Goal: Task Accomplishment & Management: Use online tool/utility

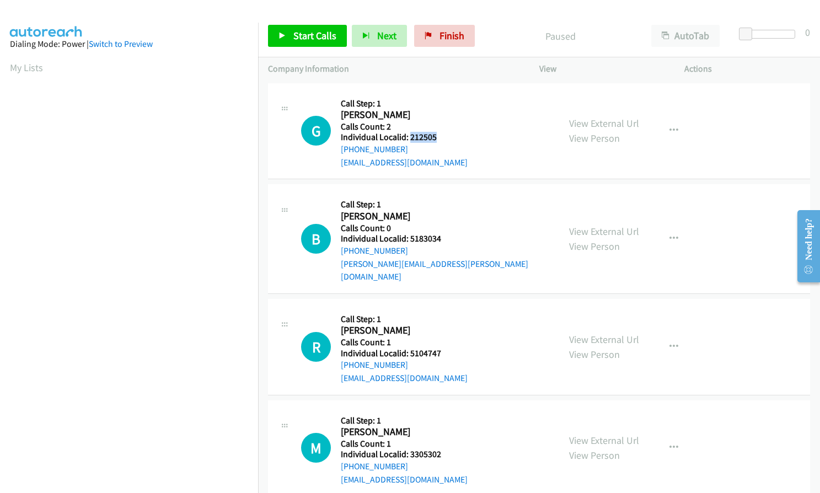
drag, startPoint x: 409, startPoint y: 136, endPoint x: 439, endPoint y: 137, distance: 30.3
click at [439, 137] on h5 "Individual Localid: 212505" at bounding box center [404, 137] width 127 height 11
copy h5 "212505"
drag, startPoint x: 406, startPoint y: 241, endPoint x: 440, endPoint y: 240, distance: 33.1
click at [440, 240] on h5 "Individual Localid: 5183034" at bounding box center [445, 238] width 208 height 11
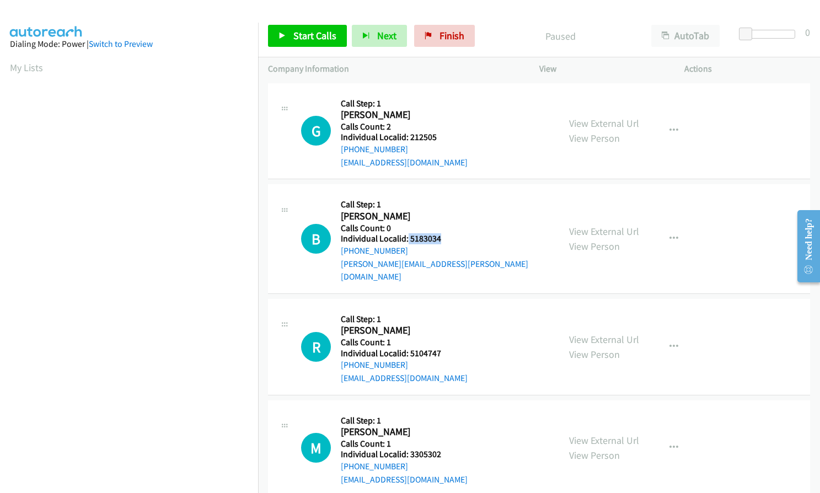
copy h5 "5183034"
drag, startPoint x: 410, startPoint y: 339, endPoint x: 445, endPoint y: 339, distance: 34.7
click at [445, 348] on h5 "Individual Localid: 5104747" at bounding box center [404, 353] width 127 height 11
copy h5 "5104747"
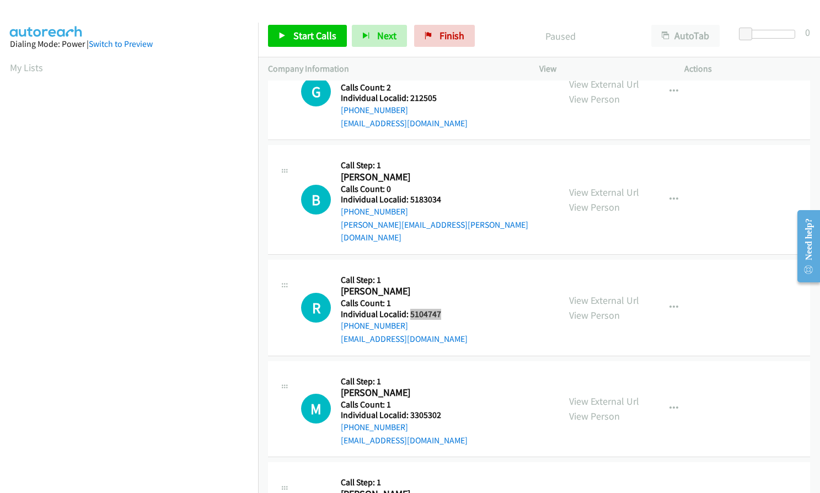
scroll to position [55, 0]
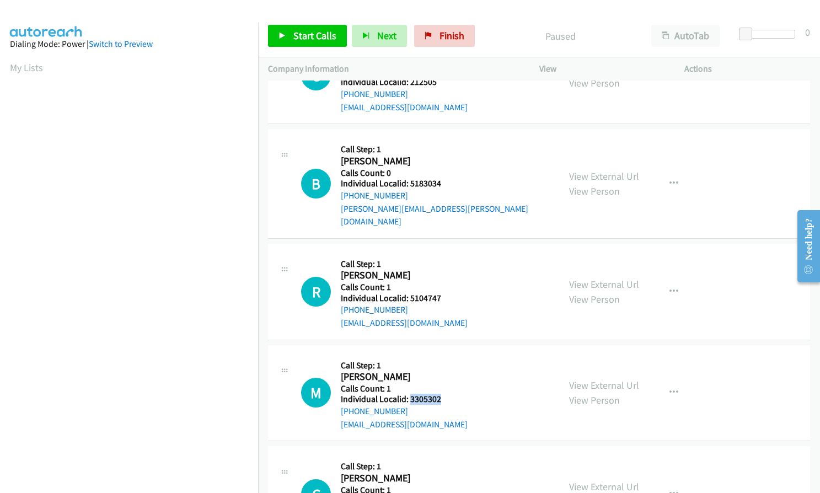
drag, startPoint x: 409, startPoint y: 389, endPoint x: 442, endPoint y: 387, distance: 33.1
click at [442, 394] on h5 "Individual Localid: 3305302" at bounding box center [404, 399] width 127 height 11
copy h5 "3305302"
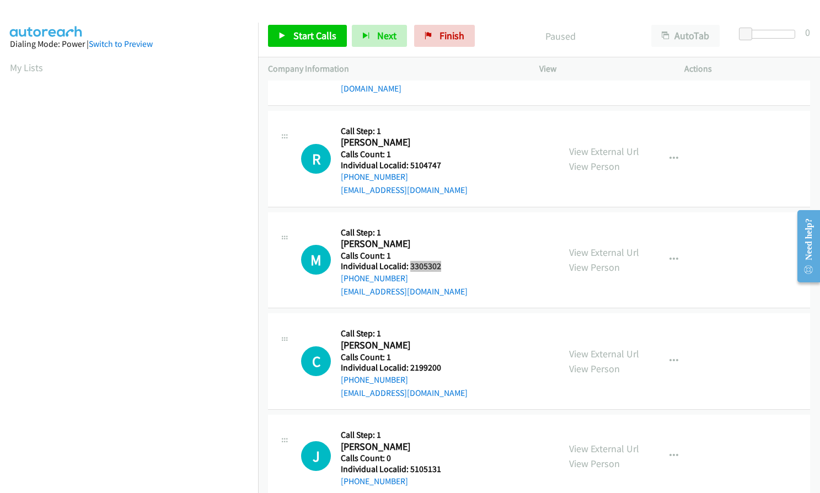
scroll to position [234, 0]
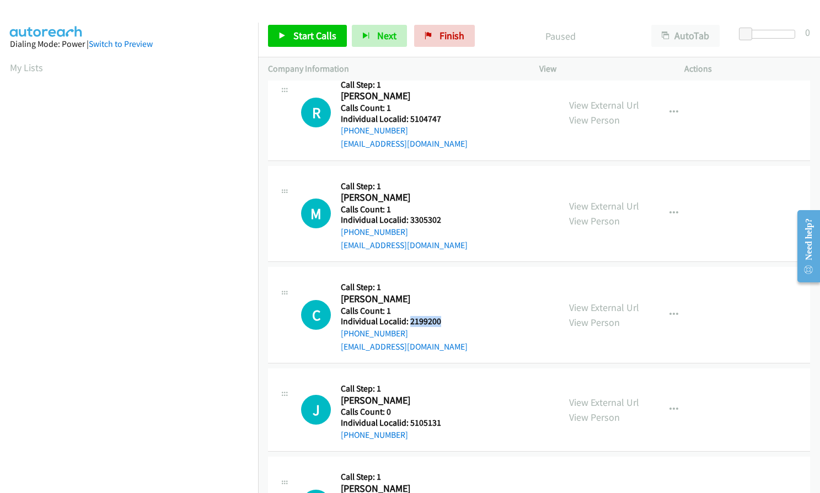
drag, startPoint x: 410, startPoint y: 308, endPoint x: 444, endPoint y: 311, distance: 34.3
click at [444, 316] on h5 "Individual Localid: 2199200" at bounding box center [404, 321] width 127 height 11
copy h5 "2199200"
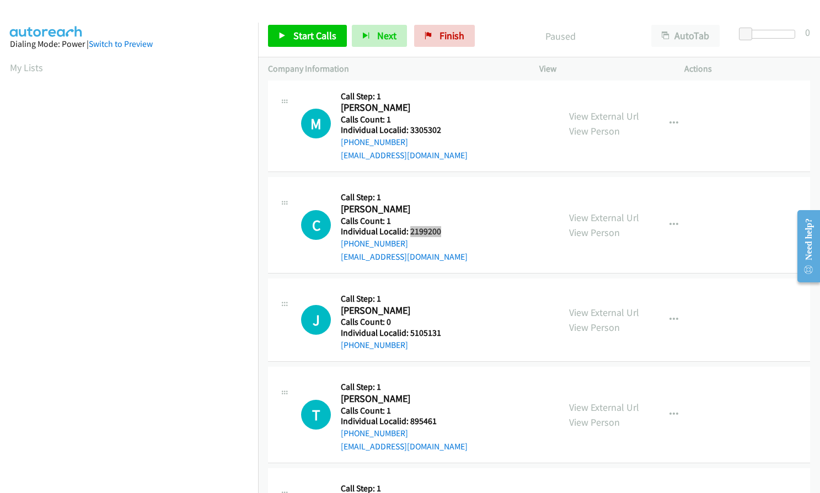
scroll to position [331, 0]
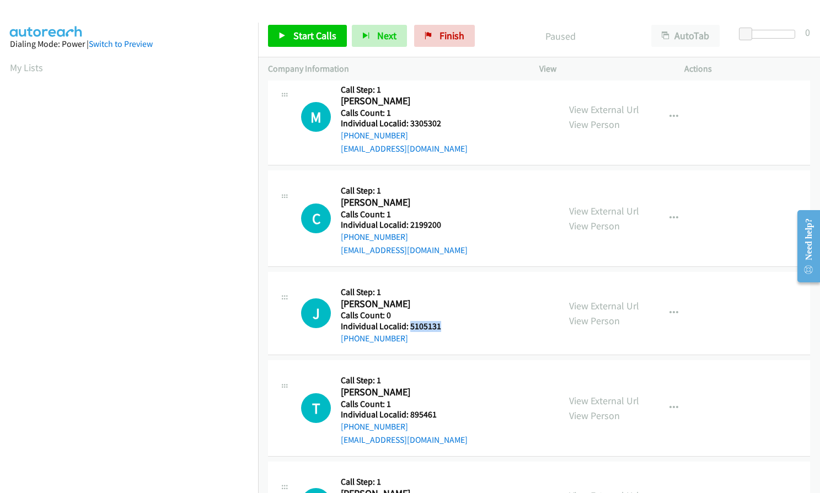
drag, startPoint x: 409, startPoint y: 313, endPoint x: 442, endPoint y: 312, distance: 33.1
click at [442, 321] on h5 "Individual Localid: 5105131" at bounding box center [400, 326] width 119 height 11
copy h5 "5105131"
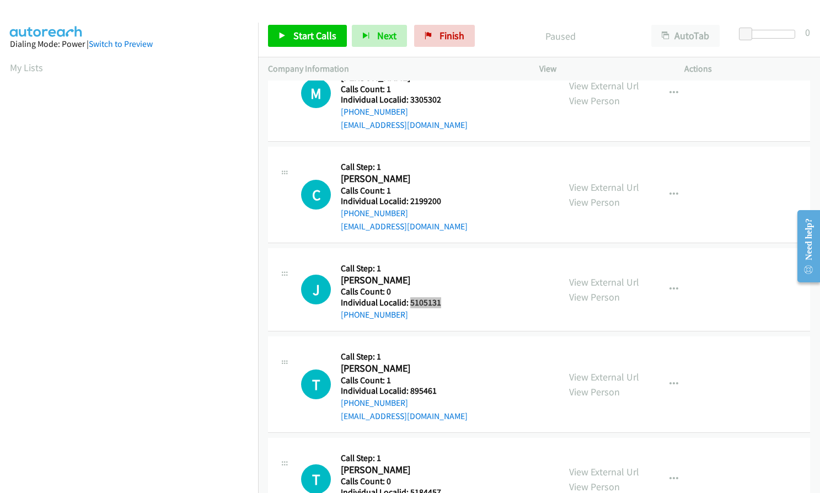
scroll to position [400, 0]
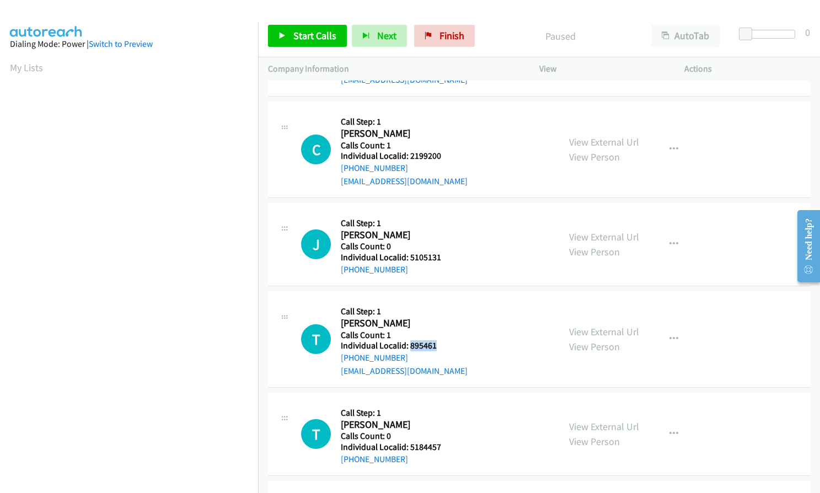
drag, startPoint x: 409, startPoint y: 331, endPoint x: 448, endPoint y: 332, distance: 39.7
click at [448, 340] on h5 "Individual Localid: 895461" at bounding box center [404, 345] width 127 height 11
copy h5 "895461"
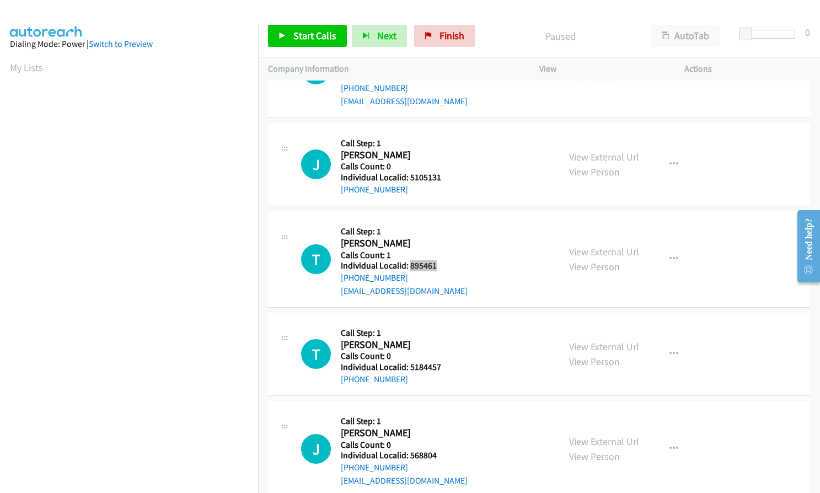
scroll to position [496, 0]
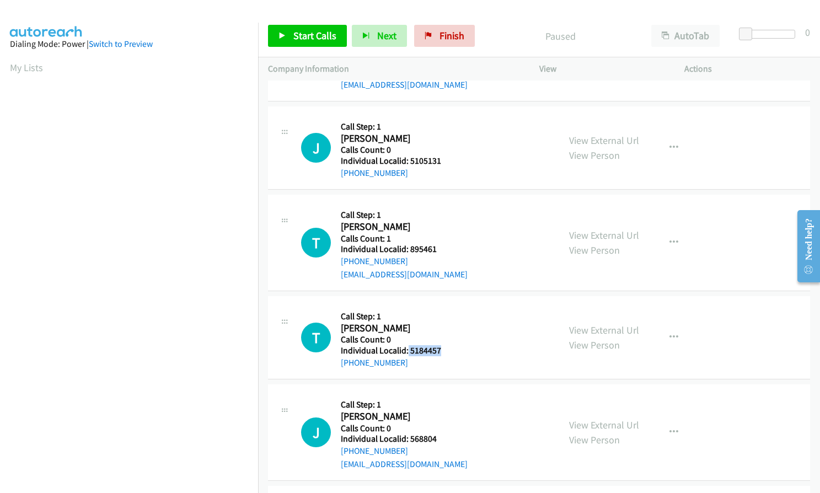
drag, startPoint x: 408, startPoint y: 336, endPoint x: 441, endPoint y: 336, distance: 33.1
click at [441, 345] on h5 "Individual Localid: 5184457" at bounding box center [400, 350] width 119 height 11
copy h5 "5184457"
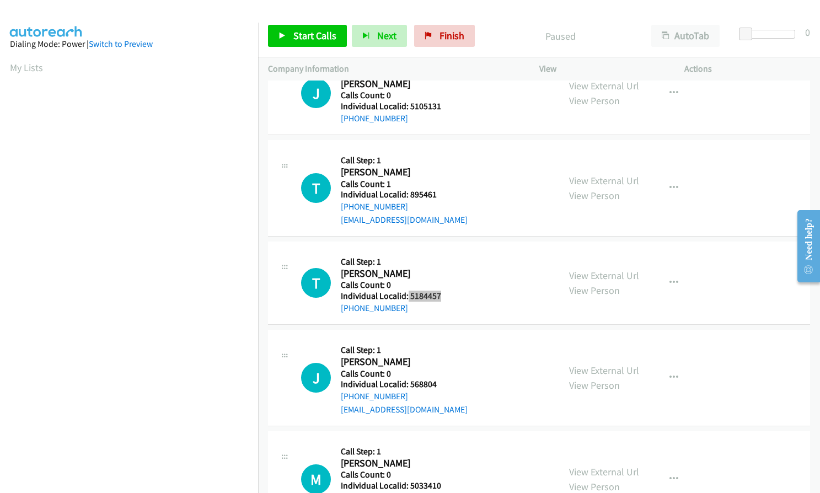
scroll to position [552, 0]
drag, startPoint x: 410, startPoint y: 368, endPoint x: 440, endPoint y: 370, distance: 29.3
click at [440, 378] on h5 "Individual Localid: 568804" at bounding box center [404, 383] width 127 height 11
copy h5 "568804"
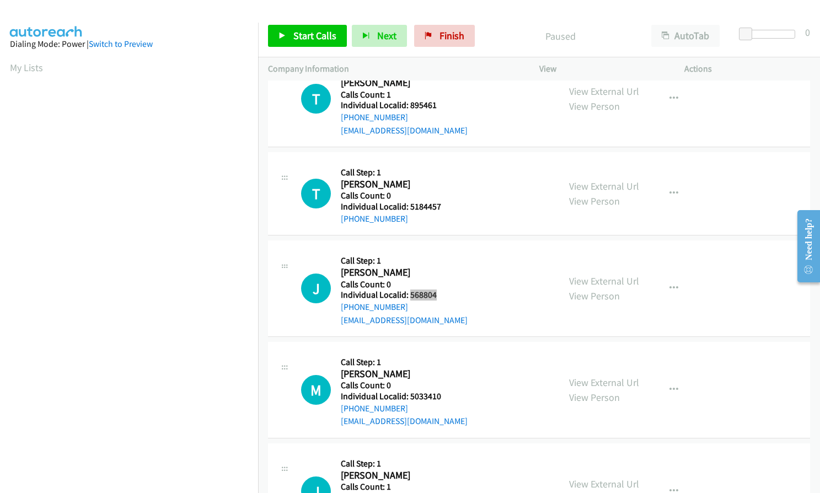
scroll to position [648, 0]
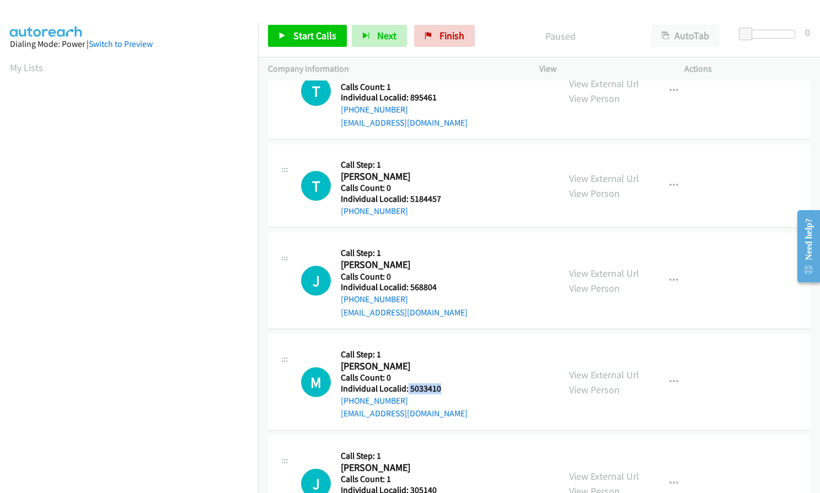
drag, startPoint x: 407, startPoint y: 374, endPoint x: 441, endPoint y: 374, distance: 33.6
click at [441, 383] on h5 "Individual Localid: 5033410" at bounding box center [404, 388] width 127 height 11
copy h5 "5033410"
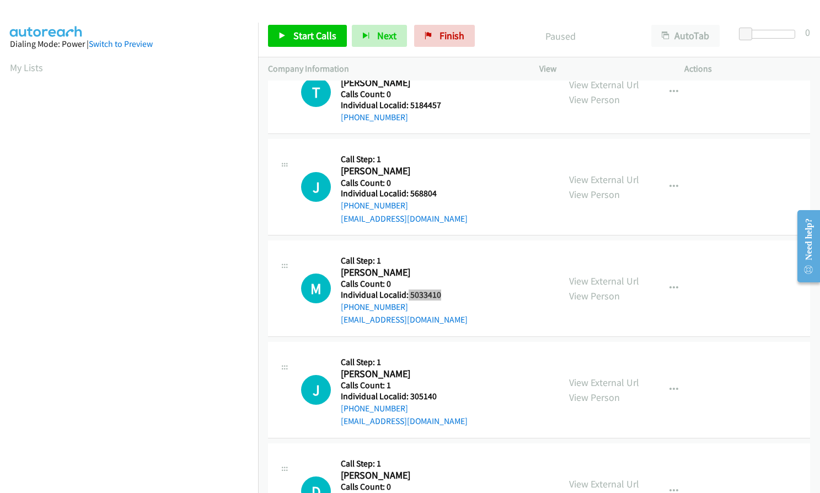
scroll to position [758, 0]
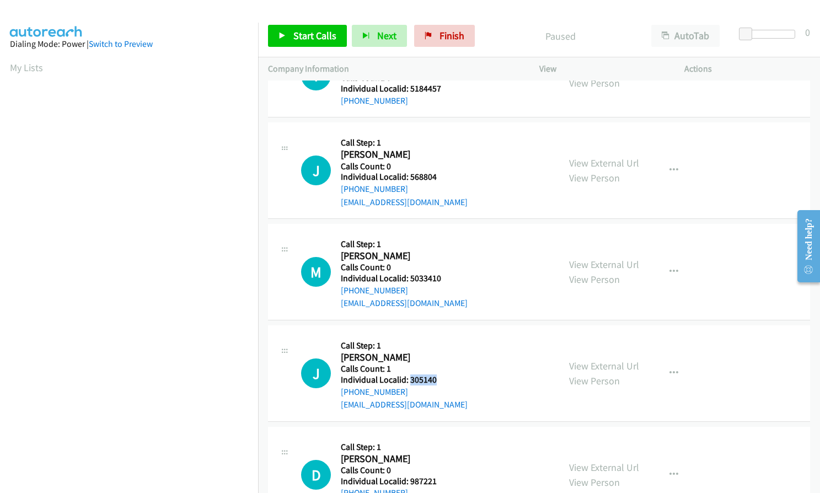
drag, startPoint x: 410, startPoint y: 365, endPoint x: 439, endPoint y: 365, distance: 29.2
click at [439, 375] on h5 "Individual Localid: 305140" at bounding box center [404, 380] width 127 height 11
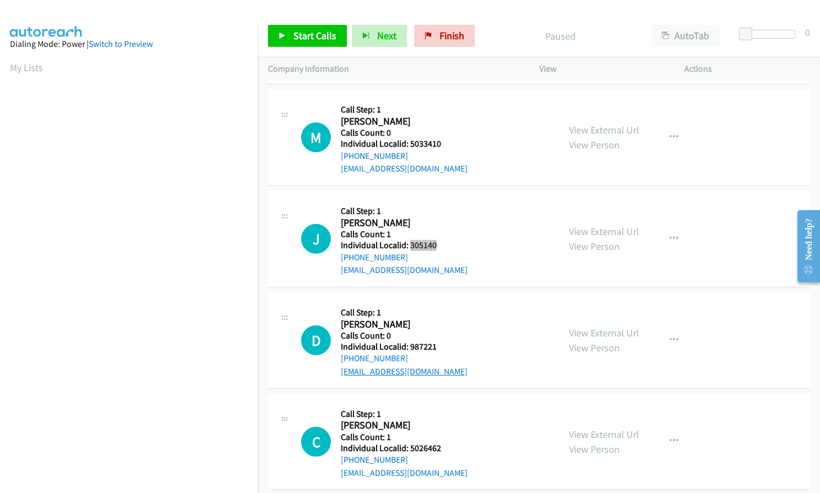
scroll to position [896, 0]
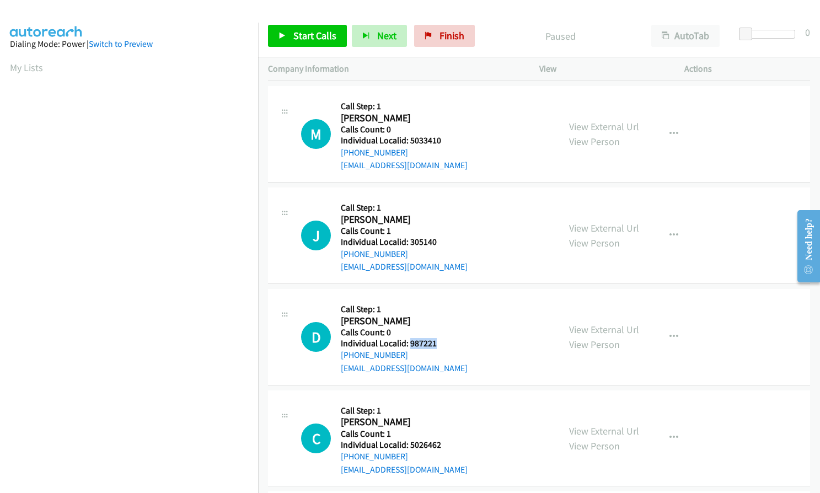
drag, startPoint x: 410, startPoint y: 329, endPoint x: 438, endPoint y: 328, distance: 28.2
click at [438, 338] on h5 "Individual Localid: 987221" at bounding box center [404, 343] width 127 height 11
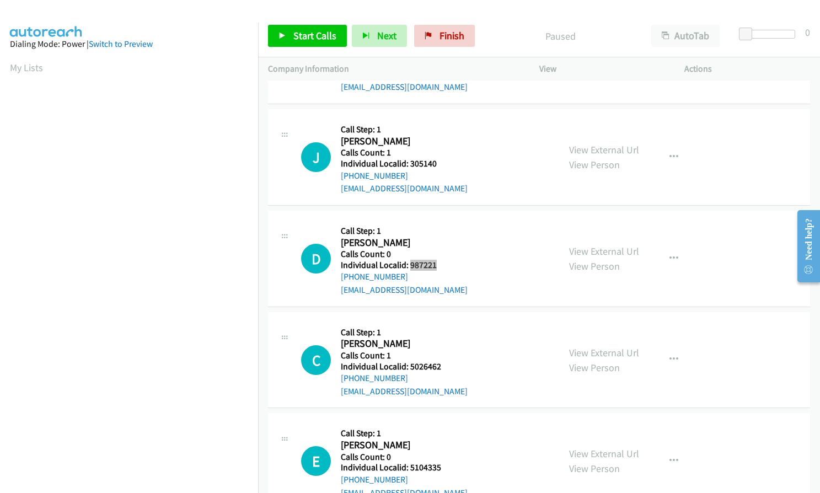
scroll to position [979, 0]
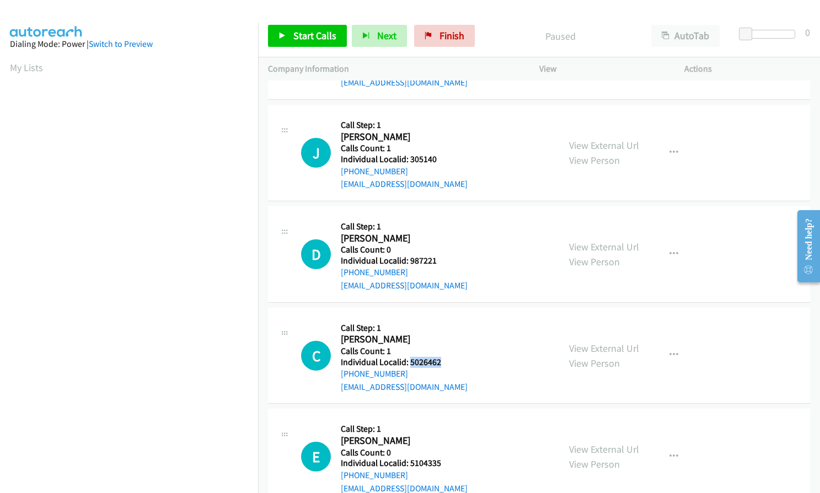
drag, startPoint x: 409, startPoint y: 346, endPoint x: 445, endPoint y: 347, distance: 35.9
click at [445, 357] on h5 "Individual Localid: 5026462" at bounding box center [404, 362] width 127 height 11
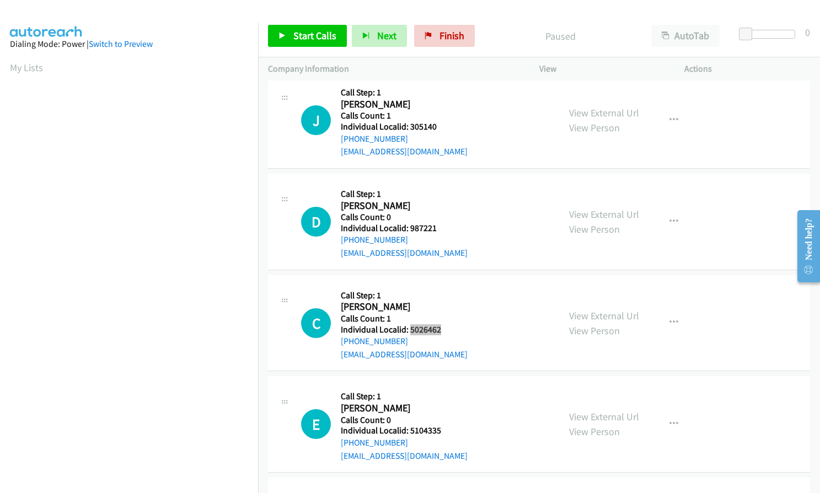
scroll to position [1103, 0]
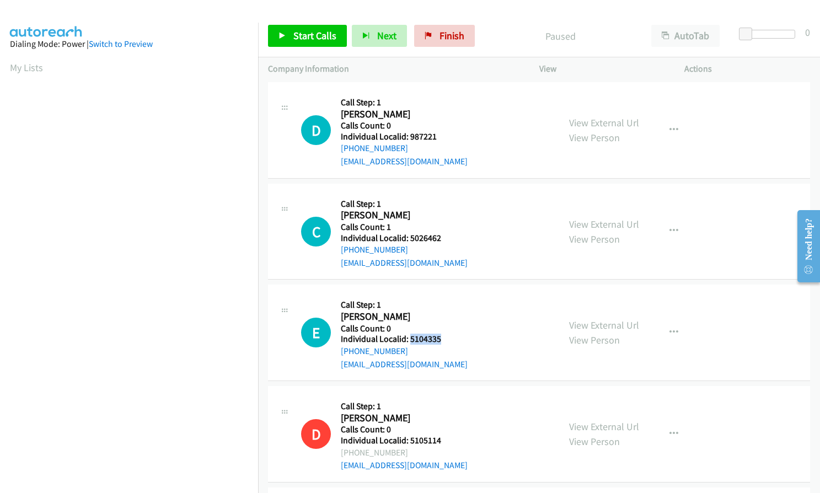
drag, startPoint x: 408, startPoint y: 323, endPoint x: 442, endPoint y: 324, distance: 33.7
click at [442, 334] on h5 "Individual Localid: 5104335" at bounding box center [404, 339] width 127 height 11
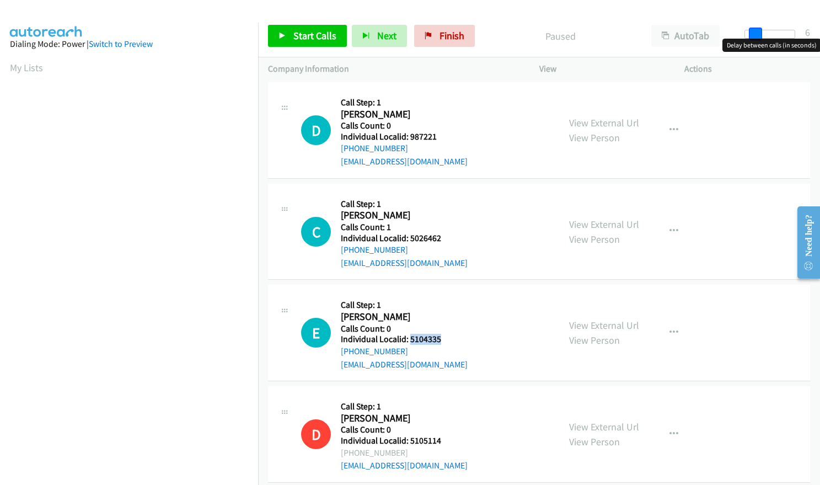
drag, startPoint x: 747, startPoint y: 28, endPoint x: 757, endPoint y: 29, distance: 9.4
click at [757, 29] on span at bounding box center [755, 34] width 13 height 13
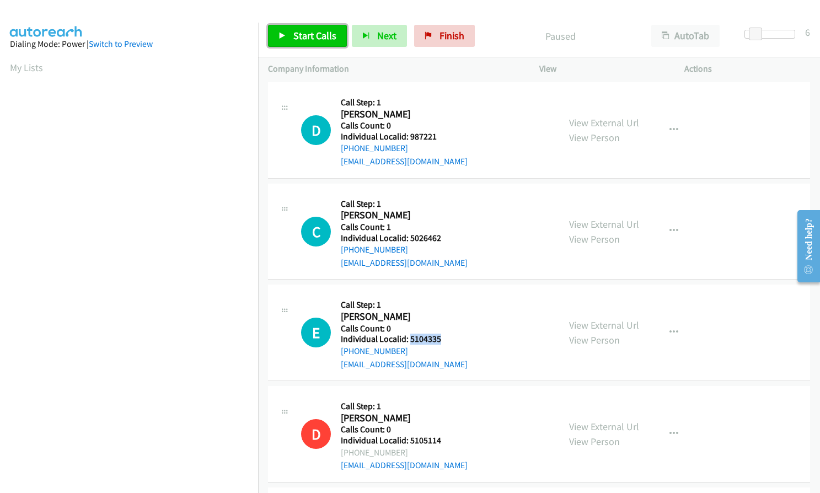
click at [316, 36] on span "Start Calls" at bounding box center [314, 35] width 43 height 13
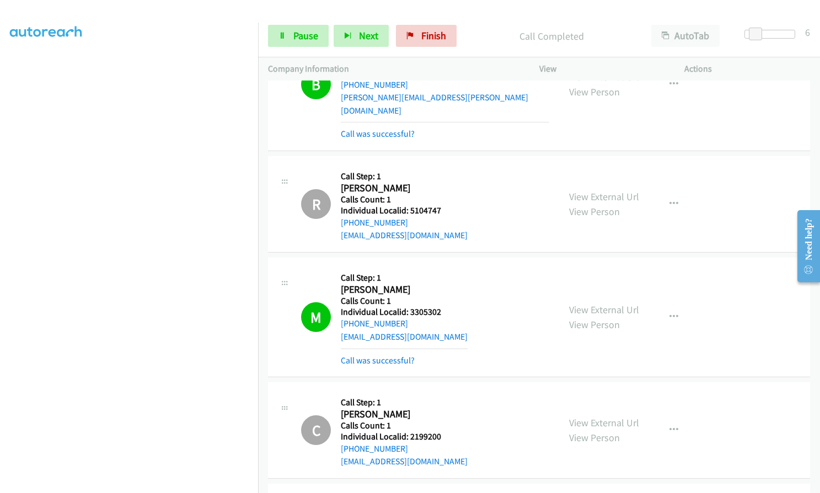
scroll to position [179, 0]
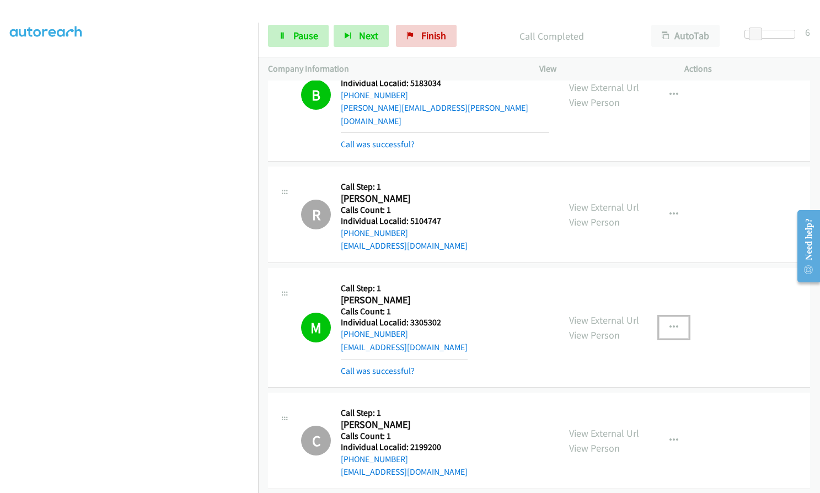
click at [670, 323] on icon "button" at bounding box center [674, 327] width 9 height 9
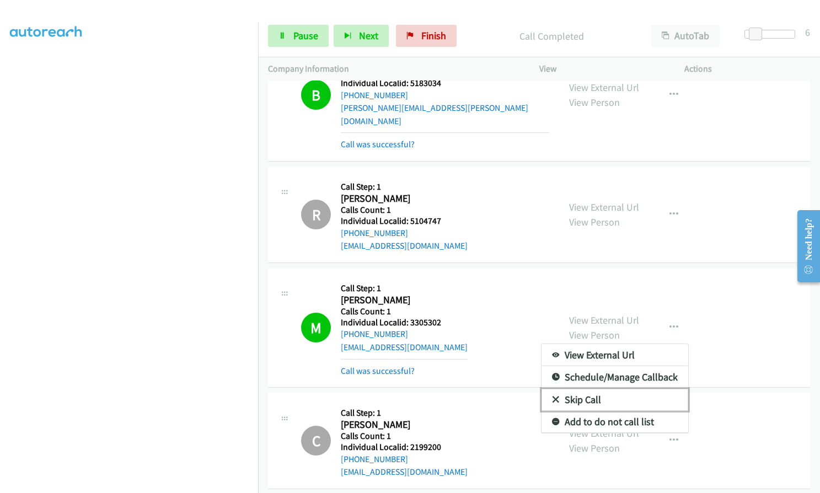
click at [552, 397] on icon at bounding box center [556, 401] width 8 height 8
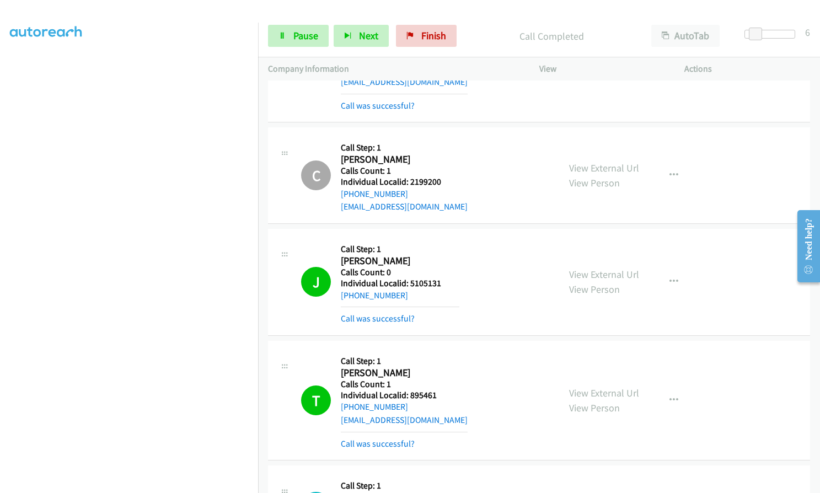
scroll to position [483, 0]
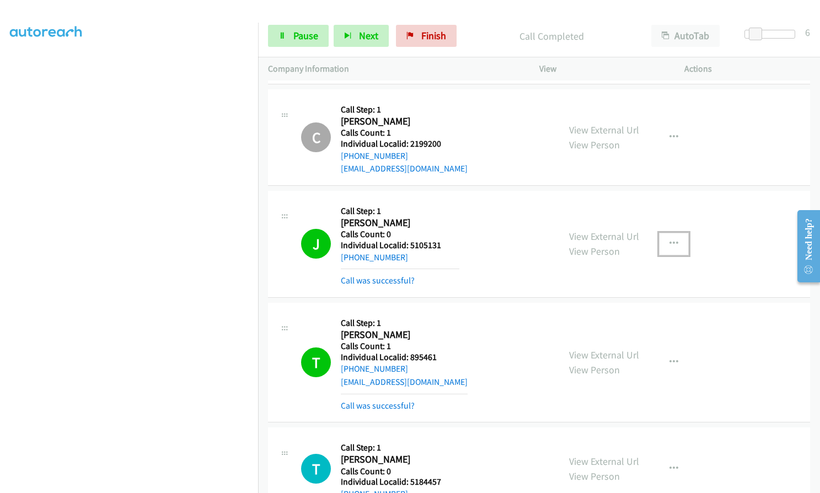
click at [677, 233] on button "button" at bounding box center [674, 244] width 30 height 22
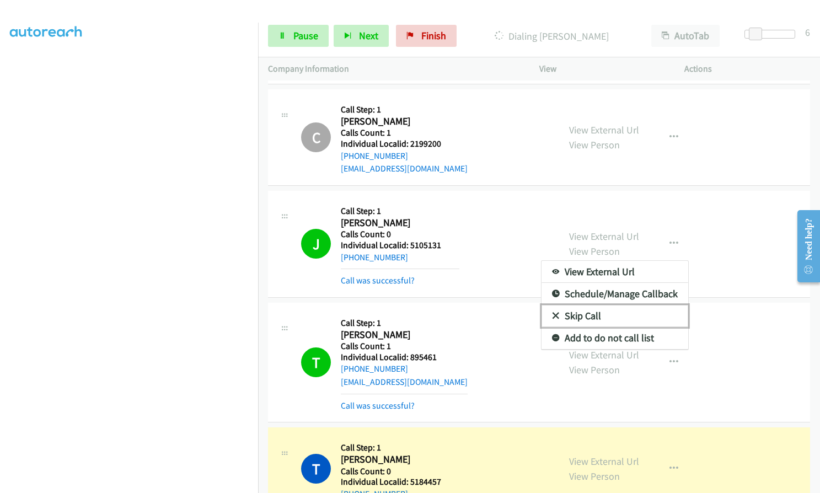
click at [552, 313] on icon at bounding box center [556, 317] width 8 height 8
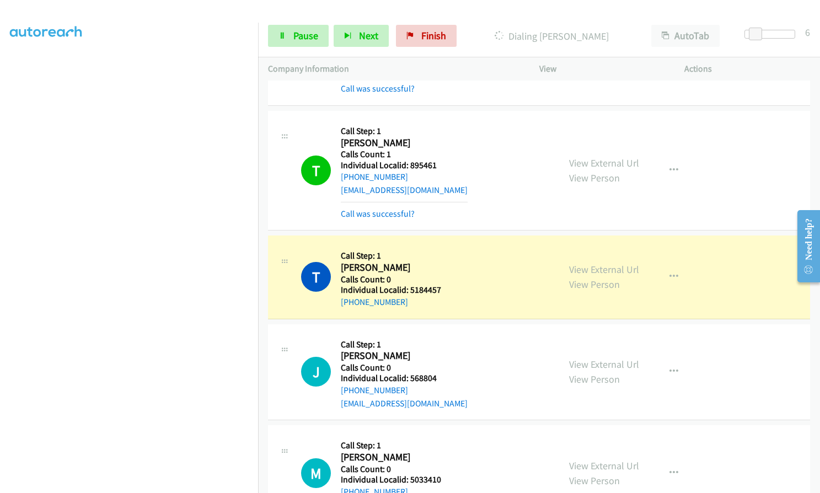
scroll to position [703, 0]
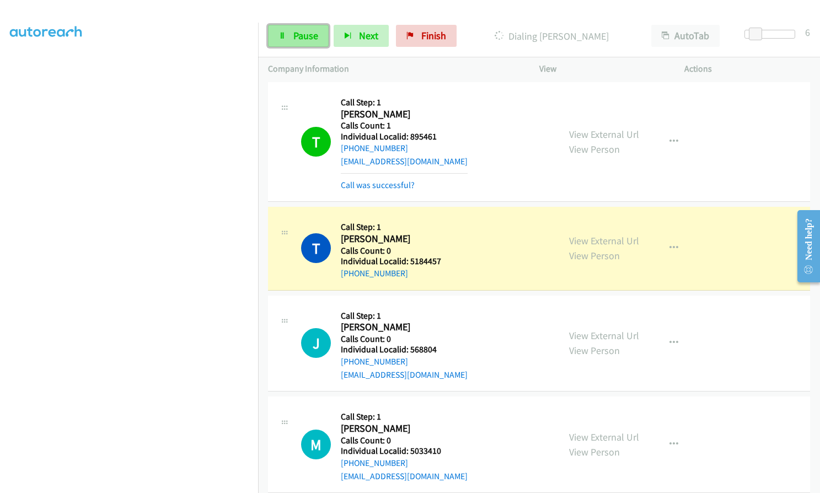
click at [293, 30] on span "Pause" at bounding box center [305, 35] width 25 height 13
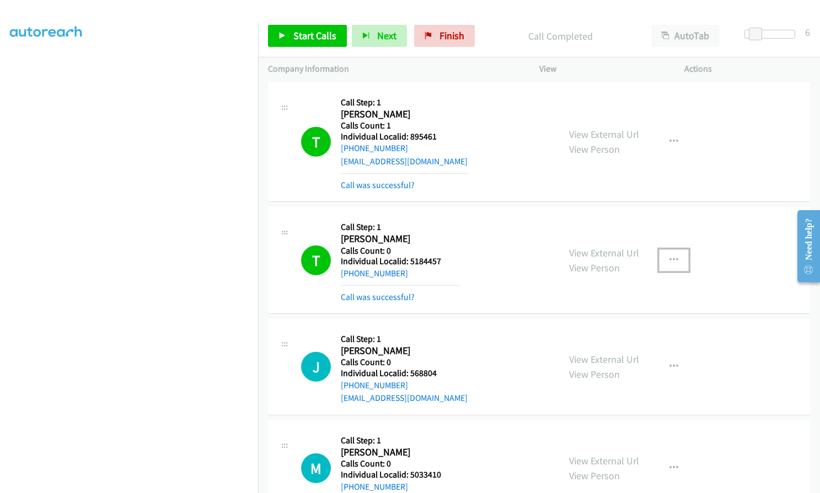
click at [676, 249] on button "button" at bounding box center [674, 260] width 30 height 22
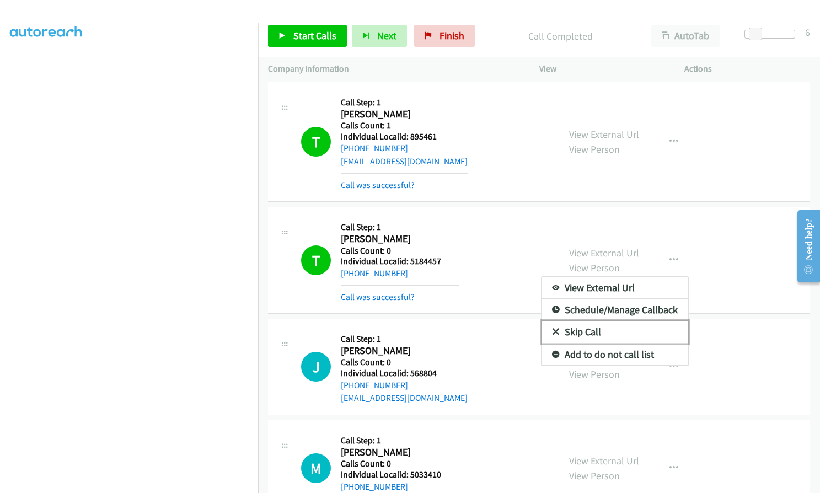
click at [552, 329] on icon at bounding box center [556, 333] width 8 height 8
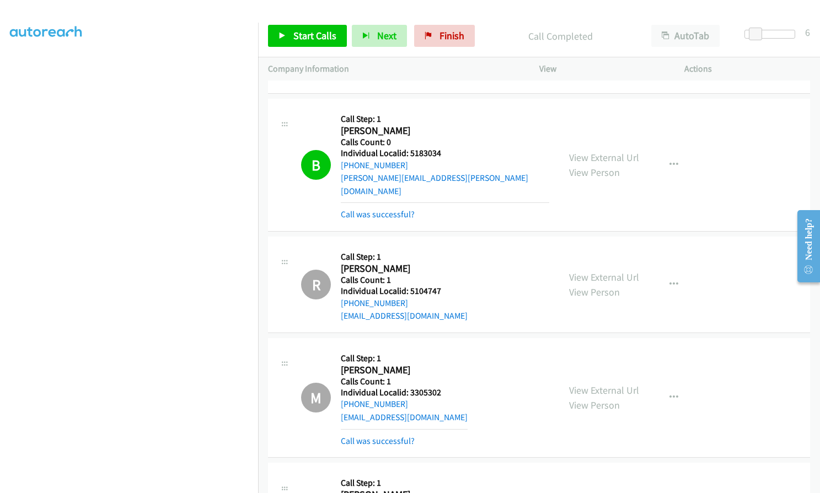
scroll to position [0, 0]
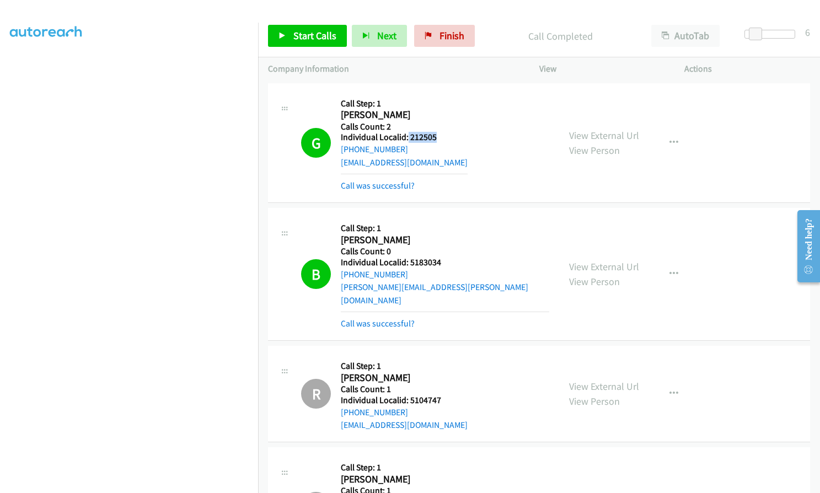
drag, startPoint x: 408, startPoint y: 136, endPoint x: 445, endPoint y: 136, distance: 37.0
click at [445, 136] on h5 "Individual Localid: 212505" at bounding box center [404, 137] width 127 height 11
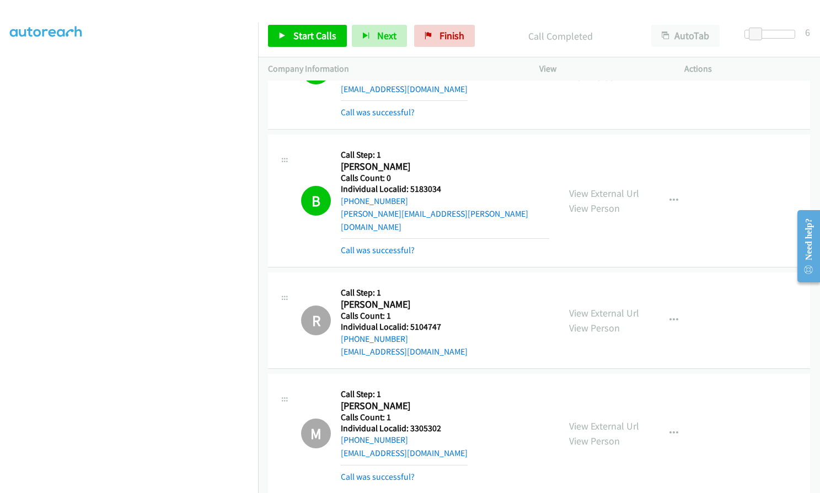
scroll to position [110, 0]
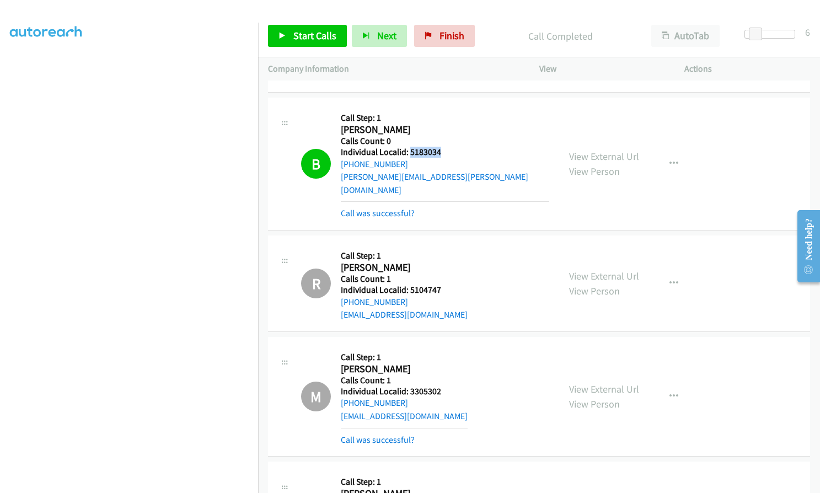
drag, startPoint x: 409, startPoint y: 151, endPoint x: 443, endPoint y: 150, distance: 34.2
click at [443, 150] on h5 "Individual Localid: 5183034" at bounding box center [445, 152] width 208 height 11
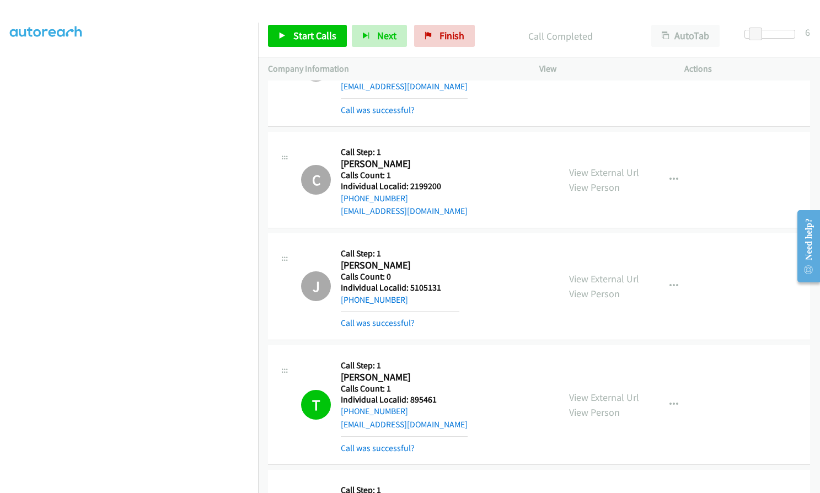
scroll to position [565, 0]
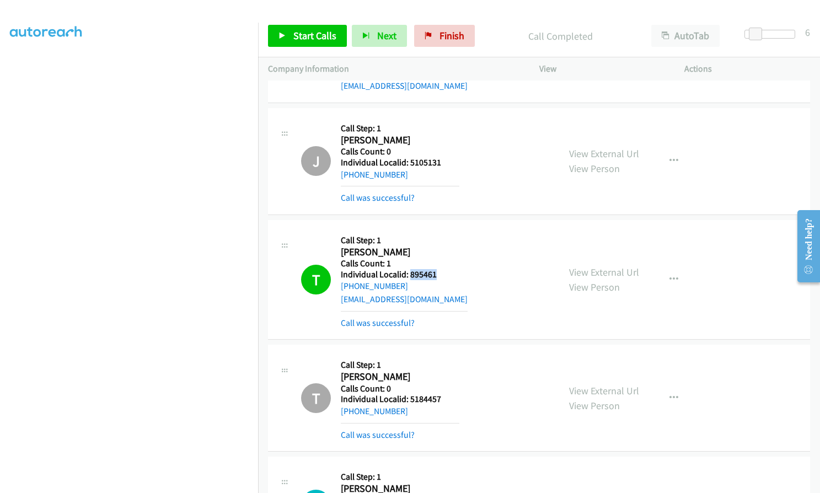
drag, startPoint x: 409, startPoint y: 260, endPoint x: 439, endPoint y: 259, distance: 30.3
click at [439, 269] on h5 "Individual Localid: 895461" at bounding box center [404, 274] width 127 height 11
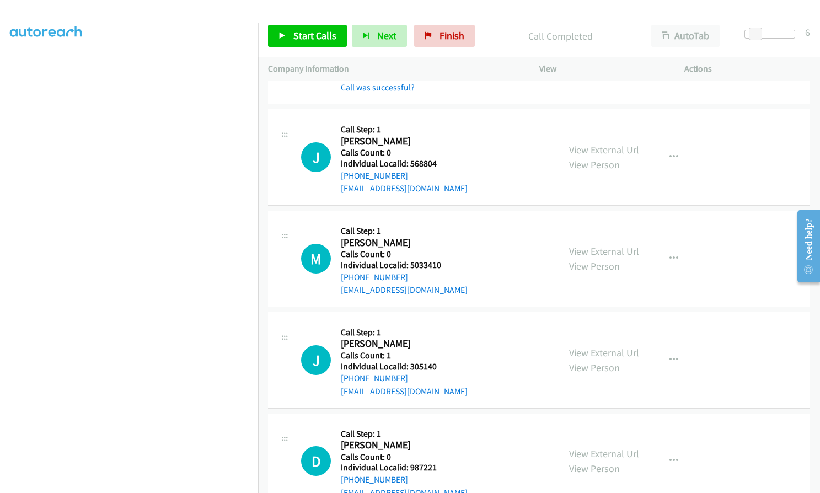
scroll to position [938, 0]
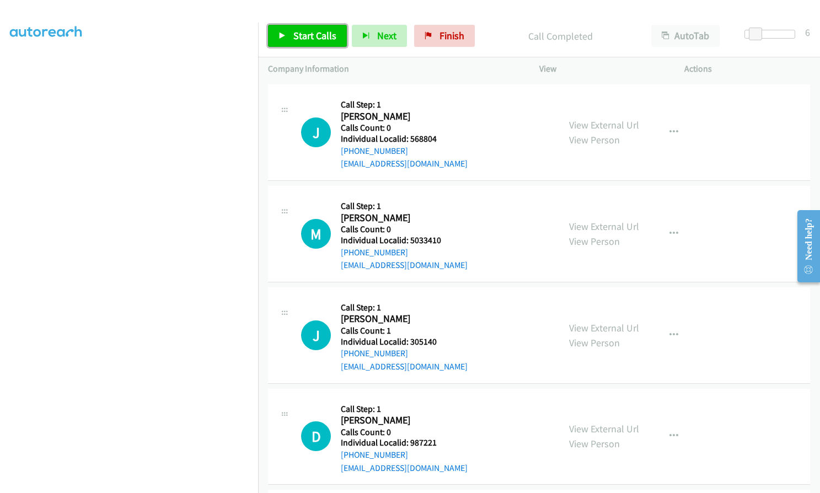
drag, startPoint x: 308, startPoint y: 39, endPoint x: 295, endPoint y: 38, distance: 13.3
click at [308, 39] on span "Start Calls" at bounding box center [314, 35] width 43 height 13
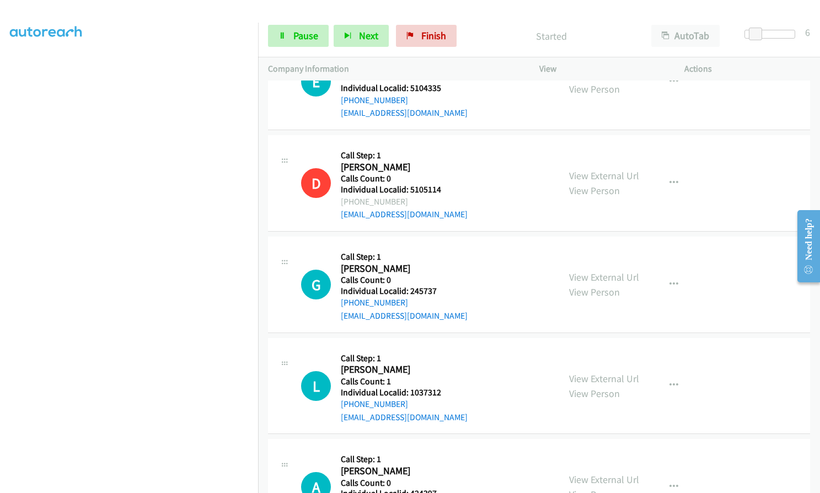
scroll to position [1503, 0]
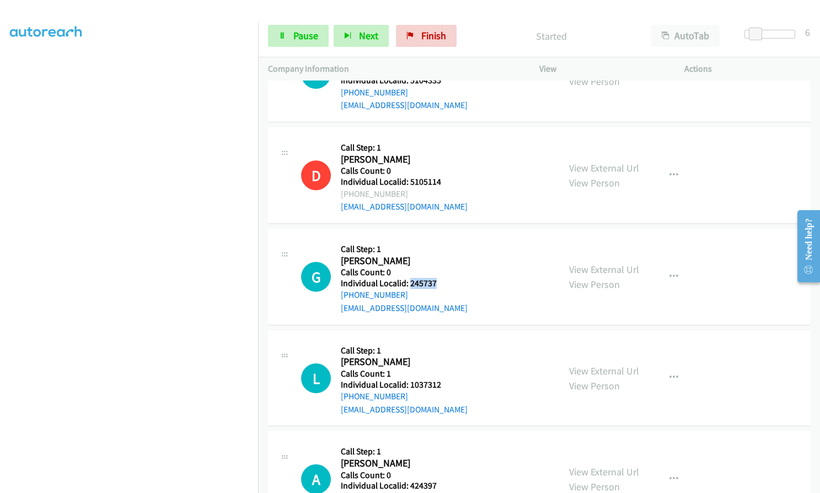
drag, startPoint x: 409, startPoint y: 271, endPoint x: 437, endPoint y: 270, distance: 28.2
click at [437, 278] on h5 "Individual Localid: 245737" at bounding box center [404, 283] width 127 height 11
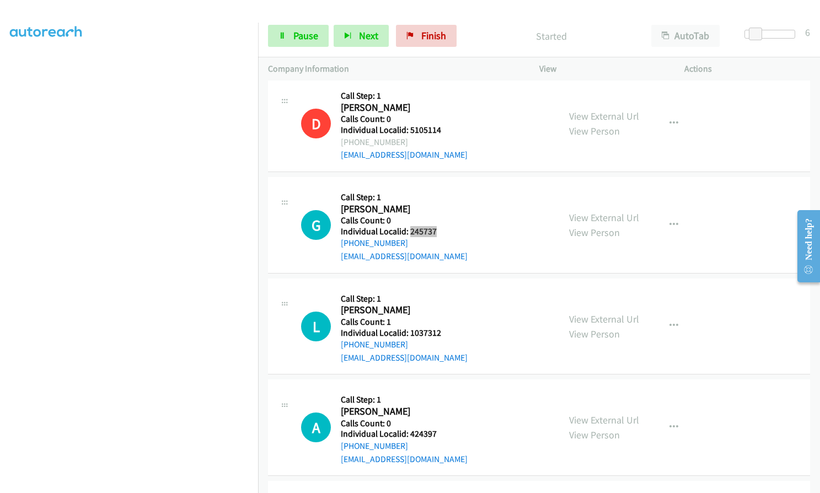
scroll to position [1558, 0]
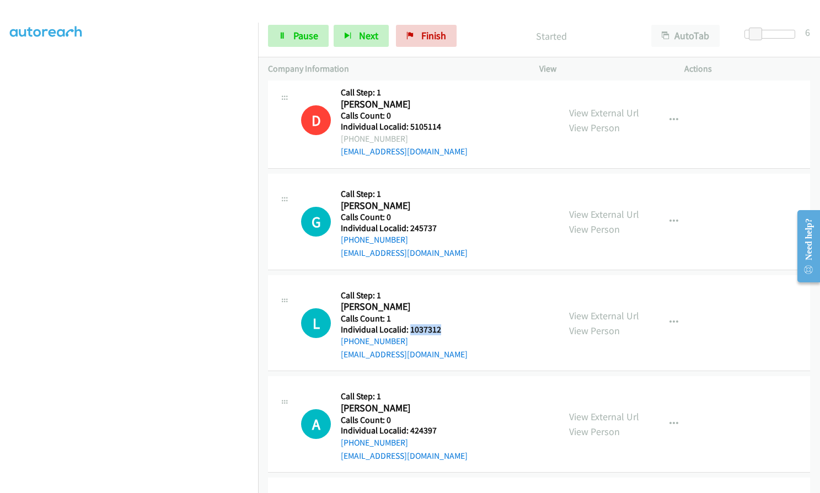
drag, startPoint x: 409, startPoint y: 313, endPoint x: 430, endPoint y: 314, distance: 21.0
click at [441, 324] on h5 "Individual Localid: 1037312" at bounding box center [404, 329] width 127 height 11
drag, startPoint x: 407, startPoint y: 414, endPoint x: 440, endPoint y: 414, distance: 32.5
click at [440, 425] on h5 "Individual Localid: 424397" at bounding box center [404, 430] width 127 height 11
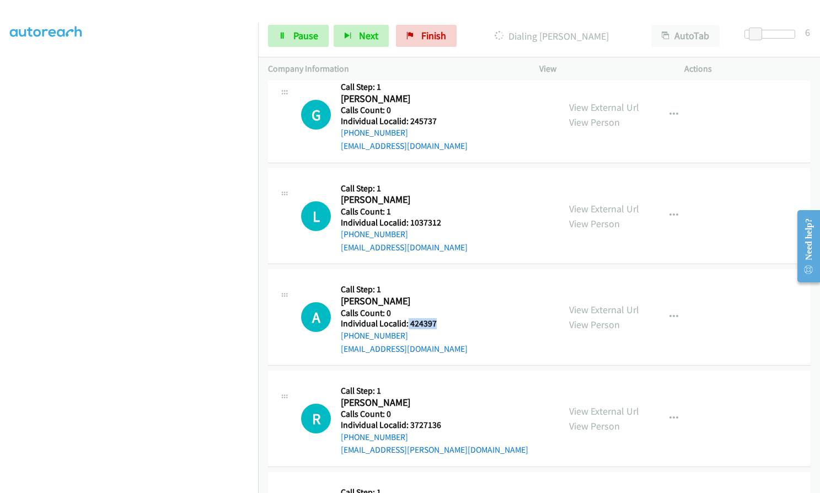
scroll to position [1724, 0]
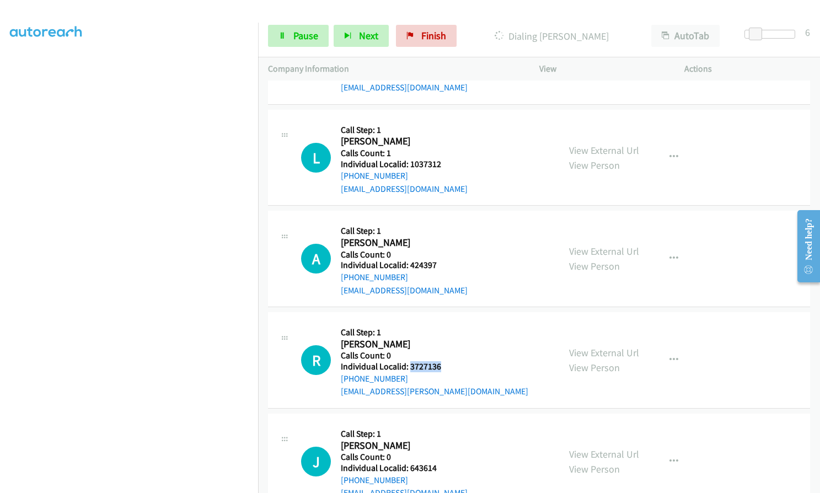
drag, startPoint x: 410, startPoint y: 355, endPoint x: 442, endPoint y: 355, distance: 31.4
click at [442, 361] on h5 "Individual Localid: 3727136" at bounding box center [435, 366] width 188 height 11
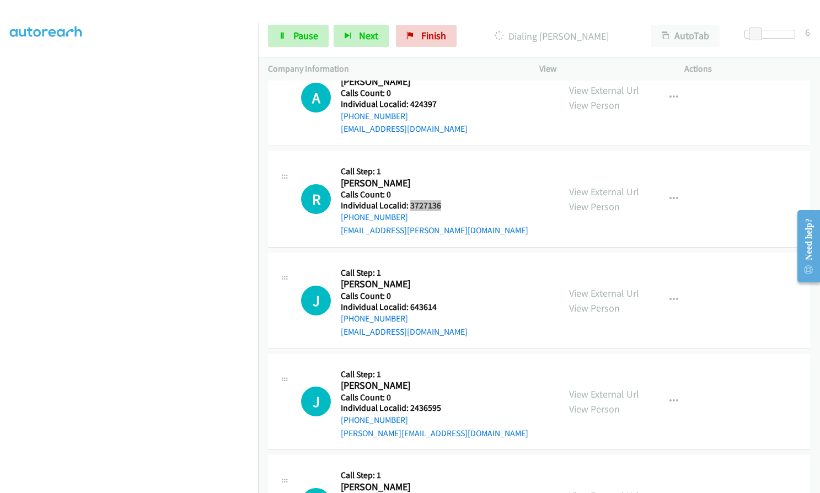
scroll to position [1913, 0]
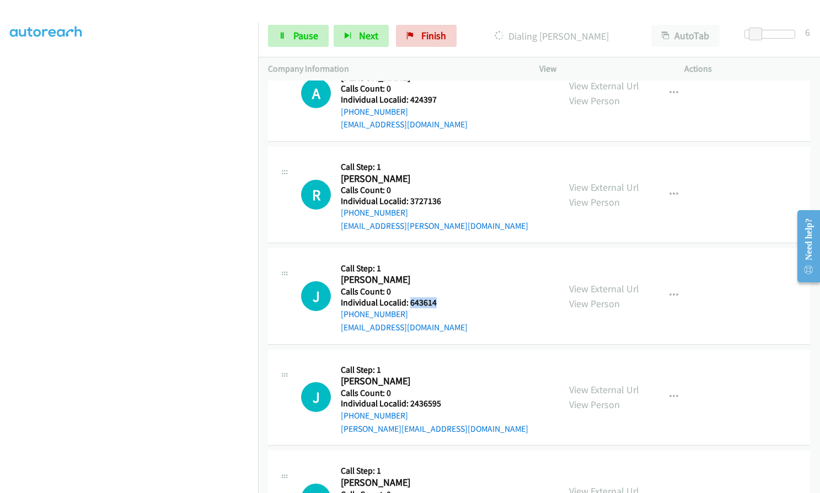
drag, startPoint x: 410, startPoint y: 289, endPoint x: 438, endPoint y: 290, distance: 28.7
click at [438, 297] on h5 "Individual Localid: 643614" at bounding box center [404, 302] width 127 height 11
drag, startPoint x: 411, startPoint y: 389, endPoint x: 442, endPoint y: 389, distance: 31.4
click at [445, 398] on h5 "Individual Localid: 2436595" at bounding box center [435, 403] width 188 height 11
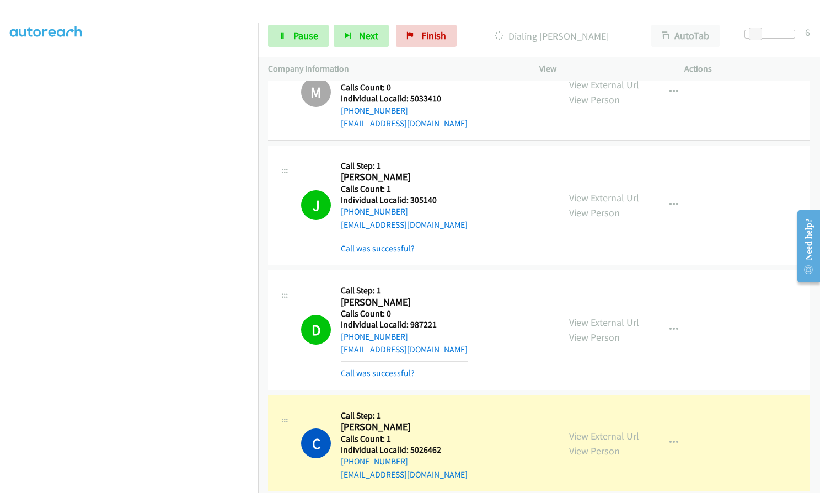
scroll to position [1082, 0]
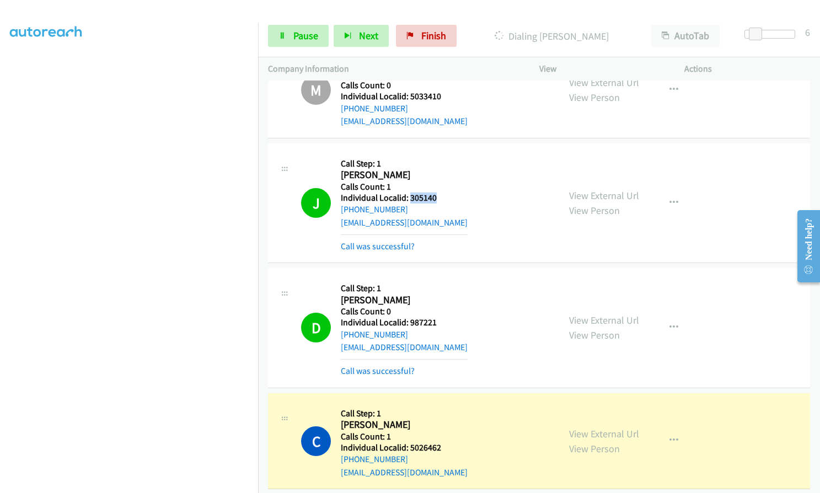
drag, startPoint x: 410, startPoint y: 183, endPoint x: 451, endPoint y: 184, distance: 40.8
click at [451, 192] on h5 "Individual Localid: 305140" at bounding box center [404, 197] width 127 height 11
drag, startPoint x: 408, startPoint y: 311, endPoint x: 445, endPoint y: 310, distance: 37.5
click at [445, 317] on h5 "Individual Localid: 987221" at bounding box center [404, 322] width 127 height 11
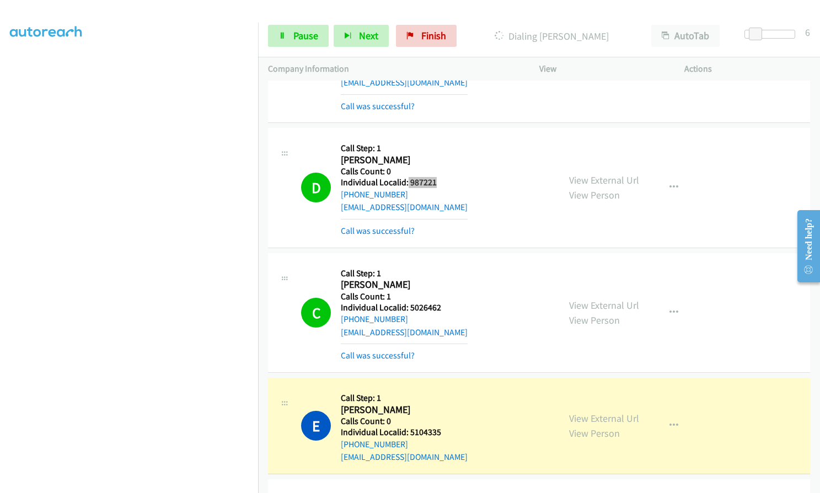
scroll to position [1275, 0]
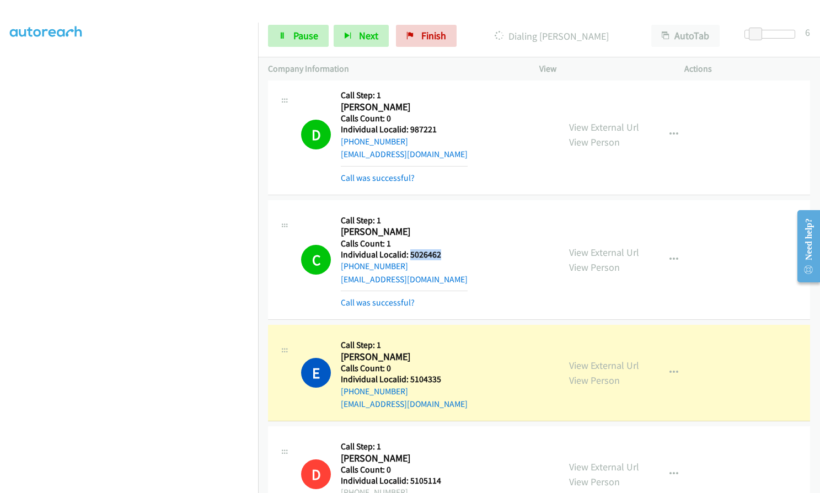
drag, startPoint x: 409, startPoint y: 242, endPoint x: 441, endPoint y: 240, distance: 32.0
click at [441, 249] on h5 "Individual Localid: 5026462" at bounding box center [404, 254] width 127 height 11
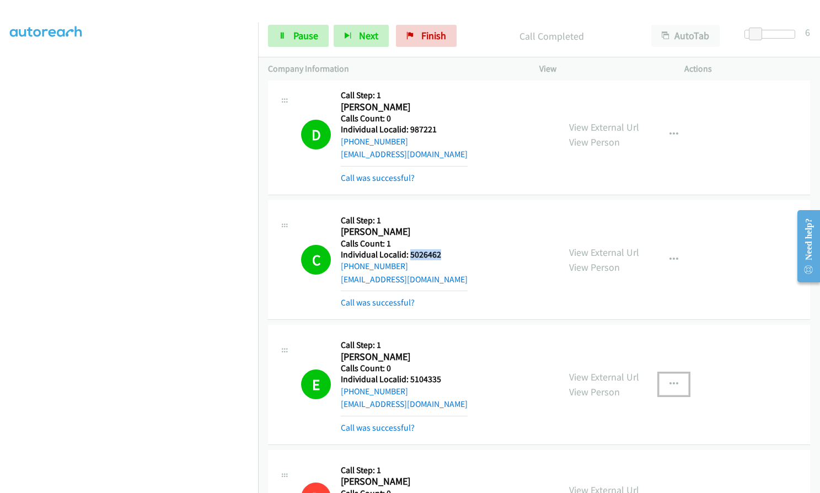
click at [672, 380] on icon "button" at bounding box center [674, 384] width 9 height 9
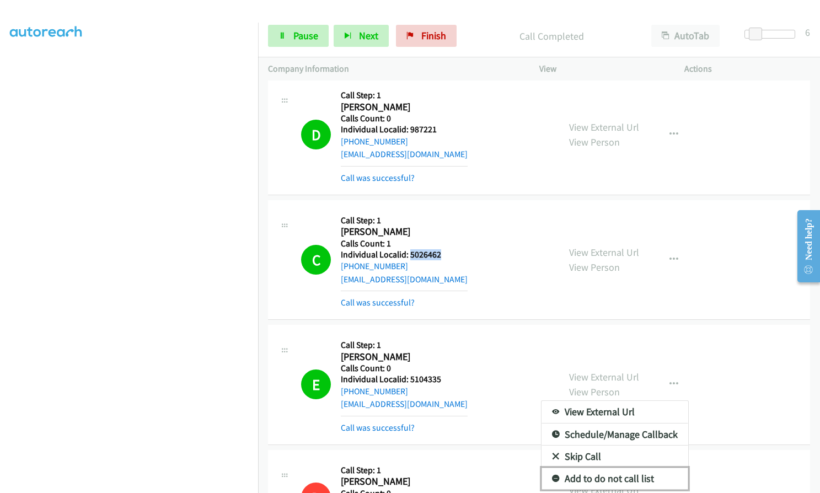
click at [552, 475] on icon at bounding box center [556, 479] width 8 height 8
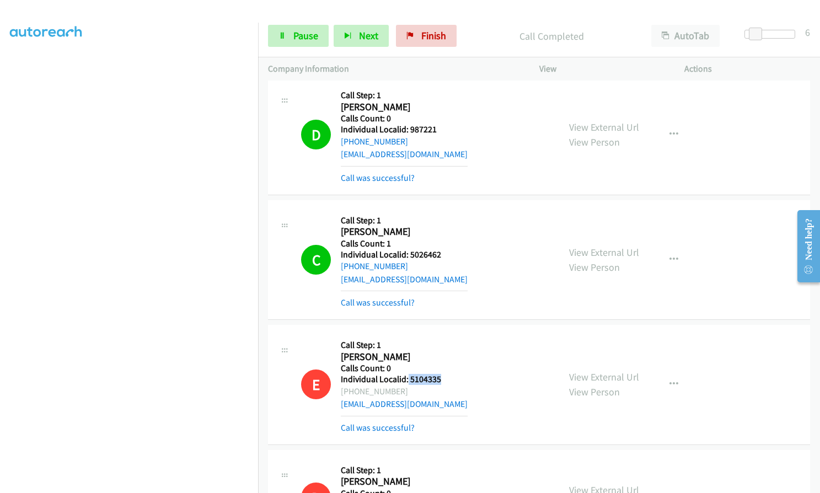
drag, startPoint x: 409, startPoint y: 365, endPoint x: 450, endPoint y: 365, distance: 40.8
click at [451, 374] on h5 "Individual Localid: 5104335" at bounding box center [404, 379] width 127 height 11
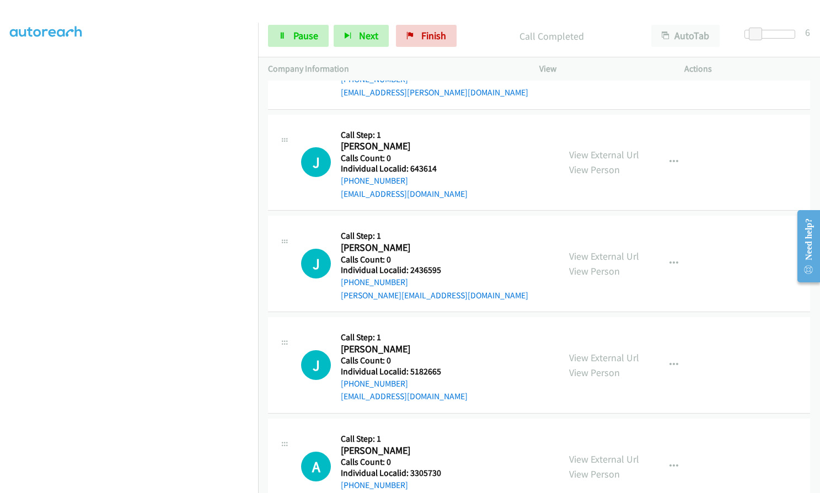
scroll to position [2130, 0]
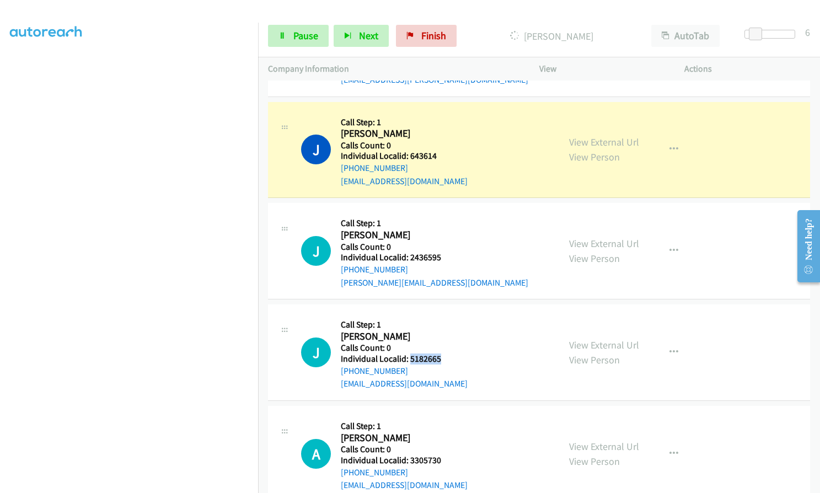
drag, startPoint x: 410, startPoint y: 345, endPoint x: 443, endPoint y: 346, distance: 33.6
click at [443, 354] on h5 "Individual Localid: 5182665" at bounding box center [404, 359] width 127 height 11
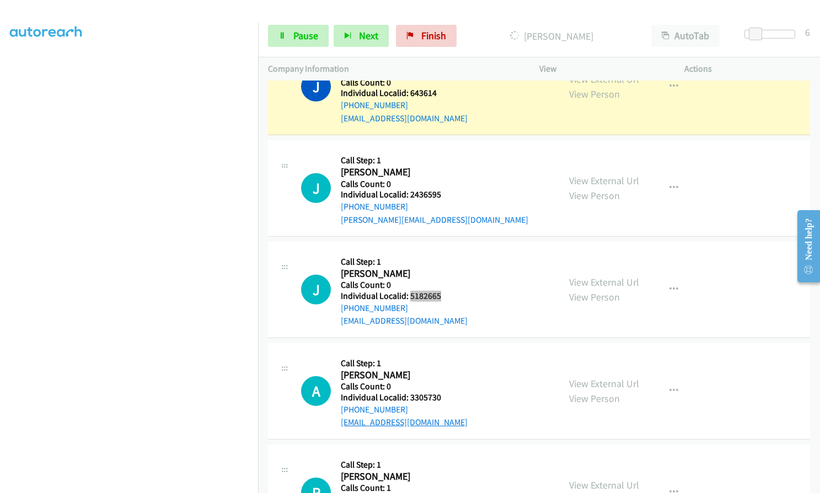
scroll to position [2226, 0]
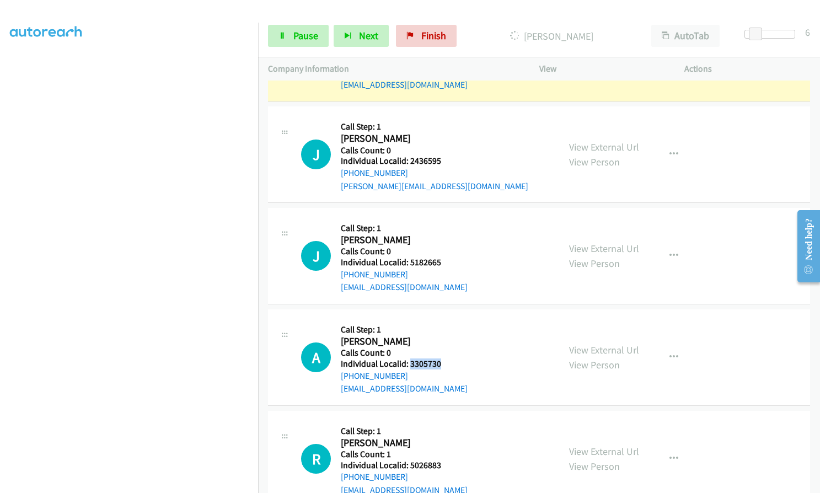
drag, startPoint x: 409, startPoint y: 350, endPoint x: 442, endPoint y: 347, distance: 33.2
click at [442, 359] on h5 "Individual Localid: 3305730" at bounding box center [404, 364] width 127 height 11
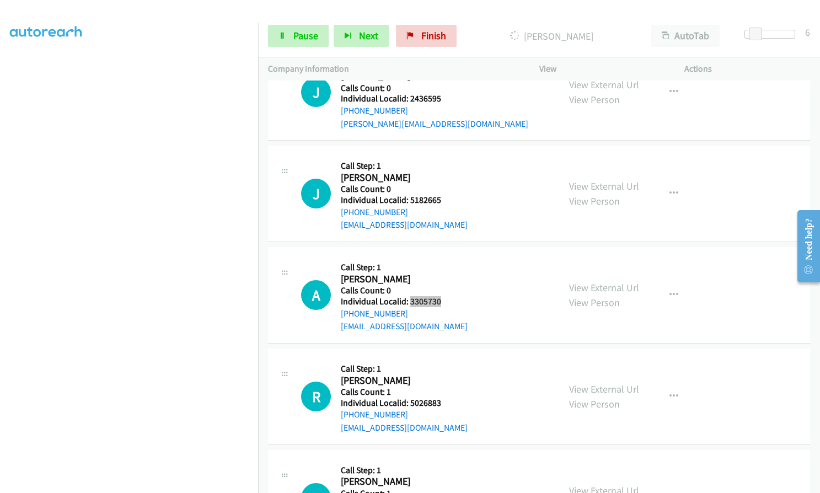
scroll to position [2295, 0]
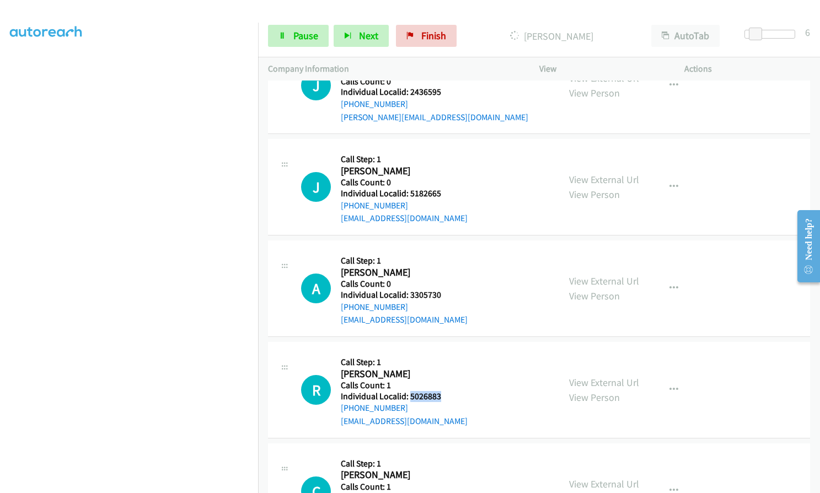
drag, startPoint x: 409, startPoint y: 380, endPoint x: 437, endPoint y: 383, distance: 27.7
click at [440, 391] on h5 "Individual Localid: 5026883" at bounding box center [404, 396] width 127 height 11
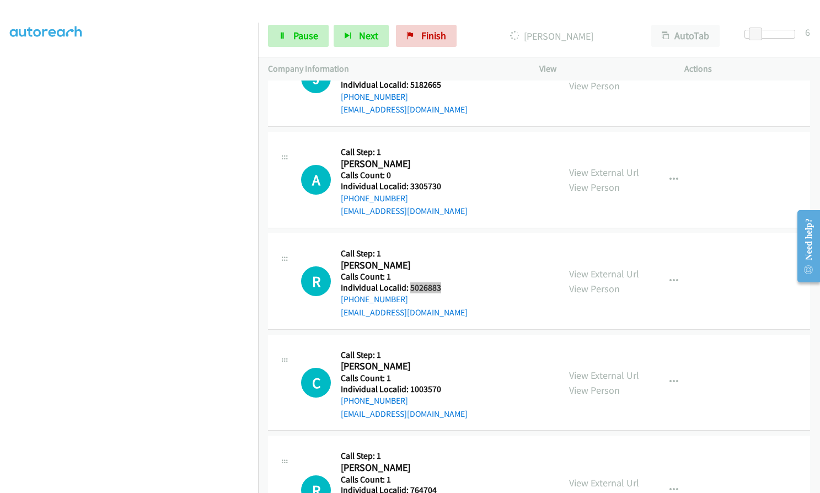
scroll to position [2405, 0]
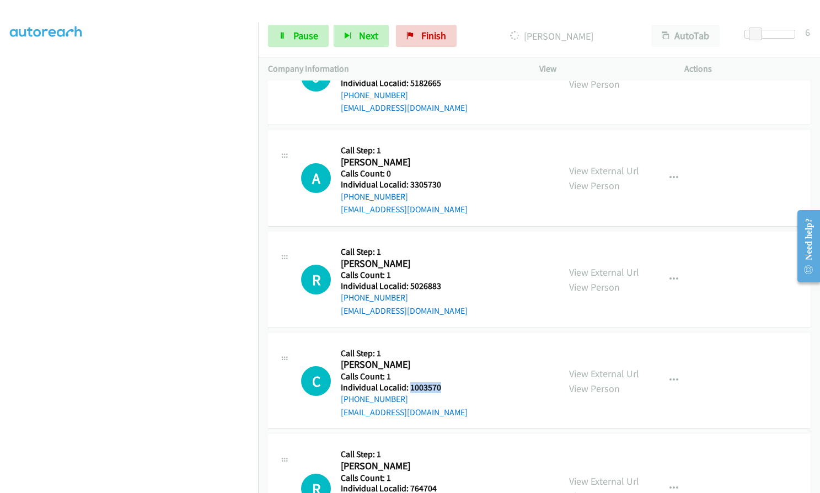
drag, startPoint x: 410, startPoint y: 373, endPoint x: 442, endPoint y: 374, distance: 32.6
click at [442, 382] on h5 "Individual Localid: 1003570" at bounding box center [404, 387] width 127 height 11
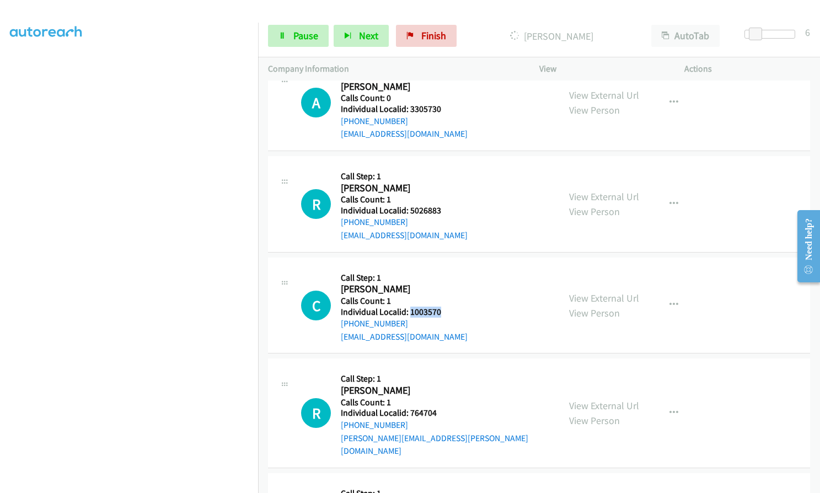
scroll to position [2488, 0]
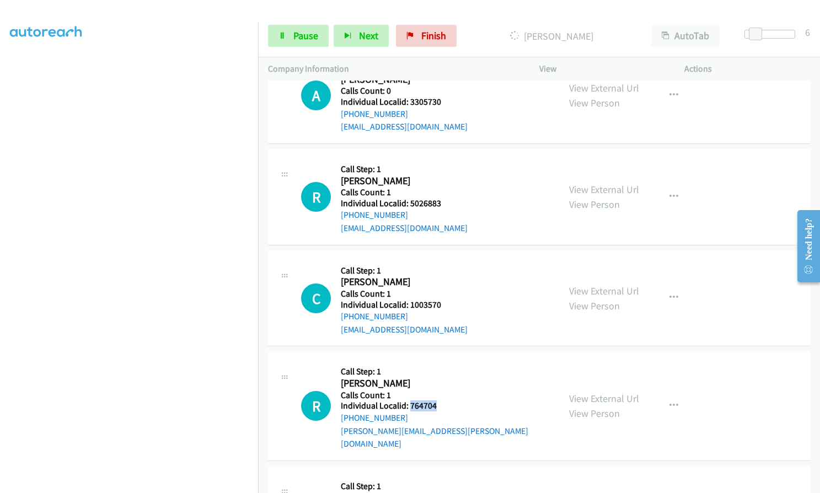
drag, startPoint x: 410, startPoint y: 394, endPoint x: 441, endPoint y: 393, distance: 30.3
click at [441, 400] on h5 "Individual Localid: 764704" at bounding box center [445, 405] width 208 height 11
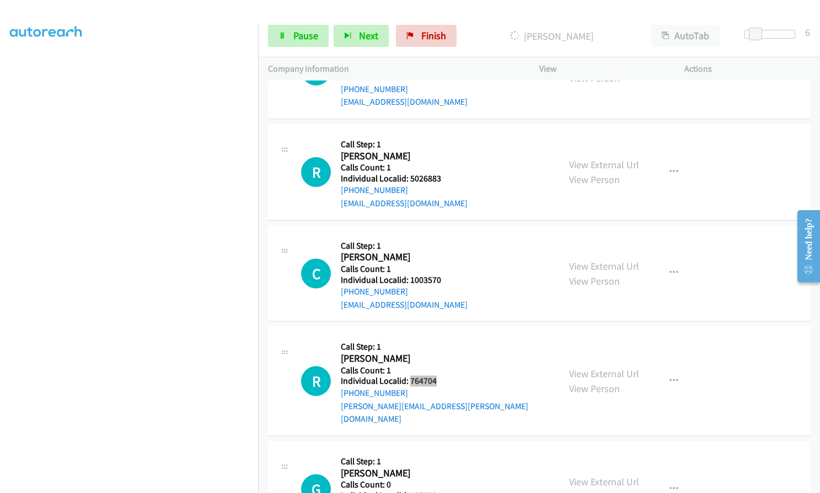
scroll to position [2654, 0]
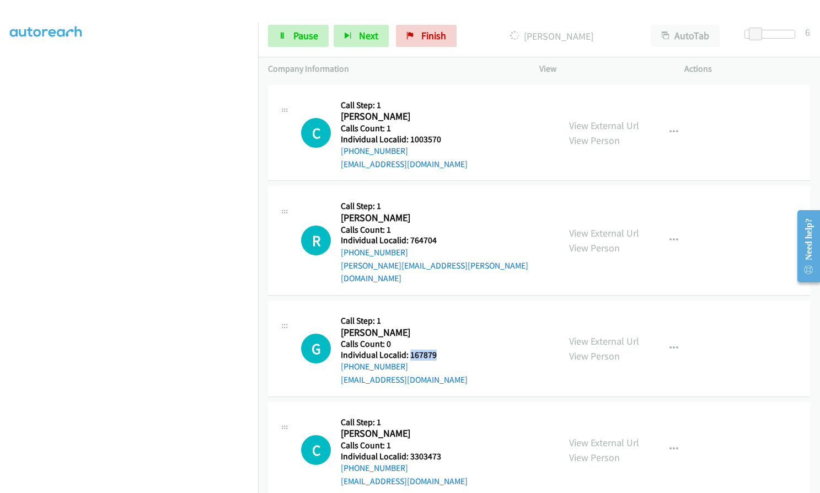
drag, startPoint x: 408, startPoint y: 329, endPoint x: 440, endPoint y: 330, distance: 31.5
click at [440, 350] on h5 "Individual Localid: 167879" at bounding box center [404, 355] width 127 height 11
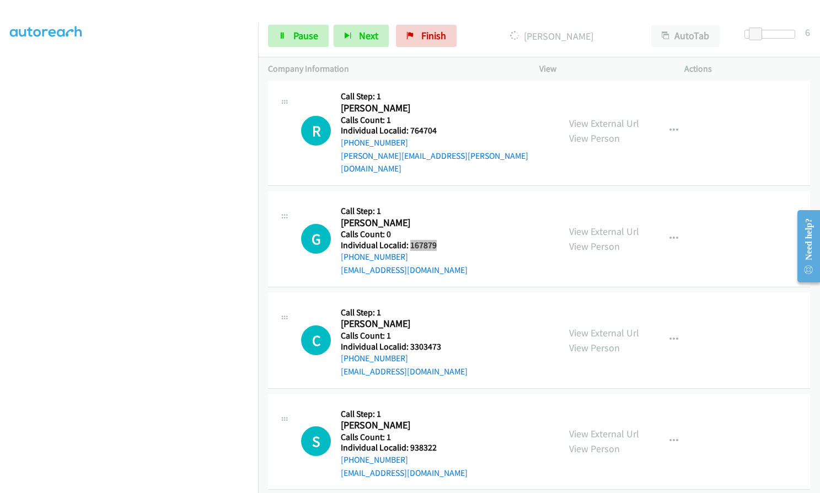
scroll to position [2764, 0]
drag, startPoint x: 409, startPoint y: 318, endPoint x: 435, endPoint y: 319, distance: 26.5
click at [438, 341] on h5 "Individual Localid: 3303473" at bounding box center [404, 346] width 127 height 11
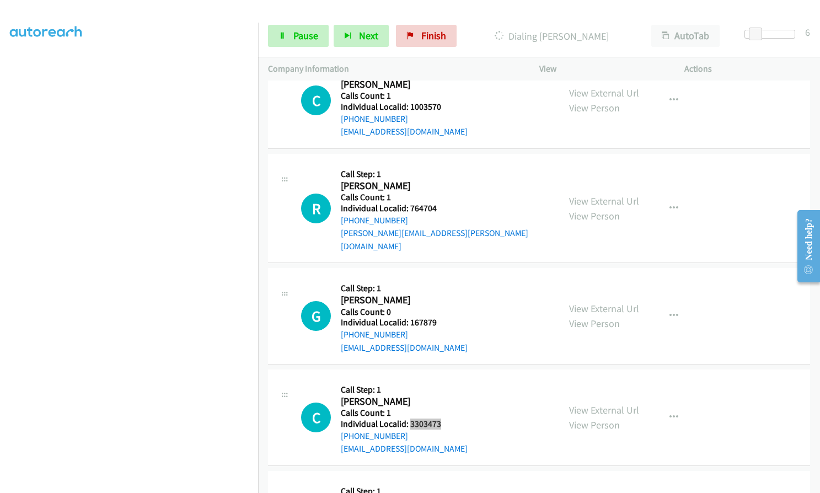
scroll to position [2884, 0]
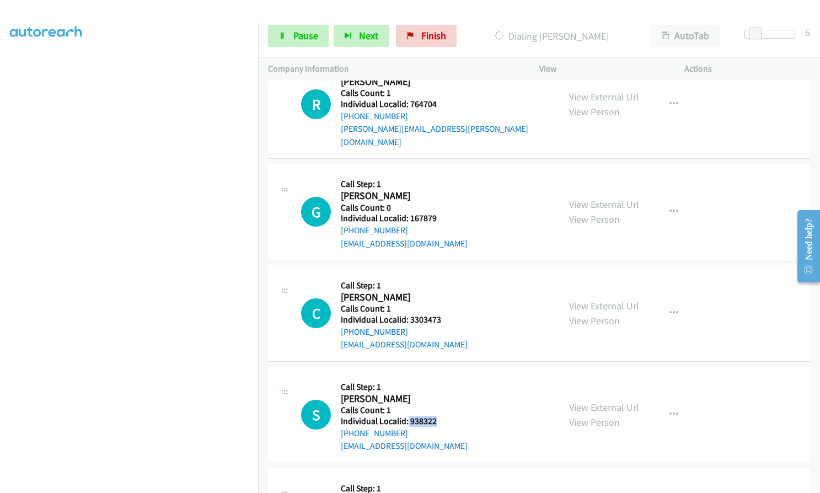
drag, startPoint x: 407, startPoint y: 394, endPoint x: 442, endPoint y: 394, distance: 35.3
click at [442, 416] on h5 "Individual Localid: 938322" at bounding box center [404, 421] width 127 height 11
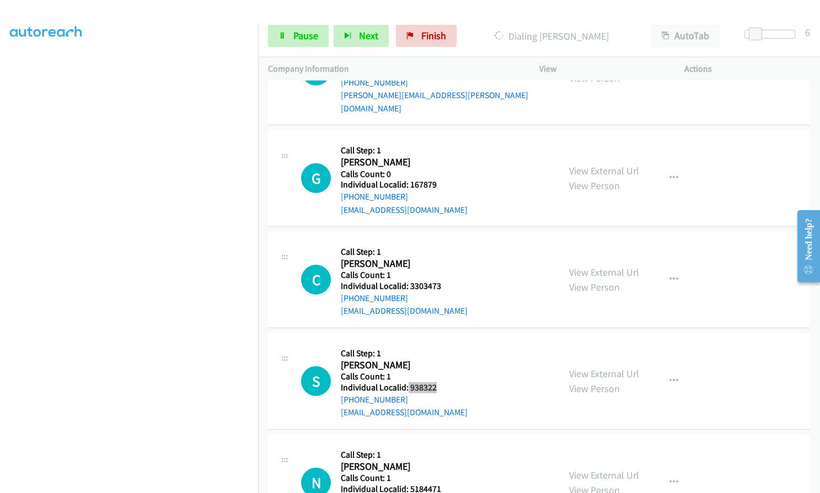
scroll to position [3050, 0]
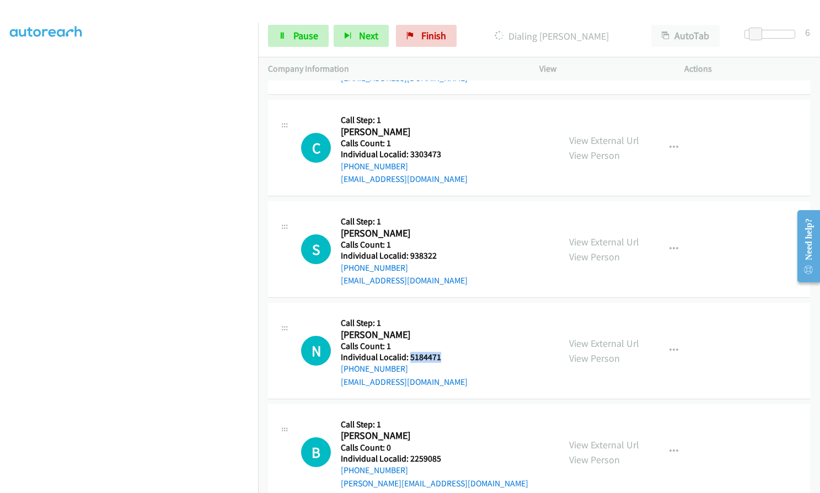
drag, startPoint x: 409, startPoint y: 327, endPoint x: 448, endPoint y: 330, distance: 39.8
click at [448, 352] on h5 "Individual Localid: 5184471" at bounding box center [404, 357] width 127 height 11
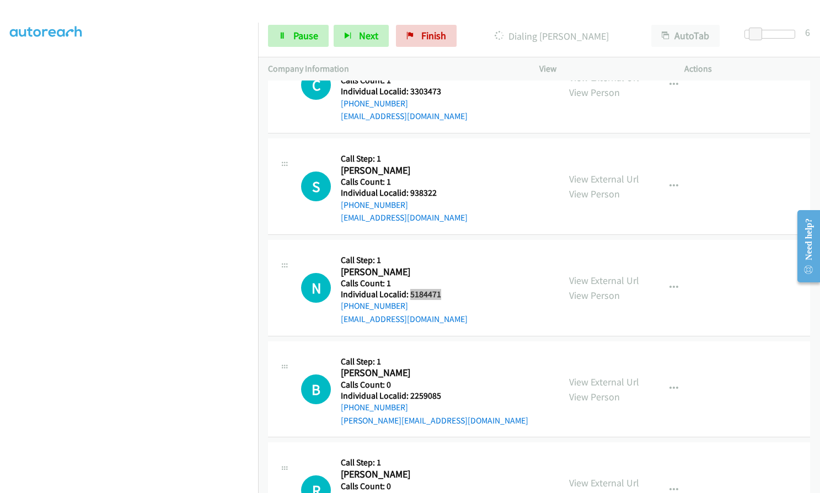
scroll to position [3118, 0]
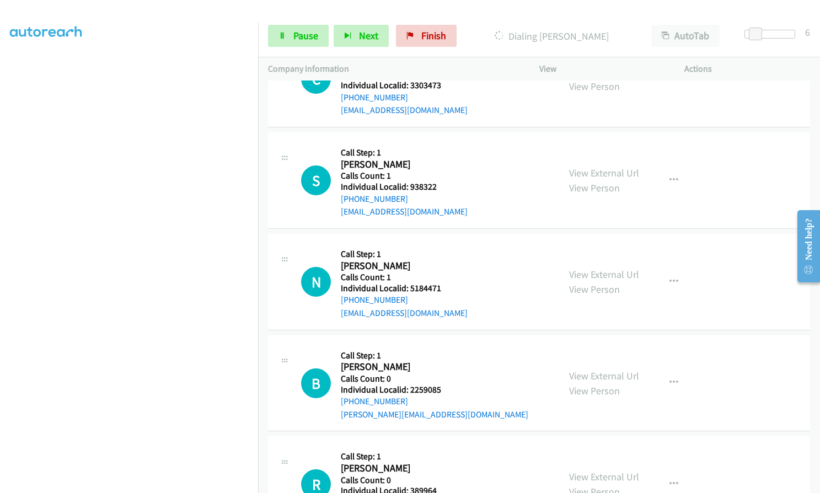
click at [464, 358] on div "B Callback Scheduled Call Step: 1 Brandon Berrier America/New_York Calls Count:…" at bounding box center [425, 383] width 248 height 76
drag, startPoint x: 410, startPoint y: 363, endPoint x: 451, endPoint y: 363, distance: 40.8
click at [452, 384] on h5 "Individual Localid: 2259085" at bounding box center [435, 389] width 188 height 11
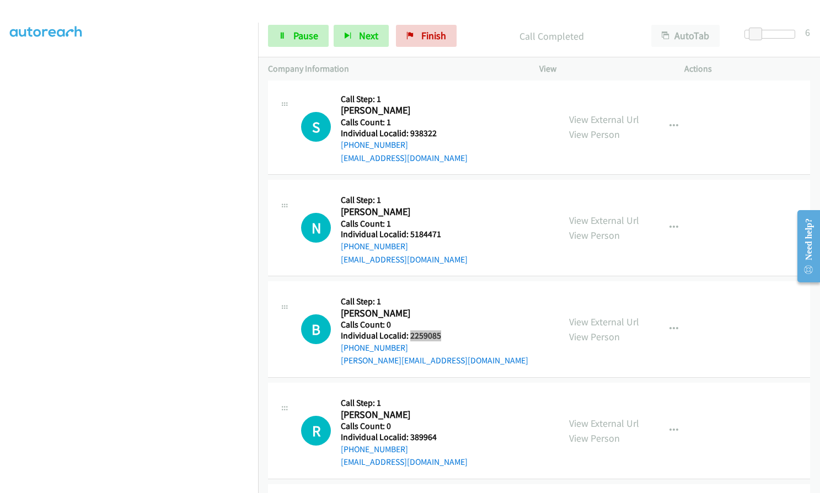
scroll to position [3197, 0]
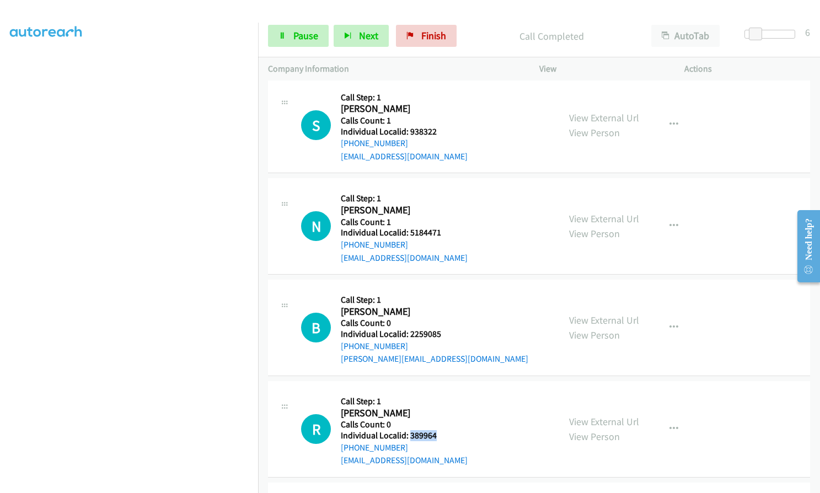
drag, startPoint x: 410, startPoint y: 410, endPoint x: 441, endPoint y: 410, distance: 31.4
click at [441, 410] on div "R Callback Scheduled Call Step: 1 Russell Miller America/New_York Calls Count: …" at bounding box center [425, 429] width 248 height 76
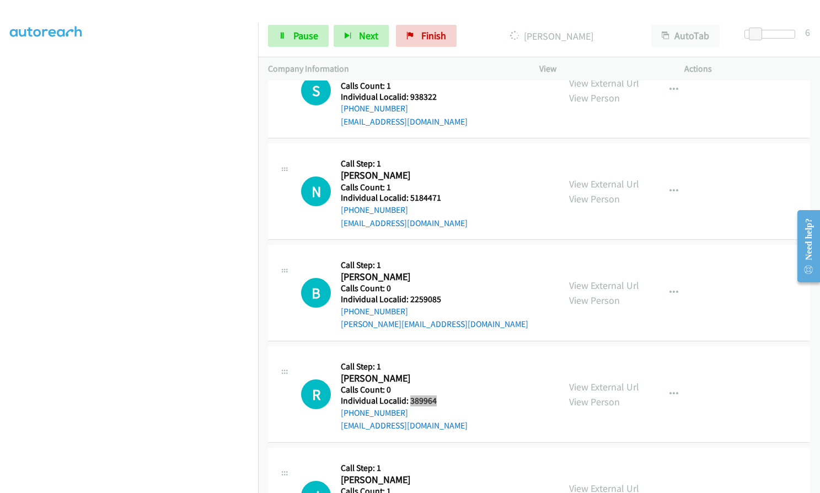
scroll to position [3321, 0]
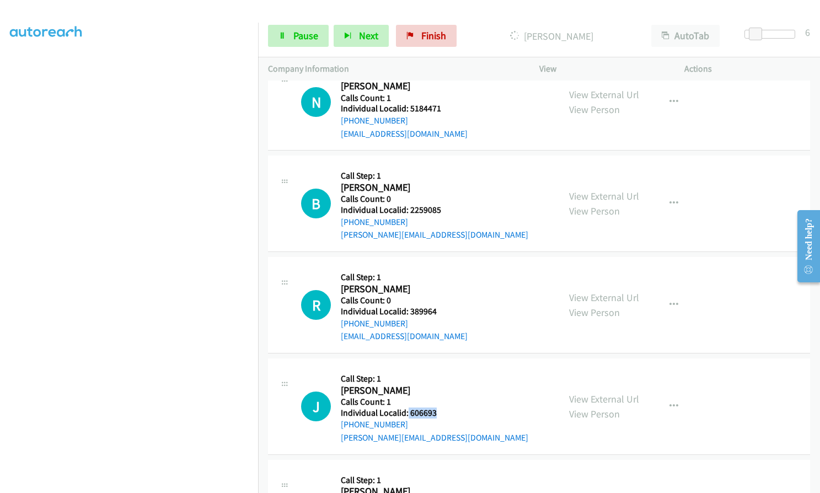
drag, startPoint x: 408, startPoint y: 387, endPoint x: 443, endPoint y: 387, distance: 35.3
click at [443, 387] on div "J Callback Scheduled Call Step: 1 Jeff Bolte America/New_York Calls Count: 1 In…" at bounding box center [425, 406] width 248 height 76
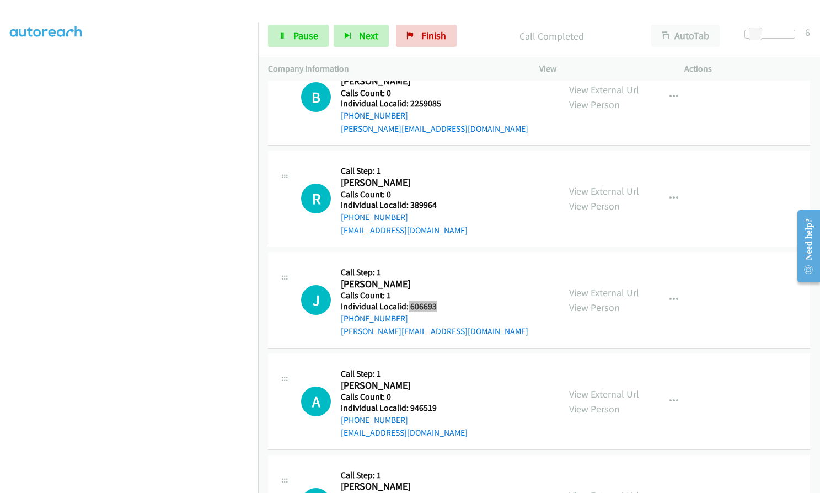
scroll to position [3479, 0]
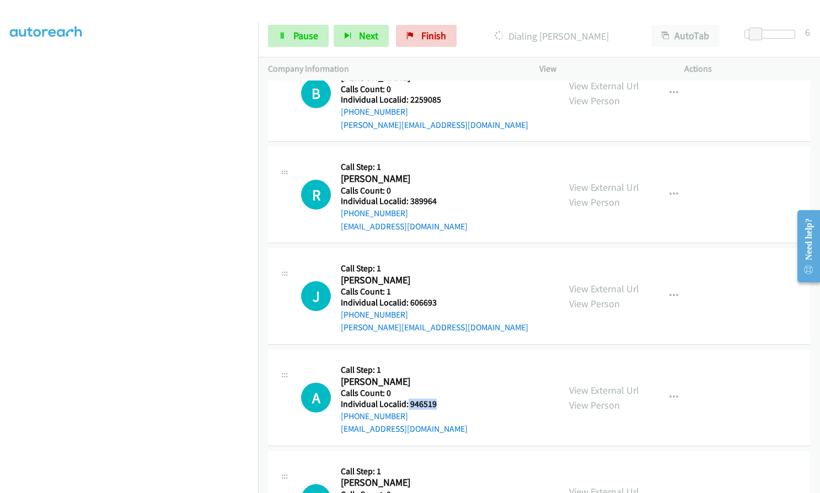
drag, startPoint x: 407, startPoint y: 377, endPoint x: 441, endPoint y: 376, distance: 33.6
click at [441, 376] on div "A Callback Scheduled Call Step: 1 Aaron Randall America/New_York Calls Count: 0…" at bounding box center [425, 398] width 248 height 76
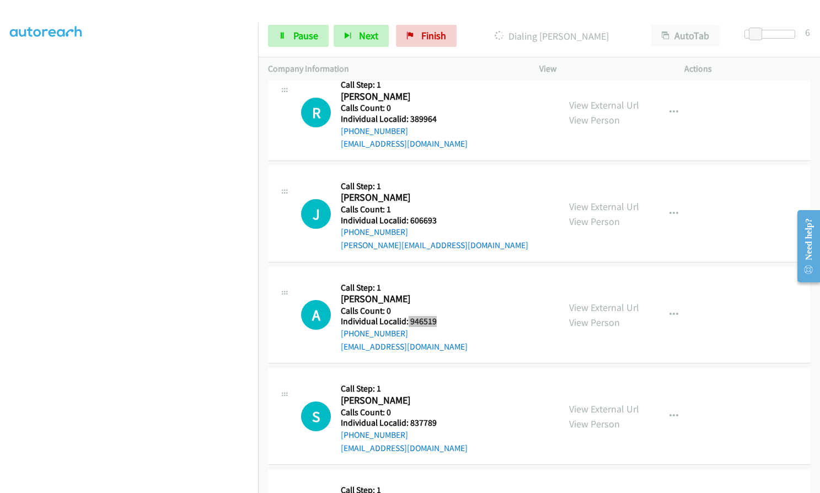
scroll to position [3599, 0]
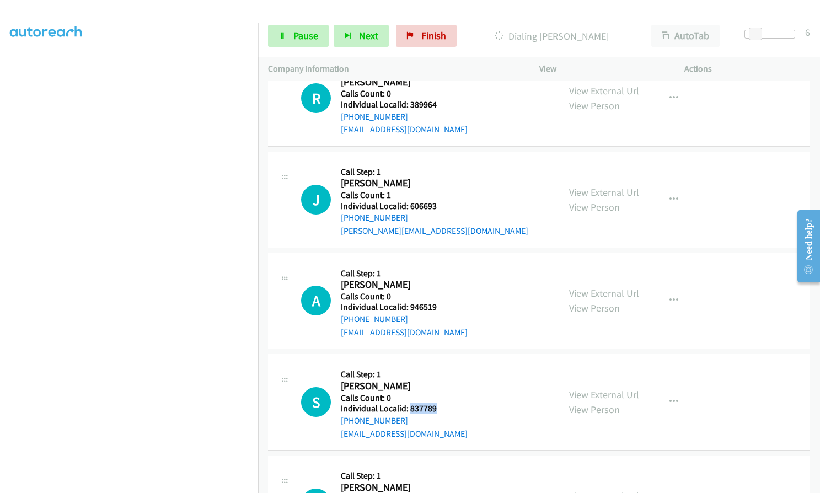
drag, startPoint x: 409, startPoint y: 383, endPoint x: 446, endPoint y: 383, distance: 37.0
click at [449, 383] on div "S Callback Scheduled Call Step: 1 Simon Johnson America/New_York Calls Count: 0…" at bounding box center [425, 402] width 248 height 76
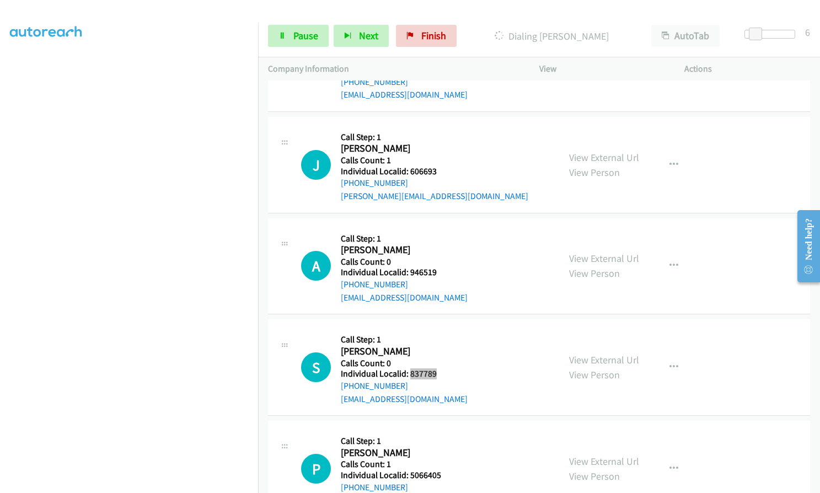
scroll to position [3737, 0]
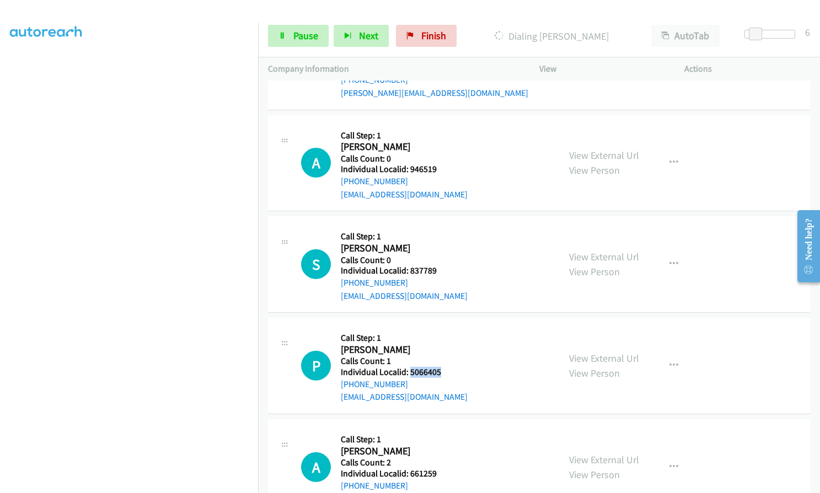
drag, startPoint x: 410, startPoint y: 349, endPoint x: 448, endPoint y: 344, distance: 38.4
click at [448, 344] on div "P Callback Scheduled Call Step: 1 Pietro Ingravallo America/New_York Calls Coun…" at bounding box center [425, 366] width 248 height 76
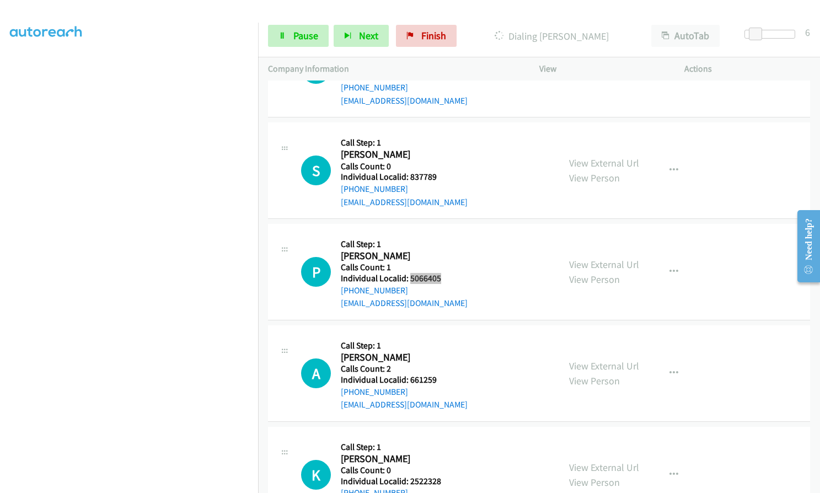
scroll to position [3833, 0]
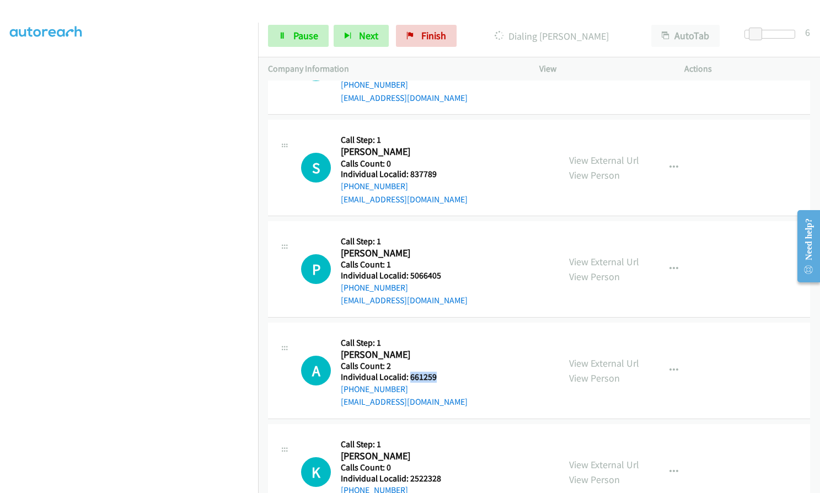
drag, startPoint x: 422, startPoint y: 352, endPoint x: 444, endPoint y: 352, distance: 22.1
click at [444, 352] on div "A Callback Scheduled Call Step: 1 Andrew Whitmore America/New_York Calls Count:…" at bounding box center [425, 371] width 248 height 76
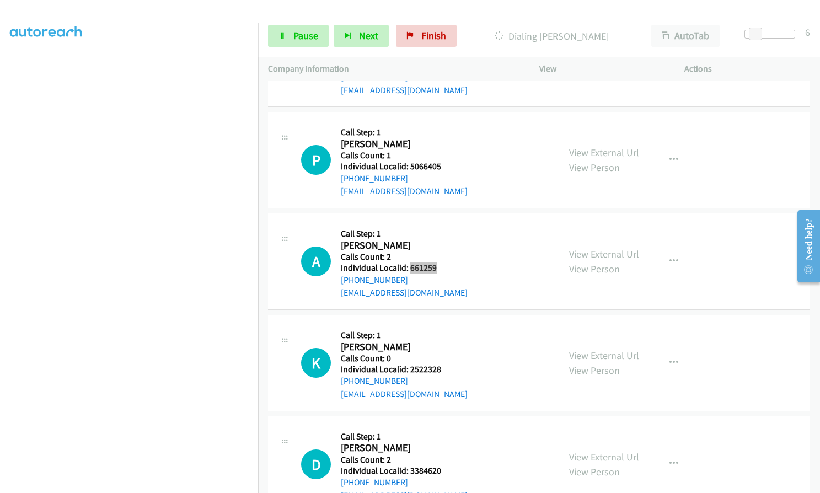
scroll to position [3944, 0]
drag, startPoint x: 409, startPoint y: 338, endPoint x: 445, endPoint y: 340, distance: 35.9
click at [447, 340] on div "K Callback Scheduled Call Step: 1 Kevin Olsen America/New_York Calls Count: 0 I…" at bounding box center [425, 362] width 248 height 76
drag, startPoint x: 410, startPoint y: 441, endPoint x: 443, endPoint y: 440, distance: 33.7
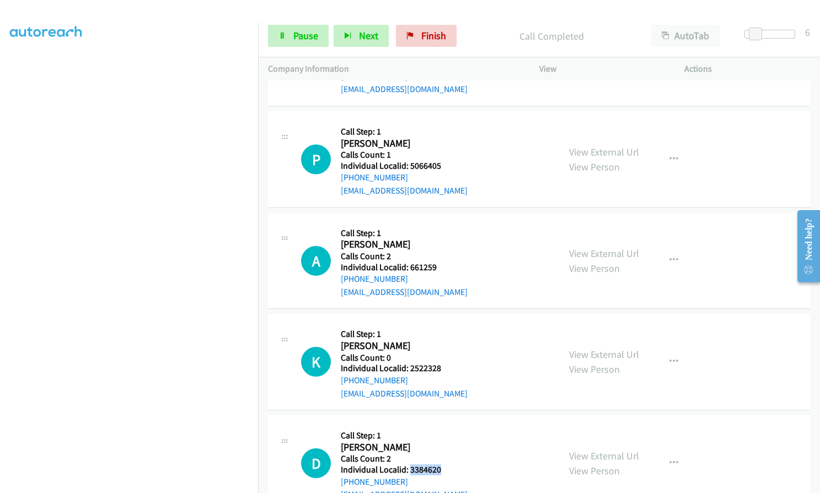
click at [443, 440] on div "D Callback Scheduled Call Step: 1 David Burke America/New_York Calls Count: 2 I…" at bounding box center [425, 463] width 248 height 76
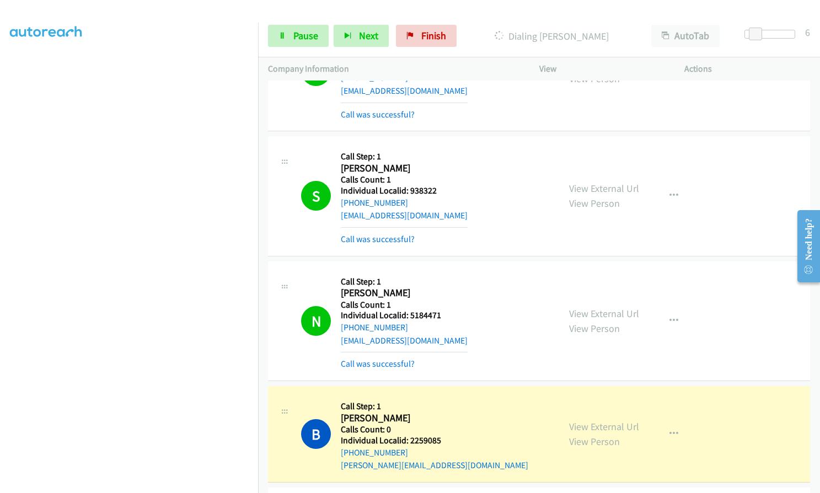
scroll to position [3173, 0]
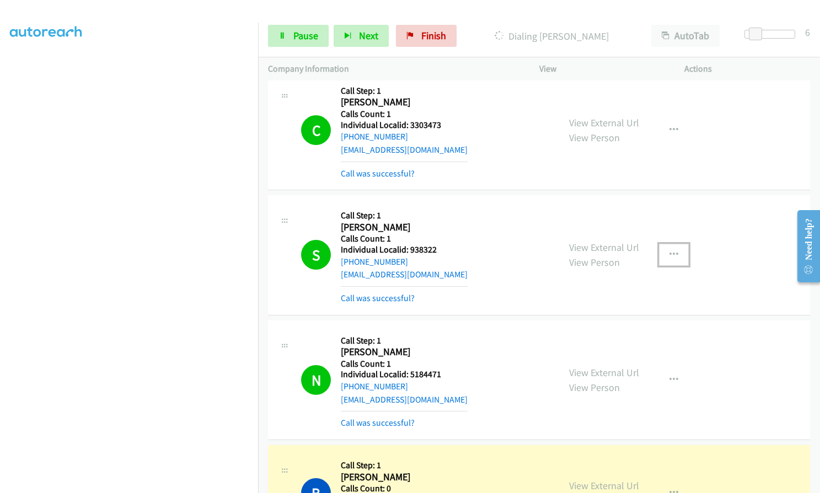
click at [671, 250] on icon "button" at bounding box center [674, 254] width 9 height 9
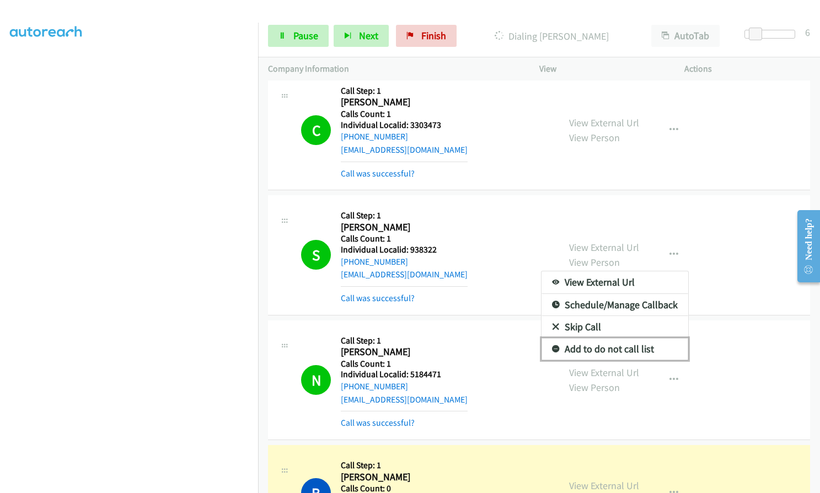
click at [553, 346] on icon at bounding box center [556, 350] width 8 height 8
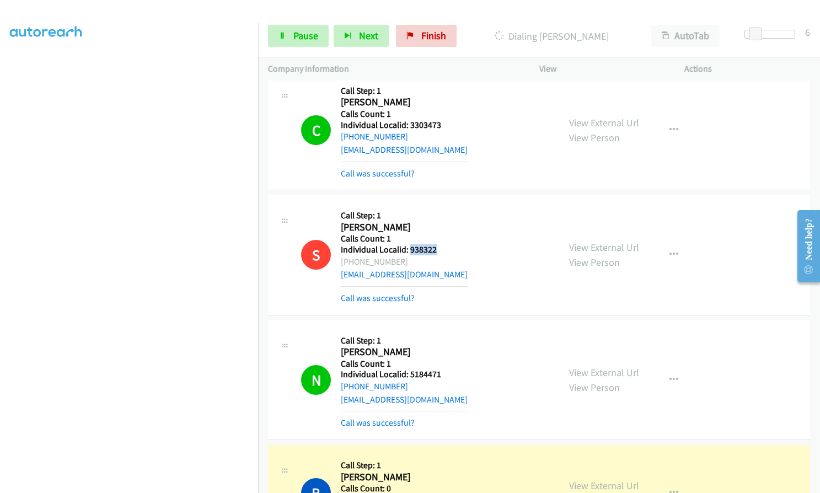
drag, startPoint x: 410, startPoint y: 221, endPoint x: 440, endPoint y: 221, distance: 29.8
click at [440, 244] on h5 "Individual Localid: 938322" at bounding box center [404, 249] width 127 height 11
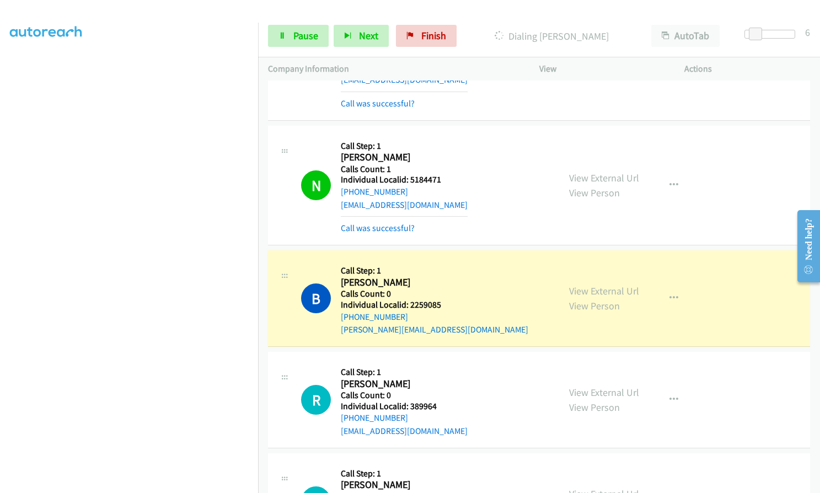
scroll to position [3421, 0]
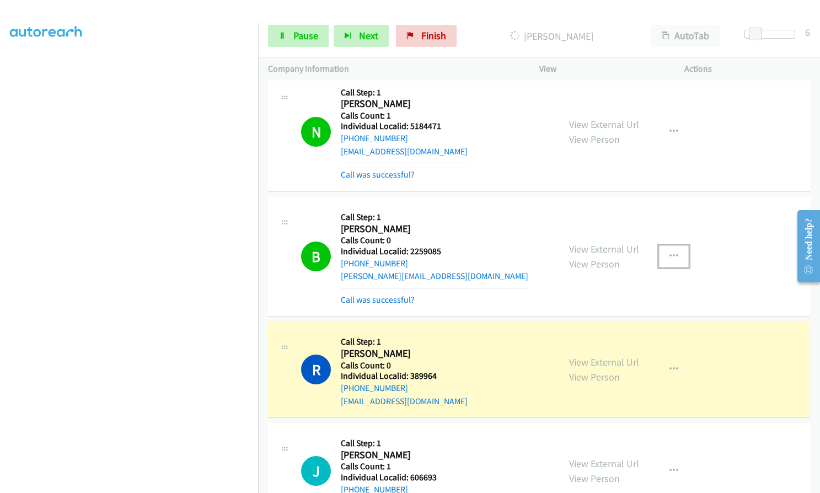
click at [671, 252] on icon "button" at bounding box center [674, 256] width 9 height 9
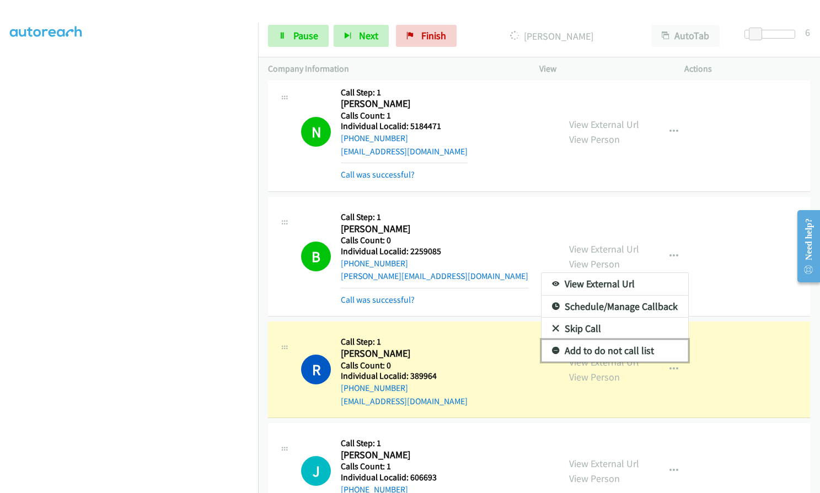
click at [554, 347] on icon at bounding box center [556, 351] width 8 height 8
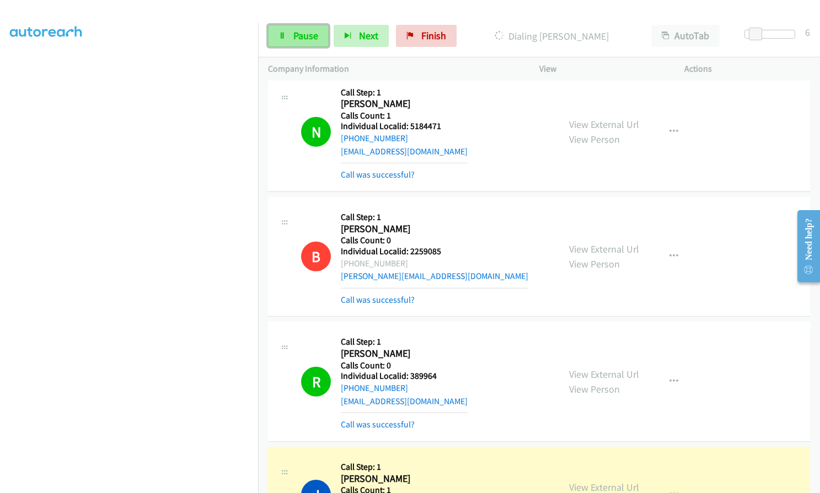
click at [316, 32] on span "Pause" at bounding box center [305, 35] width 25 height 13
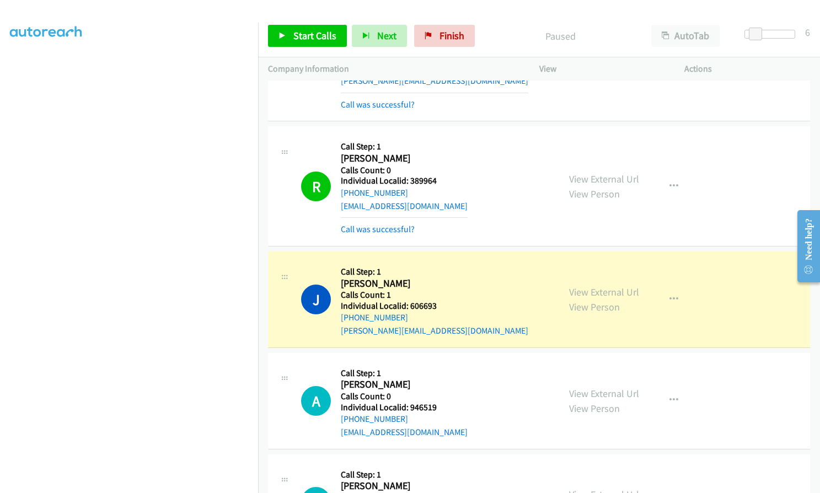
scroll to position [3614, 0]
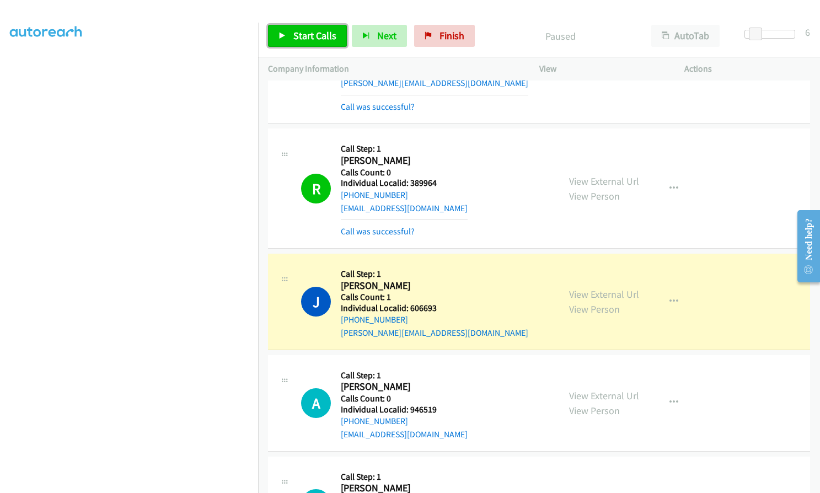
click at [315, 38] on span "Start Calls" at bounding box center [314, 35] width 43 height 13
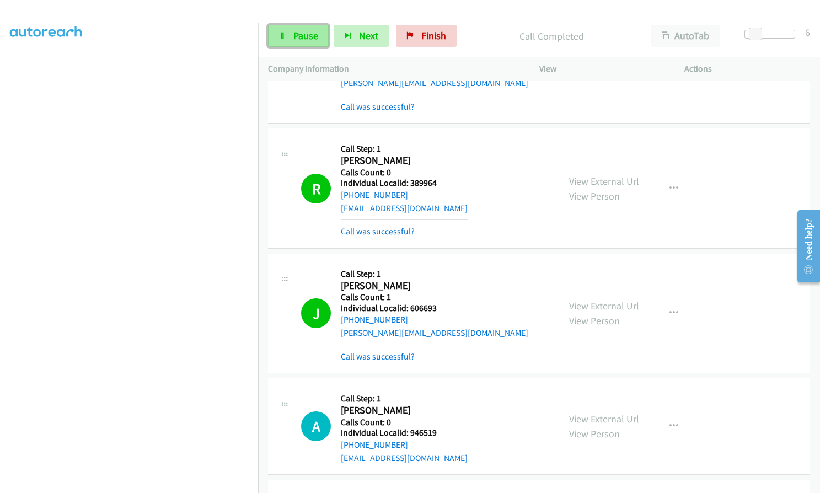
click at [306, 39] on span "Pause" at bounding box center [305, 35] width 25 height 13
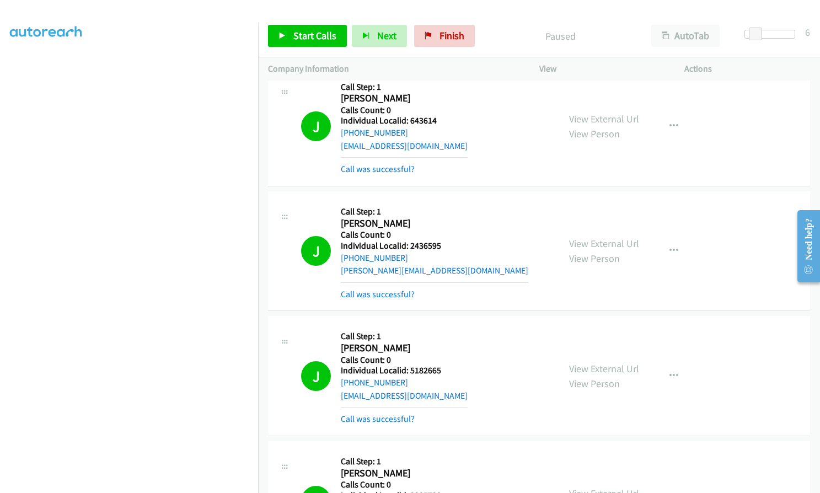
scroll to position [2180, 0]
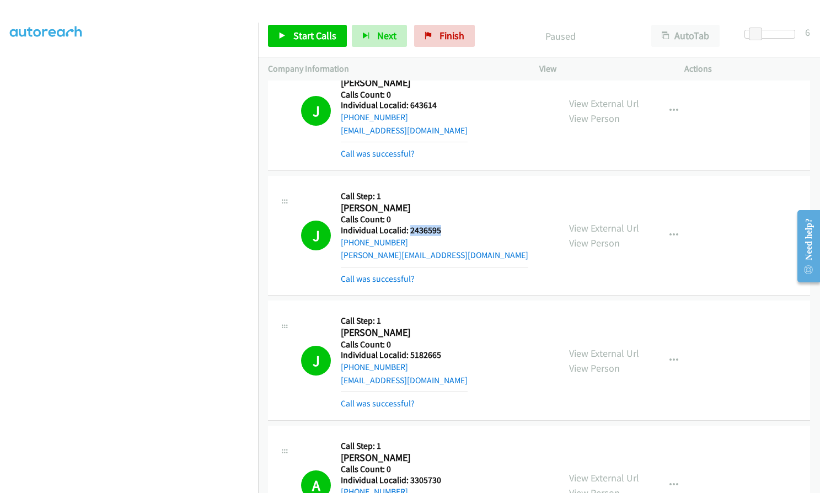
drag, startPoint x: 410, startPoint y: 215, endPoint x: 446, endPoint y: 216, distance: 35.9
click at [447, 225] on h5 "Individual Localid: 2436595" at bounding box center [435, 230] width 188 height 11
drag, startPoint x: 408, startPoint y: 340, endPoint x: 440, endPoint y: 341, distance: 32.0
click at [440, 350] on h5 "Individual Localid: 5182665" at bounding box center [404, 355] width 127 height 11
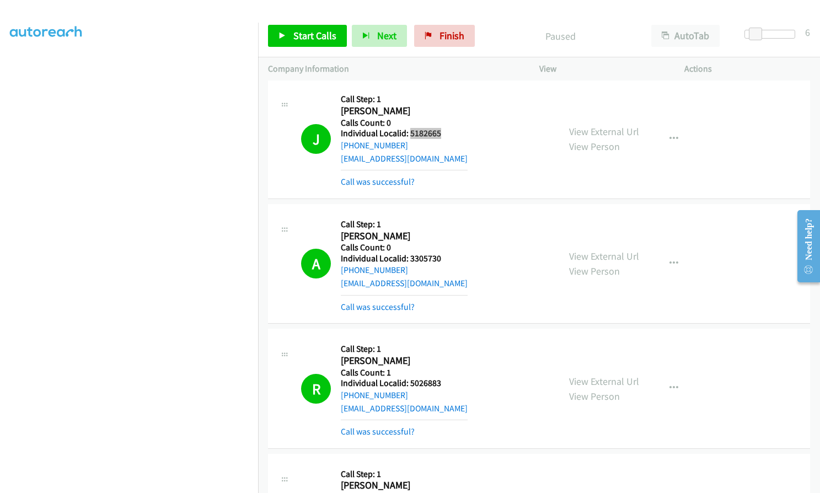
scroll to position [2415, 0]
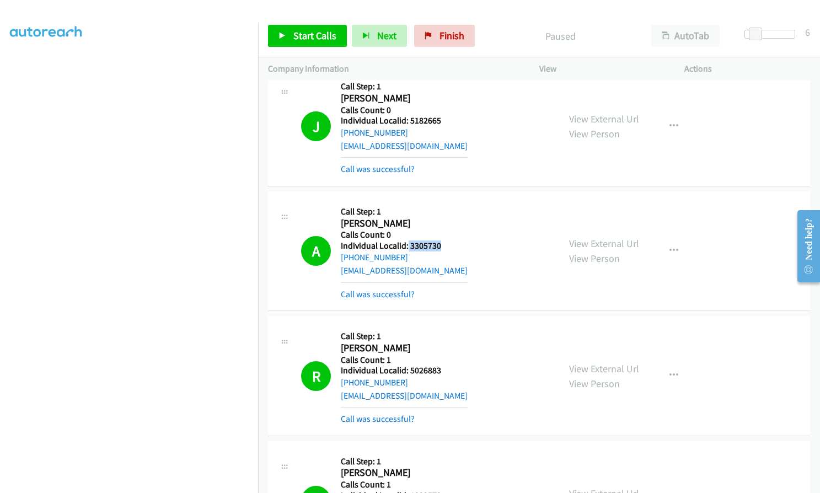
drag, startPoint x: 408, startPoint y: 231, endPoint x: 441, endPoint y: 231, distance: 33.1
click at [441, 240] on h5 "Individual Localid: 3305730" at bounding box center [404, 245] width 127 height 11
drag, startPoint x: 408, startPoint y: 358, endPoint x: 441, endPoint y: 357, distance: 33.7
click at [441, 365] on h5 "Individual Localid: 5026883" at bounding box center [404, 370] width 127 height 11
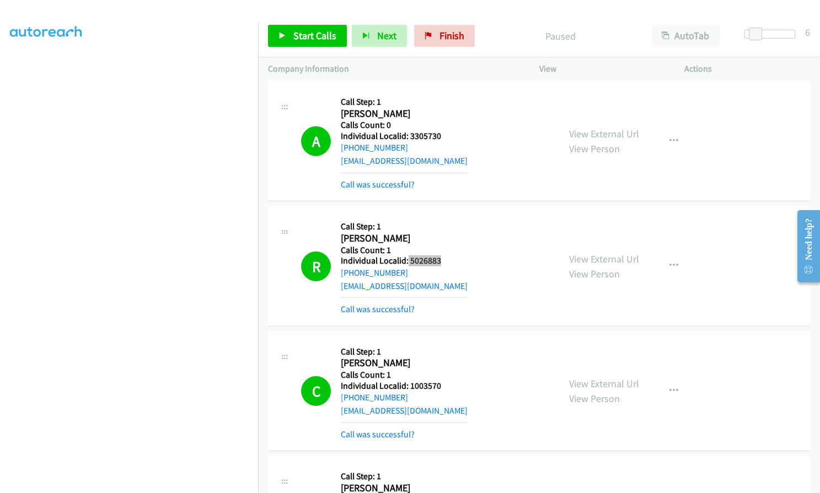
scroll to position [2553, 0]
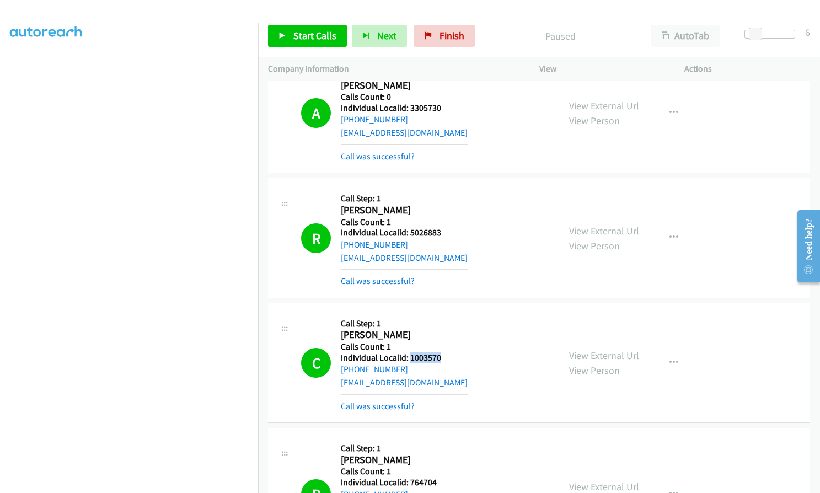
drag, startPoint x: 410, startPoint y: 344, endPoint x: 441, endPoint y: 343, distance: 30.9
click at [441, 352] on h5 "Individual Localid: 1003570" at bounding box center [404, 357] width 127 height 11
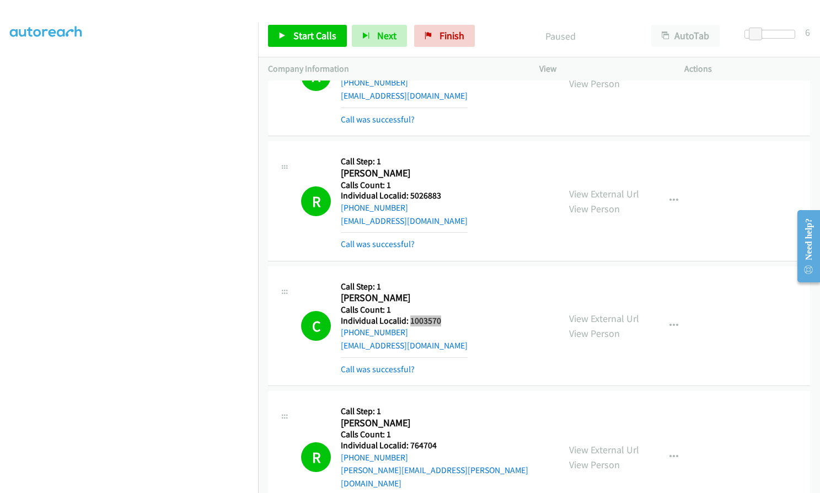
scroll to position [2690, 0]
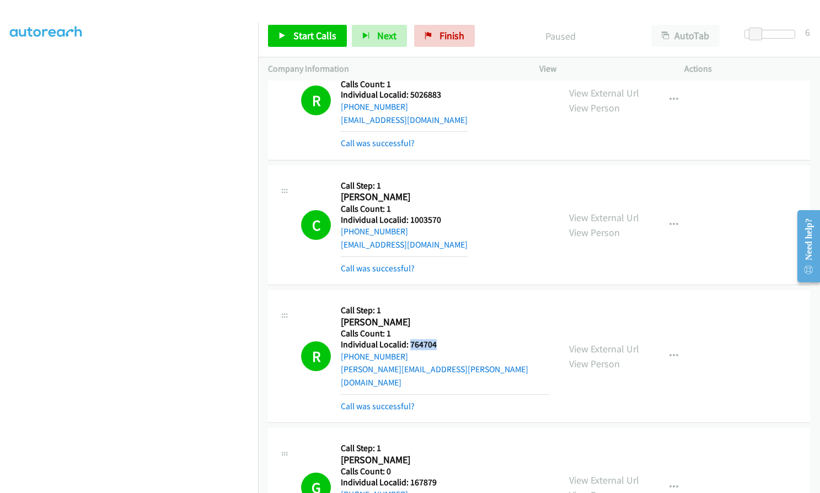
drag, startPoint x: 408, startPoint y: 330, endPoint x: 445, endPoint y: 331, distance: 36.4
click at [445, 339] on h5 "Individual Localid: 764704" at bounding box center [445, 344] width 208 height 11
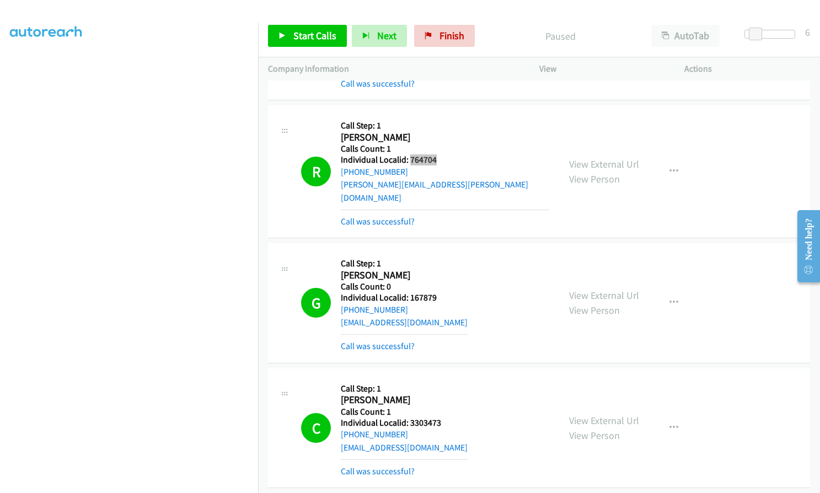
scroll to position [2897, 0]
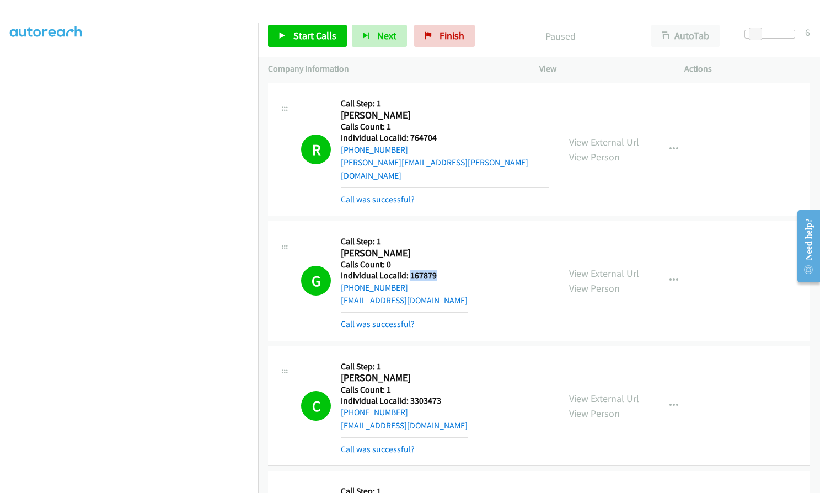
drag, startPoint x: 411, startPoint y: 251, endPoint x: 441, endPoint y: 248, distance: 29.9
click at [441, 270] on h5 "Individual Localid: 167879" at bounding box center [404, 275] width 127 height 11
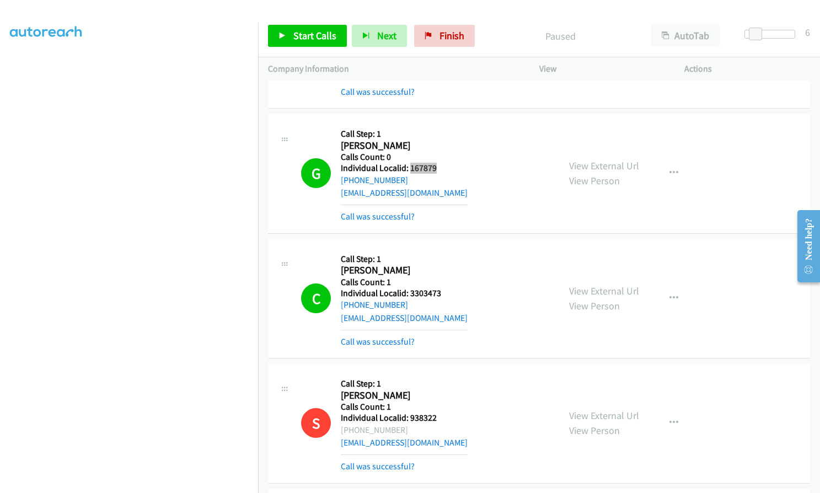
scroll to position [3008, 0]
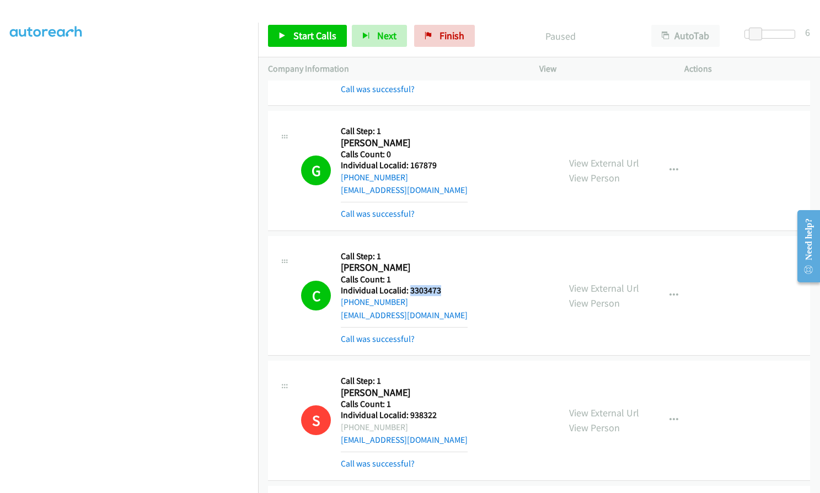
drag, startPoint x: 409, startPoint y: 263, endPoint x: 446, endPoint y: 263, distance: 36.4
click at [446, 285] on h5 "Individual Localid: 3303473" at bounding box center [404, 290] width 127 height 11
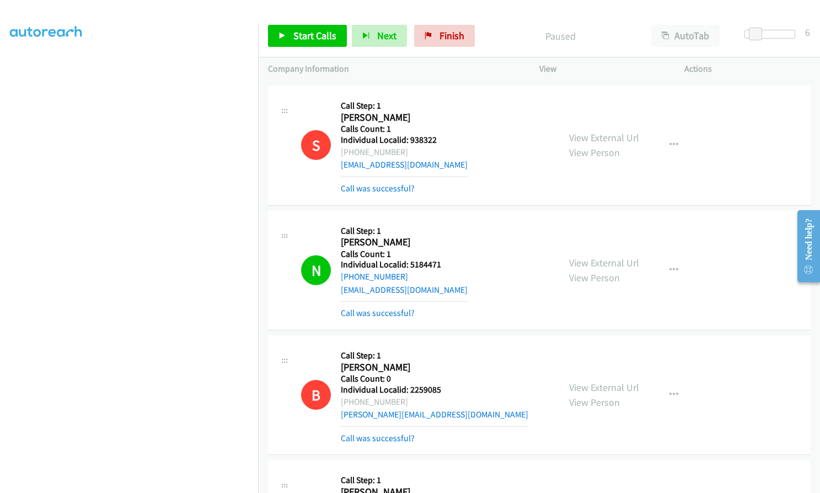
scroll to position [3283, 0]
drag, startPoint x: 408, startPoint y: 237, endPoint x: 446, endPoint y: 237, distance: 38.1
click at [446, 259] on h5 "Individual Localid: 5184471" at bounding box center [404, 264] width 127 height 11
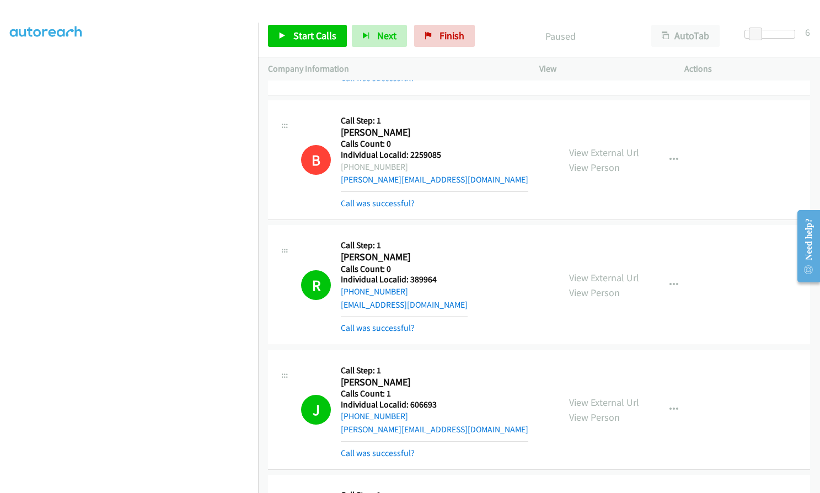
scroll to position [3573, 0]
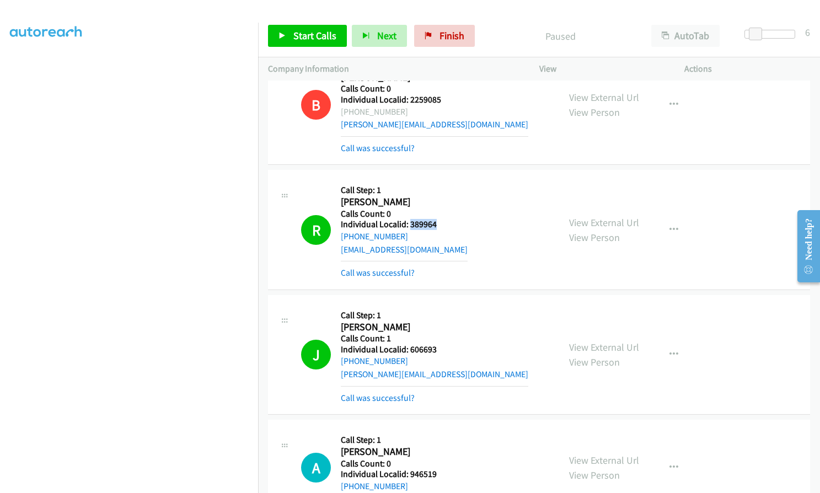
drag, startPoint x: 409, startPoint y: 198, endPoint x: 436, endPoint y: 198, distance: 27.6
click at [436, 198] on div "R Callback Scheduled Call Step: 1 Russell Miller America/New_York Calls Count: …" at bounding box center [425, 229] width 248 height 99
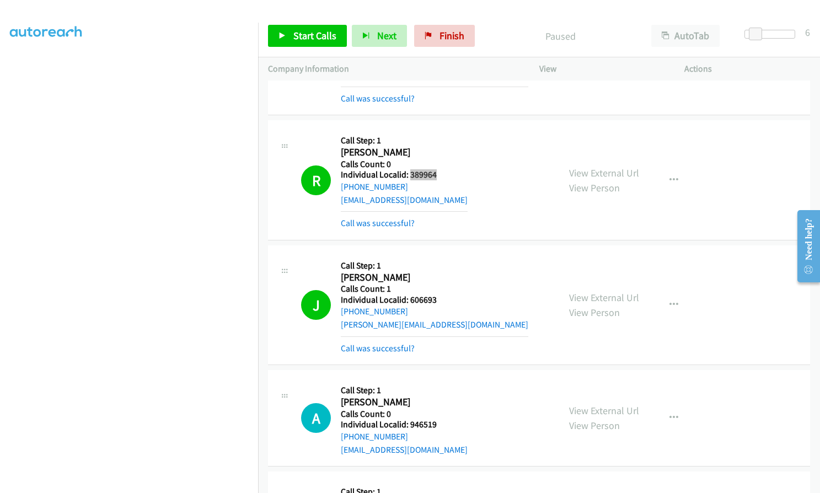
scroll to position [3711, 0]
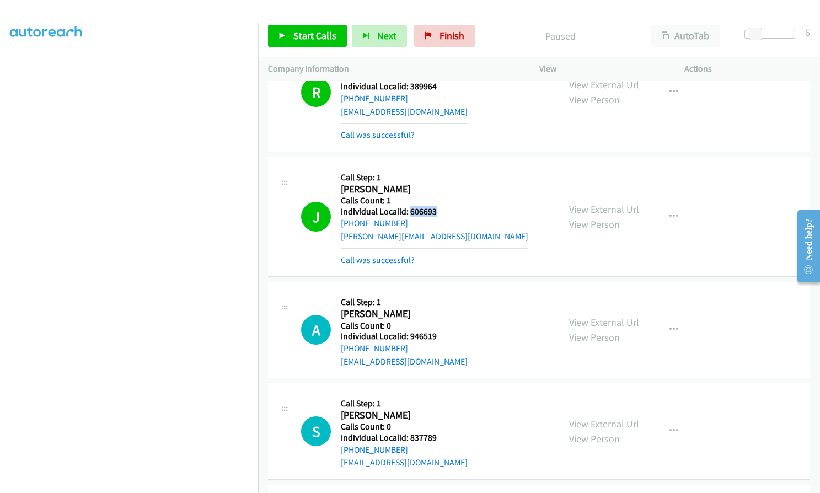
drag, startPoint x: 409, startPoint y: 184, endPoint x: 437, endPoint y: 188, distance: 27.8
click at [437, 188] on div "J Callback Scheduled Call Step: 1 Jeff Bolte America/New_York Calls Count: 1 In…" at bounding box center [425, 216] width 248 height 99
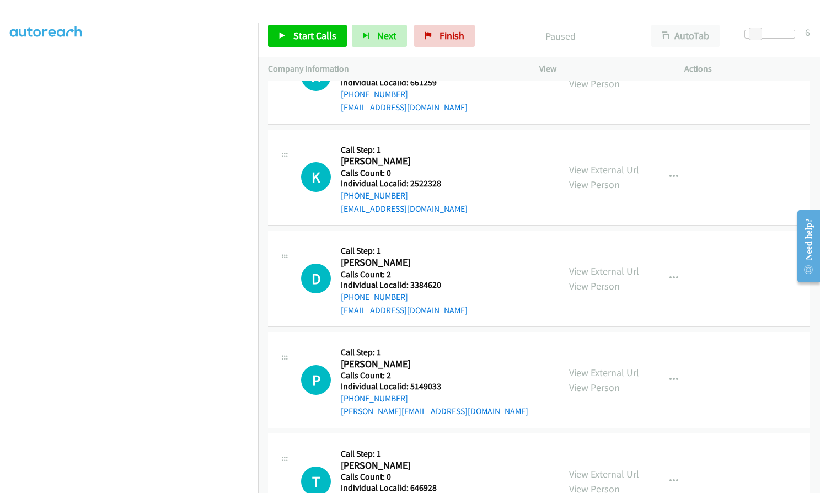
scroll to position [4290, 0]
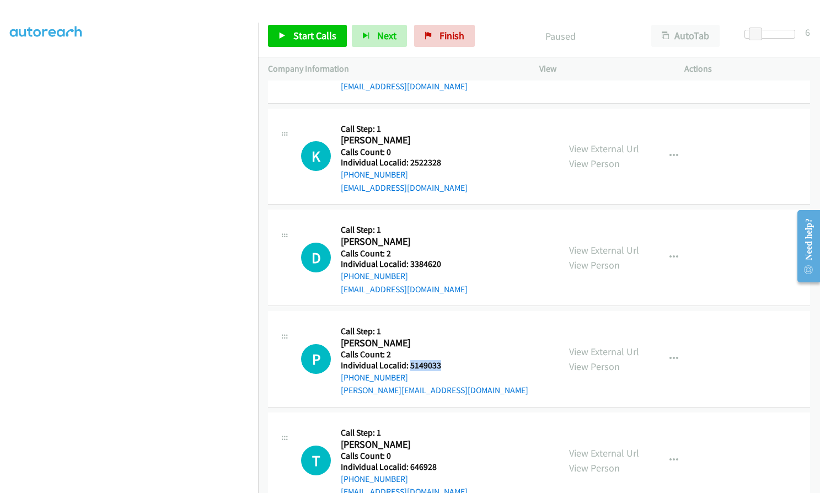
drag, startPoint x: 409, startPoint y: 339, endPoint x: 444, endPoint y: 340, distance: 35.3
click at [444, 340] on div "P Callback Scheduled Call Step: 1 Philip Conkey America/New_York Calls Count: 2…" at bounding box center [425, 359] width 248 height 76
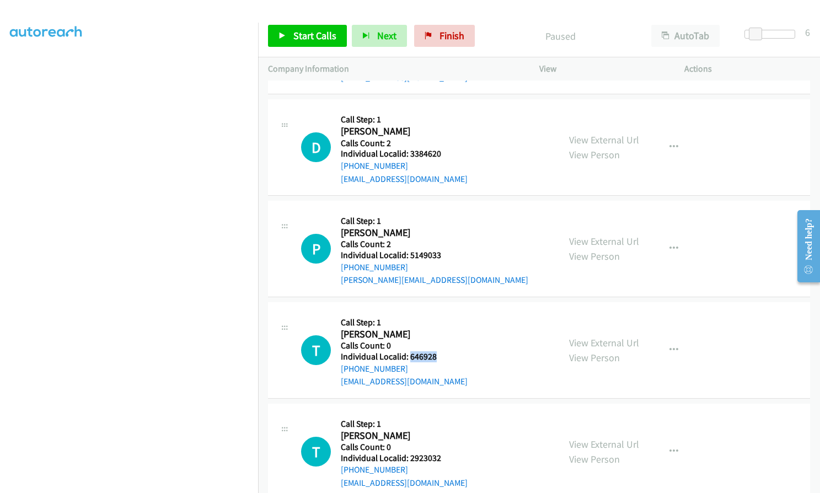
drag, startPoint x: 410, startPoint y: 330, endPoint x: 442, endPoint y: 329, distance: 32.6
click at [442, 329] on div "T Callback Scheduled Call Step: 1 Timothy Teigeler America/New_York Calls Count…" at bounding box center [425, 350] width 248 height 76
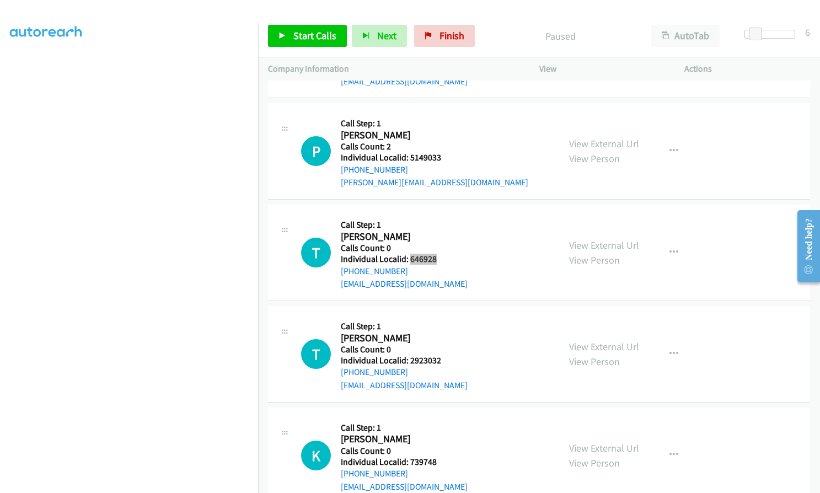
scroll to position [4511, 0]
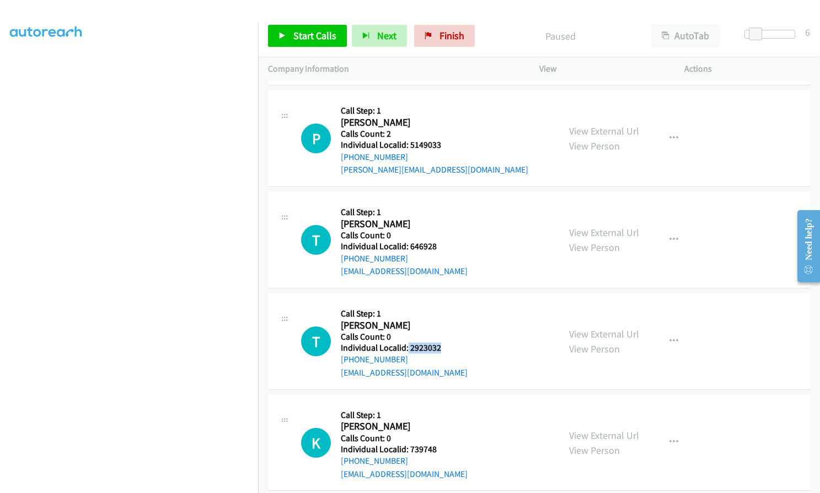
drag, startPoint x: 408, startPoint y: 320, endPoint x: 441, endPoint y: 323, distance: 33.2
click at [441, 323] on div "T Callback Scheduled Call Step: 1 Thomas Oswald America/New_York Calls Count: 0…" at bounding box center [425, 341] width 248 height 76
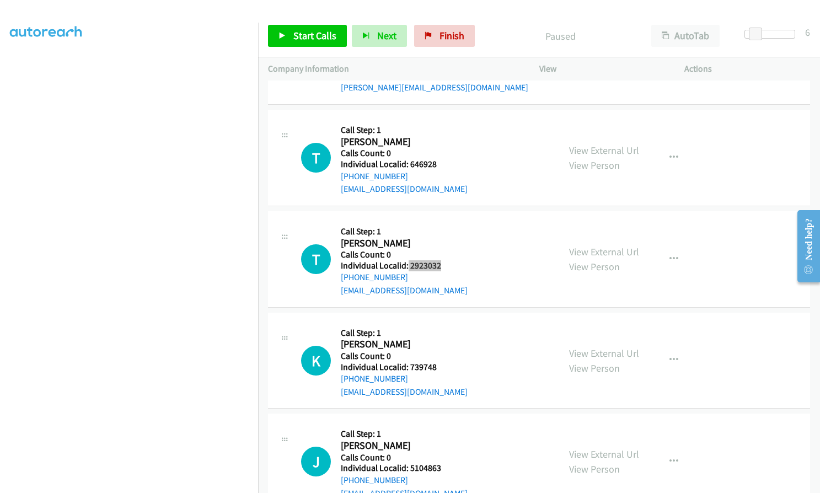
scroll to position [4635, 0]
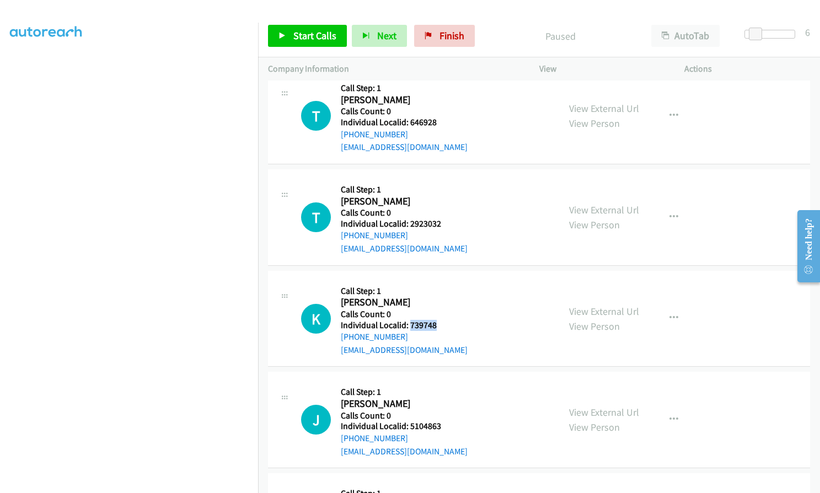
drag, startPoint x: 409, startPoint y: 299, endPoint x: 437, endPoint y: 298, distance: 27.6
click at [437, 320] on h5 "Individual Localid: 739748" at bounding box center [404, 325] width 127 height 11
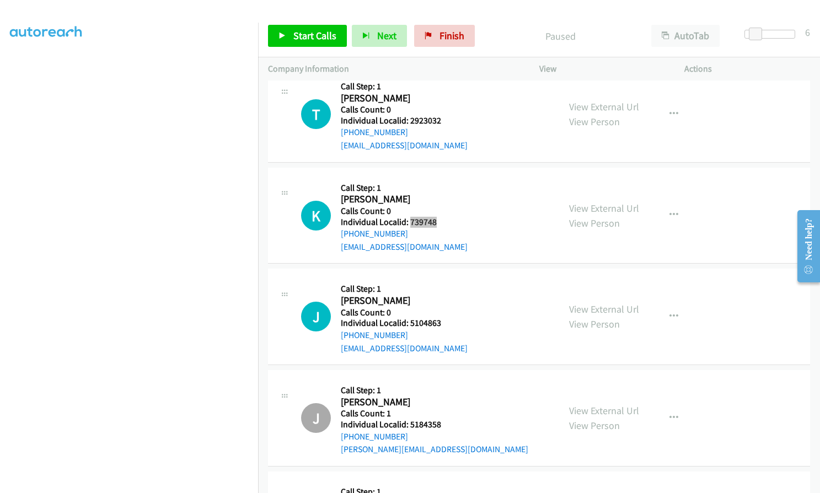
scroll to position [4745, 0]
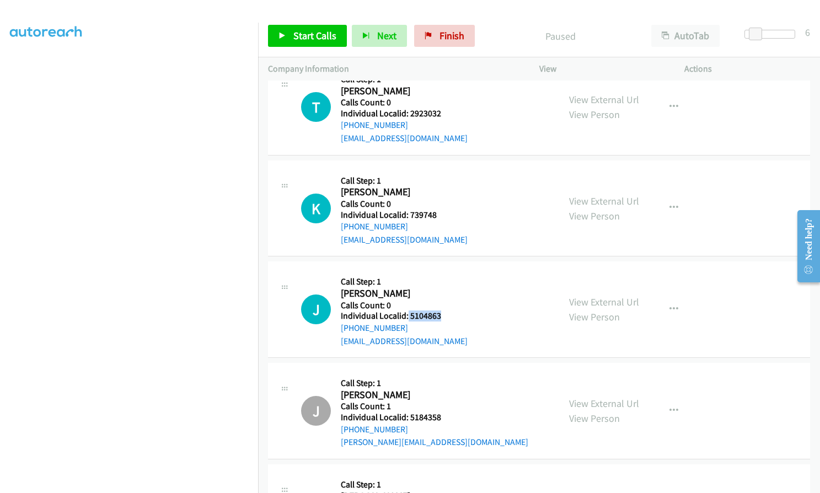
drag, startPoint x: 408, startPoint y: 290, endPoint x: 442, endPoint y: 288, distance: 34.8
click at [442, 288] on div "J Callback Scheduled Call Step: 1 Joseph Spinelli America/New_York Calls Count:…" at bounding box center [425, 309] width 248 height 76
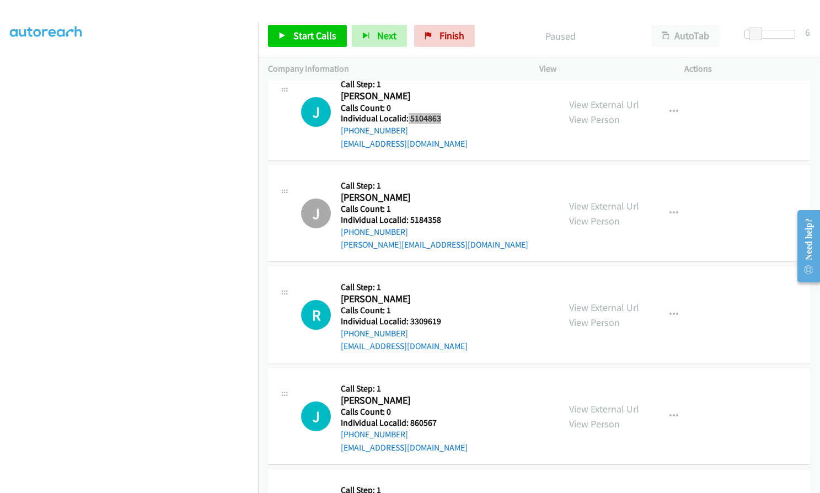
scroll to position [4952, 0]
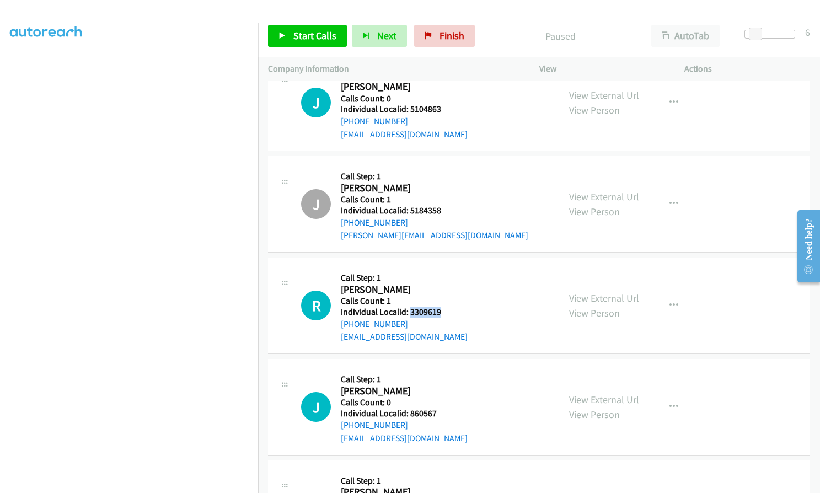
drag, startPoint x: 408, startPoint y: 287, endPoint x: 445, endPoint y: 286, distance: 36.4
click at [445, 286] on div "R Callback Scheduled Call Step: 1 Randy Sullinger America/Chicago Calls Count: …" at bounding box center [425, 306] width 248 height 76
click at [312, 38] on span "Start Calls" at bounding box center [314, 35] width 43 height 13
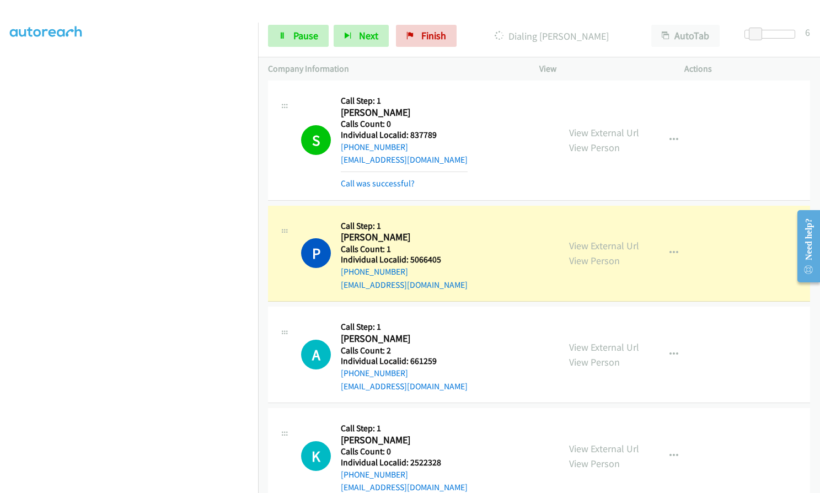
scroll to position [4010, 0]
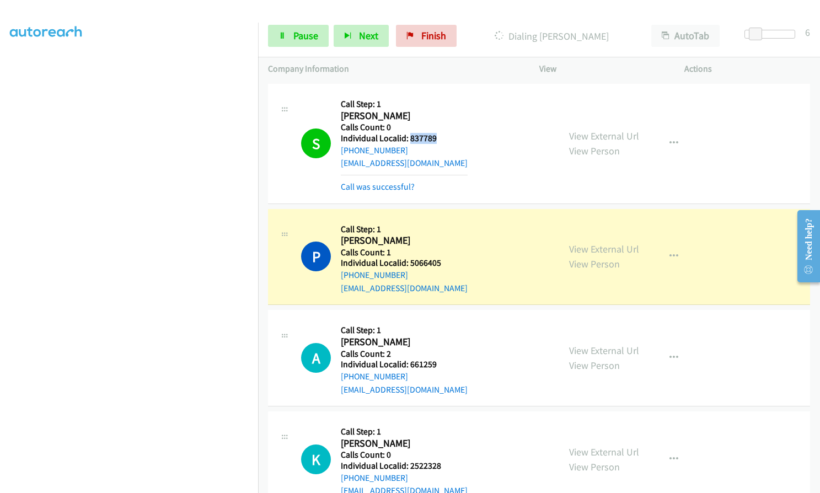
drag, startPoint x: 409, startPoint y: 112, endPoint x: 441, endPoint y: 112, distance: 32.0
click at [441, 133] on h5 "Individual Localid: 837789" at bounding box center [404, 138] width 127 height 11
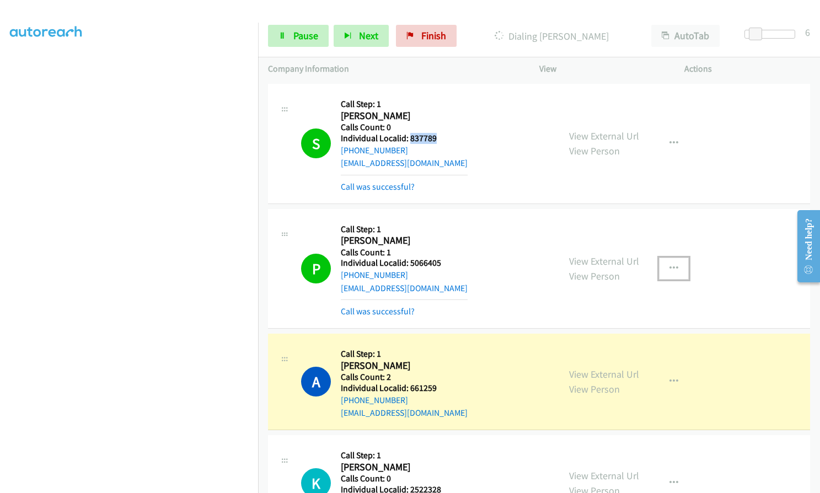
click at [667, 258] on button "button" at bounding box center [674, 269] width 30 height 22
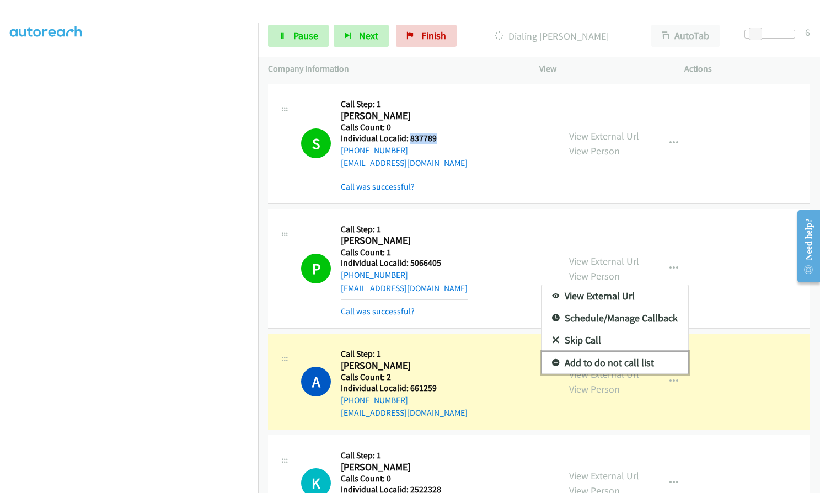
click at [552, 360] on icon at bounding box center [556, 364] width 8 height 8
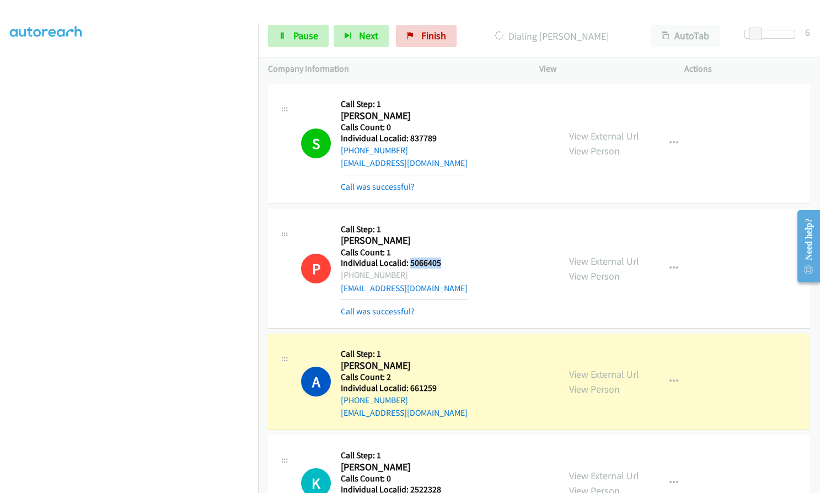
drag, startPoint x: 409, startPoint y: 238, endPoint x: 446, endPoint y: 236, distance: 37.6
click at [446, 236] on div "P Callback Scheduled Call Step: 1 Pietro Ingravallo America/New_York Calls Coun…" at bounding box center [425, 268] width 248 height 99
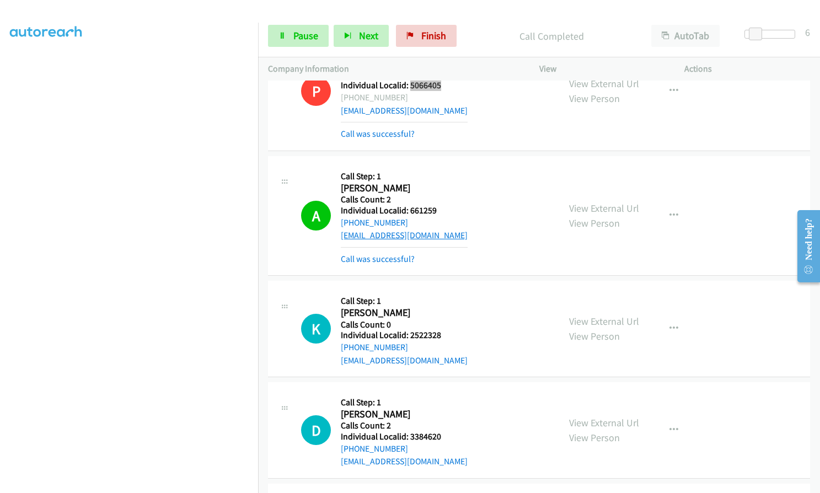
scroll to position [4190, 0]
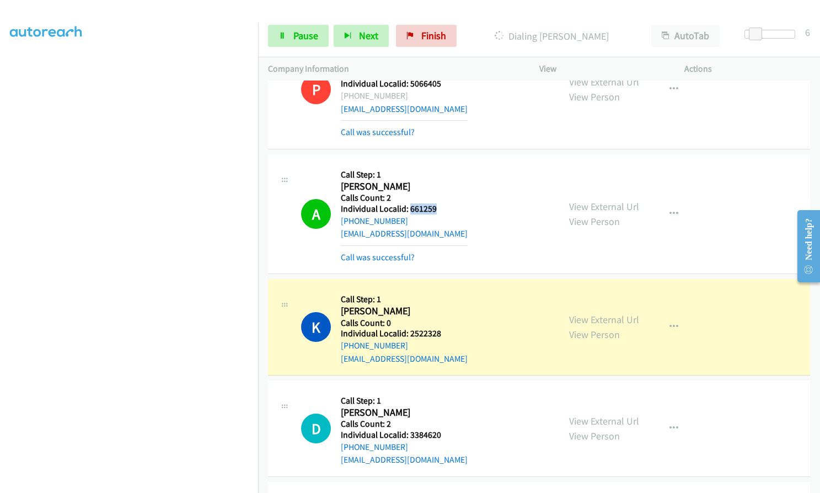
drag, startPoint x: 409, startPoint y: 183, endPoint x: 447, endPoint y: 179, distance: 38.8
click at [447, 179] on div "A Callback Scheduled Call Step: 1 Andrew Whitmore America/New_York Calls Count:…" at bounding box center [425, 213] width 248 height 99
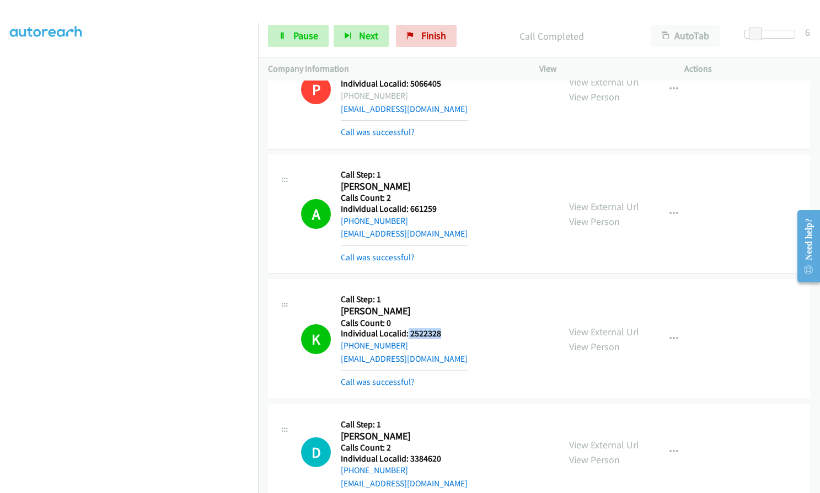
drag, startPoint x: 408, startPoint y: 307, endPoint x: 446, endPoint y: 310, distance: 38.7
click at [452, 309] on div "K Callback Scheduled Call Step: 1 Kevin Olsen America/New_York Calls Count: 0 I…" at bounding box center [425, 338] width 248 height 99
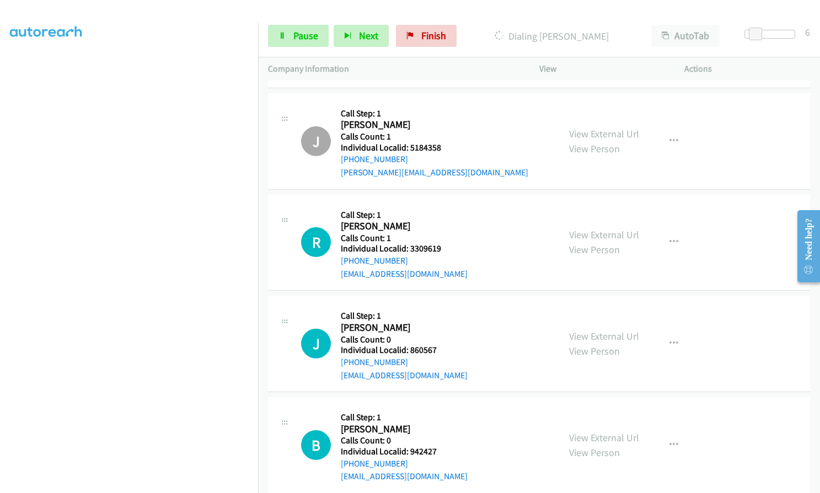
scroll to position [5169, 0]
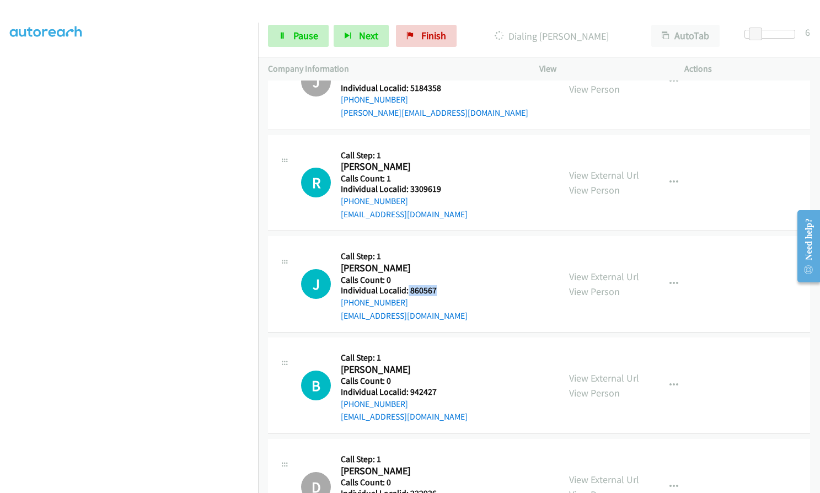
drag, startPoint x: 407, startPoint y: 261, endPoint x: 439, endPoint y: 263, distance: 32.0
click at [439, 285] on h5 "Individual Localid: 860567" at bounding box center [404, 290] width 127 height 11
drag, startPoint x: 406, startPoint y: 366, endPoint x: 441, endPoint y: 365, distance: 34.2
click at [441, 365] on div "B Callback Scheduled Call Step: 1 Byron Johnson America/Chicago Calls Count: 0 …" at bounding box center [425, 385] width 248 height 76
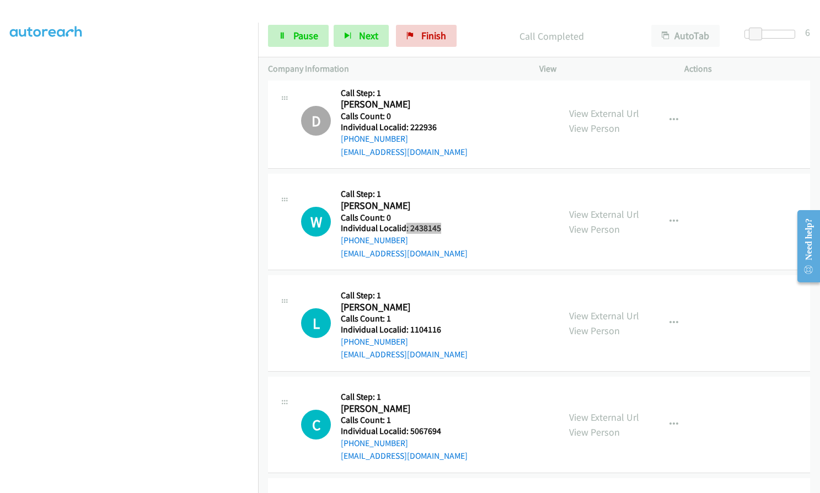
scroll to position [5675, 0]
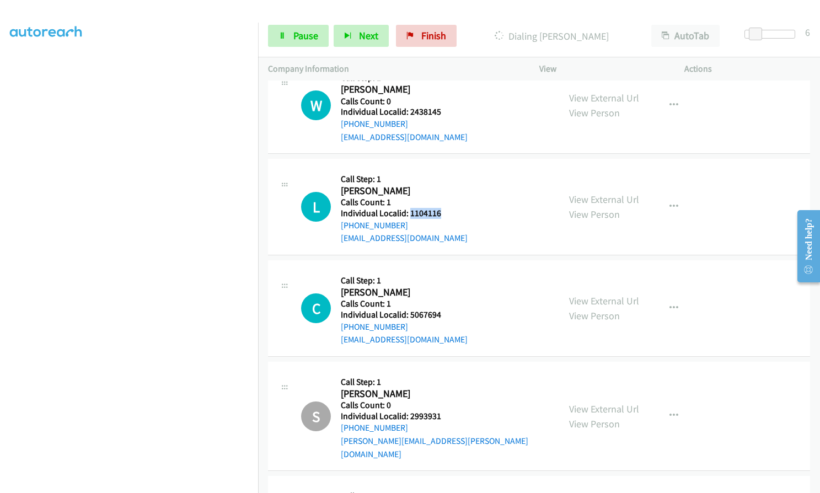
drag, startPoint x: 409, startPoint y: 186, endPoint x: 448, endPoint y: 186, distance: 39.2
click at [448, 186] on div "L Callback Scheduled Call Step: 1 Lennie Crockarell America/Chicago Calls Count…" at bounding box center [425, 207] width 248 height 76
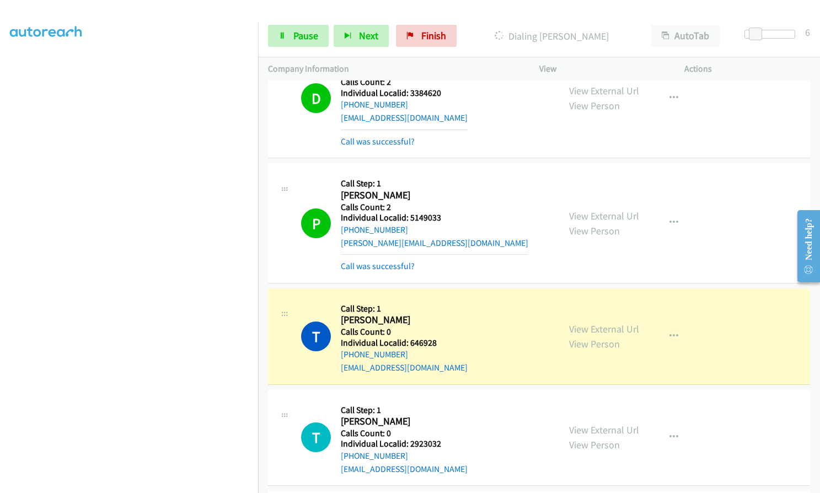
scroll to position [4471, 0]
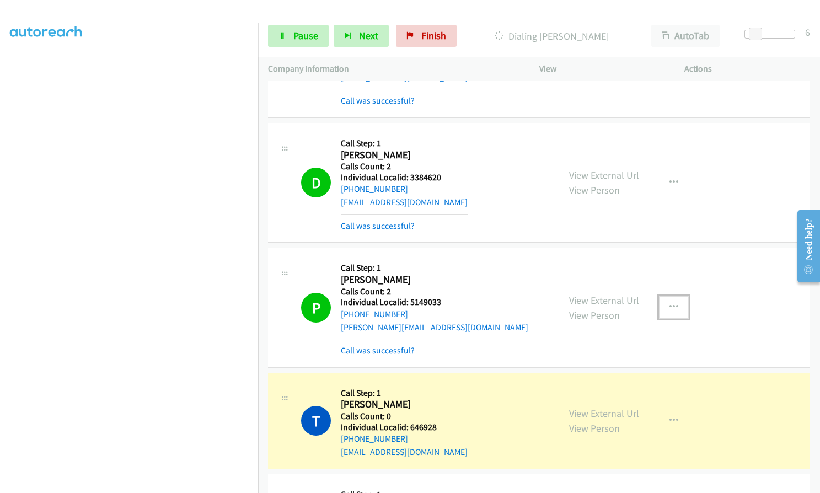
drag, startPoint x: 666, startPoint y: 279, endPoint x: 632, endPoint y: 306, distance: 43.9
click at [670, 303] on icon "button" at bounding box center [674, 307] width 9 height 9
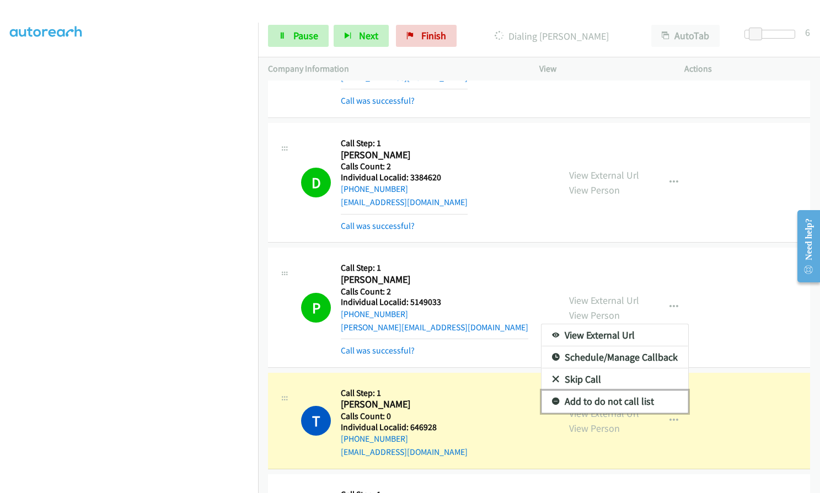
click at [553, 398] on icon at bounding box center [556, 402] width 8 height 8
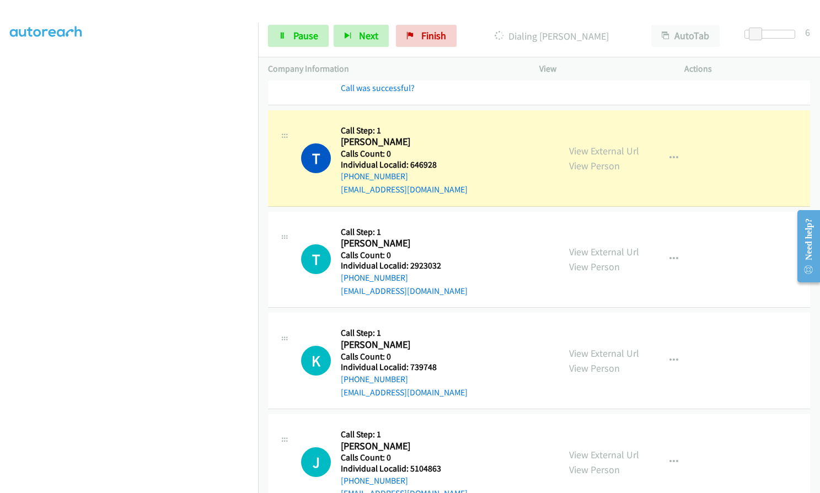
scroll to position [4719, 0]
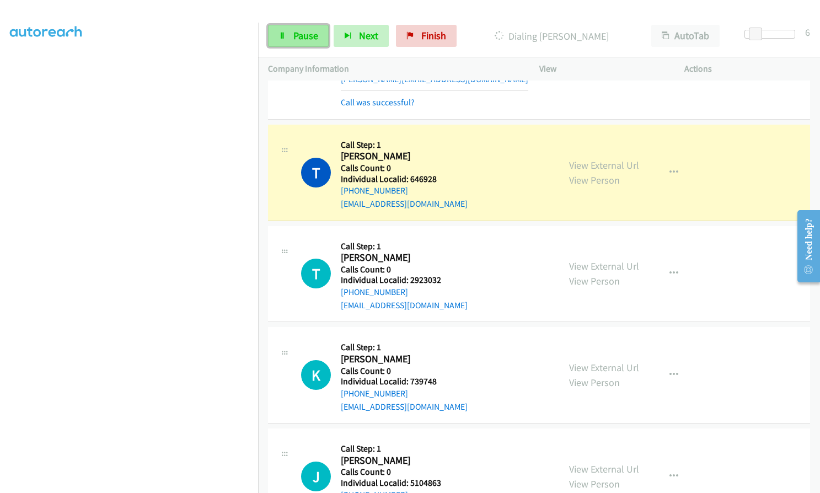
drag, startPoint x: 287, startPoint y: 35, endPoint x: 280, endPoint y: 34, distance: 7.8
click at [287, 35] on link "Pause" at bounding box center [298, 36] width 61 height 22
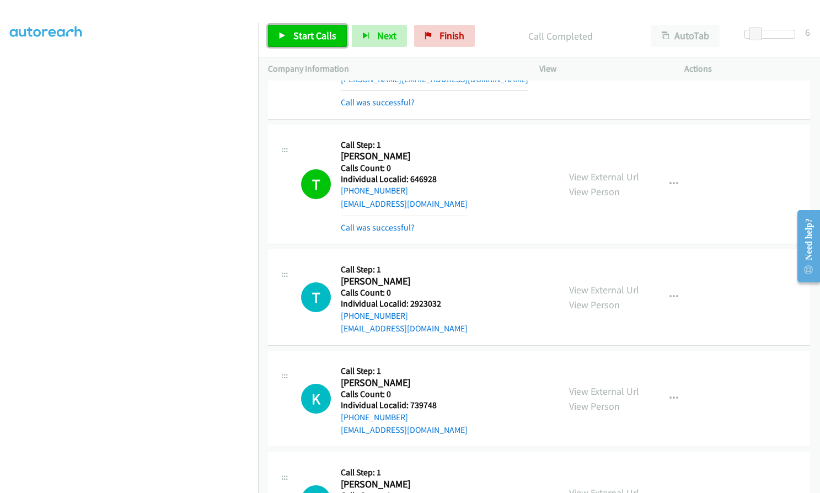
click at [292, 38] on link "Start Calls" at bounding box center [307, 36] width 79 height 22
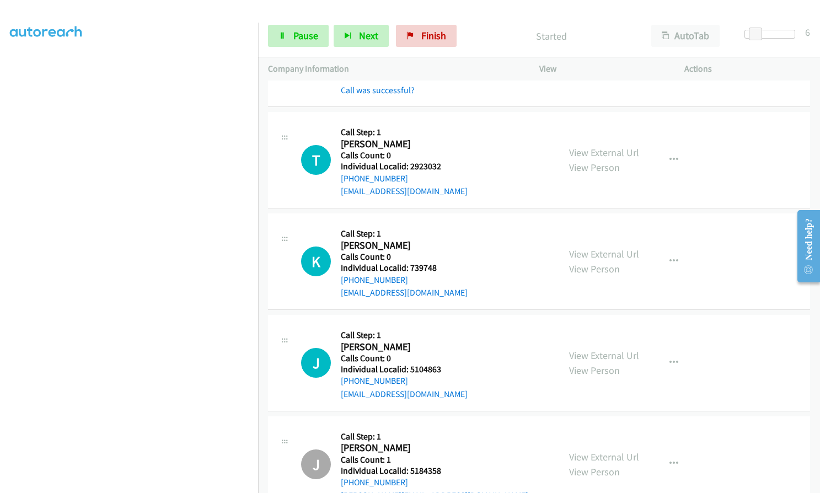
scroll to position [4857, 0]
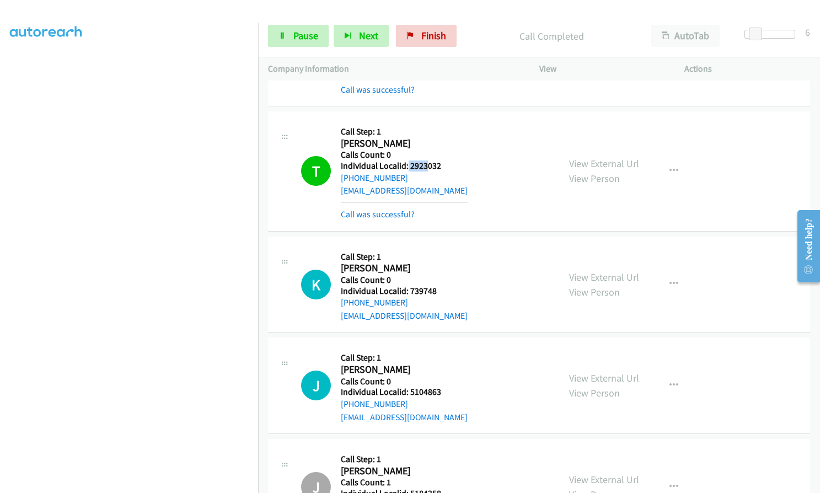
drag, startPoint x: 408, startPoint y: 138, endPoint x: 427, endPoint y: 138, distance: 19.3
click at [427, 161] on h5 "Individual Localid: 2923032" at bounding box center [404, 166] width 127 height 11
click at [464, 121] on div "T Callback Scheduled Call Step: 1 Thomas Oswald America/New_York Calls Count: 0…" at bounding box center [425, 170] width 248 height 99
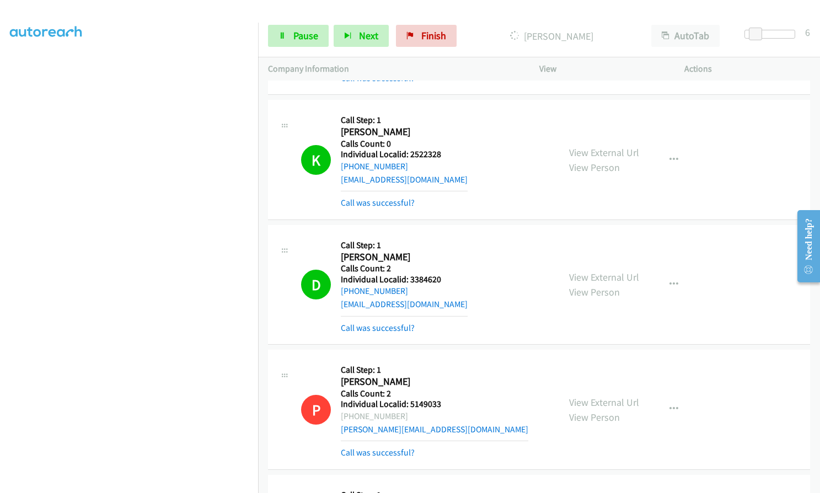
scroll to position [4347, 0]
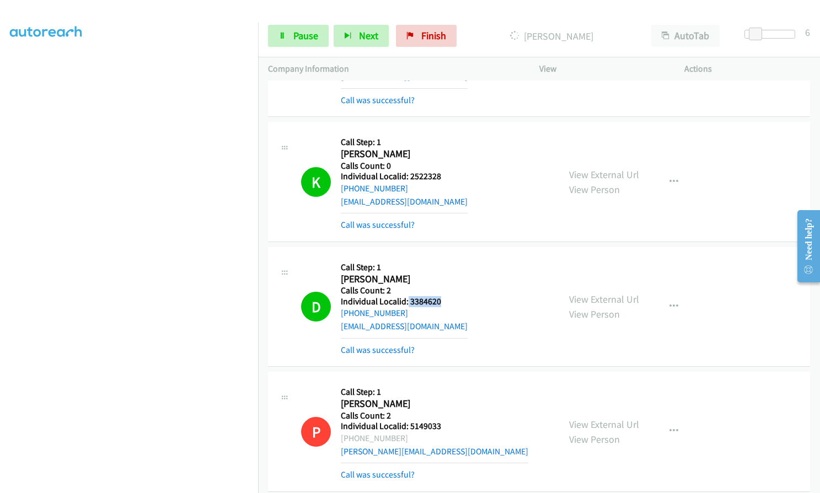
drag, startPoint x: 408, startPoint y: 275, endPoint x: 440, endPoint y: 276, distance: 32.0
click at [440, 276] on div "D Callback Scheduled Call Step: 1 David Burke America/New_York Calls Count: 2 I…" at bounding box center [425, 306] width 248 height 99
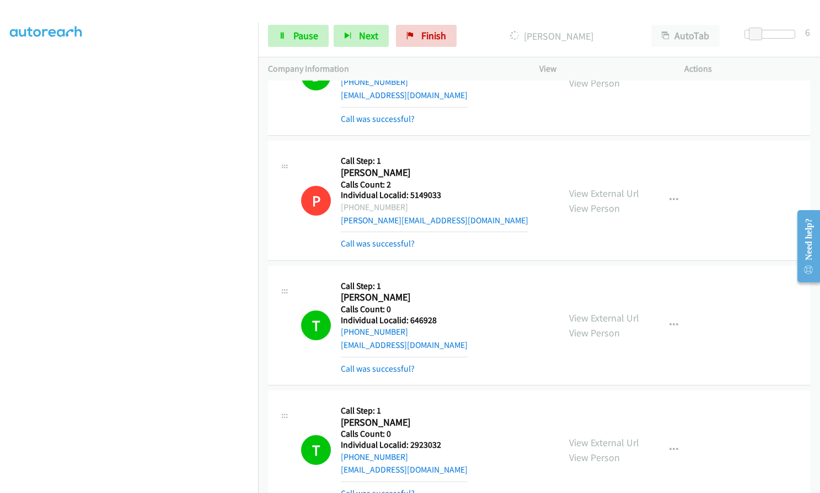
scroll to position [4595, 0]
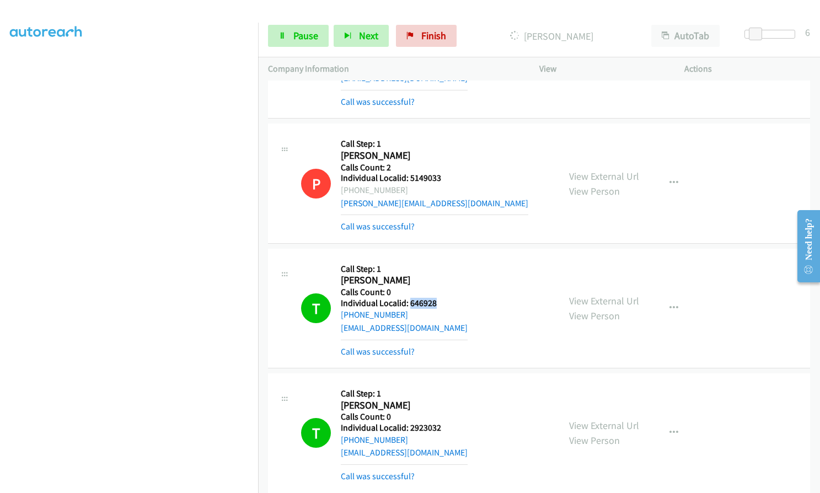
drag, startPoint x: 408, startPoint y: 277, endPoint x: 437, endPoint y: 277, distance: 29.2
click at [437, 298] on h5 "Individual Localid: 646928" at bounding box center [404, 303] width 127 height 11
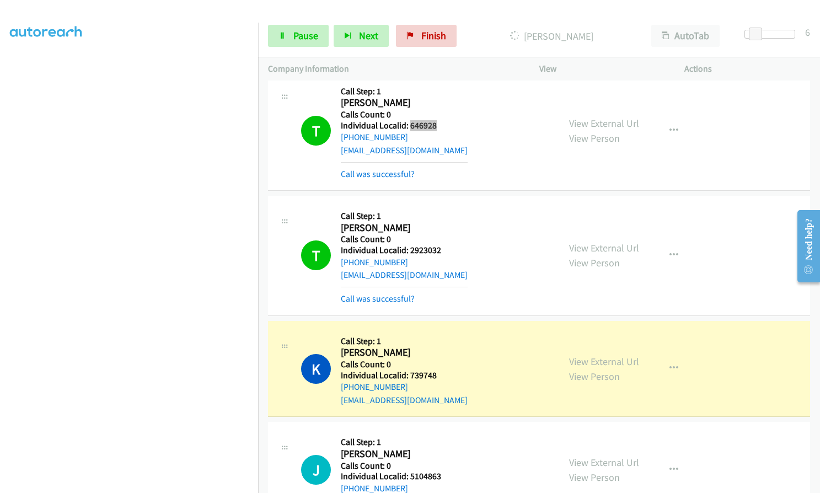
scroll to position [4774, 0]
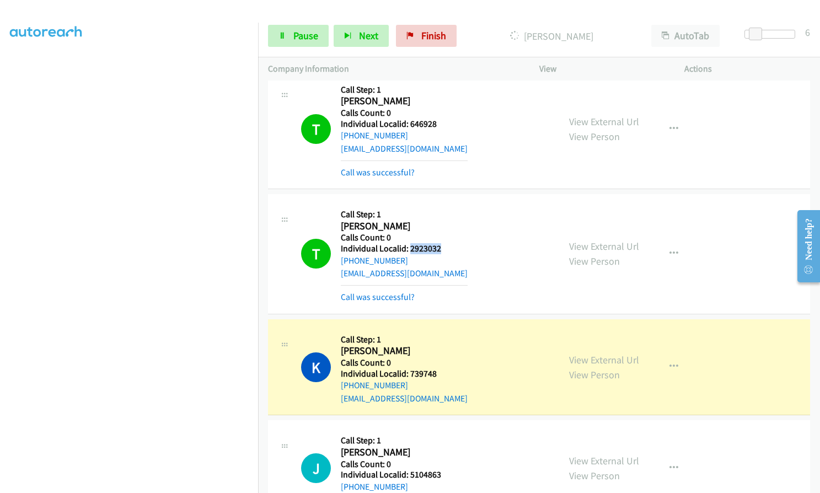
drag, startPoint x: 409, startPoint y: 221, endPoint x: 443, endPoint y: 224, distance: 34.4
click at [443, 224] on div "T Callback Scheduled Call Step: 1 Thomas Oswald America/New_York Calls Count: 0…" at bounding box center [425, 253] width 248 height 99
click at [303, 36] on span "Pause" at bounding box center [305, 35] width 25 height 13
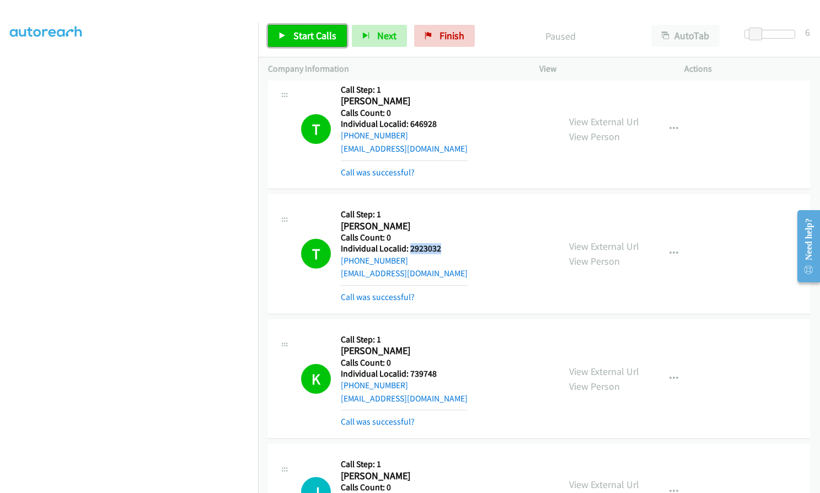
click at [303, 39] on span "Start Calls" at bounding box center [314, 35] width 43 height 13
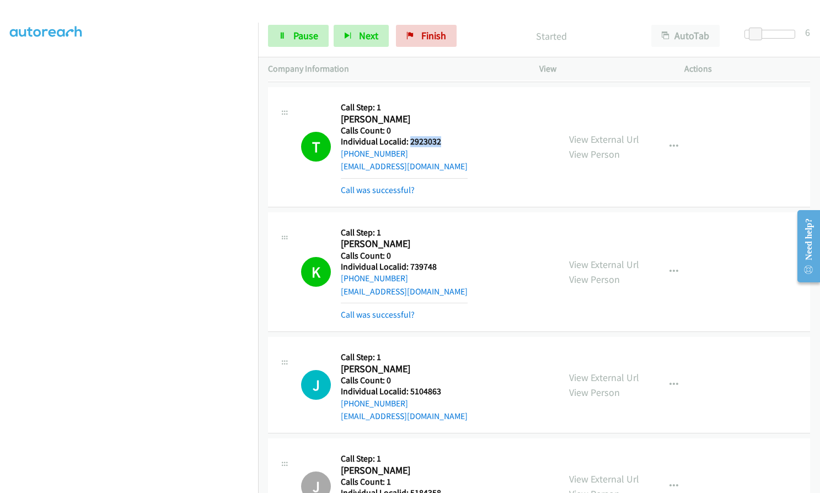
scroll to position [4885, 0]
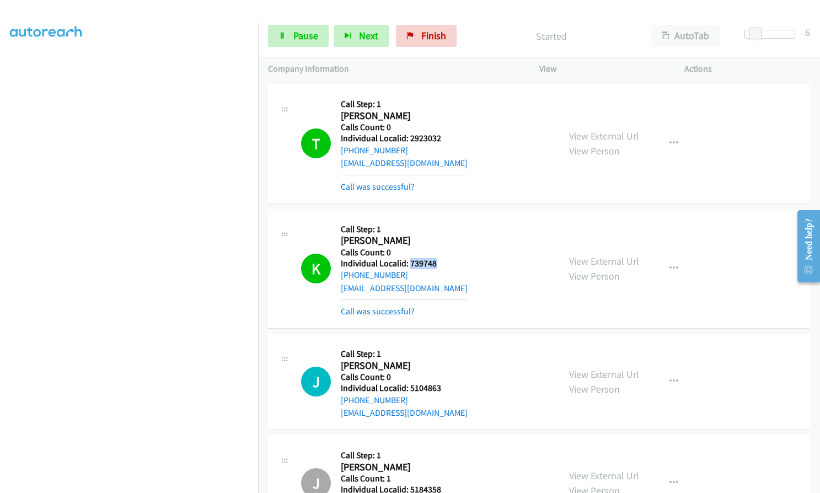
drag, startPoint x: 410, startPoint y: 234, endPoint x: 438, endPoint y: 236, distance: 28.2
click at [438, 258] on h5 "Individual Localid: 739748" at bounding box center [404, 263] width 127 height 11
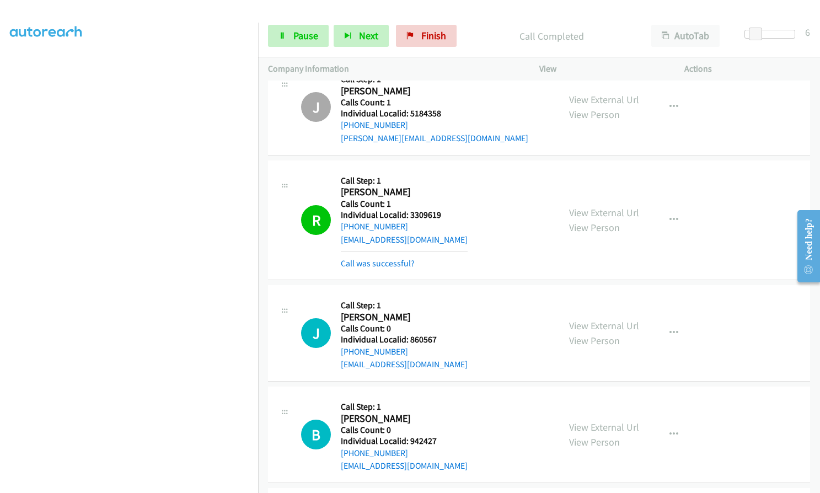
scroll to position [5271, 0]
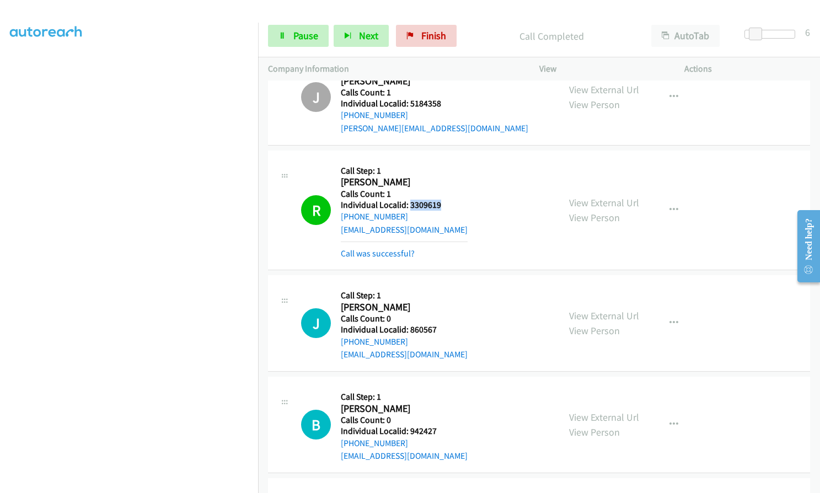
drag, startPoint x: 408, startPoint y: 180, endPoint x: 447, endPoint y: 180, distance: 38.6
click at [447, 180] on div "R Callback Scheduled Call Step: 1 Randy Sullinger America/Chicago Calls Count: …" at bounding box center [425, 210] width 248 height 99
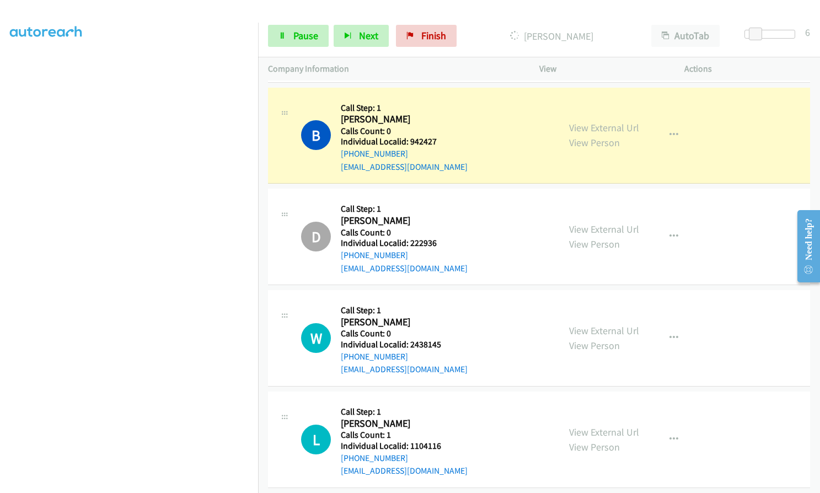
scroll to position [5657, 0]
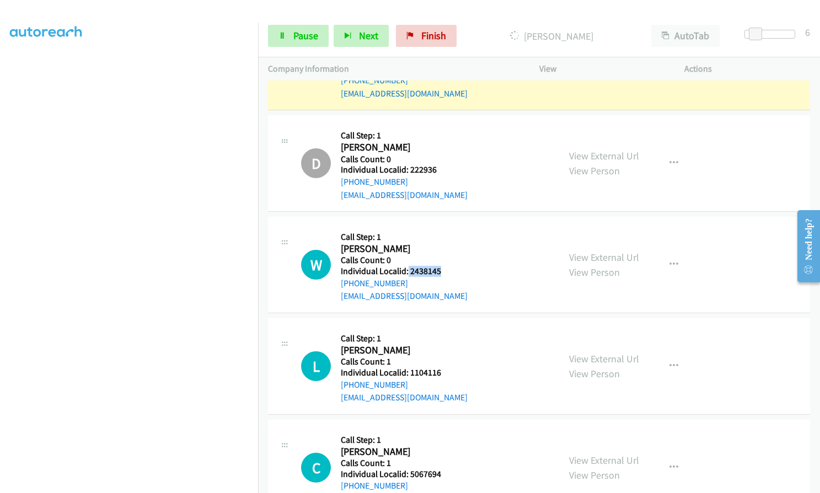
drag, startPoint x: 407, startPoint y: 243, endPoint x: 441, endPoint y: 244, distance: 33.6
click at [441, 244] on div "W Callback Scheduled Call Step: 1 Wil Bailey America/Chicago Calls Count: 0 Ind…" at bounding box center [425, 265] width 248 height 76
drag, startPoint x: 409, startPoint y: 346, endPoint x: 445, endPoint y: 345, distance: 35.3
click at [445, 345] on div "L Callback Scheduled Call Step: 1 Lennie Crockarell America/Chicago Calls Count…" at bounding box center [425, 366] width 248 height 76
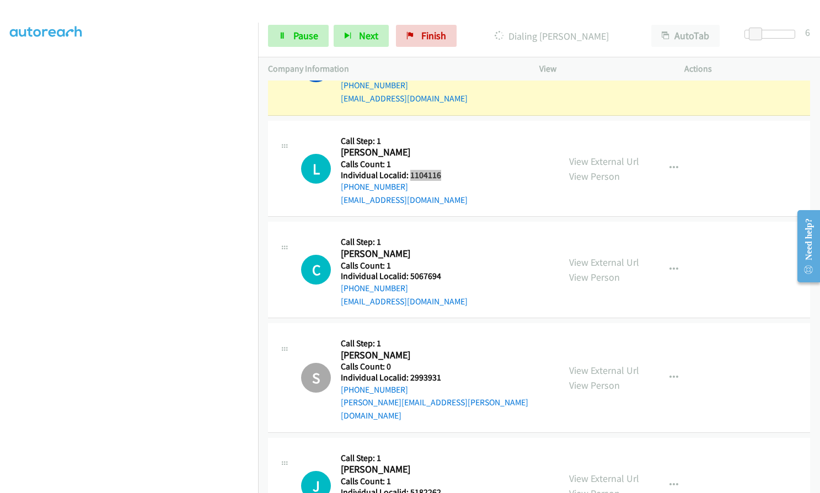
scroll to position [5891, 0]
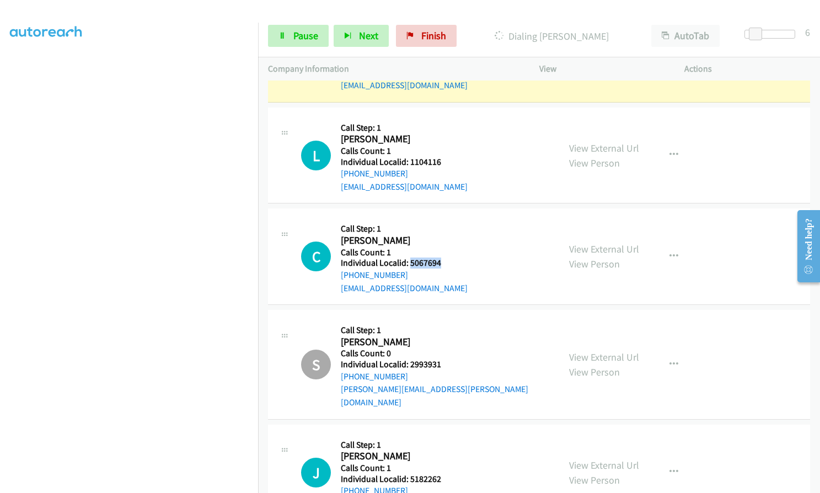
drag, startPoint x: 409, startPoint y: 235, endPoint x: 447, endPoint y: 236, distance: 37.5
click at [447, 236] on div "C Callback Scheduled Call Step: 1 Chad Le Gros America/Chicago Calls Count: 1 I…" at bounding box center [425, 256] width 248 height 76
drag, startPoint x: 410, startPoint y: 437, endPoint x: 445, endPoint y: 437, distance: 34.2
click at [445, 474] on h5 "Individual Localid: 5182262" at bounding box center [435, 479] width 188 height 11
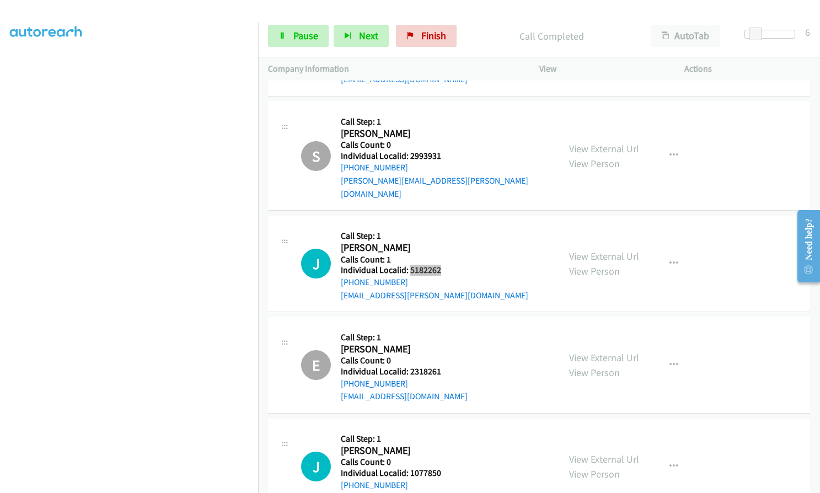
scroll to position [6163, 0]
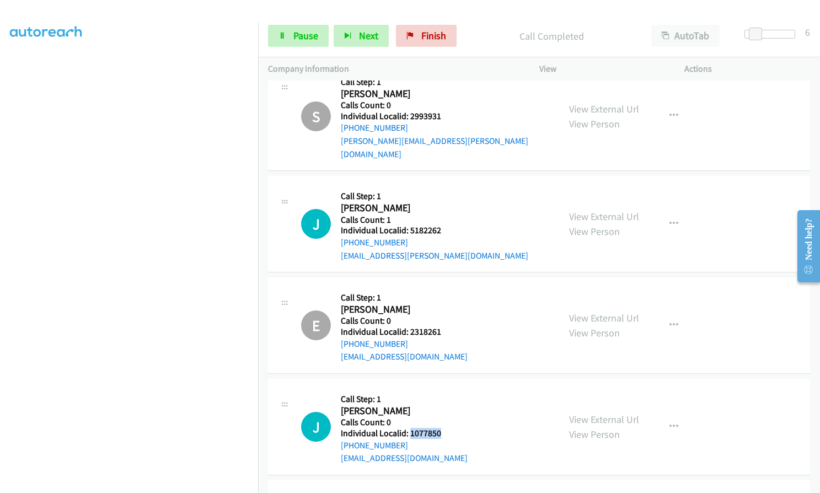
drag, startPoint x: 410, startPoint y: 395, endPoint x: 450, endPoint y: 390, distance: 40.5
click at [450, 390] on div "J Callback Scheduled Call Step: 1 Joanna Hosteny America/Chicago Calls Count: 0…" at bounding box center [425, 427] width 248 height 76
click at [303, 29] on span "Pause" at bounding box center [305, 35] width 25 height 13
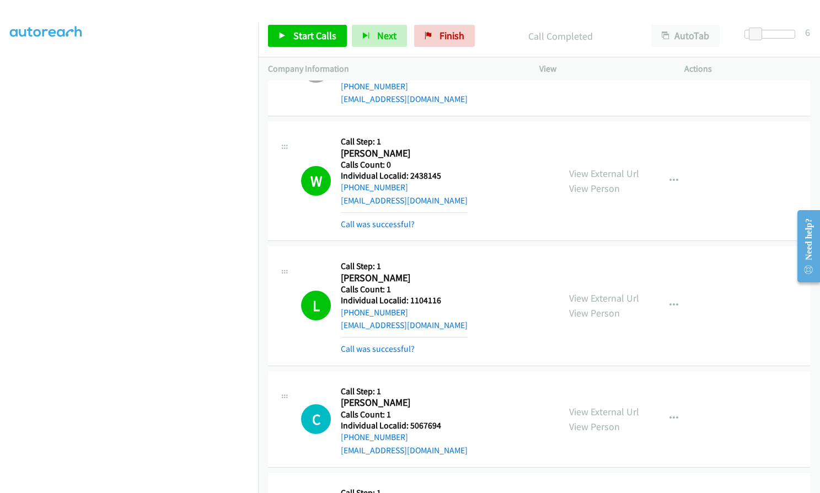
scroll to position [5814, 0]
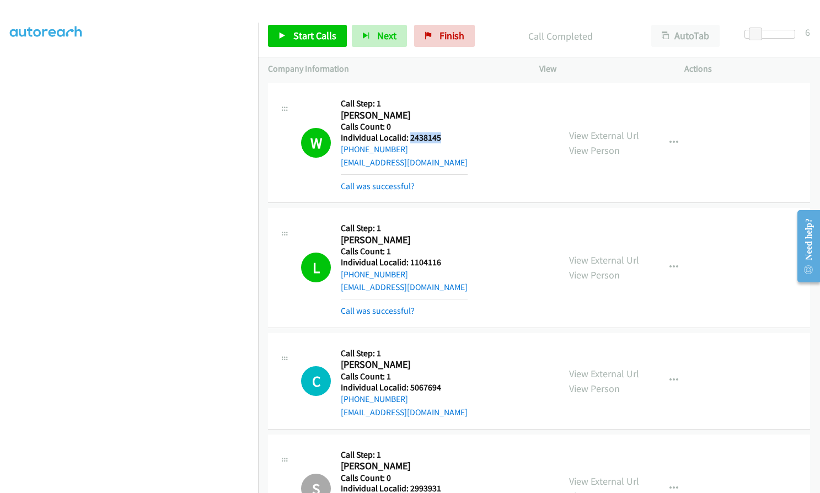
drag, startPoint x: 410, startPoint y: 110, endPoint x: 447, endPoint y: 108, distance: 37.5
click at [447, 108] on div "W Callback Scheduled Call Step: 1 Wil Bailey America/Chicago Calls Count: 0 Ind…" at bounding box center [425, 142] width 248 height 99
click at [670, 263] on icon "button" at bounding box center [674, 267] width 9 height 9
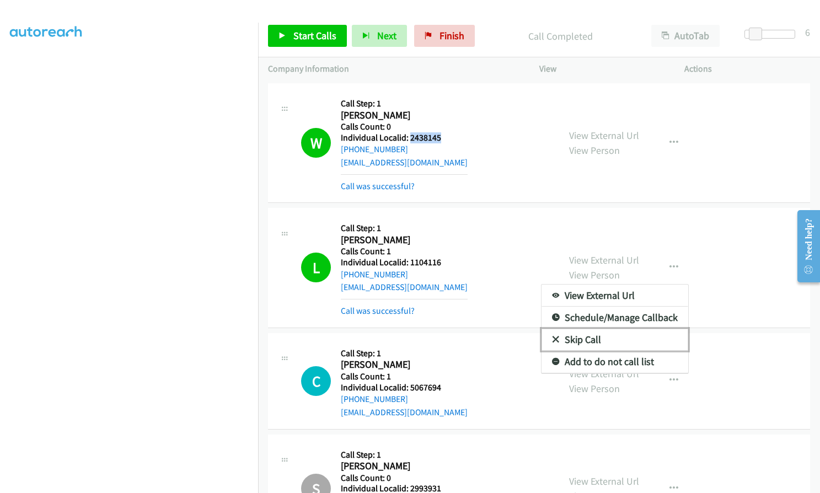
click at [553, 336] on icon at bounding box center [556, 340] width 8 height 8
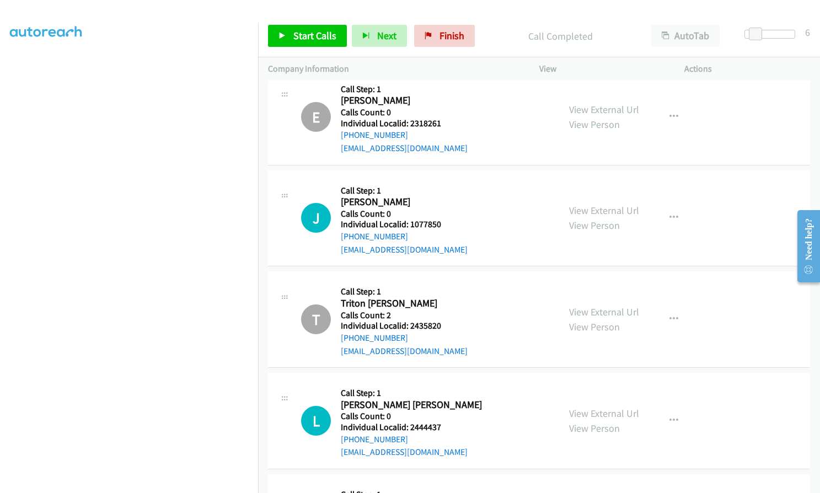
scroll to position [6407, 0]
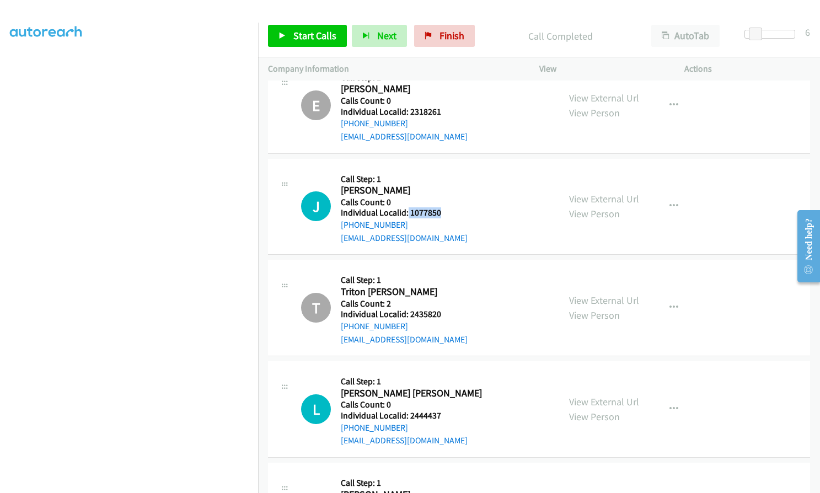
drag, startPoint x: 408, startPoint y: 172, endPoint x: 448, endPoint y: 172, distance: 40.3
click at [448, 172] on div "J Callback Scheduled Call Step: 1 Joanna Hosteny America/Chicago Calls Count: 0…" at bounding box center [425, 207] width 248 height 76
drag, startPoint x: 408, startPoint y: 375, endPoint x: 431, endPoint y: 376, distance: 22.6
click at [445, 410] on h5 "Individual Localid: 2444437" at bounding box center [411, 415] width 141 height 11
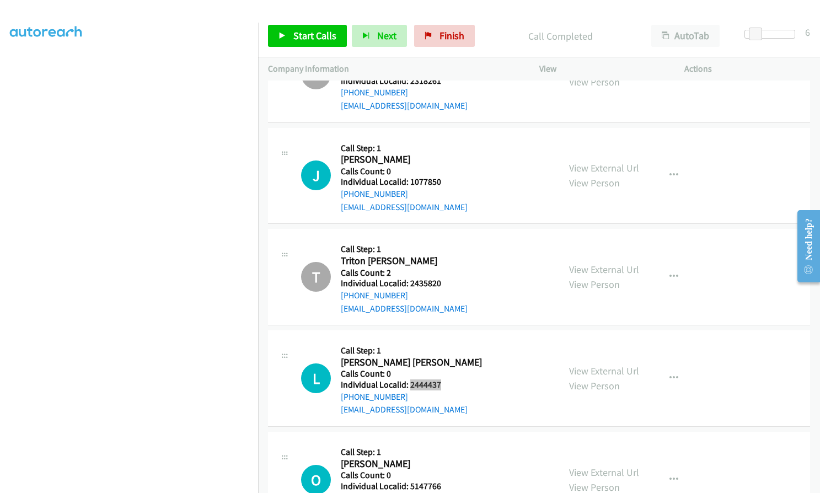
scroll to position [6545, 0]
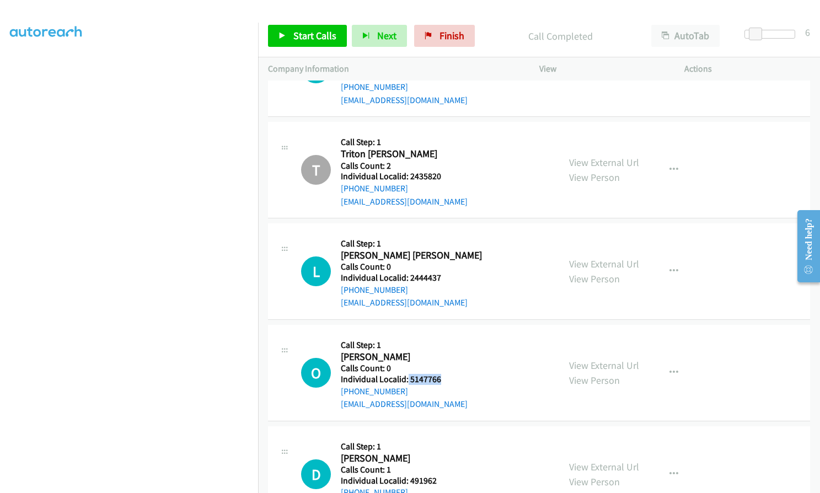
drag, startPoint x: 407, startPoint y: 340, endPoint x: 442, endPoint y: 340, distance: 34.8
click at [442, 340] on div "O Callback Scheduled Call Step: 1 Oliver Survance America/New_York Calls Count:…" at bounding box center [425, 373] width 248 height 76
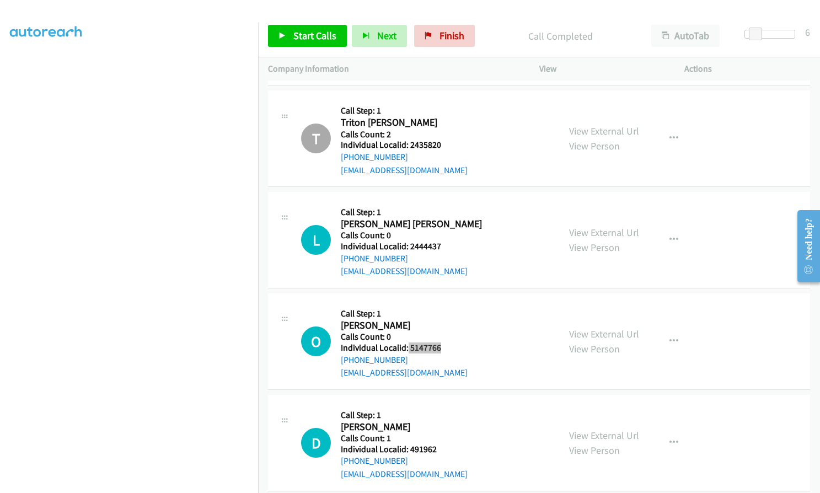
scroll to position [6683, 0]
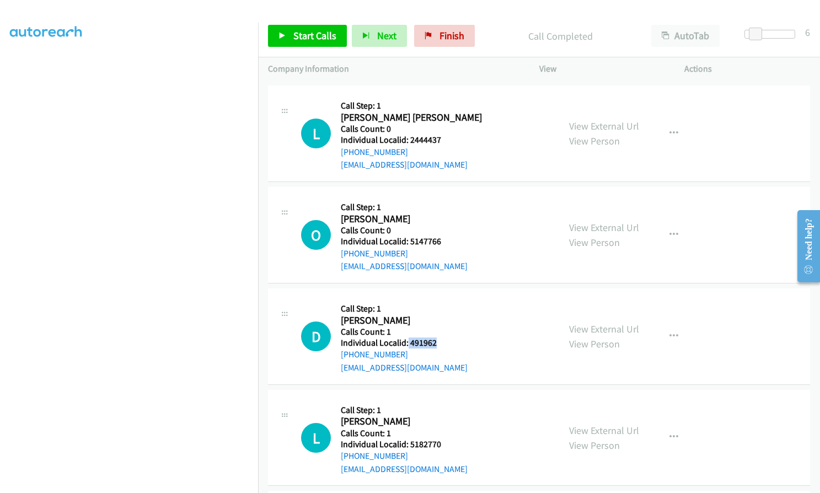
drag, startPoint x: 411, startPoint y: 304, endPoint x: 443, endPoint y: 304, distance: 32.5
click at [446, 304] on div "D Callback Scheduled Call Step: 1 Dennis Bell America/New_York Calls Count: 1 I…" at bounding box center [425, 336] width 248 height 76
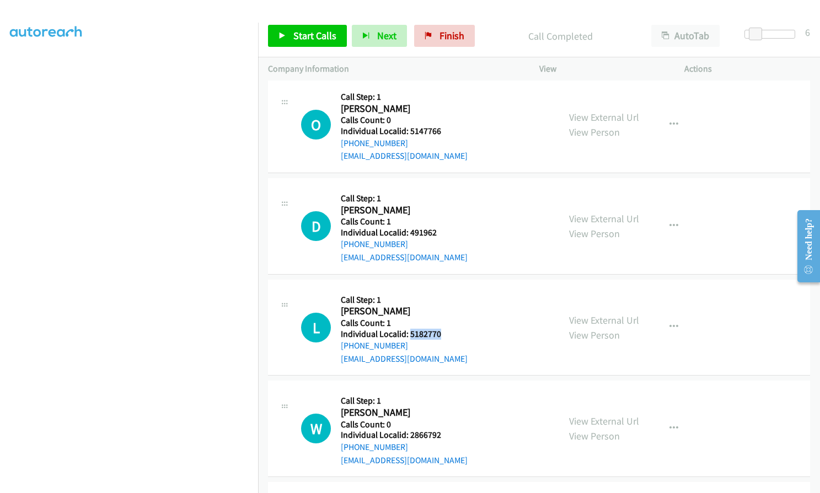
drag, startPoint x: 409, startPoint y: 295, endPoint x: 445, endPoint y: 293, distance: 36.4
click at [445, 293] on div "L Callback Scheduled Call Step: 1 Logan Stanley America/New_York Calls Count: 1…" at bounding box center [425, 328] width 248 height 76
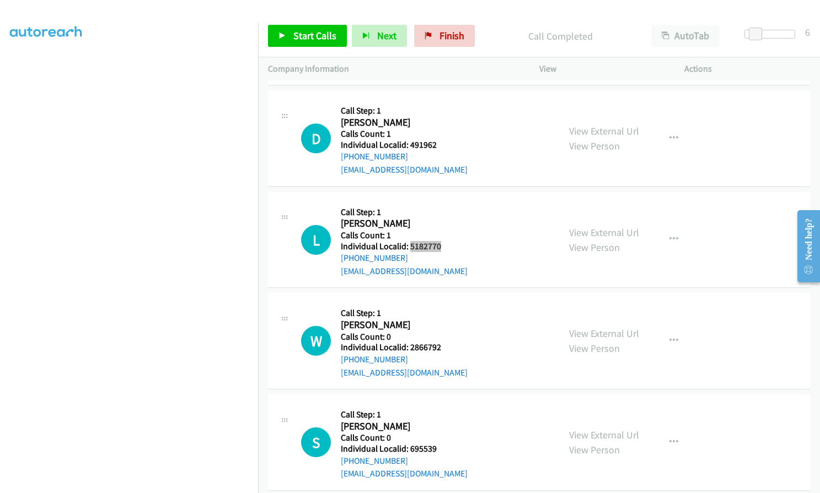
scroll to position [6889, 0]
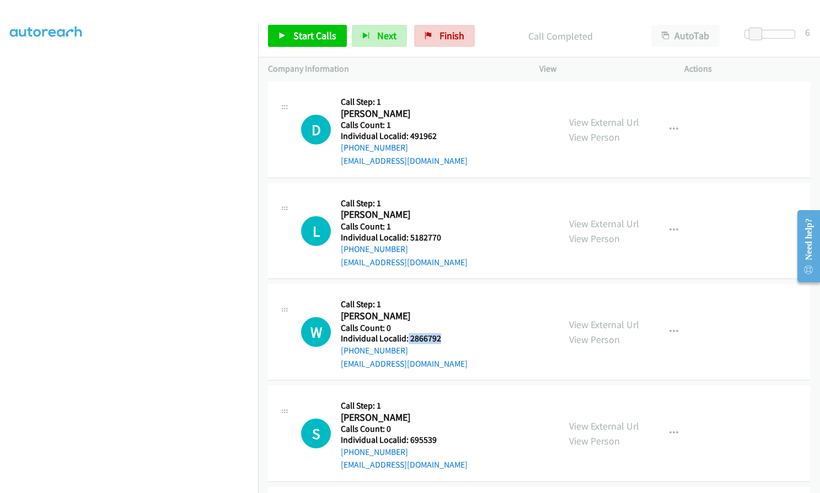
drag, startPoint x: 407, startPoint y: 295, endPoint x: 445, endPoint y: 295, distance: 37.5
click at [445, 295] on div "W Callback Scheduled Call Step: 1 William Becktol America/Chicago Calls Count: …" at bounding box center [425, 332] width 248 height 76
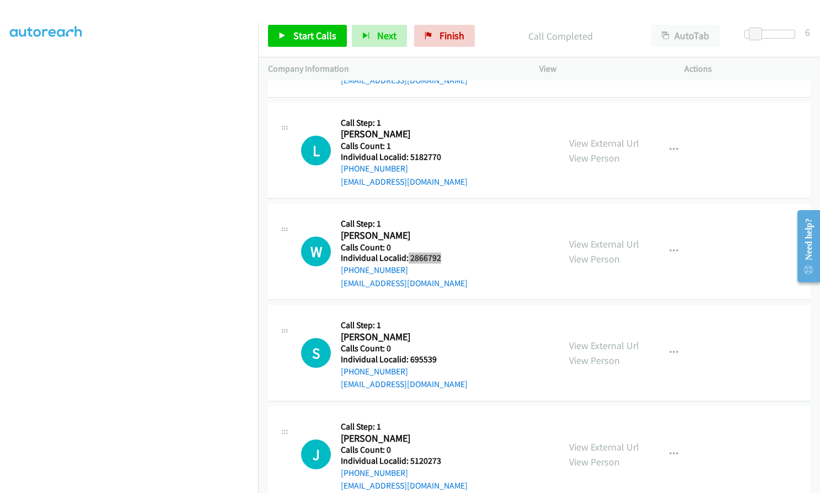
scroll to position [6972, 0]
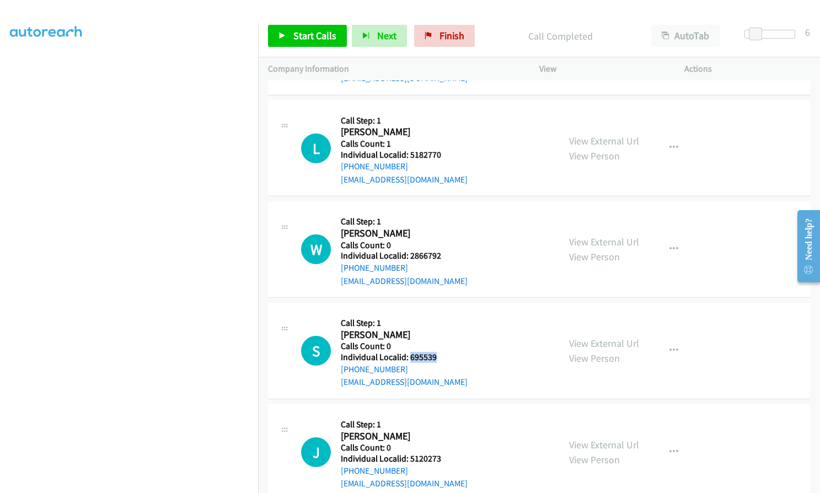
drag, startPoint x: 409, startPoint y: 317, endPoint x: 436, endPoint y: 318, distance: 27.0
click at [436, 352] on h5 "Individual Localid: 695539" at bounding box center [404, 357] width 127 height 11
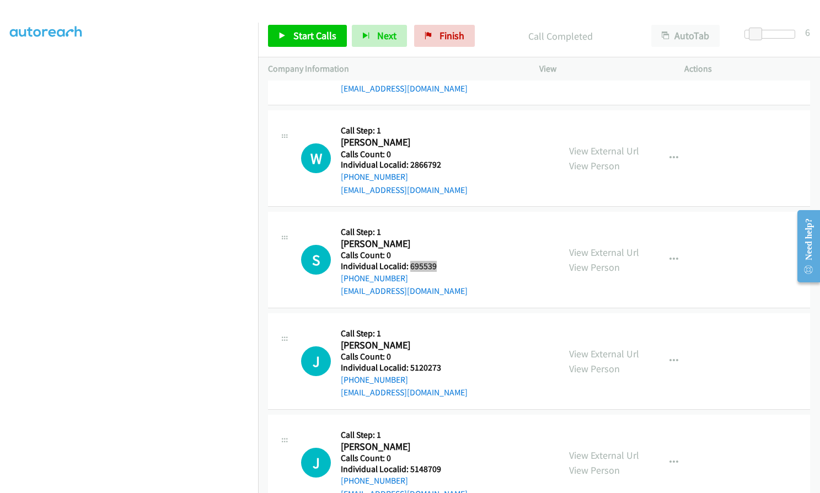
scroll to position [7082, 0]
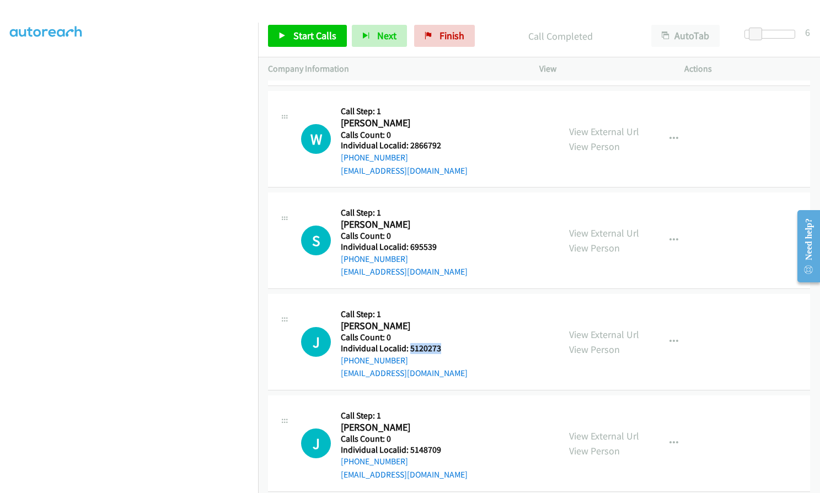
drag, startPoint x: 408, startPoint y: 308, endPoint x: 441, endPoint y: 308, distance: 32.5
click at [441, 308] on div "J Callback Scheduled Call Step: 1 Justin Snead America/New_York Calls Count: 0 …" at bounding box center [425, 342] width 248 height 76
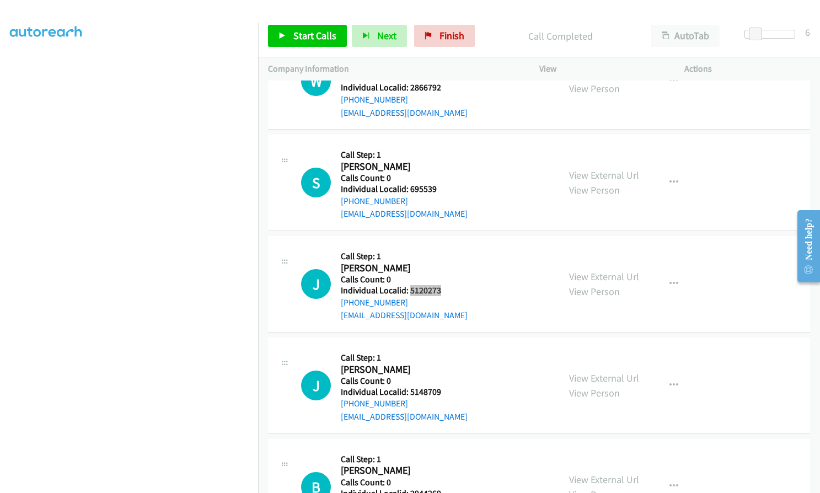
scroll to position [7179, 0]
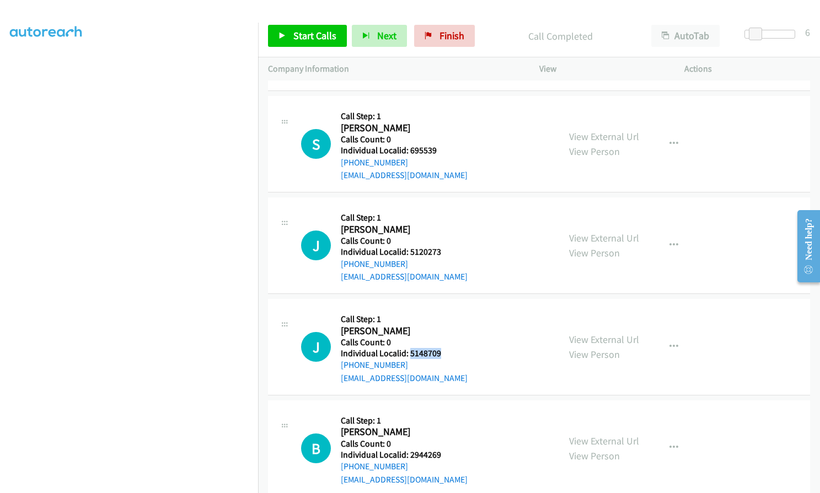
drag, startPoint x: 409, startPoint y: 314, endPoint x: 445, endPoint y: 313, distance: 35.3
click at [445, 313] on div "J Callback Scheduled Call Step: 1 Josh Clauson America/Chicago Calls Count: 0 I…" at bounding box center [425, 347] width 248 height 76
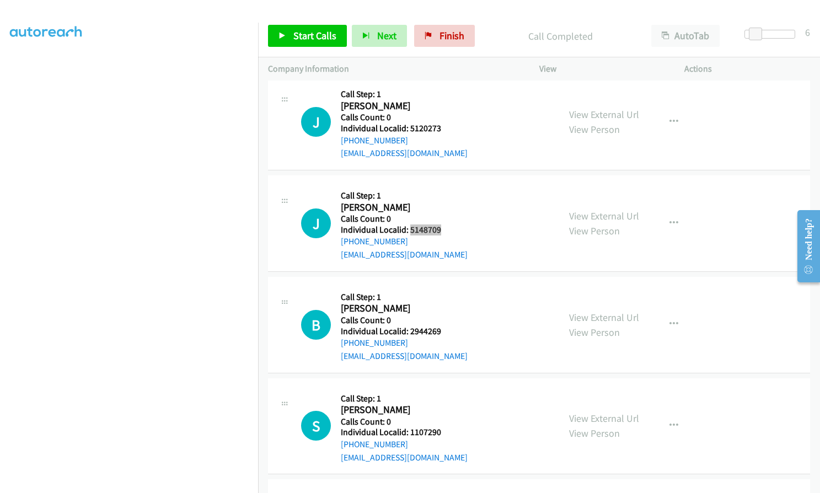
scroll to position [7303, 0]
drag, startPoint x: 408, startPoint y: 292, endPoint x: 439, endPoint y: 292, distance: 30.9
click at [439, 325] on h5 "Individual Localid: 2944269" at bounding box center [404, 330] width 127 height 11
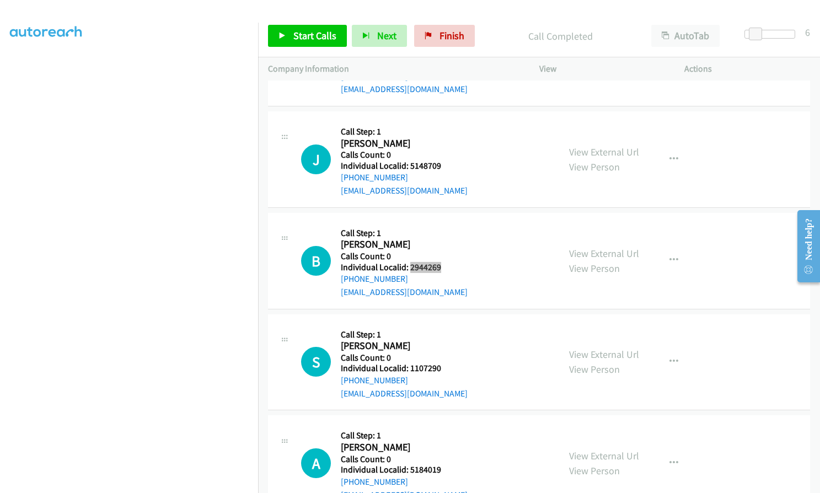
scroll to position [7386, 0]
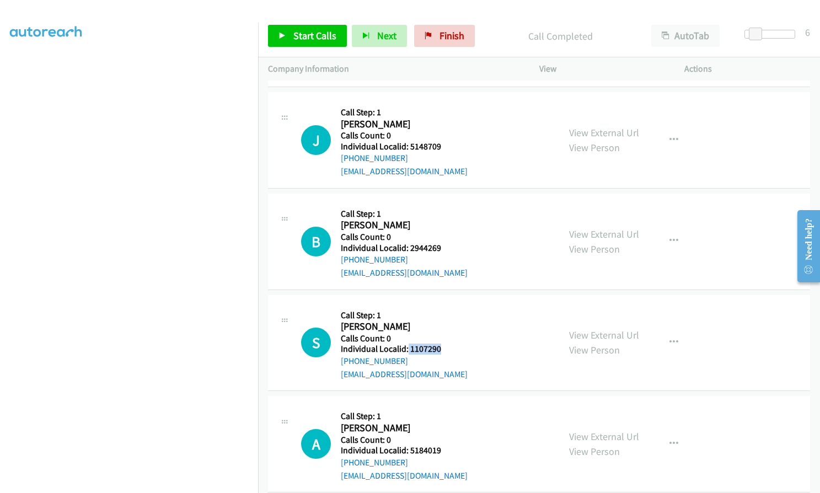
drag, startPoint x: 406, startPoint y: 308, endPoint x: 438, endPoint y: 309, distance: 32.0
click at [440, 308] on div "S Callback Scheduled Call Step: 1 Salvatore Sammartino America/Chicago Calls Co…" at bounding box center [425, 343] width 248 height 76
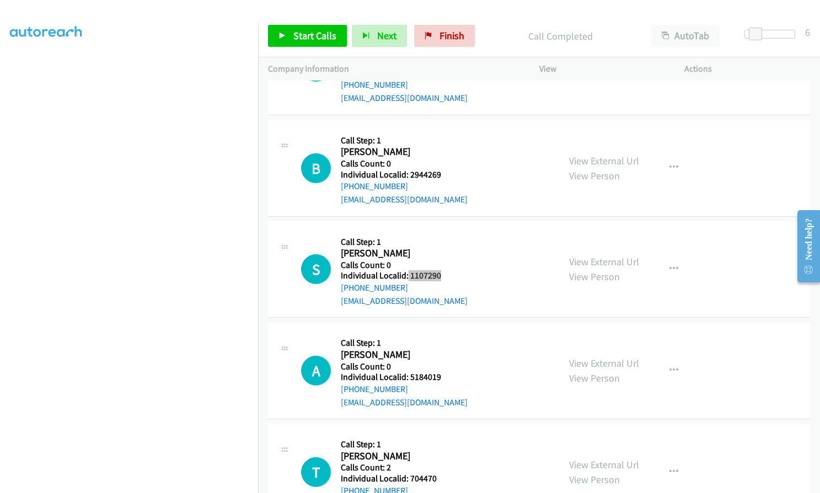
scroll to position [7496, 0]
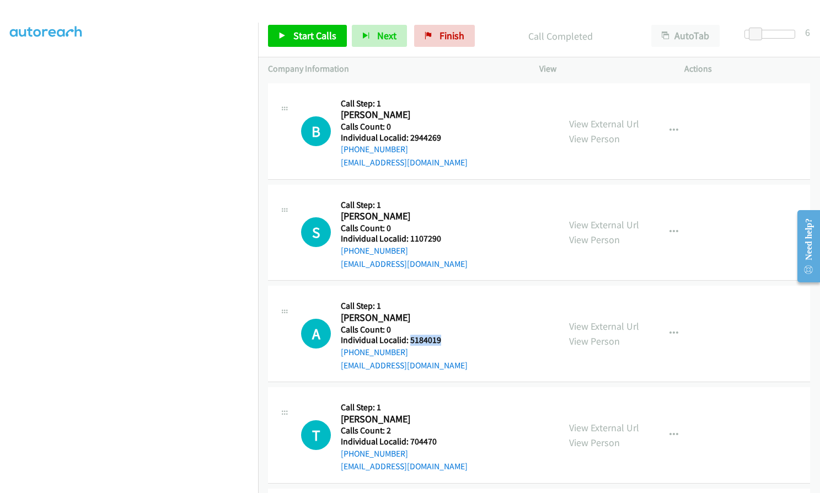
drag, startPoint x: 409, startPoint y: 301, endPoint x: 443, endPoint y: 301, distance: 34.2
click at [443, 301] on div "A Callback Scheduled Call Step: 1 Andrea Lew America/Chicago Calls Count: 0 Ind…" at bounding box center [425, 334] width 248 height 76
drag, startPoint x: 408, startPoint y: 402, endPoint x: 442, endPoint y: 402, distance: 33.6
click at [442, 402] on div "T Callback Scheduled Call Step: 1 Trenton Walters America/Chicago Calls Count: …" at bounding box center [425, 435] width 248 height 76
click at [301, 33] on span "Start Calls" at bounding box center [314, 35] width 43 height 13
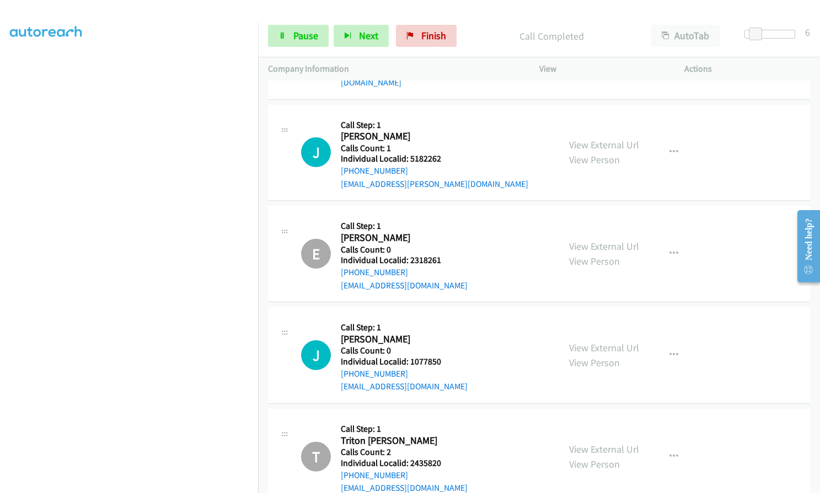
scroll to position [6283, 0]
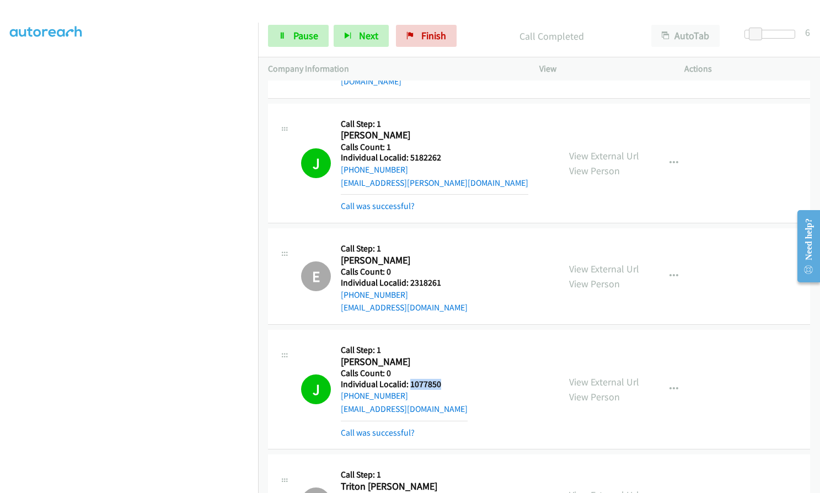
drag, startPoint x: 410, startPoint y: 346, endPoint x: 441, endPoint y: 344, distance: 31.5
click at [441, 344] on div "J Callback Scheduled Call Step: 1 Joanna Hosteny America/Chicago Calls Count: 0…" at bounding box center [425, 389] width 248 height 99
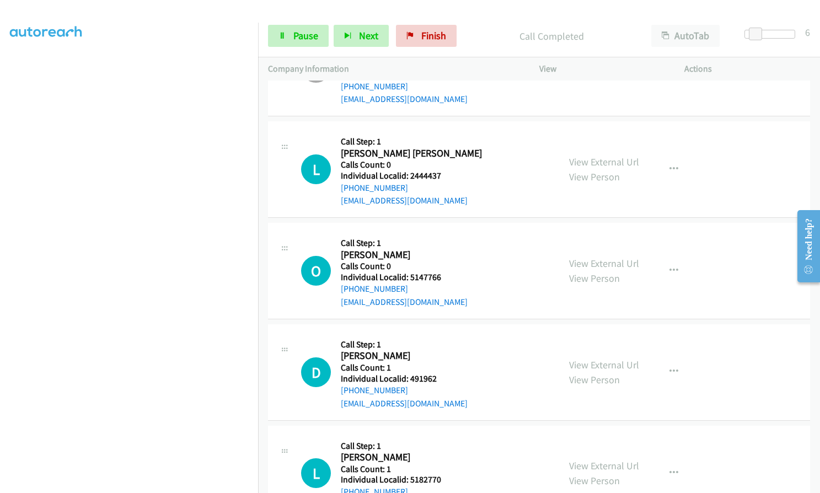
scroll to position [6724, 0]
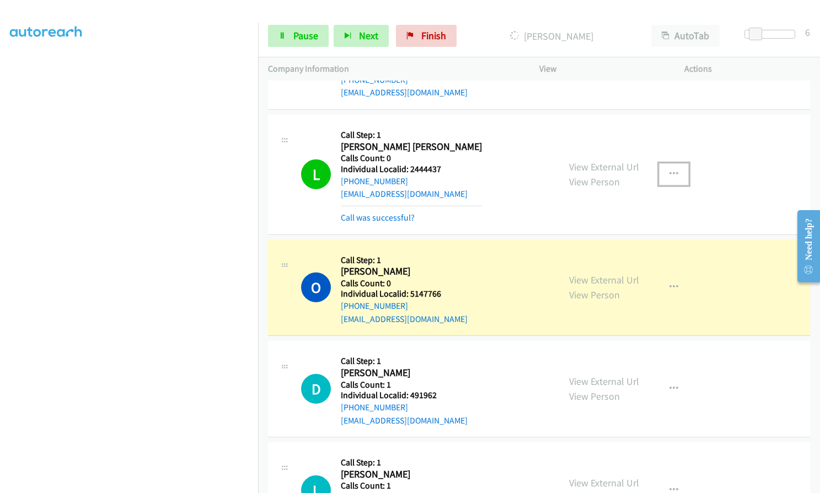
click at [670, 170] on icon "button" at bounding box center [674, 174] width 9 height 9
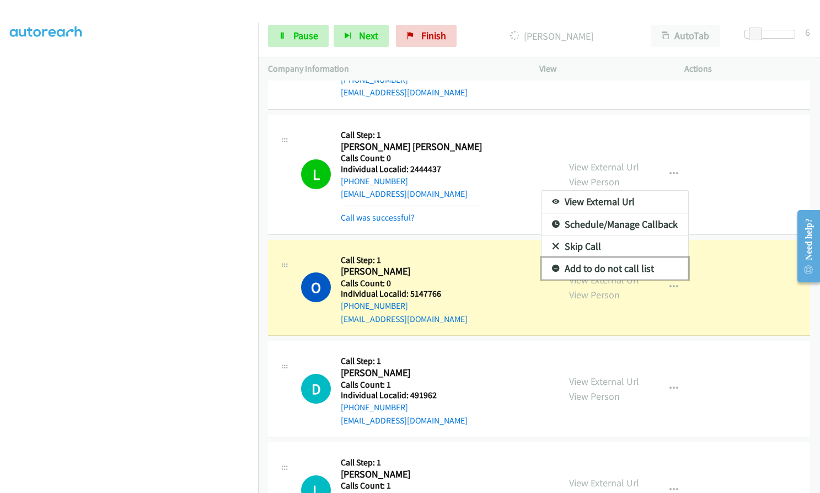
click at [553, 265] on icon at bounding box center [556, 269] width 8 height 8
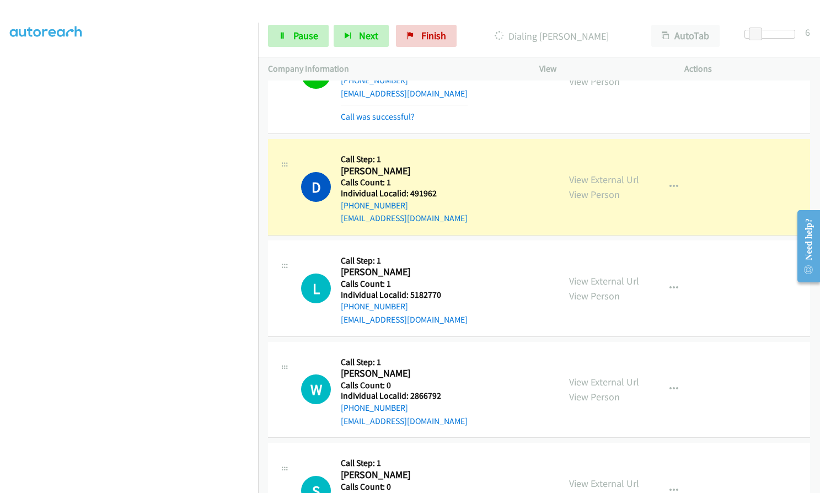
scroll to position [6958, 0]
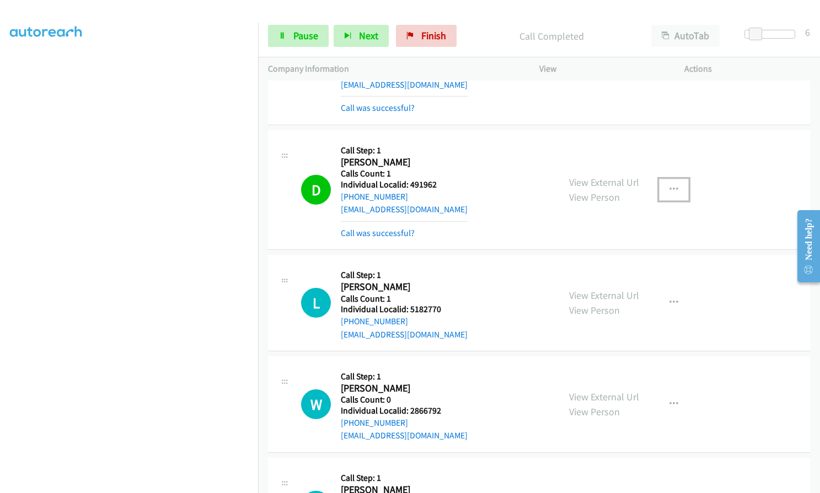
click at [673, 179] on button "button" at bounding box center [674, 190] width 30 height 22
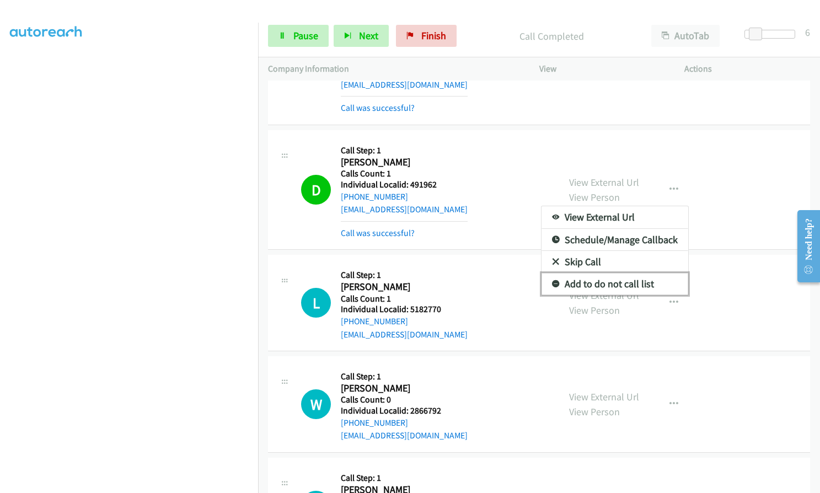
click at [552, 281] on icon at bounding box center [556, 285] width 8 height 8
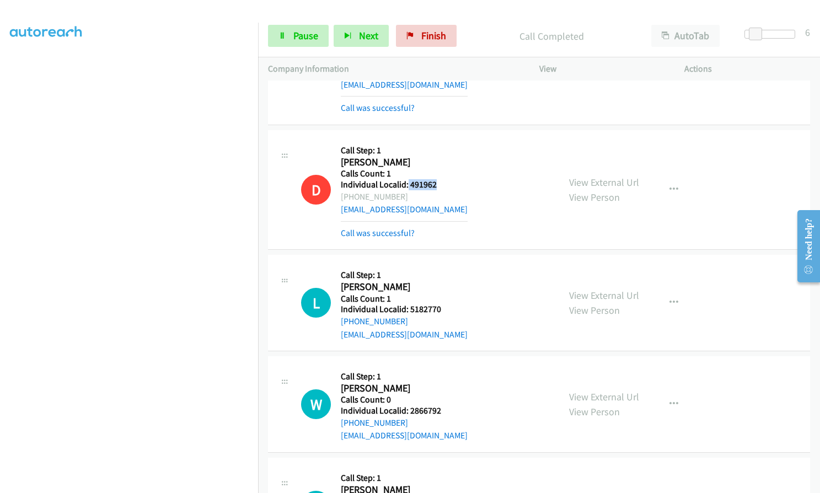
drag, startPoint x: 408, startPoint y: 144, endPoint x: 439, endPoint y: 145, distance: 31.4
click at [439, 145] on div "D Callback Scheduled Call Step: 1 Dennis Bell America/New_York Calls Count: 1 I…" at bounding box center [425, 189] width 248 height 99
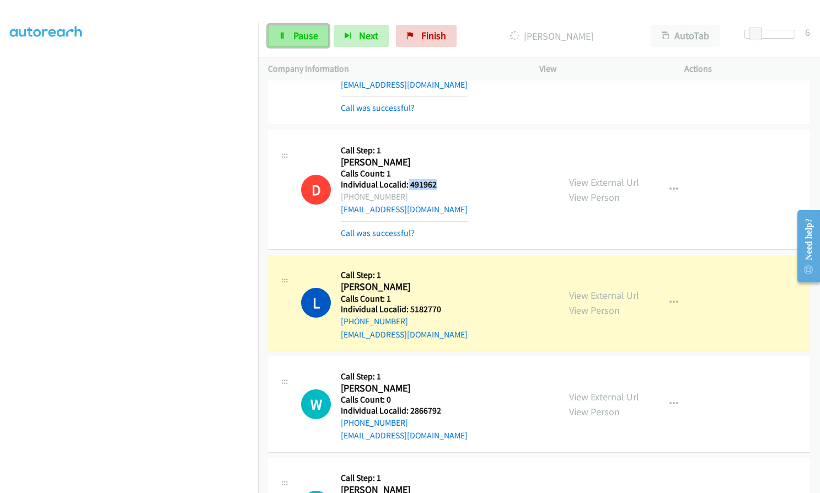
click at [296, 28] on link "Pause" at bounding box center [298, 36] width 61 height 22
click at [301, 30] on span "Start Calls" at bounding box center [314, 35] width 43 height 13
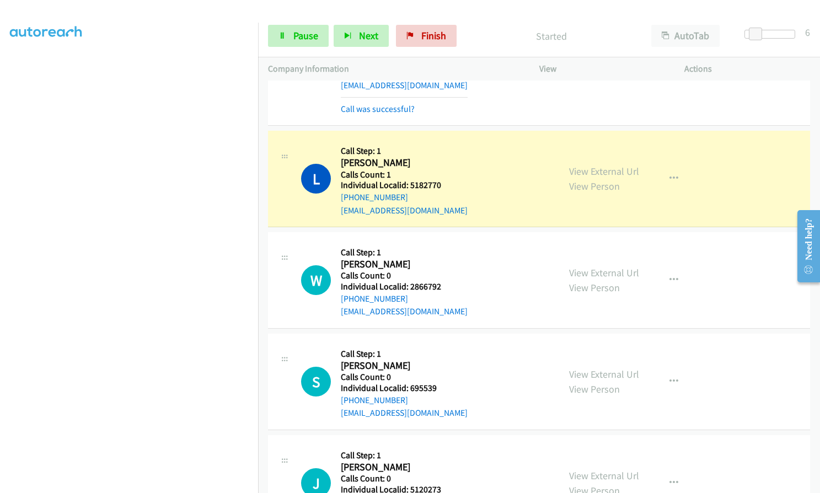
scroll to position [7096, 0]
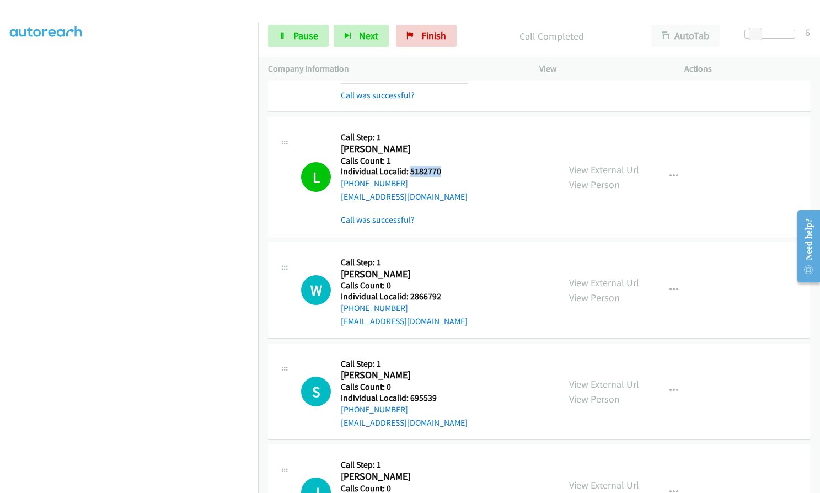
drag, startPoint x: 409, startPoint y: 130, endPoint x: 446, endPoint y: 130, distance: 37.5
click at [446, 130] on div "L Callback Scheduled Call Step: 1 Logan Stanley America/New_York Calls Count: 1…" at bounding box center [425, 176] width 248 height 99
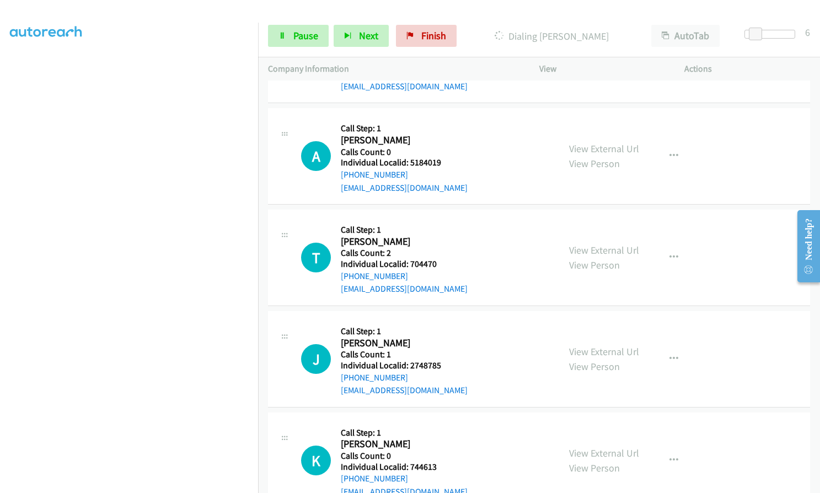
scroll to position [7937, 0]
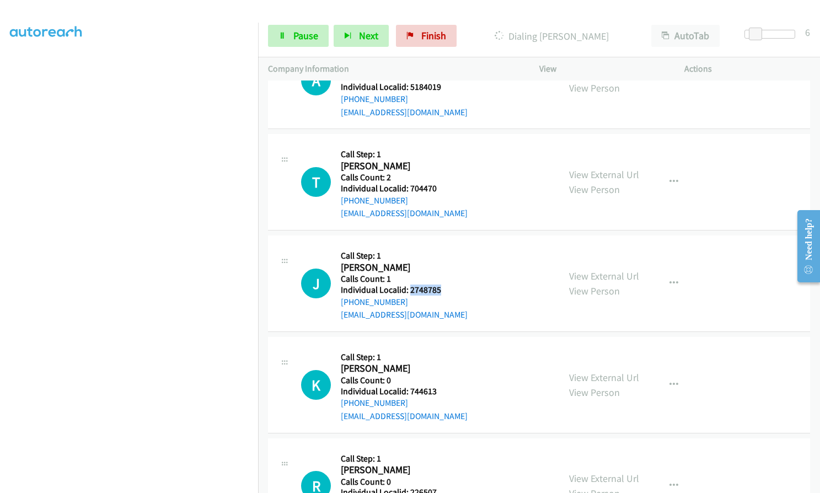
drag, startPoint x: 408, startPoint y: 251, endPoint x: 447, endPoint y: 250, distance: 39.2
click at [447, 250] on div "J Callback Scheduled Call Step: 1 John Bianco America/New_York Calls Count: 1 I…" at bounding box center [425, 283] width 248 height 76
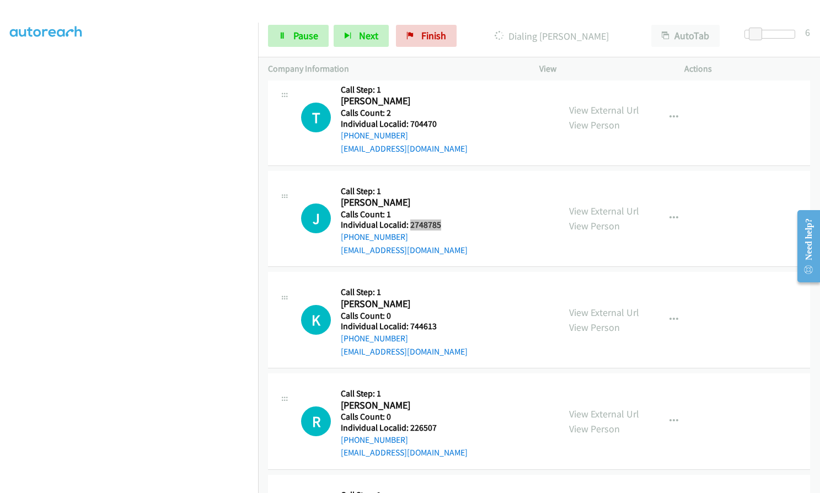
scroll to position [8044, 0]
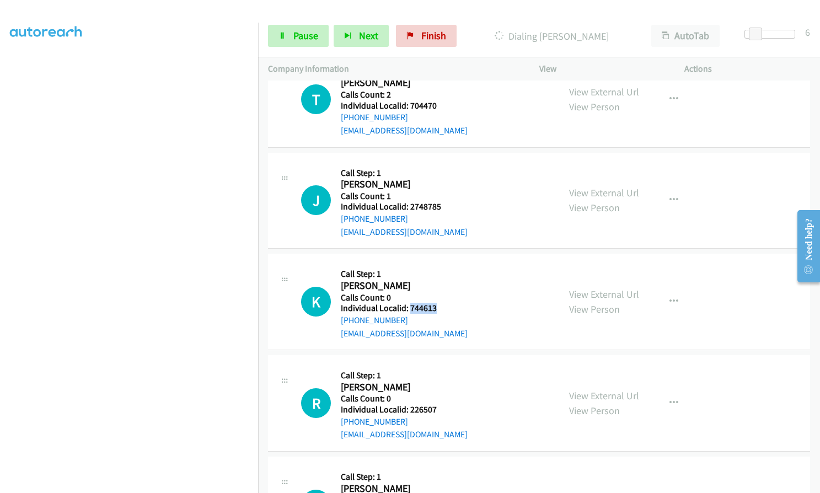
drag, startPoint x: 412, startPoint y: 271, endPoint x: 443, endPoint y: 270, distance: 31.5
click at [443, 270] on div "K Callback Scheduled Call Step: 1 Kenneth Woods America/New_York Calls Count: 0…" at bounding box center [425, 302] width 248 height 76
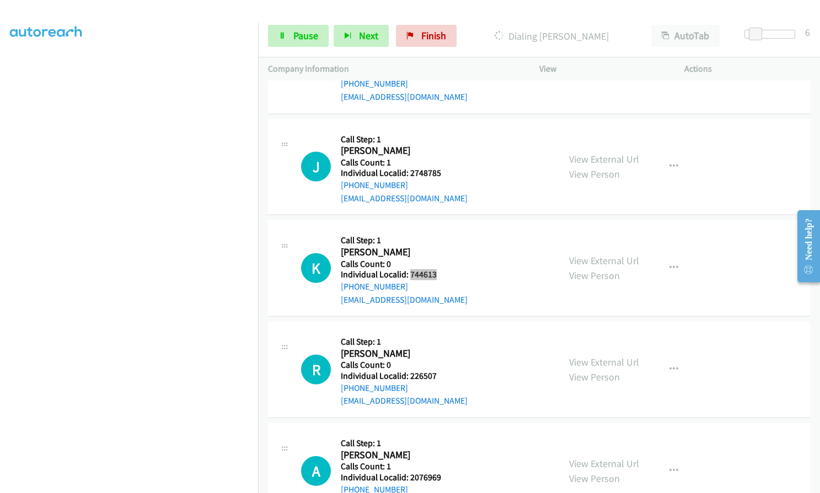
scroll to position [8140, 0]
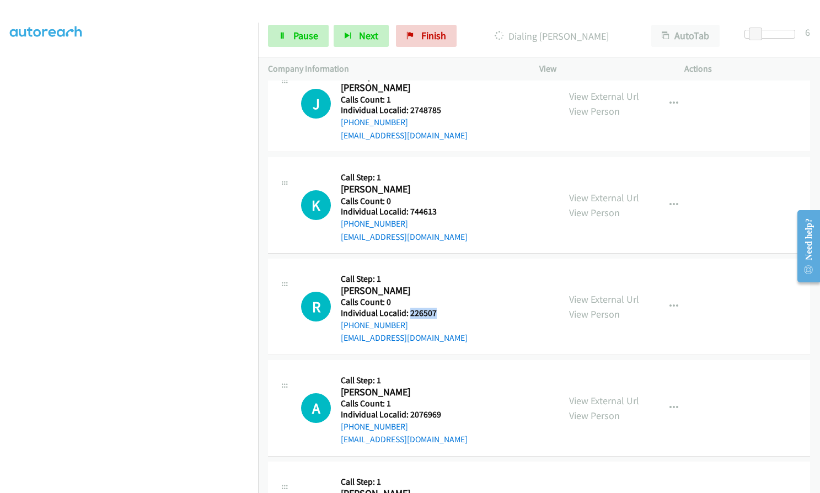
drag, startPoint x: 410, startPoint y: 275, endPoint x: 441, endPoint y: 277, distance: 30.4
click at [441, 277] on div "R Callback Scheduled Call Step: 1 Ron Austin America/New_York Calls Count: 0 In…" at bounding box center [425, 307] width 248 height 76
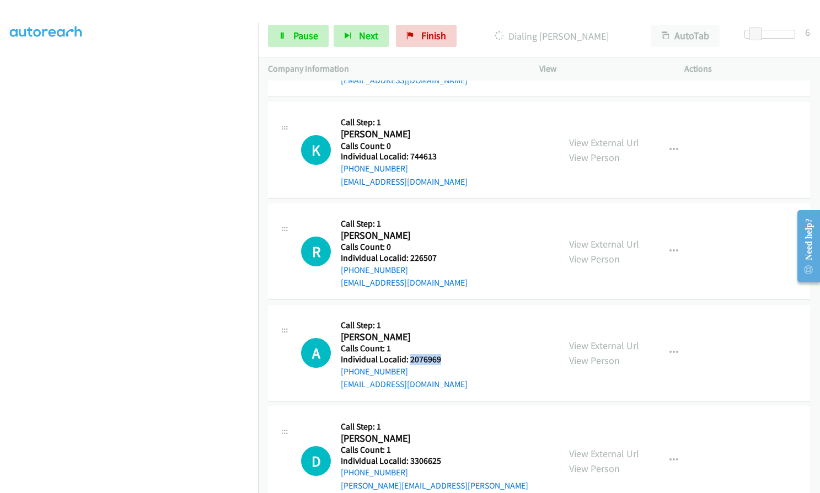
drag, startPoint x: 409, startPoint y: 320, endPoint x: 446, endPoint y: 319, distance: 37.0
click at [446, 319] on div "A Callback Scheduled Call Step: 1 Avery Bryant America/Chicago Calls Count: 1 I…" at bounding box center [425, 353] width 248 height 76
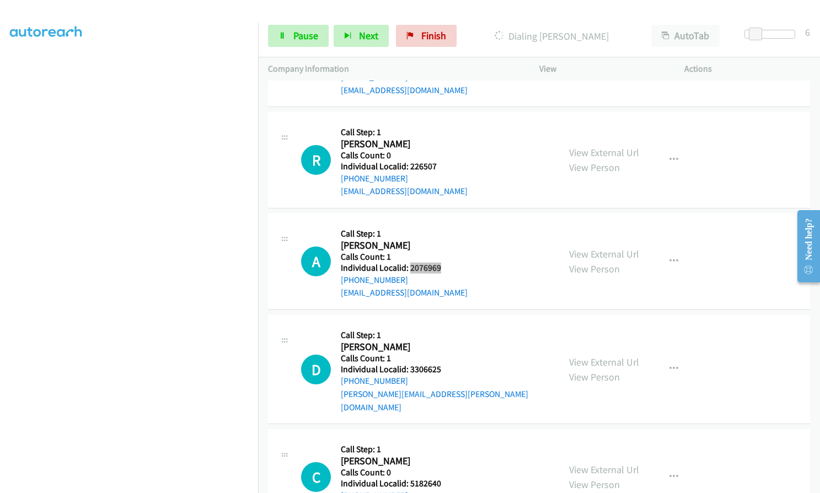
scroll to position [8292, 0]
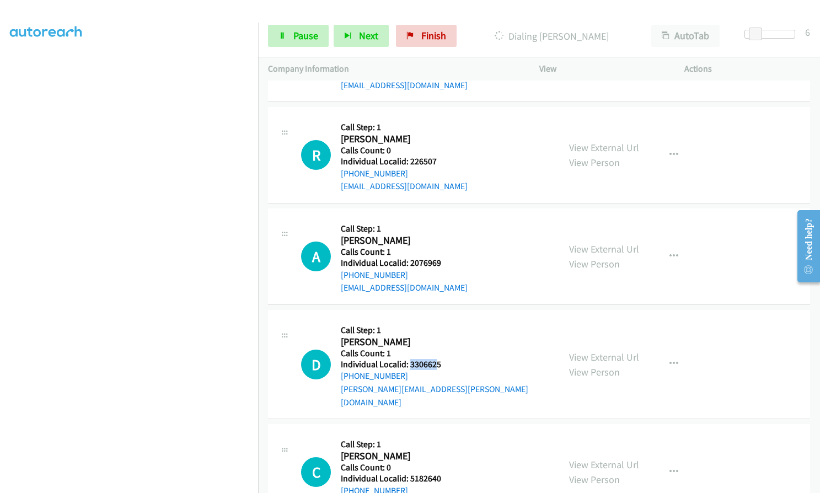
drag, startPoint x: 409, startPoint y: 327, endPoint x: 437, endPoint y: 327, distance: 28.1
click at [437, 359] on h5 "Individual Localid: 3306625" at bounding box center [445, 364] width 208 height 11
click at [423, 336] on h2 "David Evans" at bounding box center [445, 342] width 208 height 13
drag, startPoint x: 408, startPoint y: 325, endPoint x: 442, endPoint y: 326, distance: 33.7
click at [442, 326] on div "D Callback Scheduled Call Step: 1 David Evans America/New_York Calls Count: 1 I…" at bounding box center [425, 364] width 248 height 89
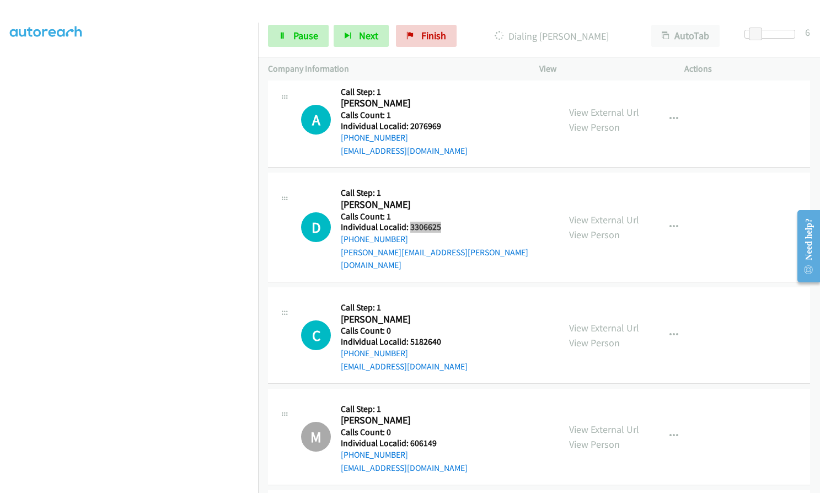
scroll to position [8453, 0]
drag, startPoint x: 410, startPoint y: 286, endPoint x: 442, endPoint y: 286, distance: 32.5
click at [442, 297] on div "C Callback Scheduled Call Step: 1 Clayton Ford America/Chicago Calls Count: 0 I…" at bounding box center [425, 335] width 248 height 76
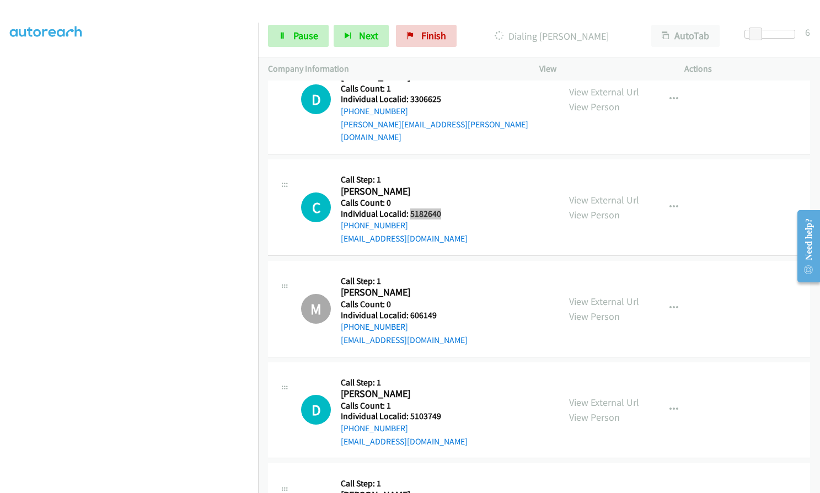
scroll to position [8619, 0]
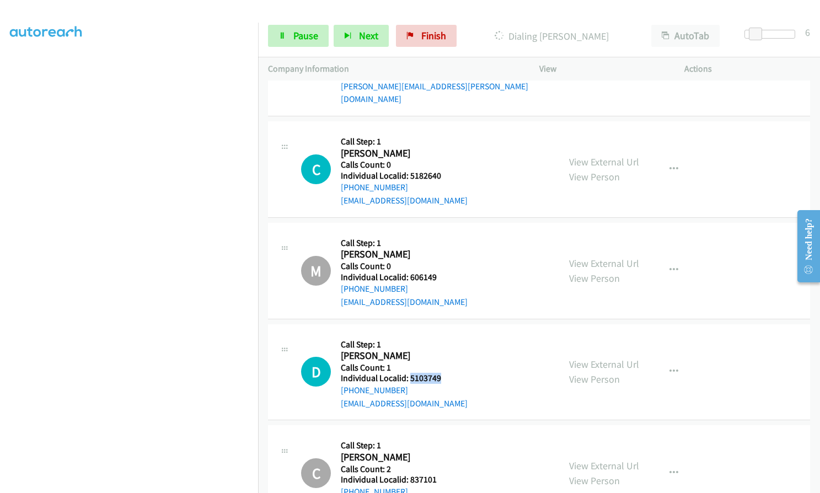
drag, startPoint x: 411, startPoint y: 328, endPoint x: 441, endPoint y: 326, distance: 29.8
click at [441, 334] on div "D Callback Scheduled Call Step: 1 Derrick Ross America/Chicago Calls Count: 1 I…" at bounding box center [425, 372] width 248 height 76
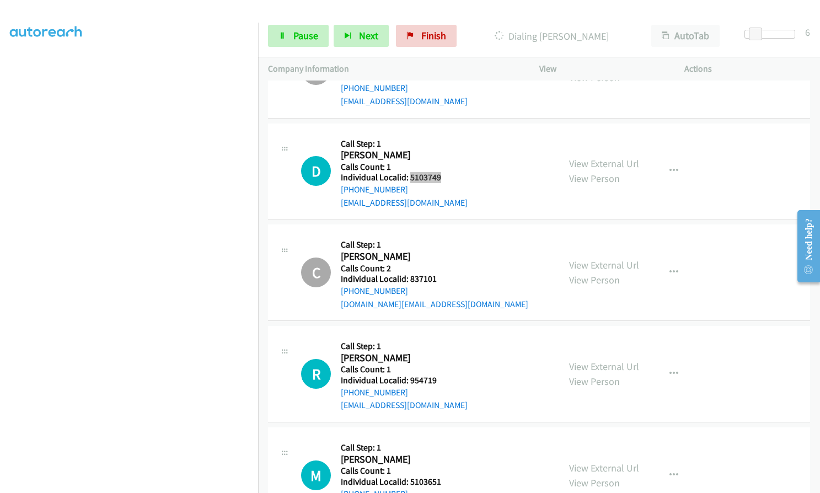
scroll to position [8825, 0]
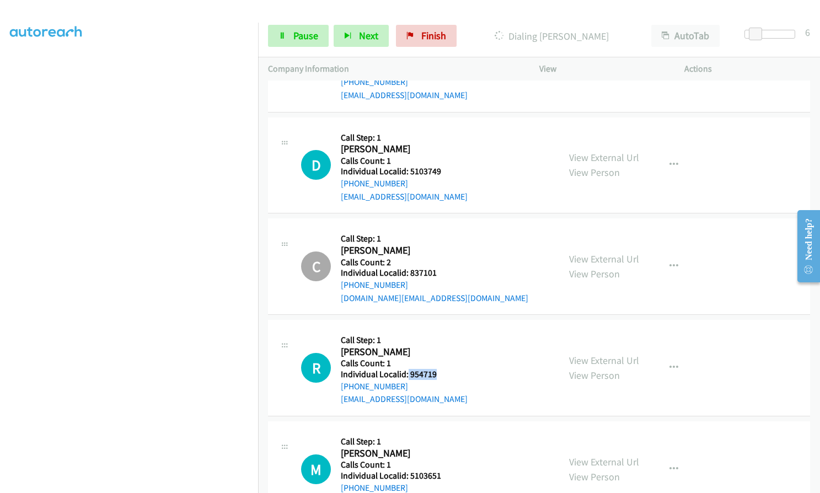
drag, startPoint x: 408, startPoint y: 319, endPoint x: 444, endPoint y: 322, distance: 35.9
click at [444, 330] on div "R Callback Scheduled Call Step: 1 Robert Huser America/New_York Calls Count: 1 …" at bounding box center [425, 368] width 248 height 76
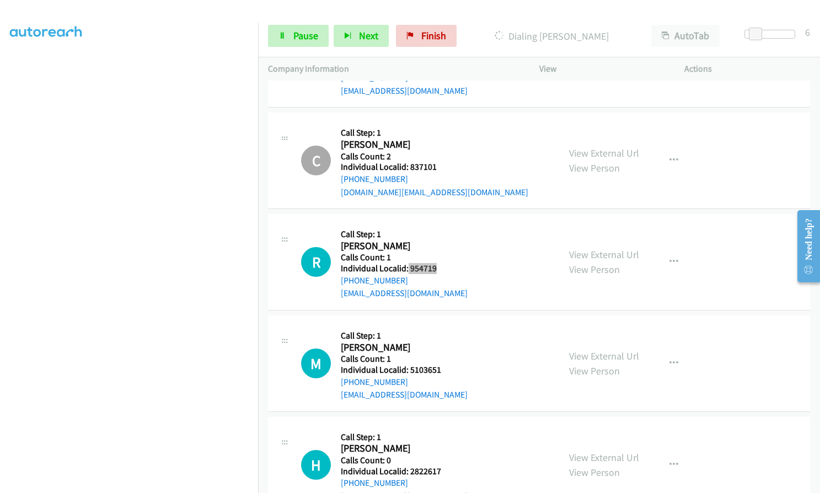
scroll to position [8949, 0]
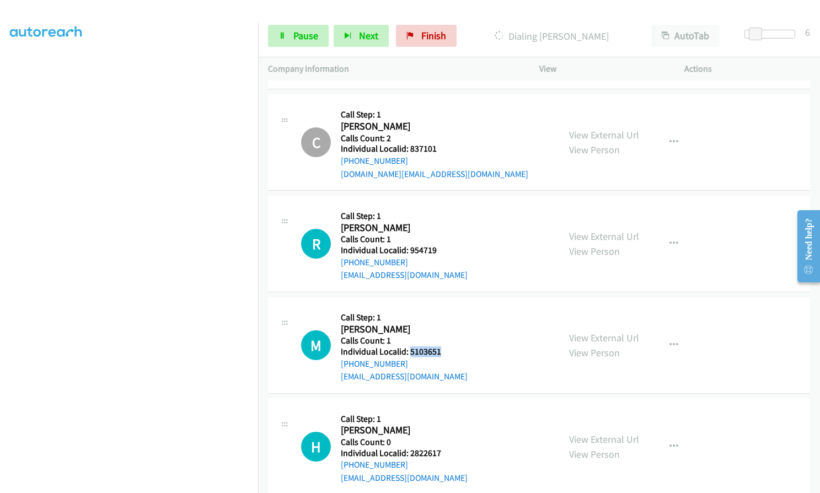
drag, startPoint x: 411, startPoint y: 300, endPoint x: 446, endPoint y: 298, distance: 34.8
click at [446, 307] on div "M Callback Scheduled Call Step: 1 Mitch Simmons America/Chicago Calls Count: 1 …" at bounding box center [425, 345] width 248 height 76
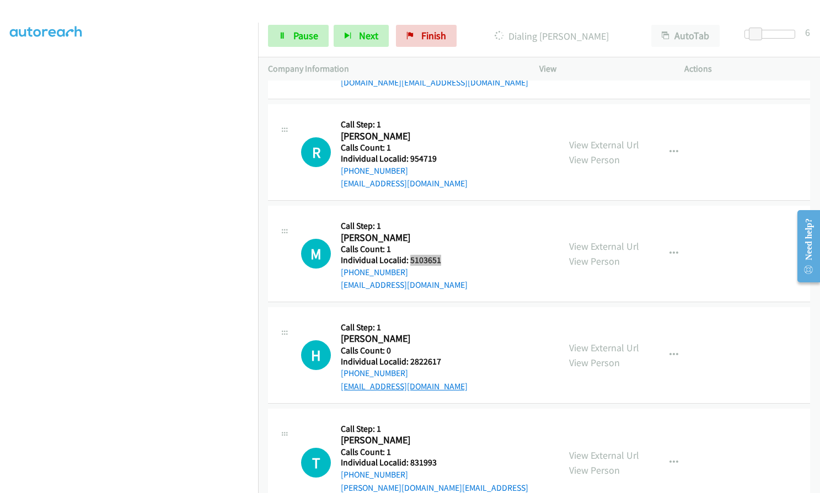
scroll to position [9060, 0]
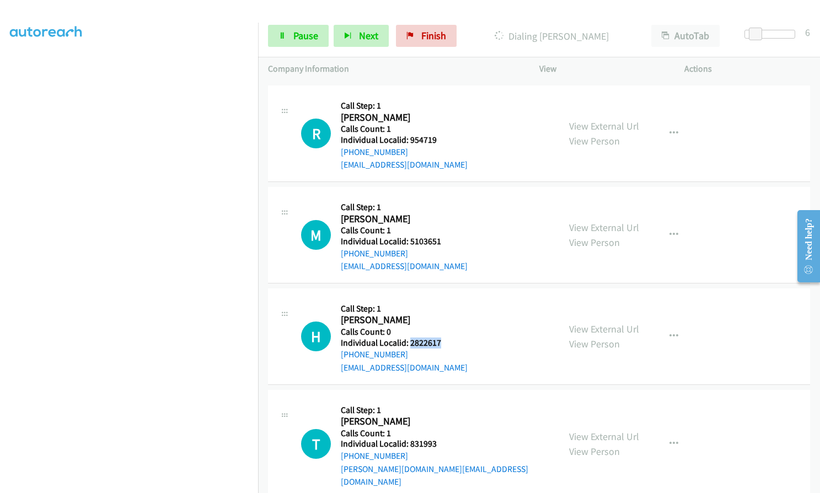
drag, startPoint x: 408, startPoint y: 291, endPoint x: 441, endPoint y: 290, distance: 33.1
click at [441, 338] on h5 "Individual Localid: 2822617" at bounding box center [404, 343] width 127 height 11
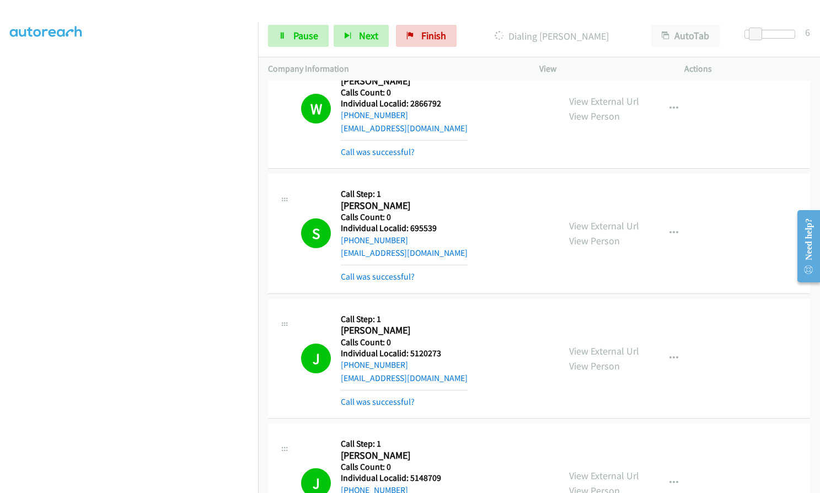
scroll to position [7290, 0]
drag, startPoint x: 408, startPoint y: 187, endPoint x: 439, endPoint y: 186, distance: 31.5
click at [439, 222] on h5 "Individual Localid: 695539" at bounding box center [404, 227] width 127 height 11
drag, startPoint x: 410, startPoint y: 313, endPoint x: 443, endPoint y: 310, distance: 33.2
click at [443, 310] on div "J Callback Scheduled Call Step: 1 Justin Snead America/New_York Calls Count: 0 …" at bounding box center [425, 357] width 248 height 99
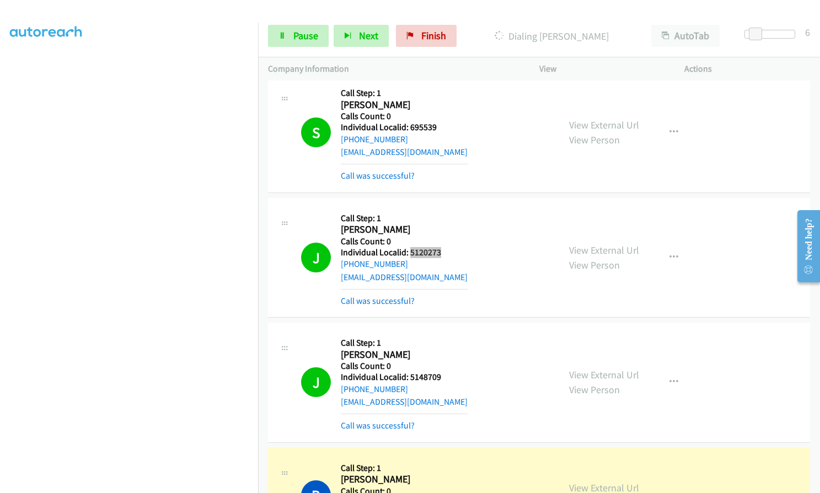
scroll to position [7428, 0]
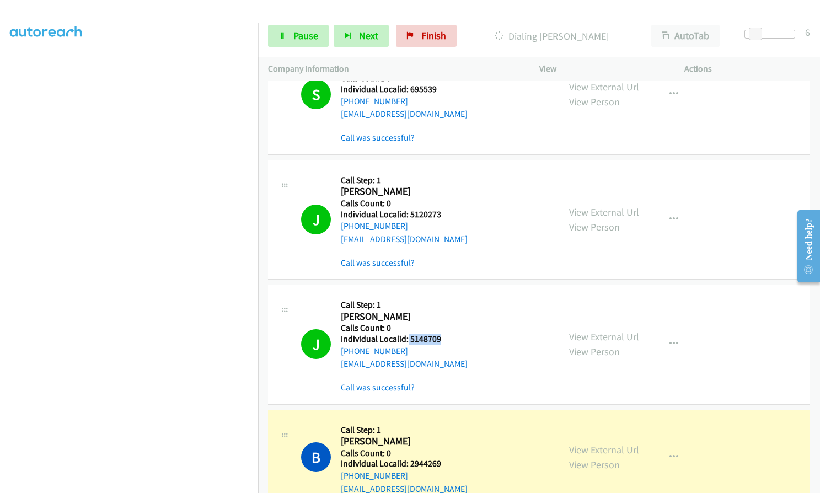
drag, startPoint x: 408, startPoint y: 298, endPoint x: 443, endPoint y: 297, distance: 35.9
click at [443, 297] on div "J Callback Scheduled Call Step: 1 Josh Clauson America/Chicago Calls Count: 0 I…" at bounding box center [425, 344] width 248 height 99
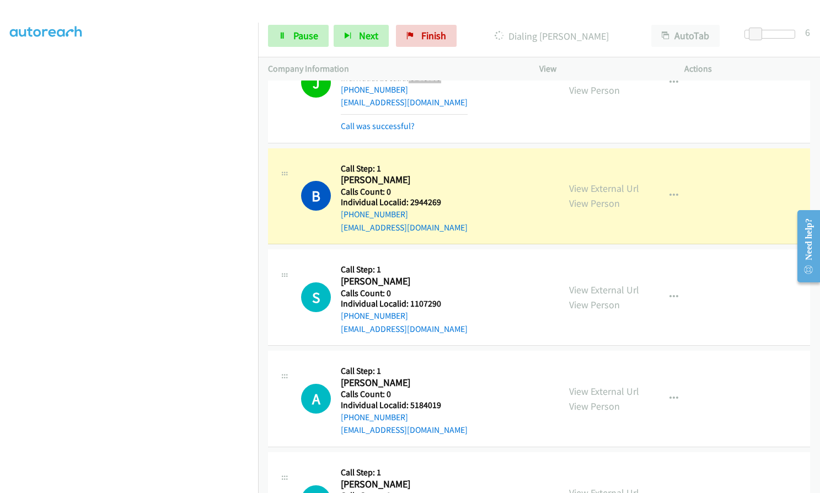
scroll to position [7690, 0]
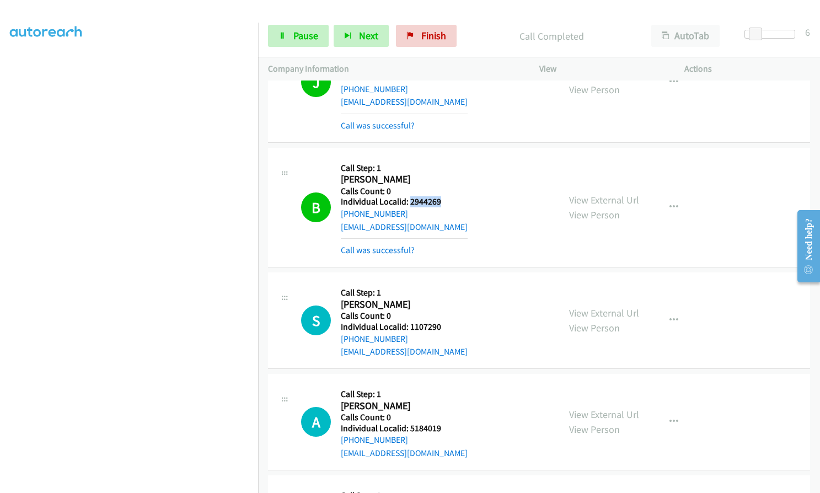
drag, startPoint x: 410, startPoint y: 160, endPoint x: 430, endPoint y: 162, distance: 19.4
click at [441, 161] on div "B Callback Scheduled Call Step: 1 Bret Daehler America/Chicago Calls Count: 0 I…" at bounding box center [425, 207] width 248 height 99
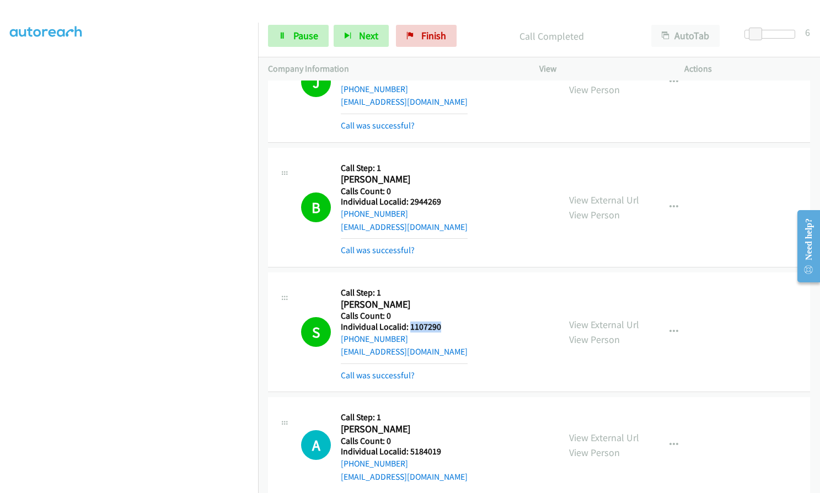
drag, startPoint x: 409, startPoint y: 290, endPoint x: 444, endPoint y: 287, distance: 34.9
click at [444, 287] on div "S Callback Scheduled Call Step: 1 Salvatore Sammartino America/Chicago Calls Co…" at bounding box center [425, 331] width 248 height 99
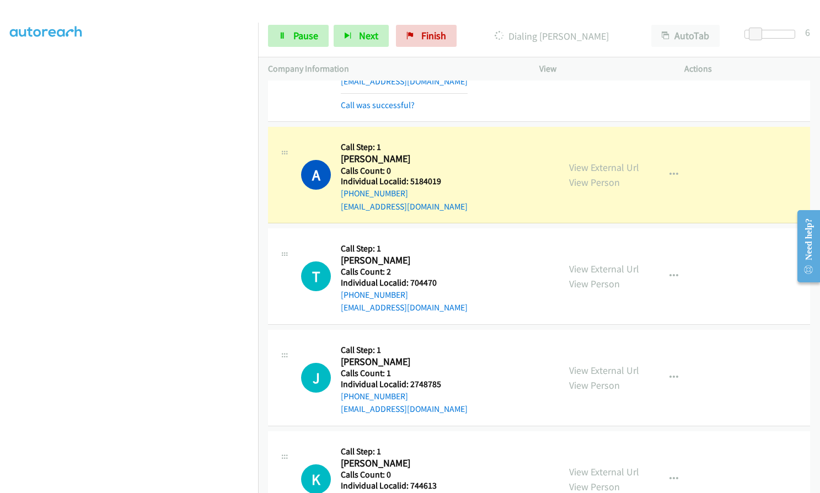
scroll to position [7966, 0]
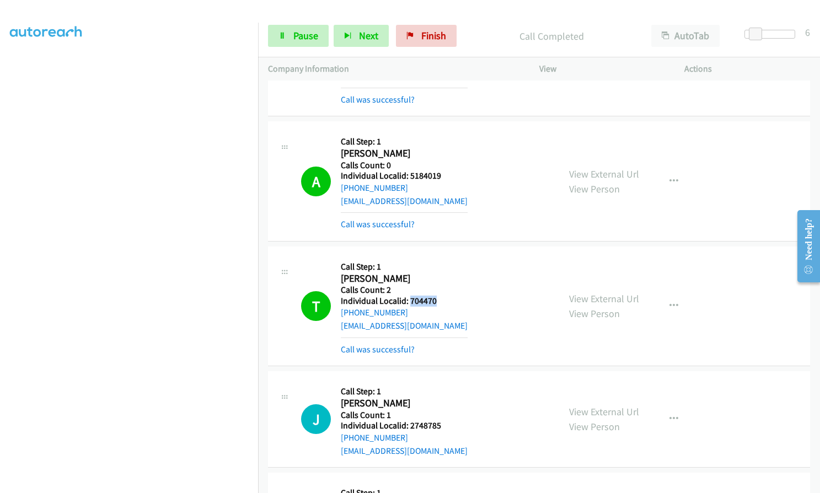
drag, startPoint x: 410, startPoint y: 259, endPoint x: 443, endPoint y: 261, distance: 33.7
click at [443, 261] on div "T Callback Scheduled Call Step: 1 Trenton Walters America/Chicago Calls Count: …" at bounding box center [425, 305] width 248 height 99
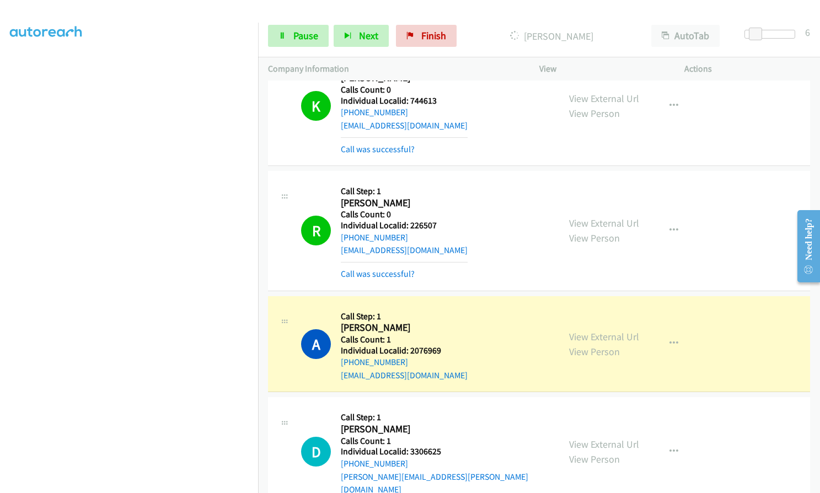
scroll to position [8435, 0]
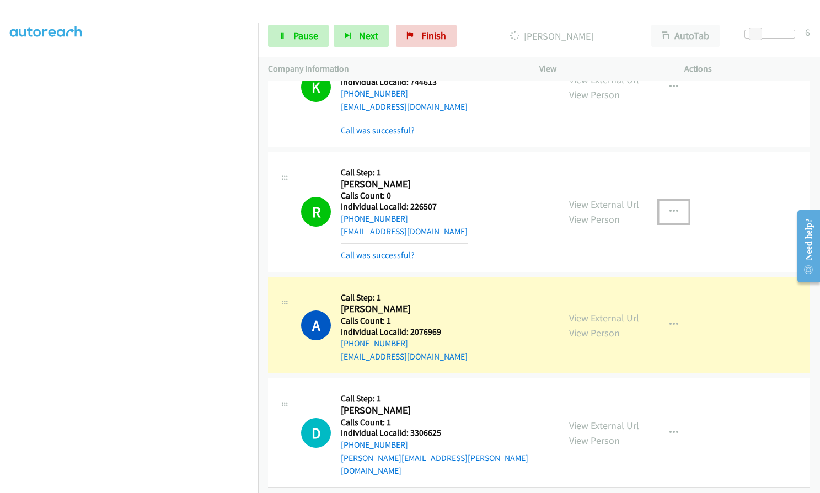
click at [675, 201] on button "button" at bounding box center [674, 212] width 30 height 22
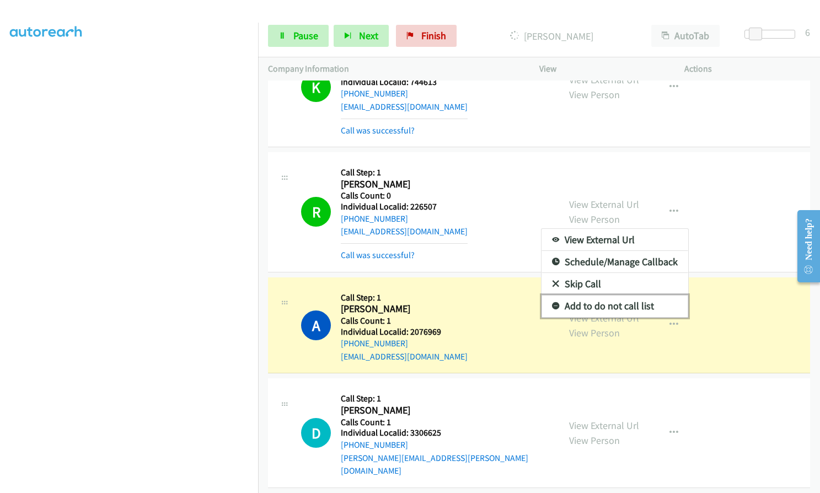
click at [552, 303] on icon at bounding box center [556, 307] width 8 height 8
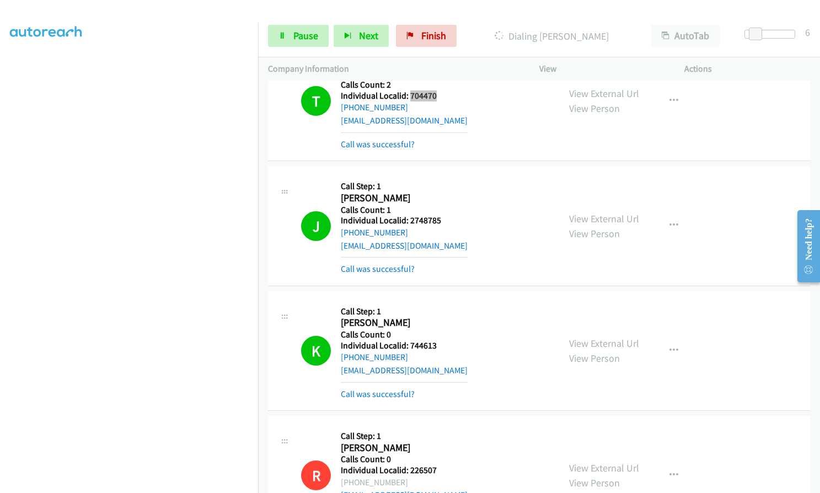
scroll to position [8173, 0]
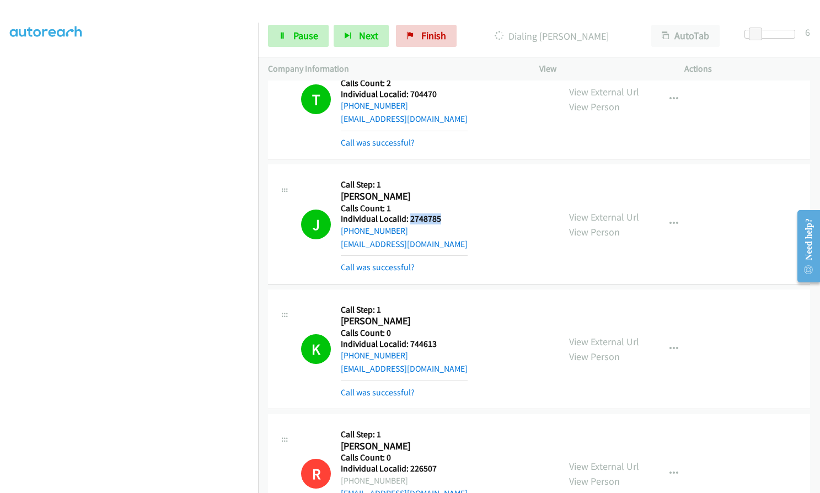
drag, startPoint x: 410, startPoint y: 178, endPoint x: 443, endPoint y: 178, distance: 32.5
click at [443, 178] on div "J Callback Scheduled Call Step: 1 John Bianco America/New_York Calls Count: 1 I…" at bounding box center [425, 223] width 248 height 99
drag, startPoint x: 416, startPoint y: 304, endPoint x: 426, endPoint y: 304, distance: 9.9
click at [447, 303] on div "K Callback Scheduled Call Step: 1 Kenneth Woods America/New_York Calls Count: 0…" at bounding box center [425, 348] width 248 height 99
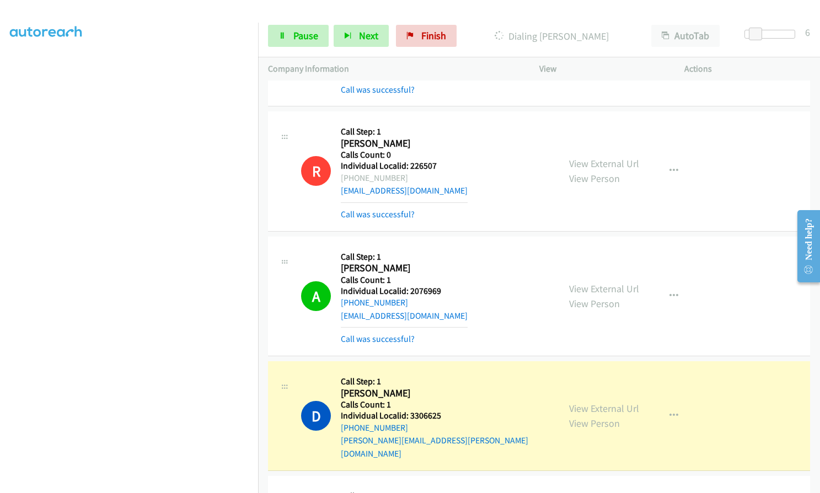
scroll to position [8476, 0]
drag, startPoint x: 410, startPoint y: 253, endPoint x: 445, endPoint y: 251, distance: 35.4
click at [445, 251] on div "A Callback Scheduled Call Step: 1 Avery Bryant America/Chicago Calls Count: 1 I…" at bounding box center [425, 295] width 248 height 99
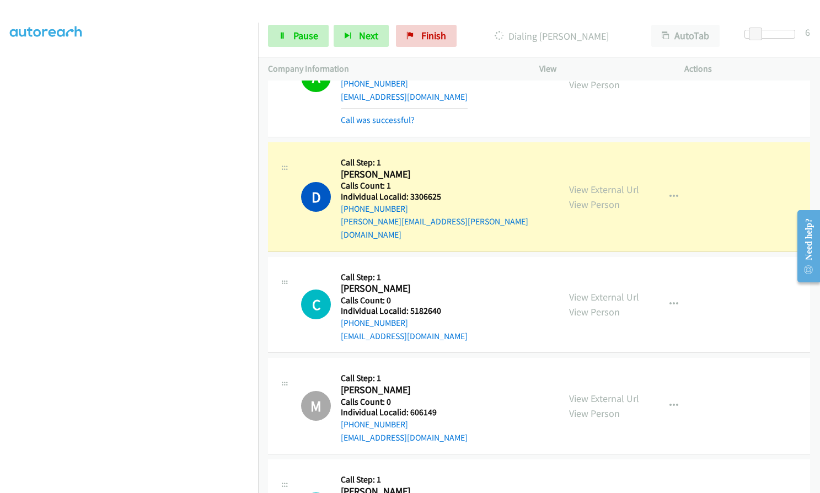
scroll to position [8724, 0]
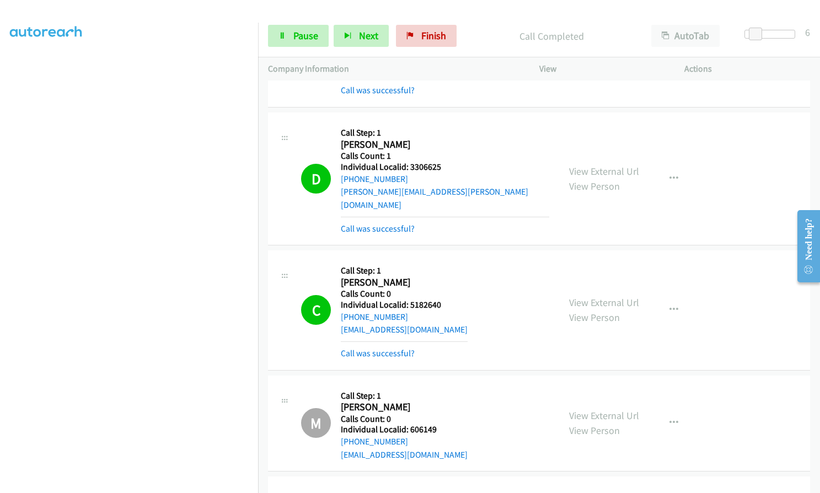
drag, startPoint x: 18, startPoint y: 260, endPoint x: 10, endPoint y: 267, distance: 10.9
click at [7, 266] on aside "Dialing Mode: Power | Switch to Preview My Lists" at bounding box center [129, 210] width 258 height 611
click at [670, 306] on icon "button" at bounding box center [674, 310] width 9 height 9
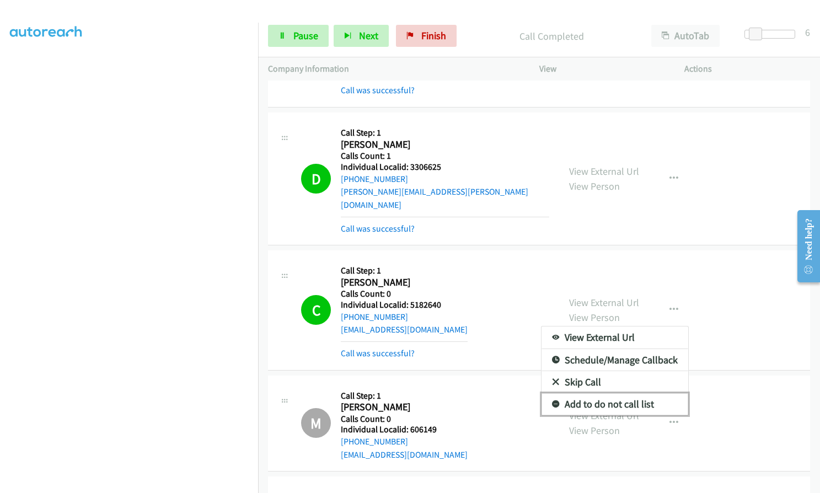
click at [555, 393] on link "Add to do not call list" at bounding box center [615, 404] width 147 height 22
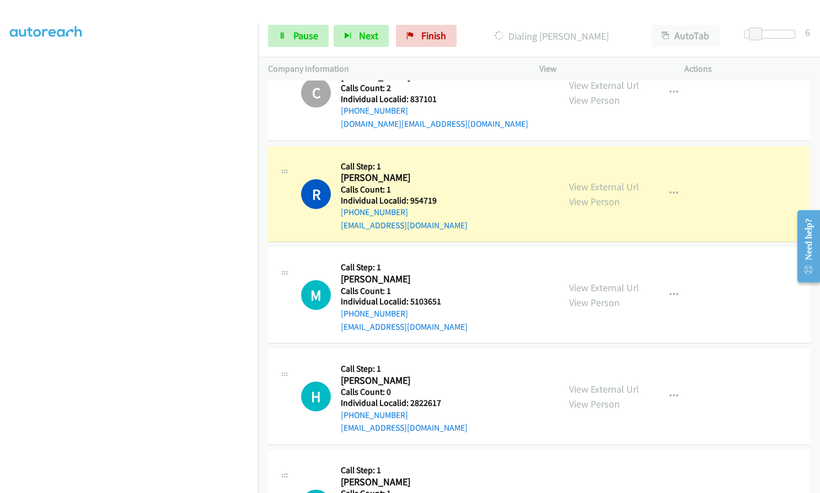
scroll to position [9290, 0]
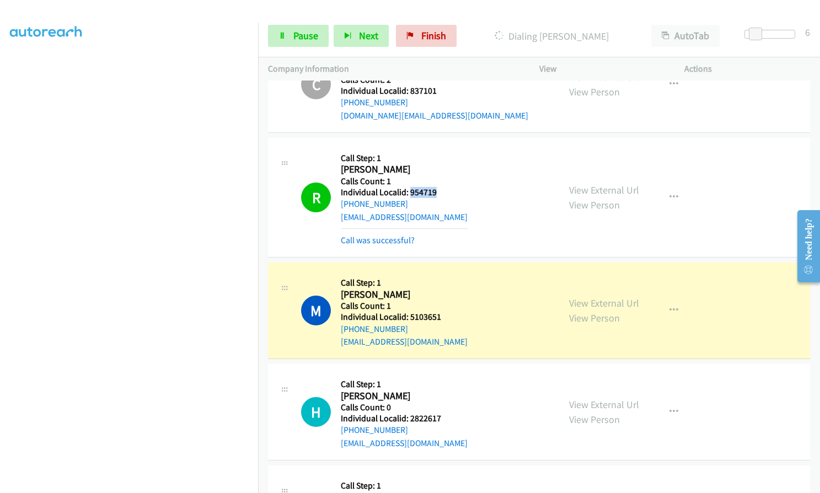
drag, startPoint x: 409, startPoint y: 137, endPoint x: 436, endPoint y: 137, distance: 27.0
click at [436, 148] on div "R Callback Scheduled Call Step: 1 Robert Huser America/New_York Calls Count: 1 …" at bounding box center [425, 197] width 248 height 99
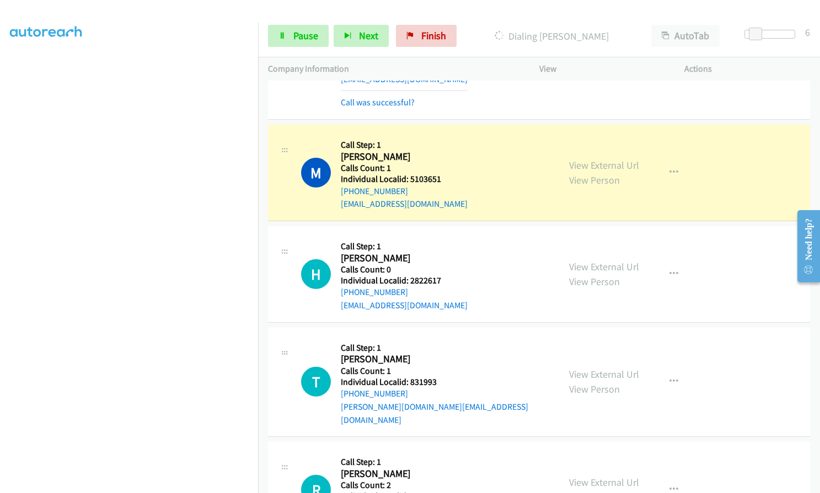
scroll to position [9414, 0]
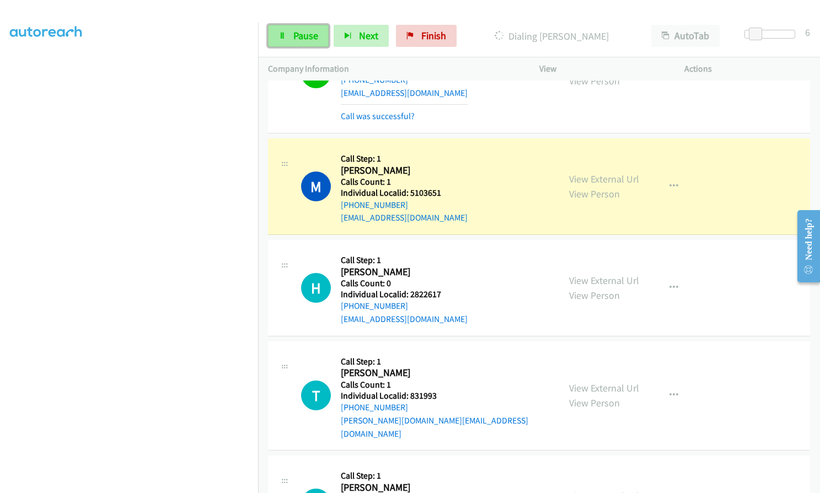
click at [294, 37] on span "Pause" at bounding box center [305, 35] width 25 height 13
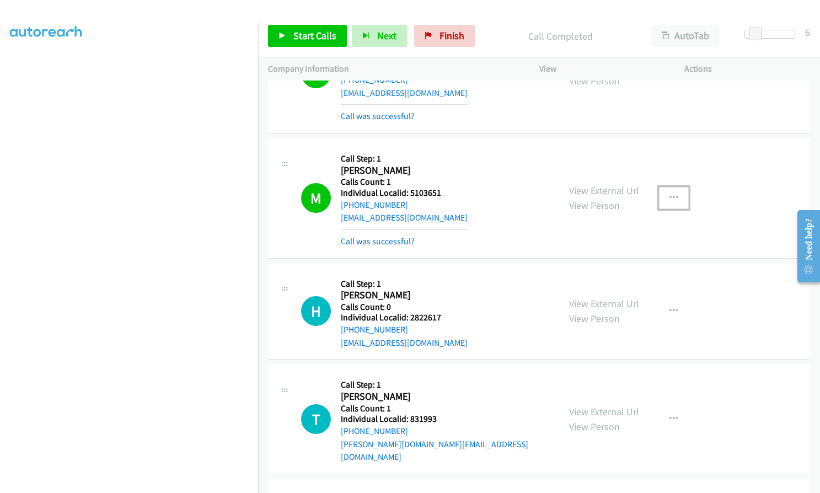
click at [670, 194] on icon "button" at bounding box center [674, 198] width 9 height 9
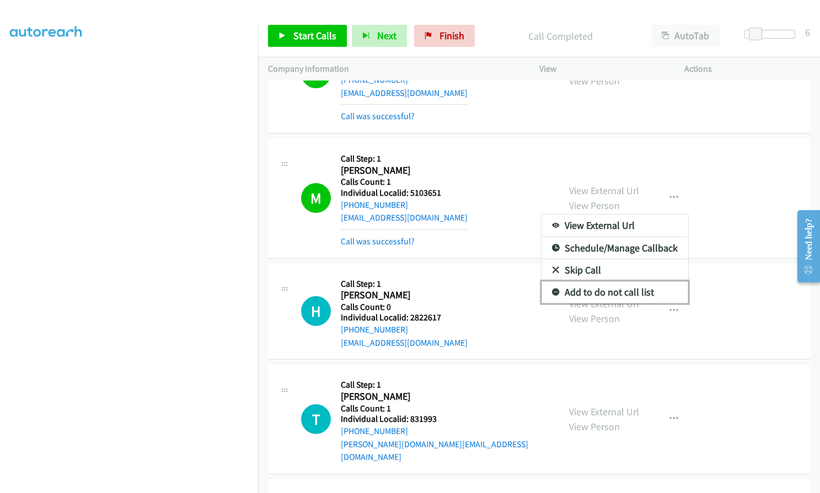
click at [552, 289] on icon at bounding box center [556, 293] width 8 height 8
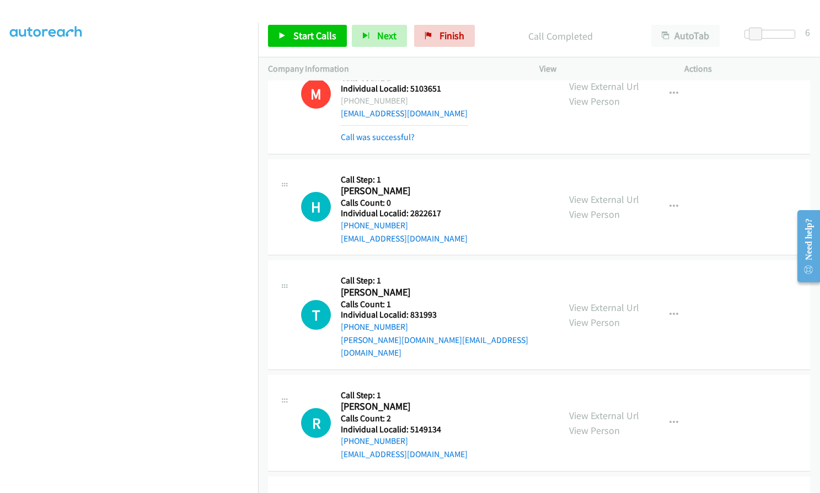
scroll to position [9538, 0]
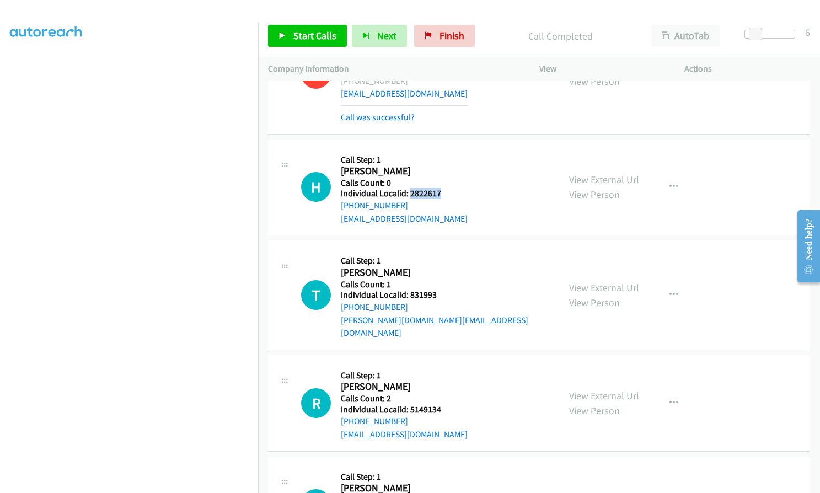
drag, startPoint x: 411, startPoint y: 142, endPoint x: 441, endPoint y: 142, distance: 29.8
click at [447, 188] on h5 "Individual Localid: 2822617" at bounding box center [404, 193] width 127 height 11
drag, startPoint x: 408, startPoint y: 244, endPoint x: 439, endPoint y: 244, distance: 30.9
click at [439, 290] on h5 "Individual Localid: 831993" at bounding box center [445, 295] width 208 height 11
drag, startPoint x: 410, startPoint y: 343, endPoint x: 443, endPoint y: 342, distance: 33.1
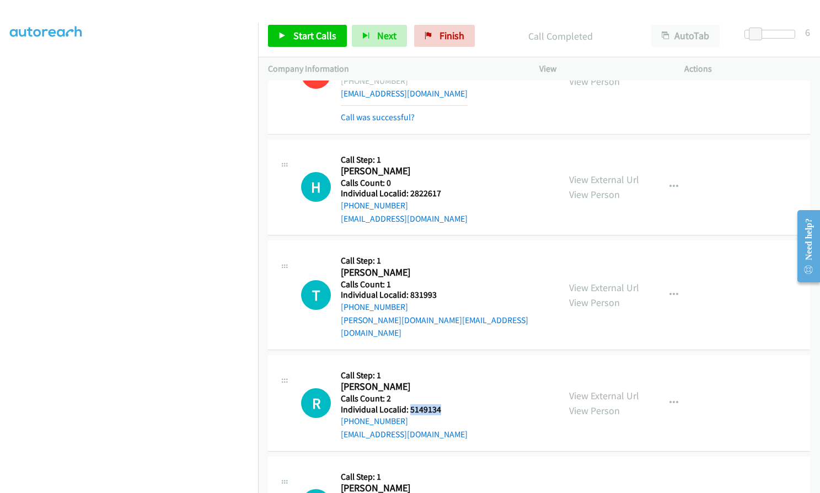
click at [443, 365] on div "R Callback Scheduled Call Step: 1 Rich Ferguson America/Chicago Calls Count: 2 …" at bounding box center [425, 403] width 248 height 76
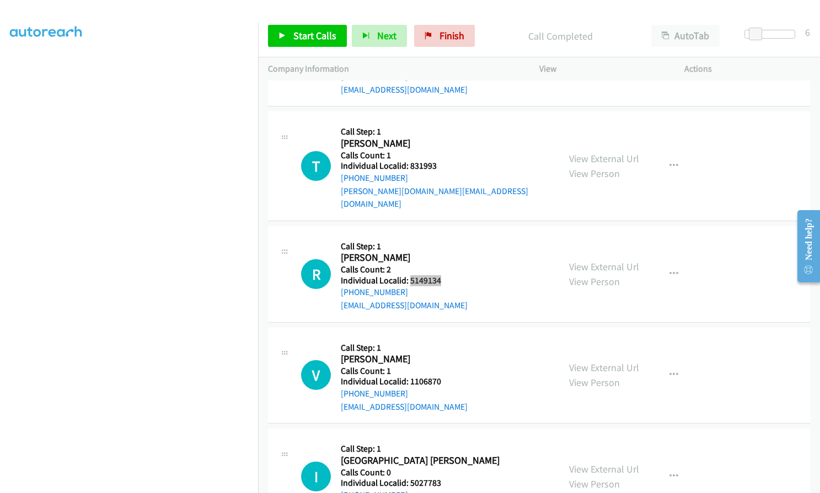
scroll to position [9703, 0]
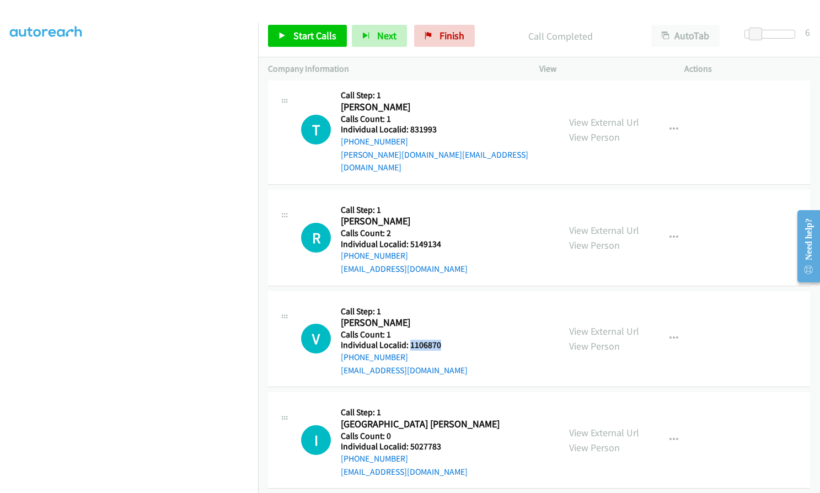
drag, startPoint x: 409, startPoint y: 280, endPoint x: 442, endPoint y: 280, distance: 33.1
click at [442, 301] on div "V Callback Scheduled Call Step: 1 Vincent Barcelona America/New_York Calls Coun…" at bounding box center [425, 339] width 248 height 76
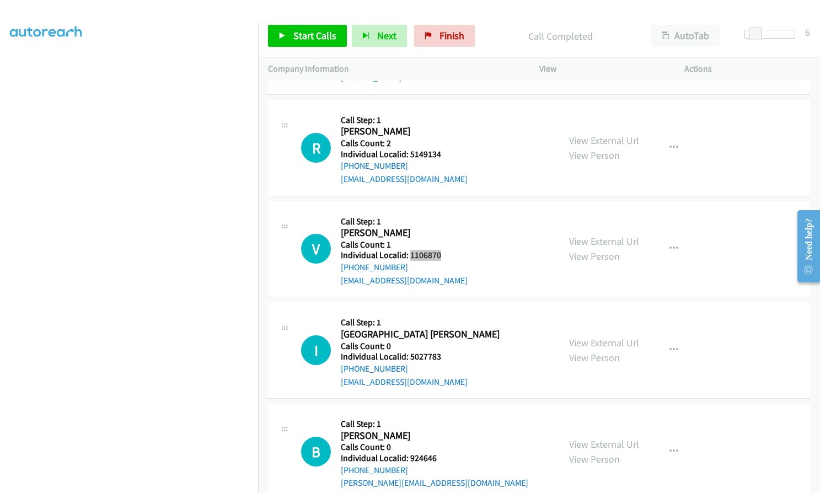
scroll to position [9800, 0]
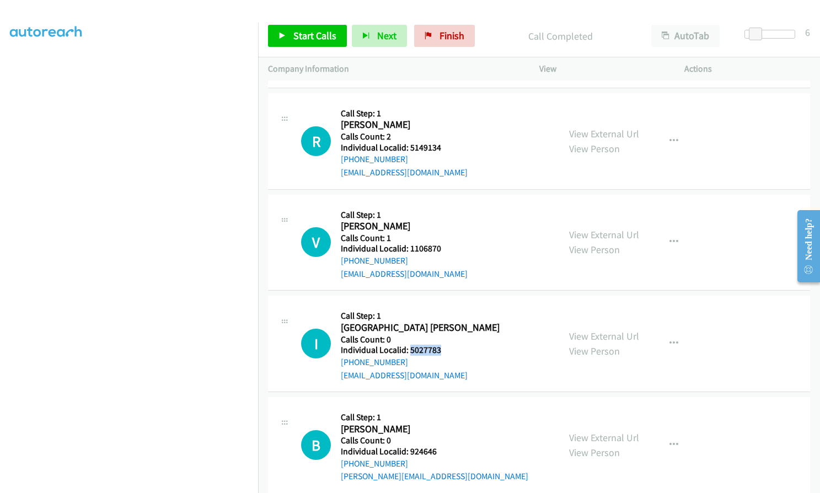
drag, startPoint x: 411, startPoint y: 281, endPoint x: 442, endPoint y: 283, distance: 31.5
click at [442, 306] on div "I Callback Scheduled Call Step: 1 Italy Summers America/Chicago Calls Count: 0 …" at bounding box center [425, 344] width 248 height 76
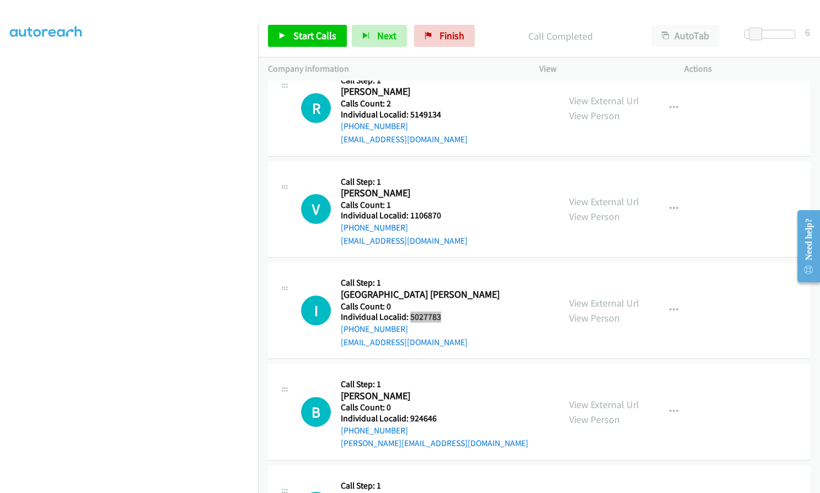
scroll to position [9910, 0]
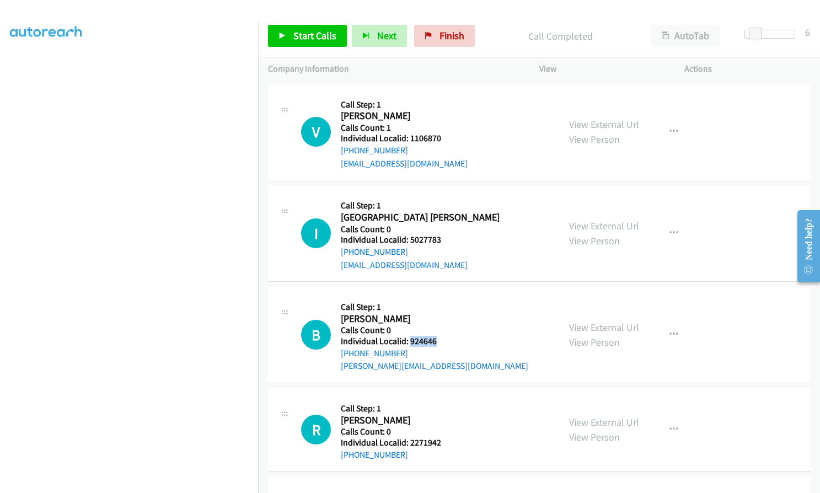
drag, startPoint x: 414, startPoint y: 276, endPoint x: 443, endPoint y: 276, distance: 28.7
click at [443, 297] on div "B Callback Scheduled Call Step: 1 Brad Peterson America/Chicago Calls Count: 0 …" at bounding box center [425, 335] width 248 height 76
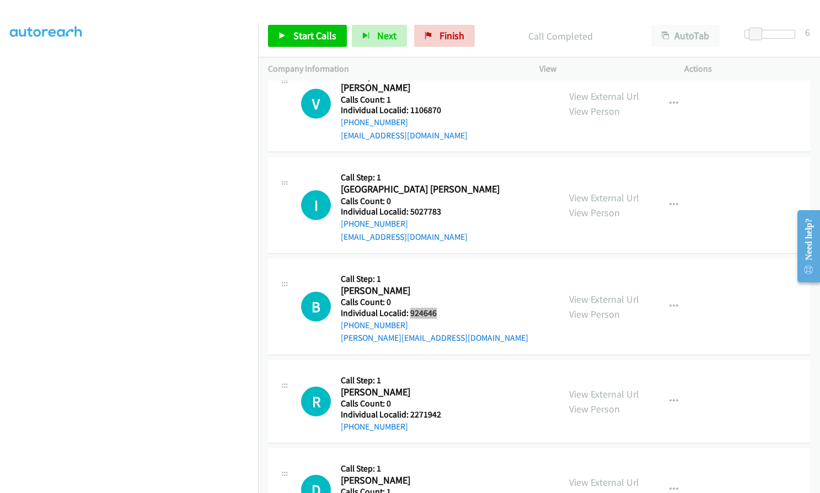
scroll to position [10021, 0]
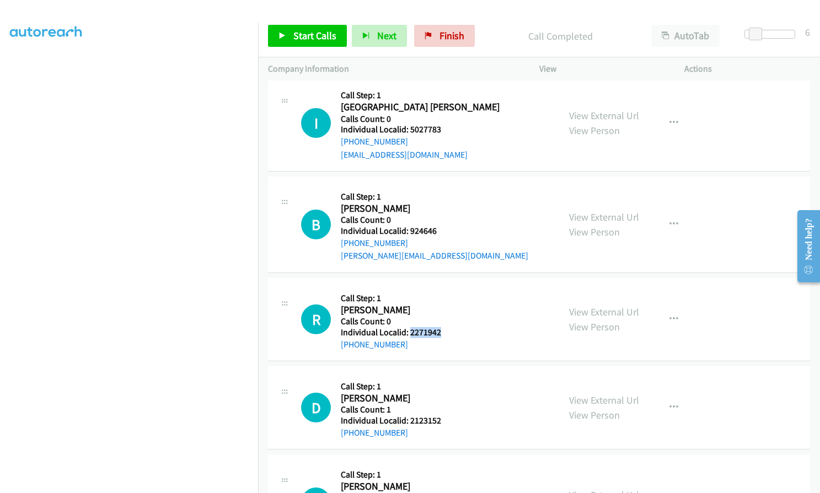
drag, startPoint x: 410, startPoint y: 268, endPoint x: 439, endPoint y: 268, distance: 28.7
click at [439, 327] on h5 "Individual Localid: 2271942" at bounding box center [391, 332] width 100 height 11
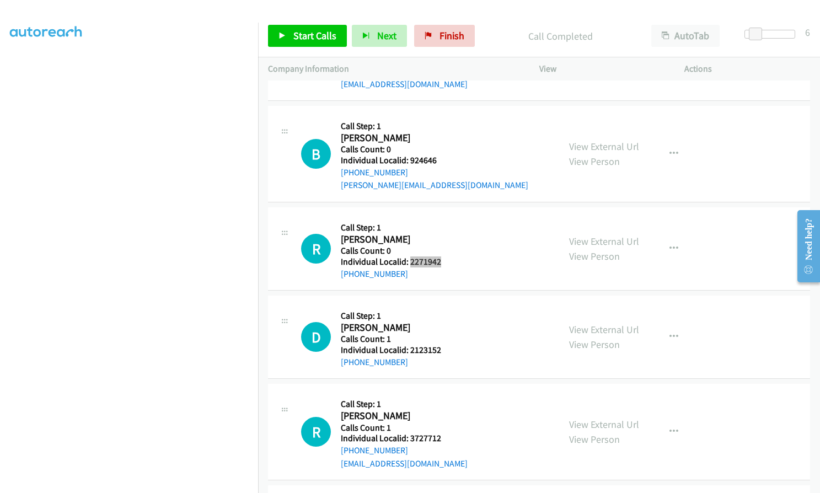
scroll to position [10103, 0]
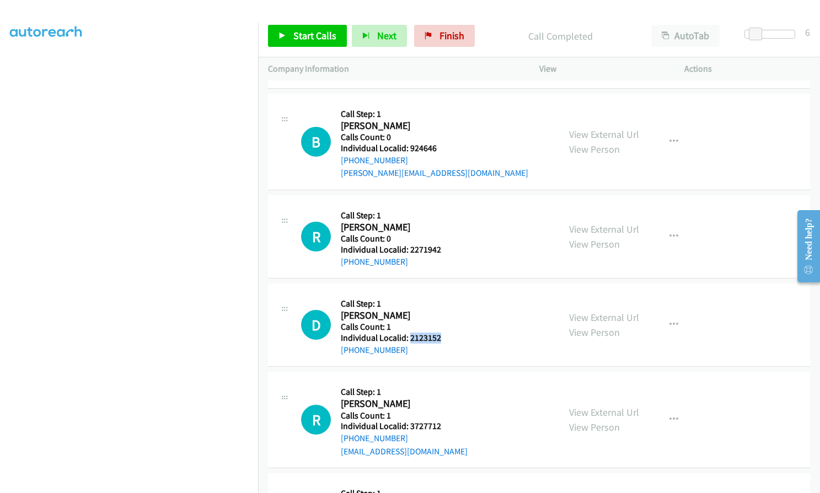
drag, startPoint x: 408, startPoint y: 272, endPoint x: 445, endPoint y: 271, distance: 36.4
click at [445, 293] on div "D Callback Scheduled Call Step: 1 David Harris America/Denver Calls Count: 1 In…" at bounding box center [425, 324] width 248 height 63
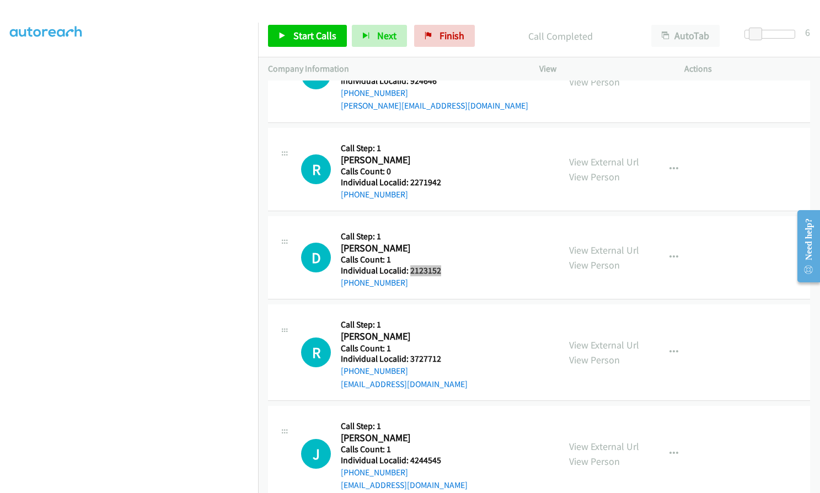
scroll to position [10172, 0]
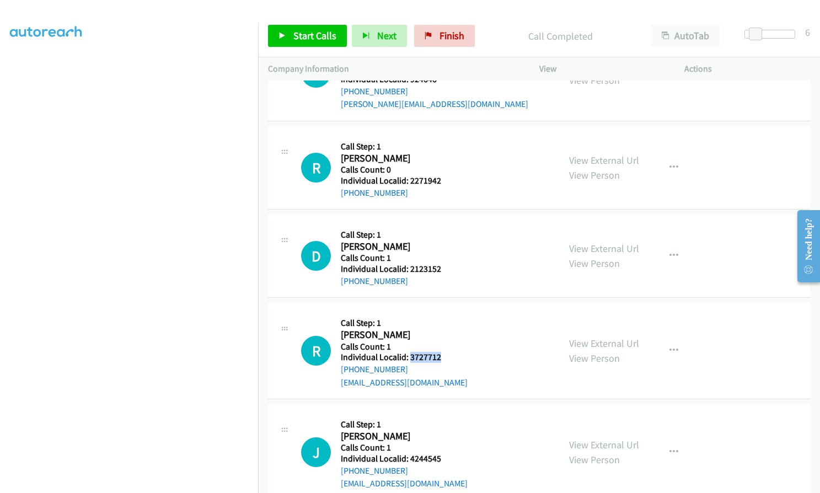
drag, startPoint x: 411, startPoint y: 291, endPoint x: 438, endPoint y: 291, distance: 27.6
click at [438, 352] on h5 "Individual Localid: 3727712" at bounding box center [404, 357] width 127 height 11
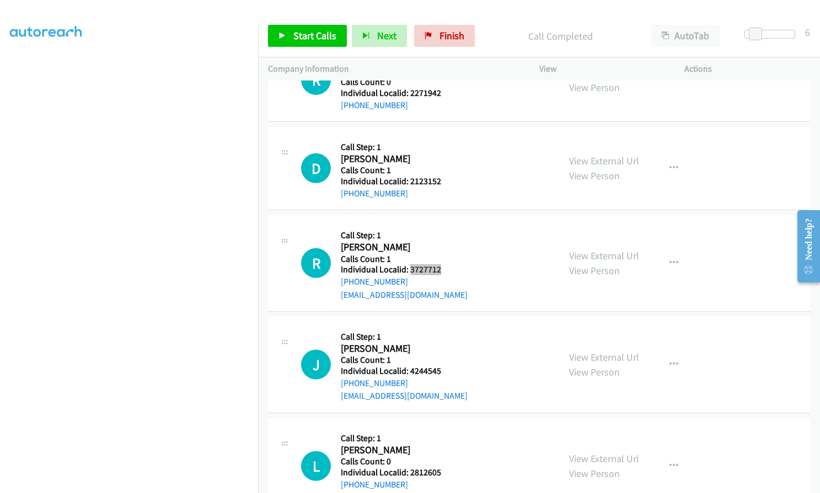
scroll to position [10269, 0]
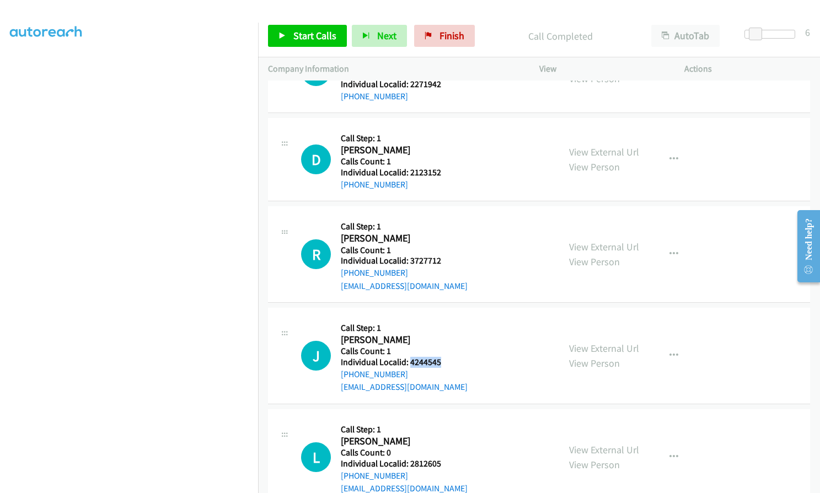
drag, startPoint x: 410, startPoint y: 297, endPoint x: 443, endPoint y: 297, distance: 33.1
click at [443, 357] on h5 "Individual Localid: 4244545" at bounding box center [404, 362] width 127 height 11
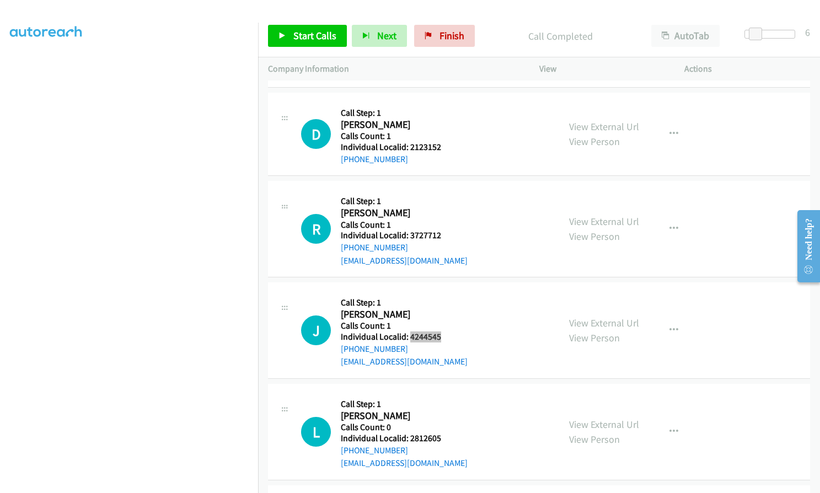
scroll to position [10365, 0]
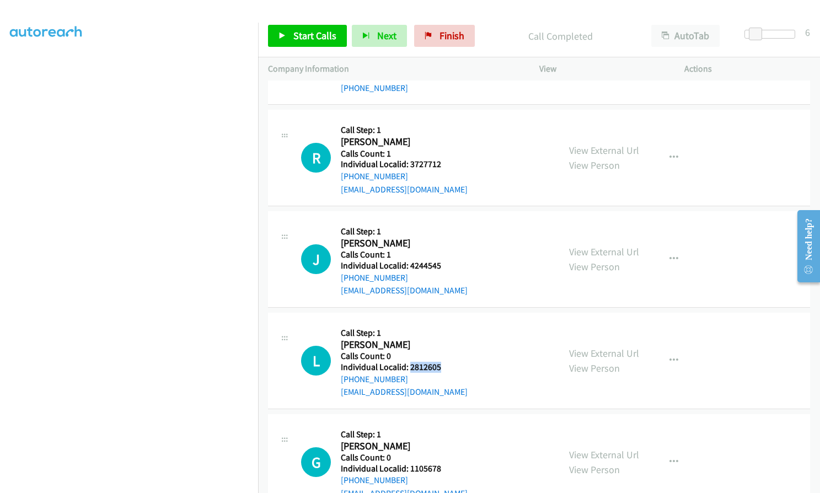
drag, startPoint x: 410, startPoint y: 302, endPoint x: 438, endPoint y: 302, distance: 28.1
click at [438, 362] on h5 "Individual Localid: 2812605" at bounding box center [404, 367] width 127 height 11
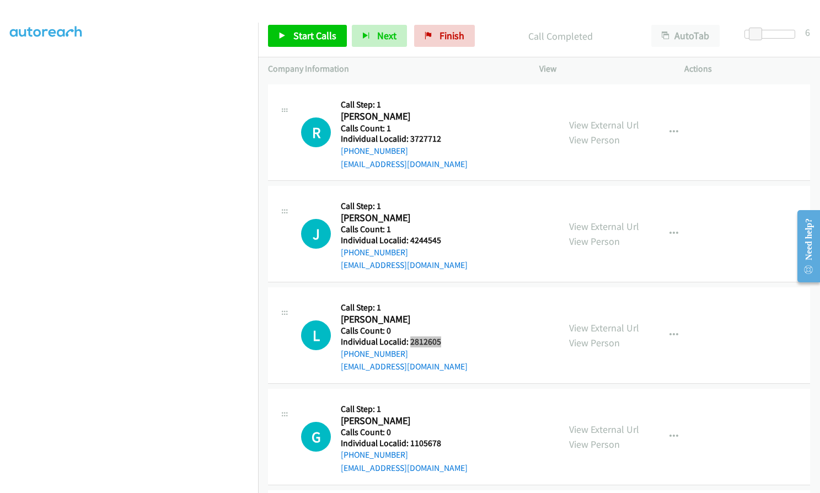
scroll to position [10434, 0]
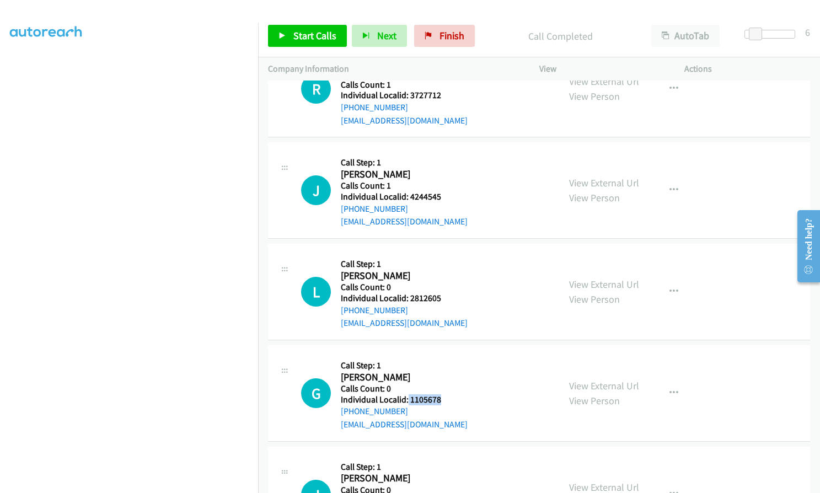
drag, startPoint x: 408, startPoint y: 331, endPoint x: 441, endPoint y: 334, distance: 33.8
click at [441, 355] on div "G Callback Scheduled Call Step: 1 Gabriel Sackett America/New_York Calls Count:…" at bounding box center [425, 393] width 248 height 76
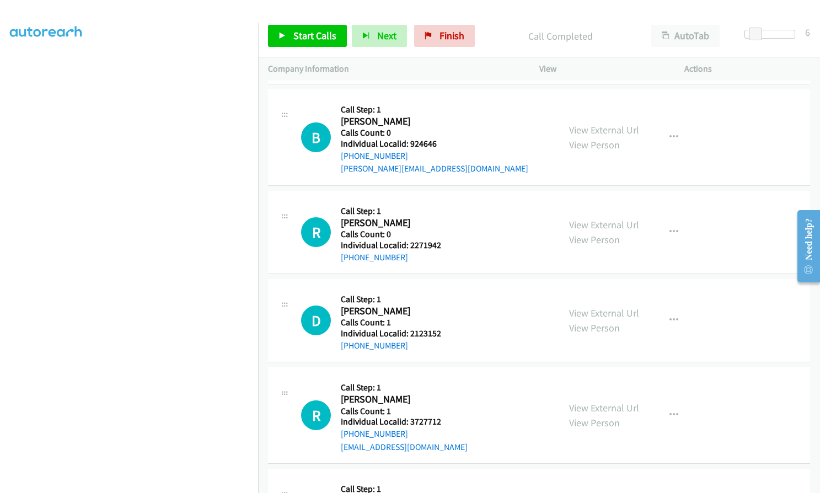
scroll to position [10090, 0]
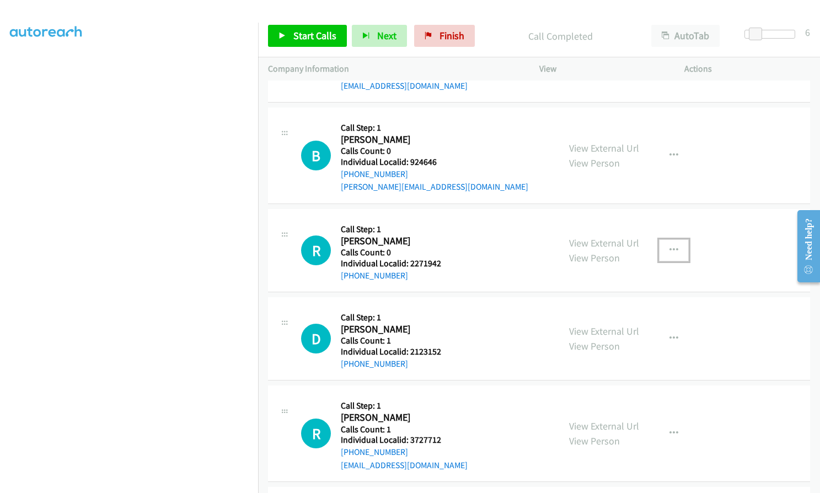
click at [670, 246] on icon "button" at bounding box center [674, 250] width 9 height 9
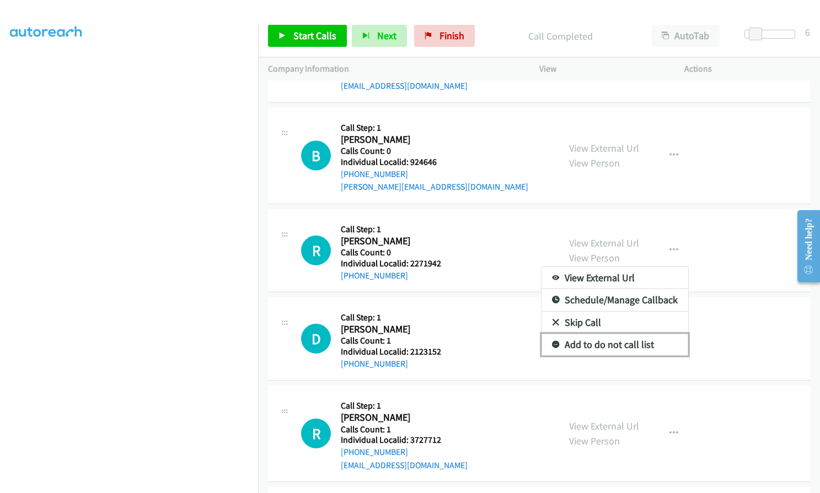
click at [553, 341] on icon at bounding box center [556, 345] width 8 height 8
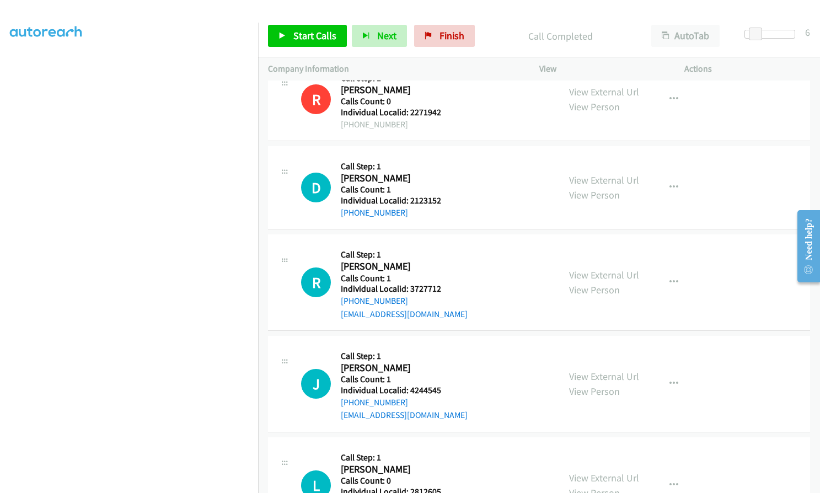
scroll to position [10241, 0]
click at [677, 271] on button "button" at bounding box center [674, 282] width 30 height 22
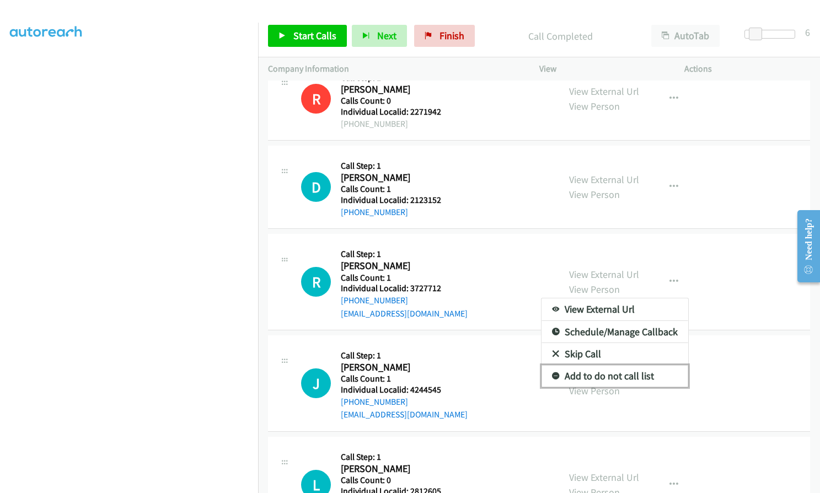
click at [545, 365] on link "Add to do not call list" at bounding box center [615, 376] width 147 height 22
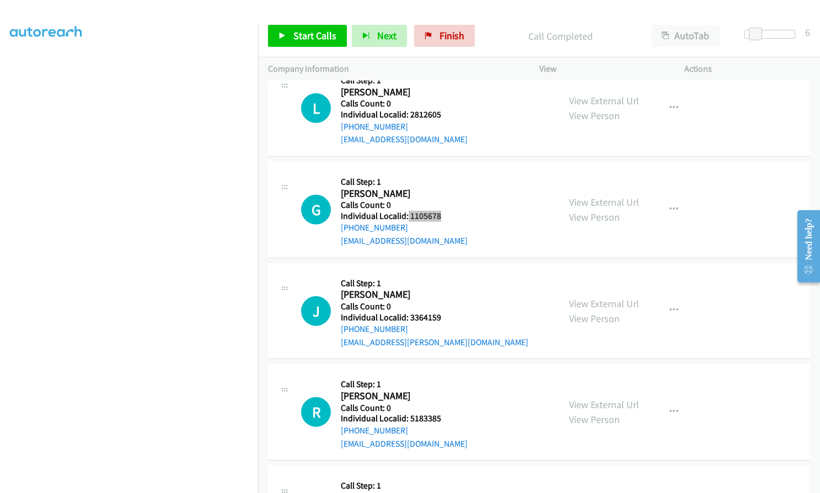
scroll to position [10641, 0]
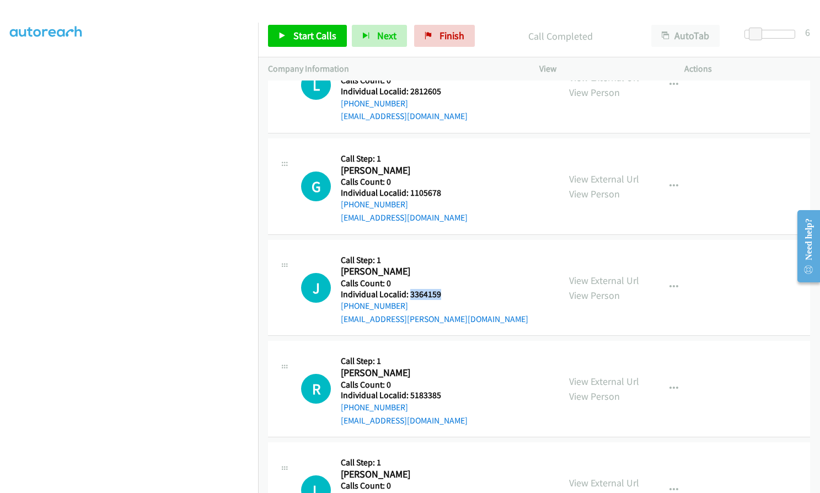
drag, startPoint x: 408, startPoint y: 223, endPoint x: 443, endPoint y: 226, distance: 35.4
click at [443, 250] on div "J Callback Scheduled Call Step: 1 Jay Richmond America/New_York Calls Count: 0 …" at bounding box center [425, 288] width 248 height 76
drag, startPoint x: 407, startPoint y: 331, endPoint x: 442, endPoint y: 330, distance: 35.3
click at [442, 351] on div "R Callback Scheduled Call Step: 1 Ronald Cockley America/New_York Calls Count: …" at bounding box center [425, 389] width 248 height 76
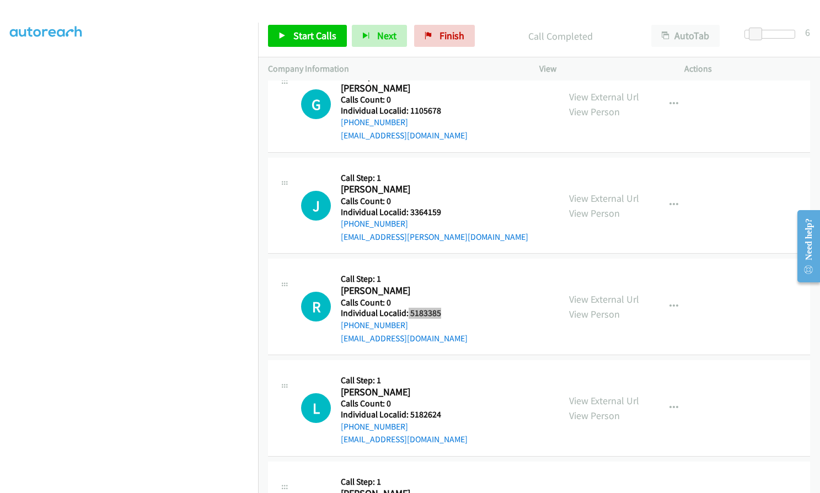
scroll to position [10724, 0]
drag, startPoint x: 410, startPoint y: 347, endPoint x: 422, endPoint y: 347, distance: 12.7
click at [440, 409] on h5 "Individual Localid: 5182624" at bounding box center [404, 414] width 127 height 11
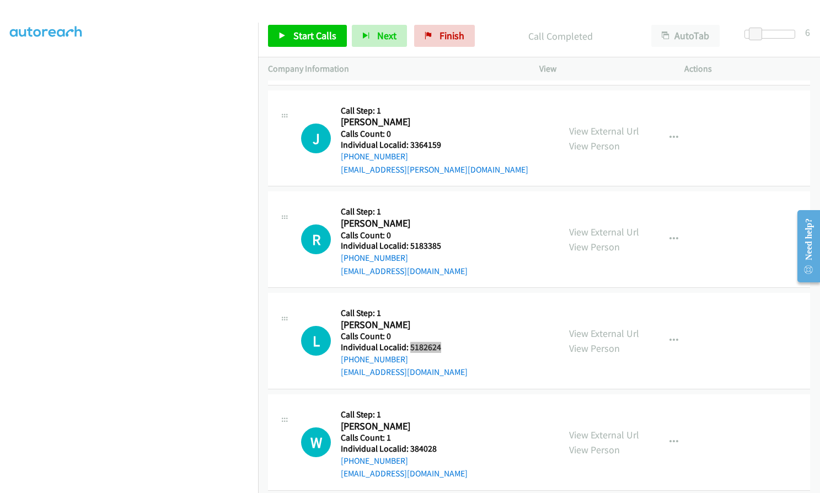
scroll to position [10793, 0]
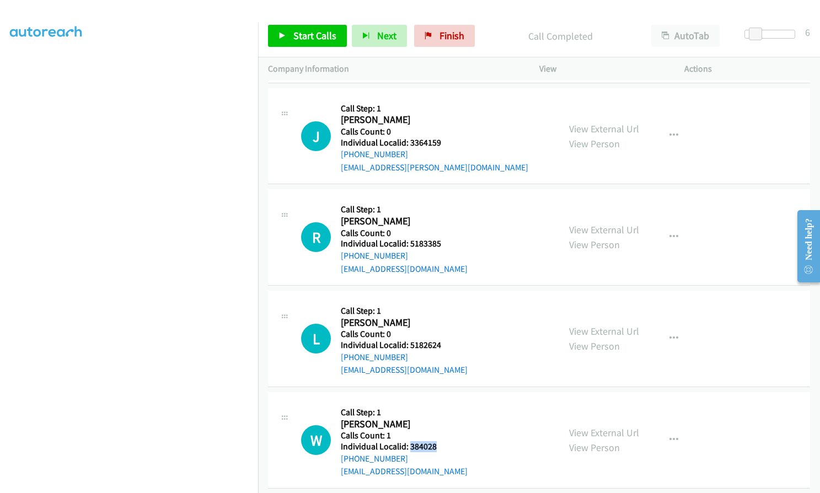
drag, startPoint x: 410, startPoint y: 382, endPoint x: 439, endPoint y: 378, distance: 29.6
click at [439, 402] on div "W Callback Scheduled Call Step: 1 William Tidwell America/New_York Calls Count:…" at bounding box center [425, 440] width 248 height 76
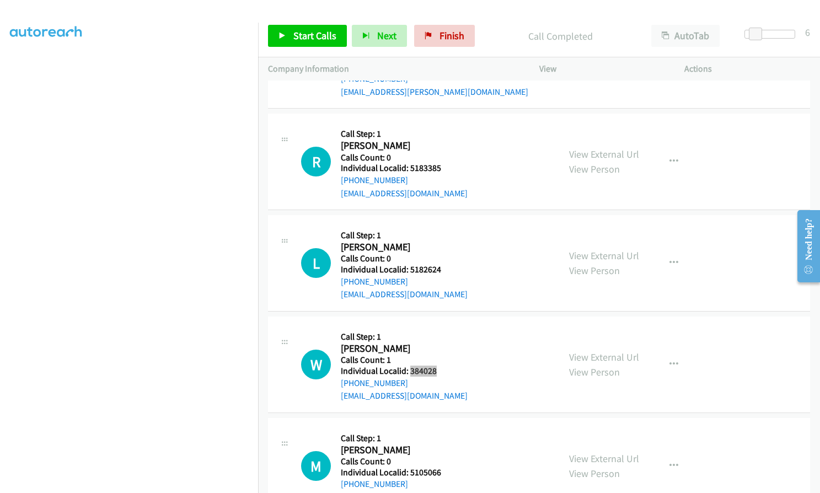
scroll to position [10889, 0]
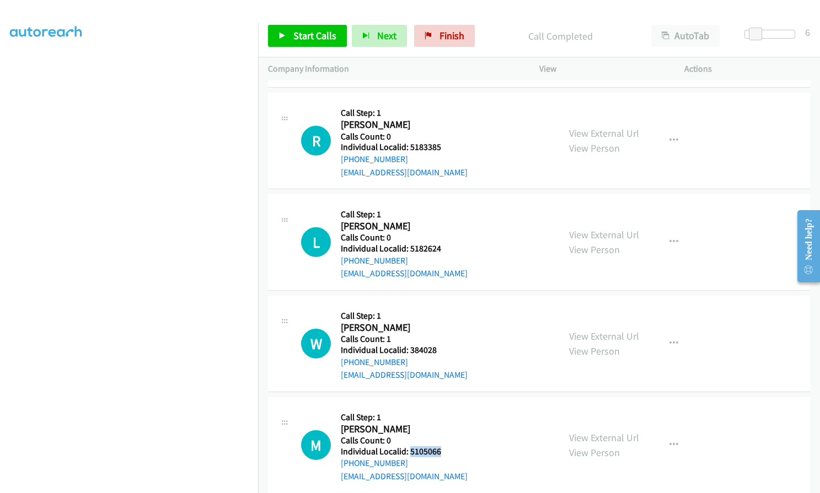
drag, startPoint x: 409, startPoint y: 387, endPoint x: 443, endPoint y: 386, distance: 34.2
click at [443, 407] on div "M Callback Scheduled Call Step: 1 Matthew Mc Cahan America/New_York Calls Count…" at bounding box center [425, 445] width 248 height 76
click at [287, 38] on link "Start Calls" at bounding box center [307, 36] width 79 height 22
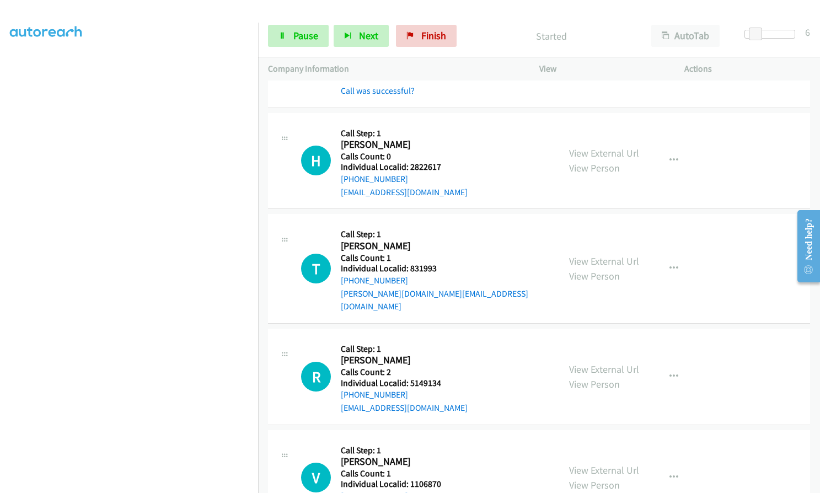
scroll to position [9552, 0]
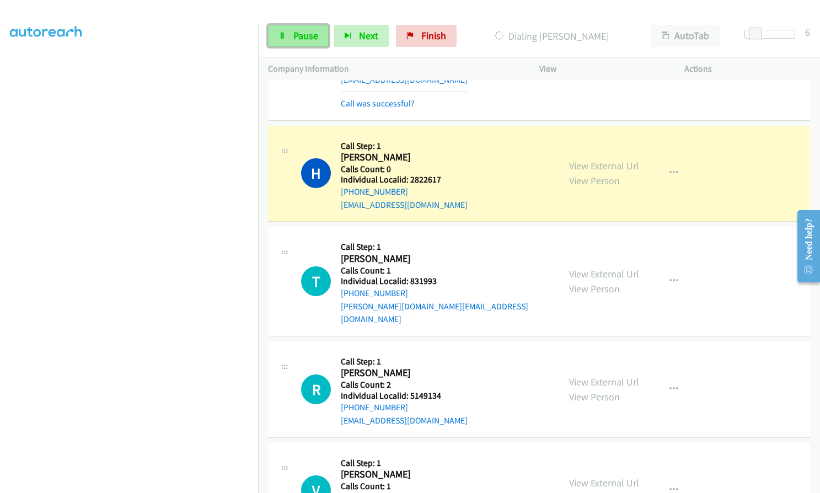
click at [296, 31] on span "Pause" at bounding box center [305, 35] width 25 height 13
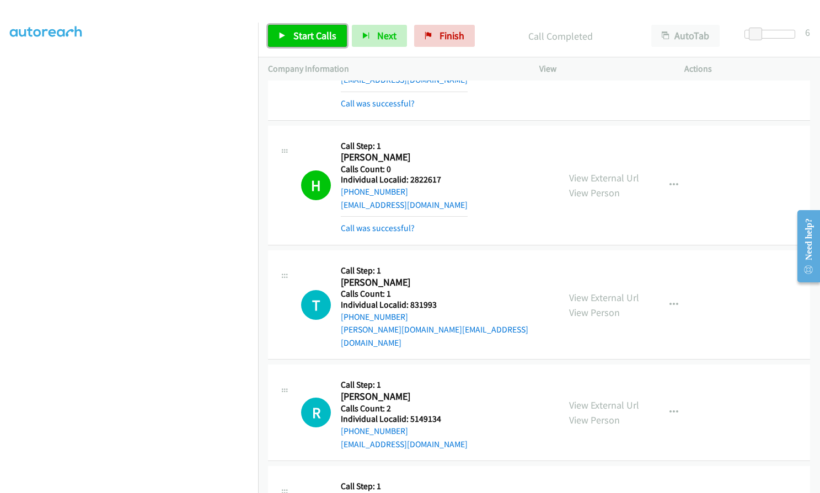
click at [289, 40] on link "Start Calls" at bounding box center [307, 36] width 79 height 22
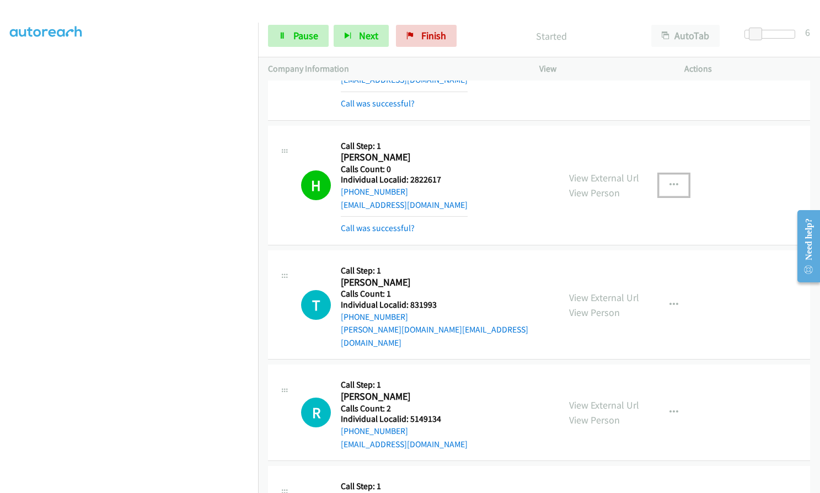
click at [670, 181] on icon "button" at bounding box center [674, 185] width 9 height 9
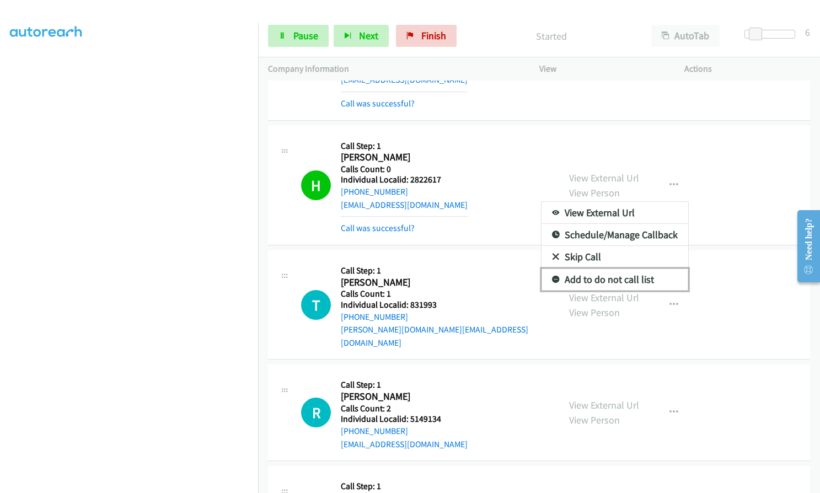
click at [552, 276] on icon at bounding box center [556, 280] width 8 height 8
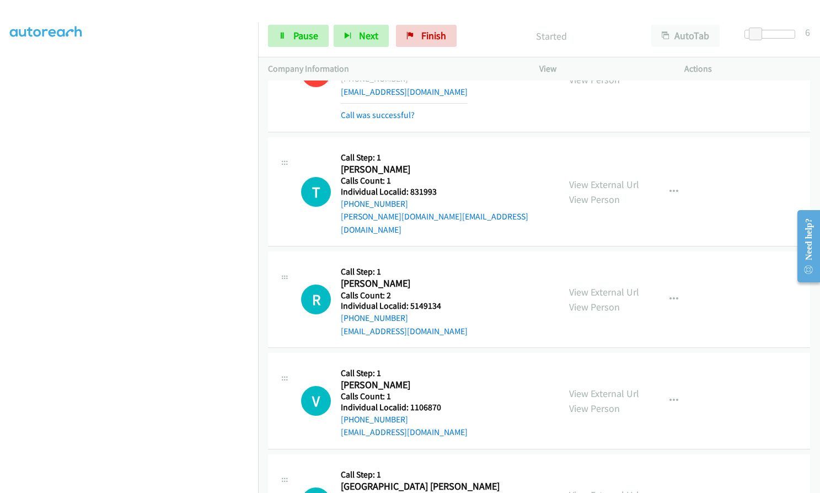
scroll to position [9662, 0]
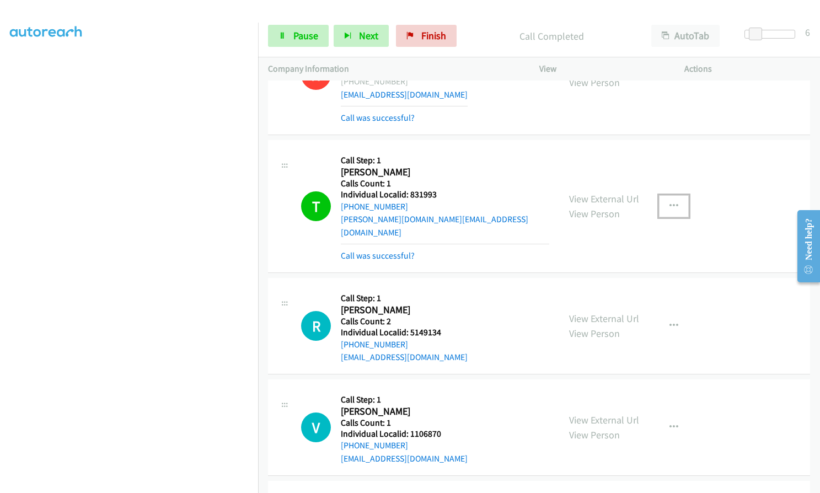
click at [673, 202] on icon "button" at bounding box center [674, 206] width 9 height 9
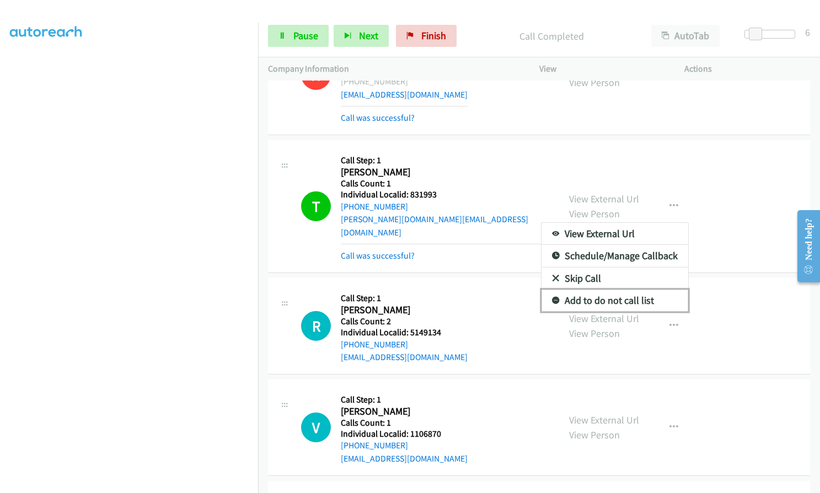
click at [552, 297] on icon at bounding box center [556, 301] width 8 height 8
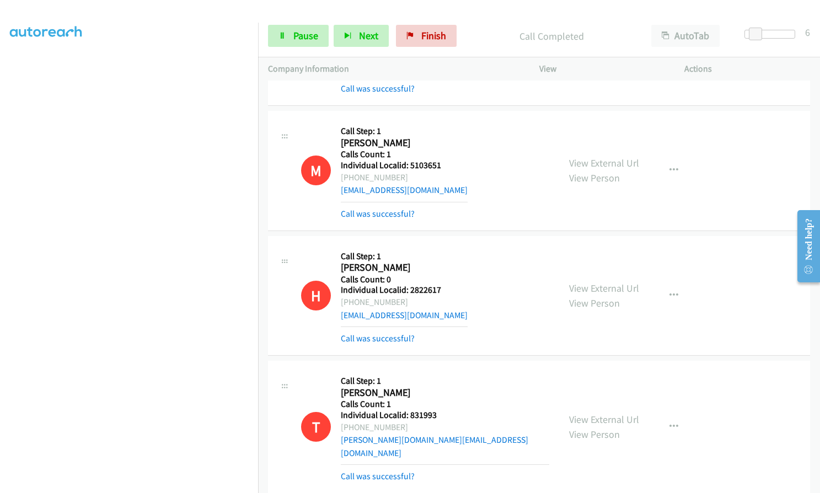
scroll to position [9414, 0]
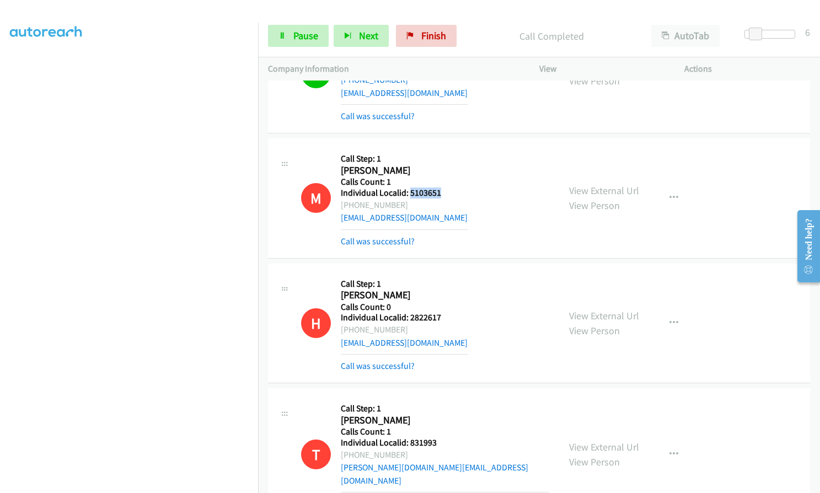
drag, startPoint x: 409, startPoint y: 140, endPoint x: 438, endPoint y: 139, distance: 29.2
click at [438, 188] on h5 "Individual Localid: 5103651" at bounding box center [404, 193] width 127 height 11
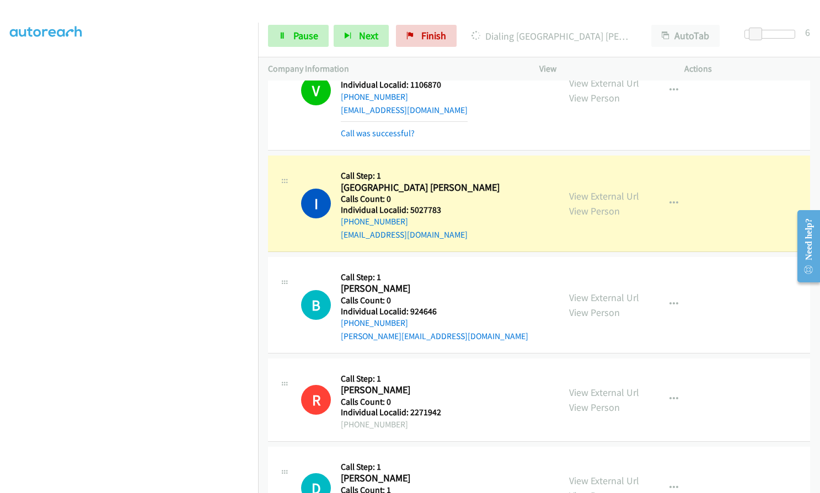
scroll to position [10048, 0]
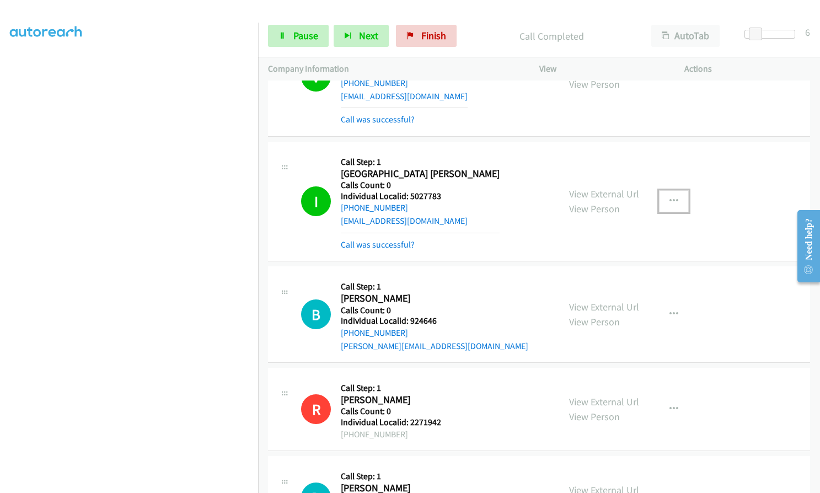
click at [673, 197] on icon "button" at bounding box center [674, 201] width 9 height 9
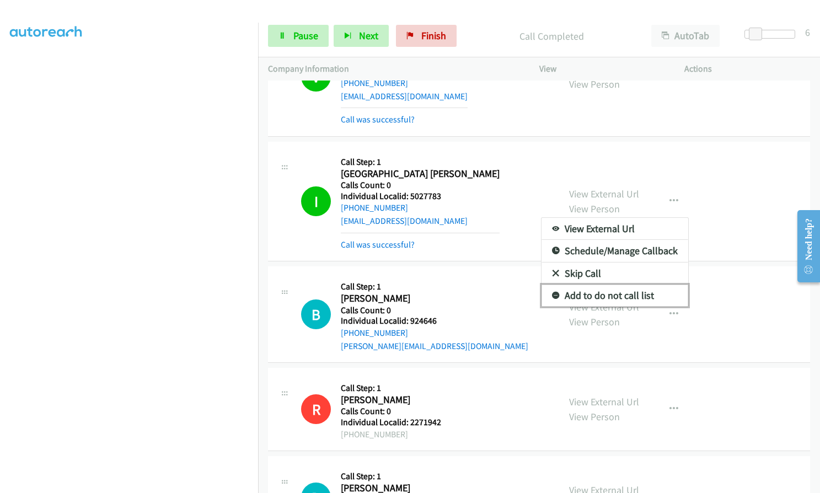
click at [552, 292] on icon at bounding box center [556, 296] width 8 height 8
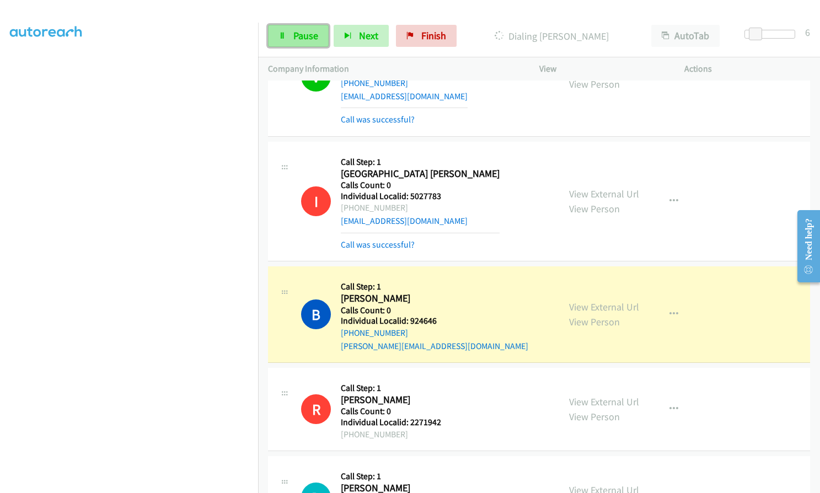
click at [304, 35] on span "Pause" at bounding box center [305, 35] width 25 height 13
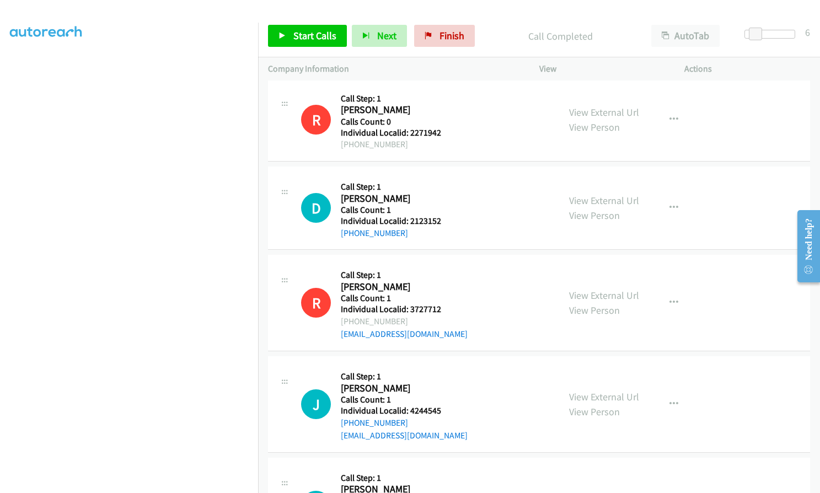
scroll to position [10379, 0]
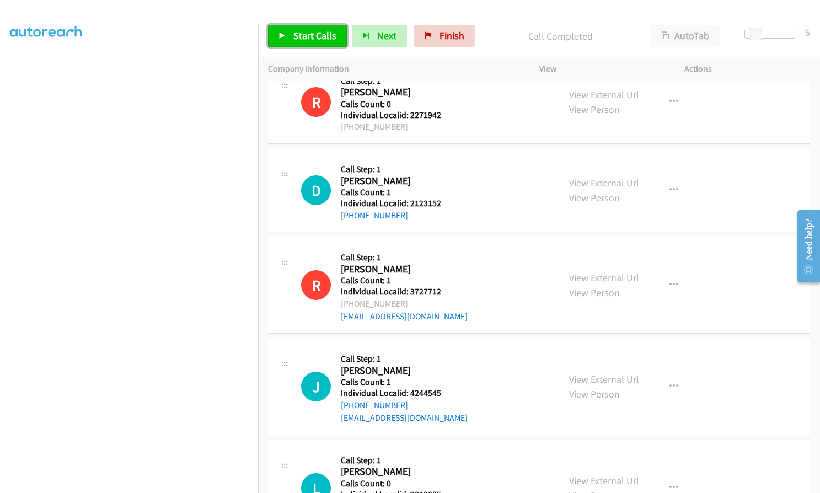
click at [299, 35] on span "Start Calls" at bounding box center [314, 35] width 43 height 13
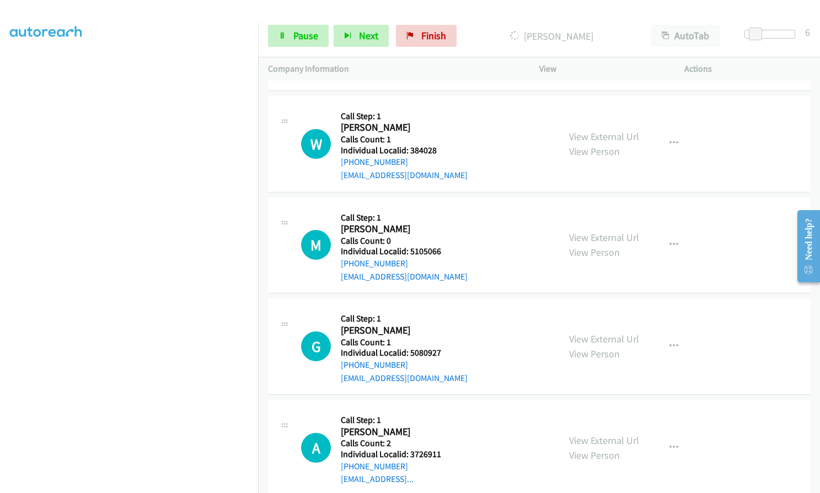
scroll to position [11303, 0]
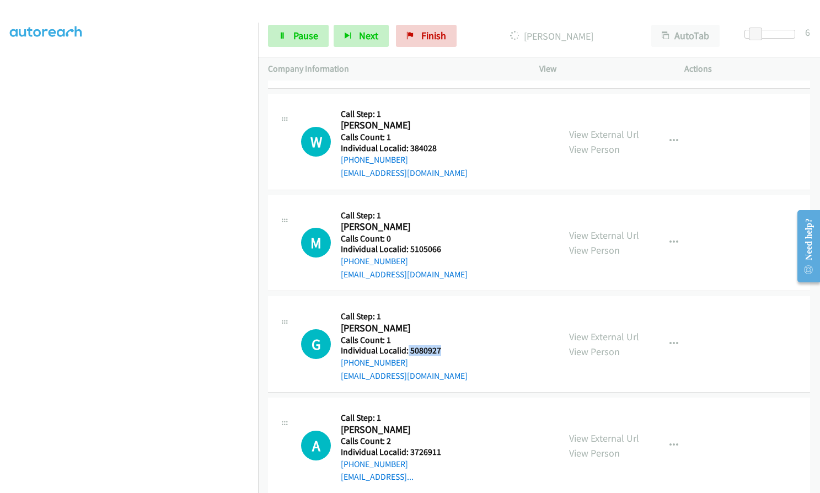
drag, startPoint x: 407, startPoint y: 283, endPoint x: 437, endPoint y: 283, distance: 30.3
click at [437, 345] on h5 "Individual Localid: 5080927" at bounding box center [404, 350] width 127 height 11
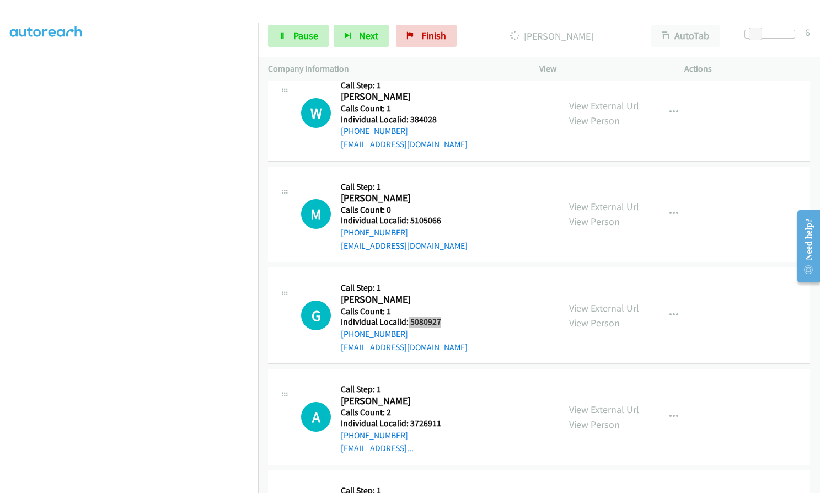
scroll to position [11399, 0]
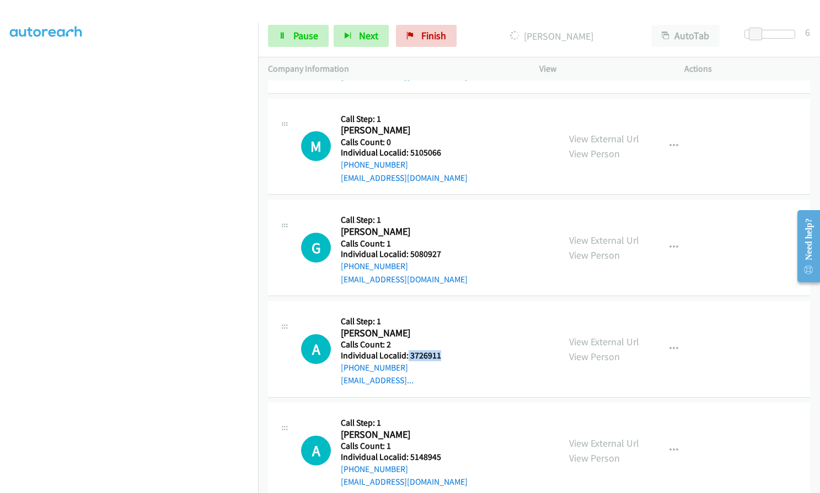
drag, startPoint x: 407, startPoint y: 287, endPoint x: 440, endPoint y: 290, distance: 32.7
click at [440, 350] on h5 "Individual Localid: 3726911" at bounding box center [391, 355] width 100 height 11
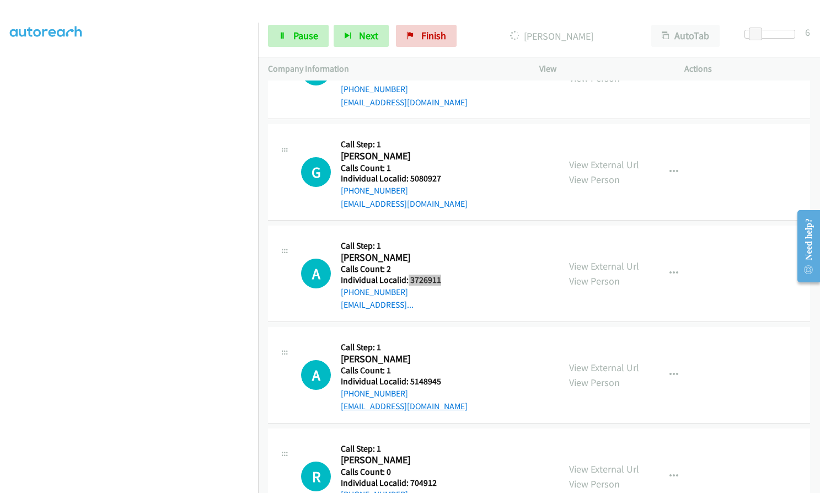
scroll to position [11510, 0]
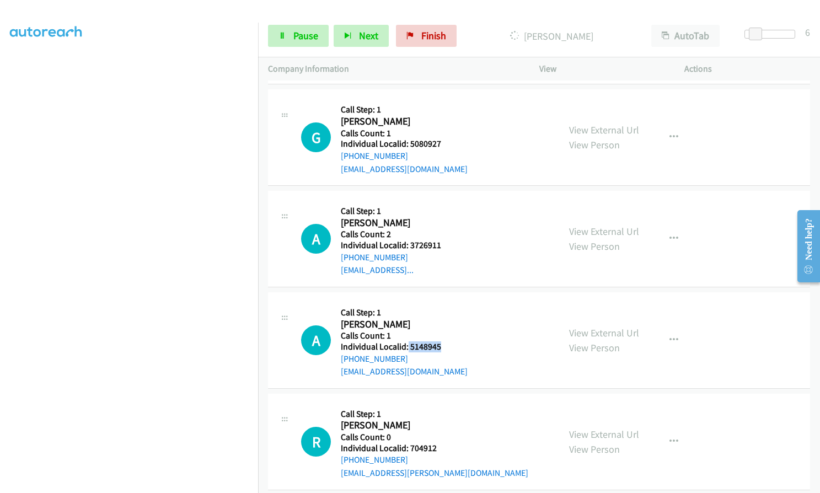
drag, startPoint x: 409, startPoint y: 282, endPoint x: 445, endPoint y: 283, distance: 36.4
click at [445, 302] on div "A Callback Scheduled Call Step: 1 Aiden Reuter America/Chicago Calls Count: 1 I…" at bounding box center [425, 340] width 248 height 76
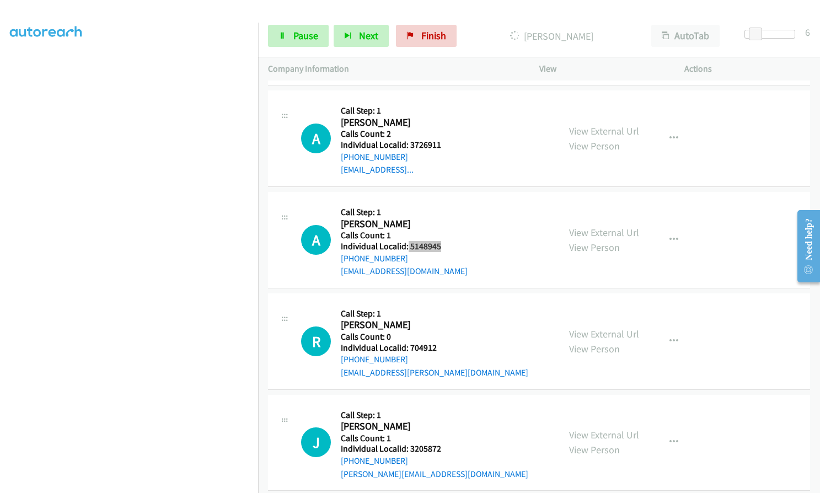
scroll to position [11620, 0]
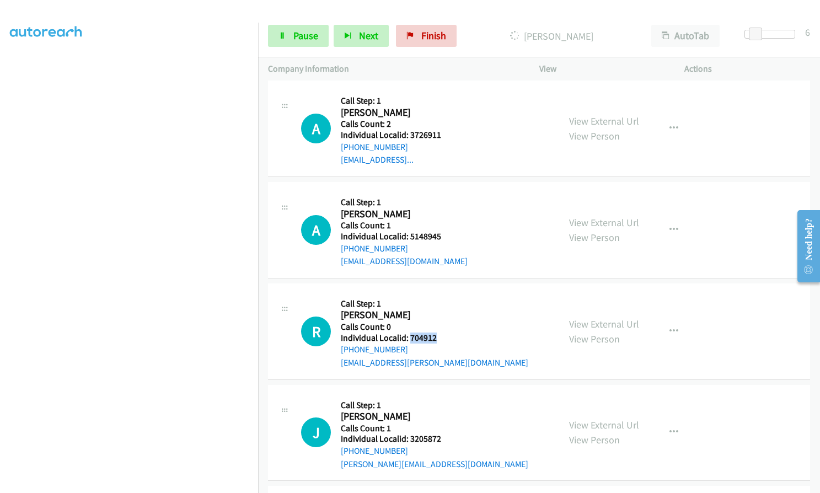
drag, startPoint x: 408, startPoint y: 272, endPoint x: 444, endPoint y: 271, distance: 35.9
click at [445, 293] on div "R Callback Scheduled Call Step: 1 Robert Nye America/New_York Calls Count: 0 In…" at bounding box center [425, 331] width 248 height 76
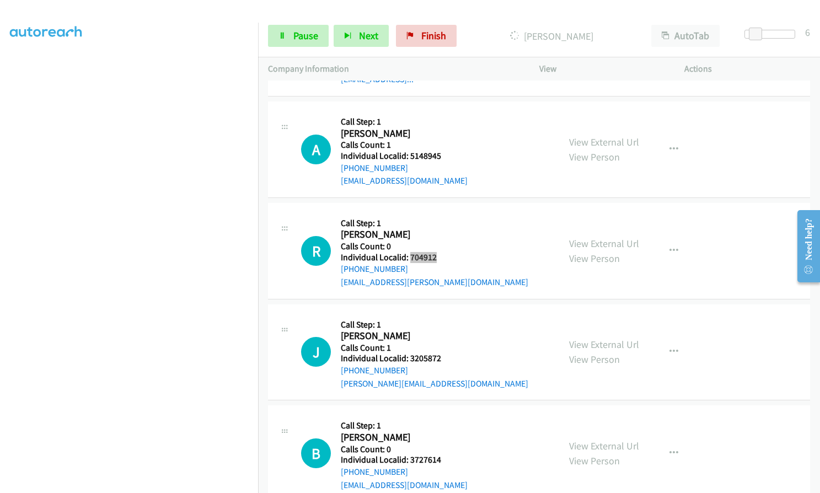
scroll to position [11703, 0]
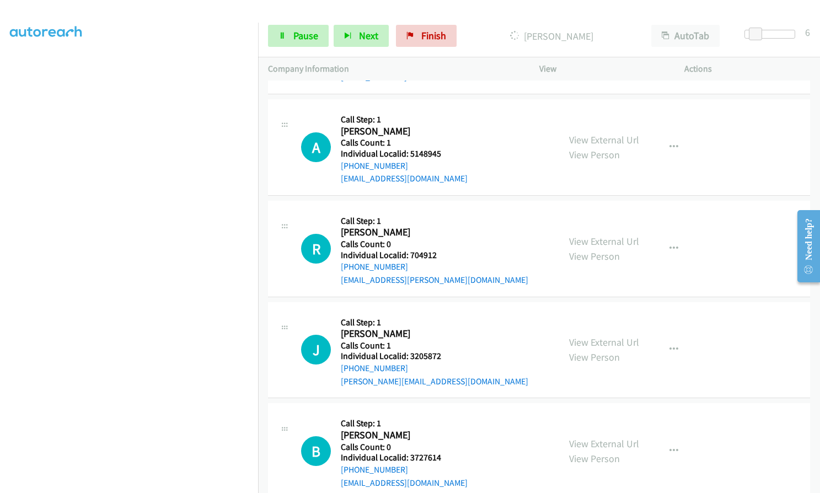
click at [456, 312] on div "J Callback Scheduled Call Step: 1 Jeffrey Frank America/New_York Calls Count: 1…" at bounding box center [425, 350] width 248 height 76
drag, startPoint x: 408, startPoint y: 292, endPoint x: 441, endPoint y: 291, distance: 33.1
click at [441, 312] on div "J Callback Scheduled Call Step: 1 Jeffrey Frank America/New_York Calls Count: 1…" at bounding box center [425, 350] width 248 height 76
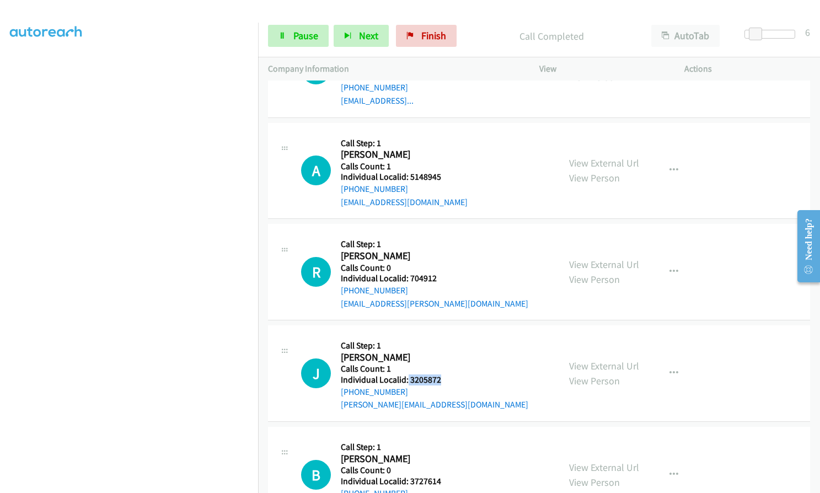
scroll to position [11726, 0]
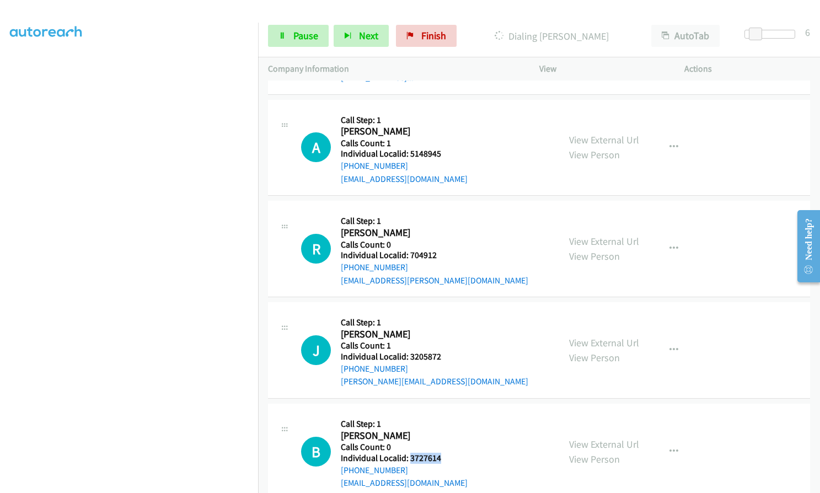
drag, startPoint x: 410, startPoint y: 393, endPoint x: 442, endPoint y: 392, distance: 32.0
click at [442, 414] on div "B Callback Scheduled Call Step: 1 Brecklyn Isaak America/Denver Calls Count: 0 …" at bounding box center [425, 452] width 248 height 76
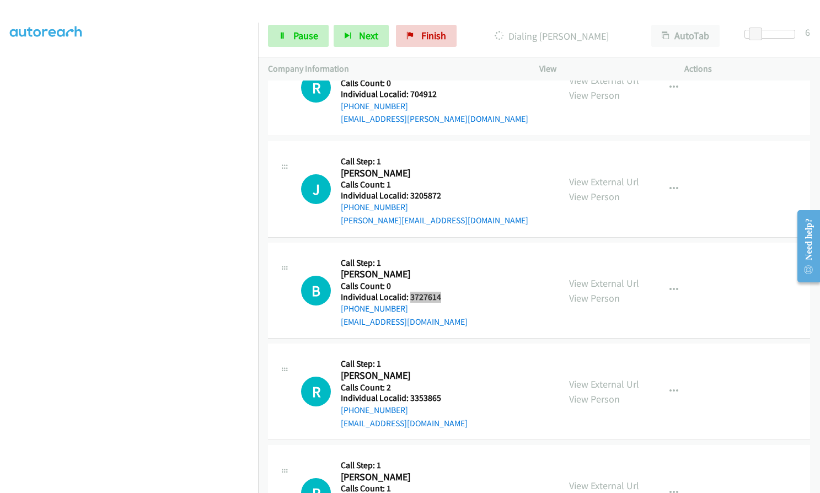
scroll to position [11998, 0]
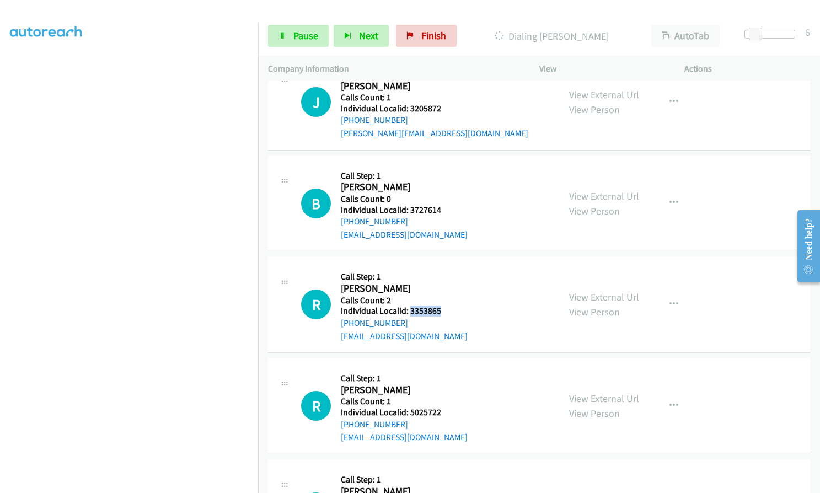
drag, startPoint x: 410, startPoint y: 245, endPoint x: 451, endPoint y: 246, distance: 41.4
click at [451, 266] on div "R Callback Scheduled Call Step: 1 Ric Sarvis America/New_York Calls Count: 2 In…" at bounding box center [425, 304] width 248 height 76
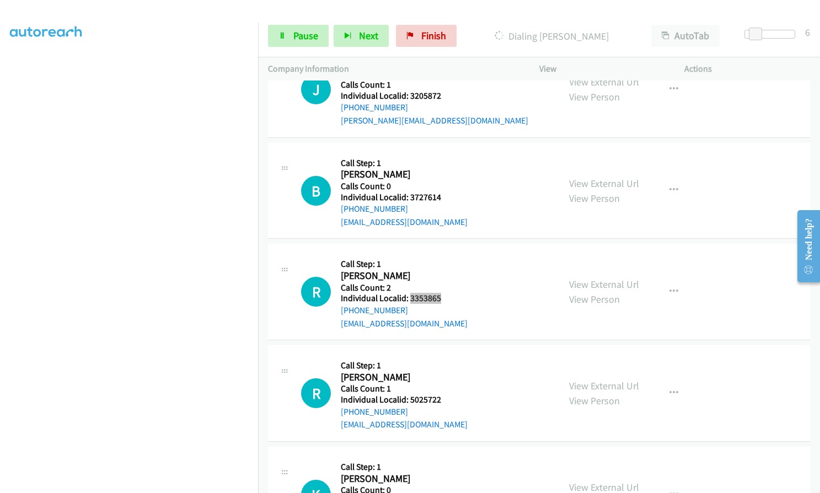
scroll to position [12025, 0]
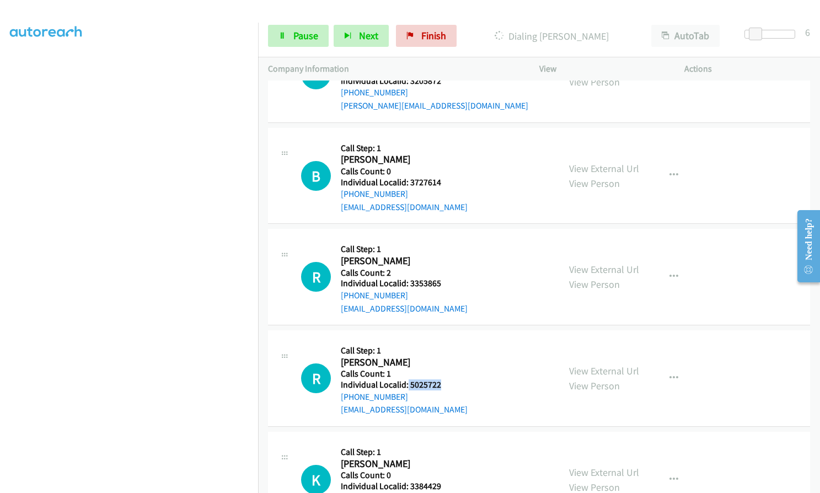
drag, startPoint x: 407, startPoint y: 317, endPoint x: 445, endPoint y: 320, distance: 38.2
click at [445, 340] on div "R Callback Scheduled Call Step: 1 Ryan Diehl America/New_York Calls Count: 1 In…" at bounding box center [425, 378] width 248 height 76
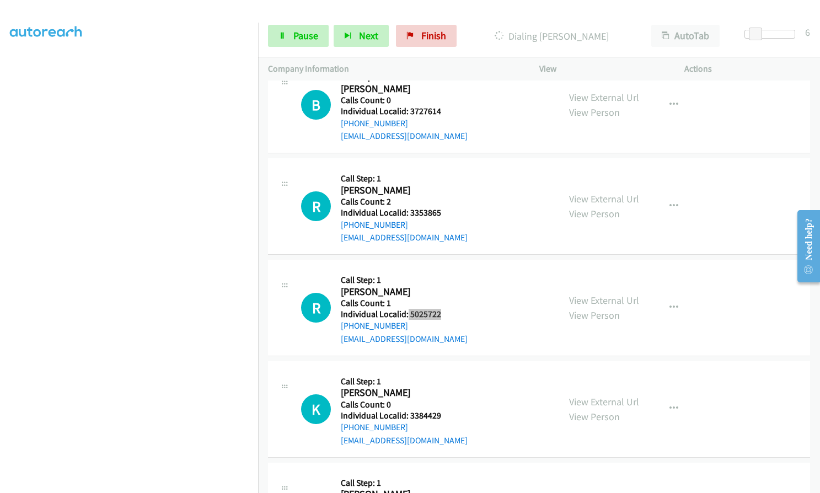
scroll to position [12131, 0]
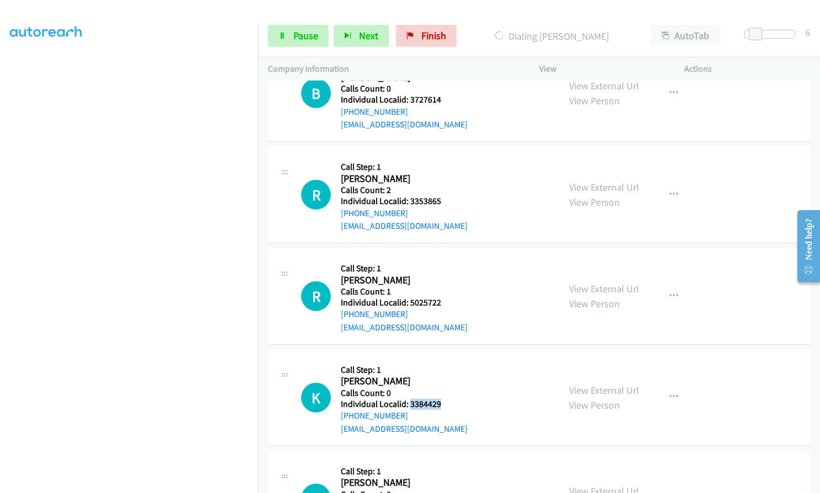
drag, startPoint x: 413, startPoint y: 338, endPoint x: 447, endPoint y: 339, distance: 33.6
click at [447, 360] on div "K Callback Scheduled Call Step: 1 Kerry Fletcher America/New_York Calls Count: …" at bounding box center [425, 398] width 248 height 76
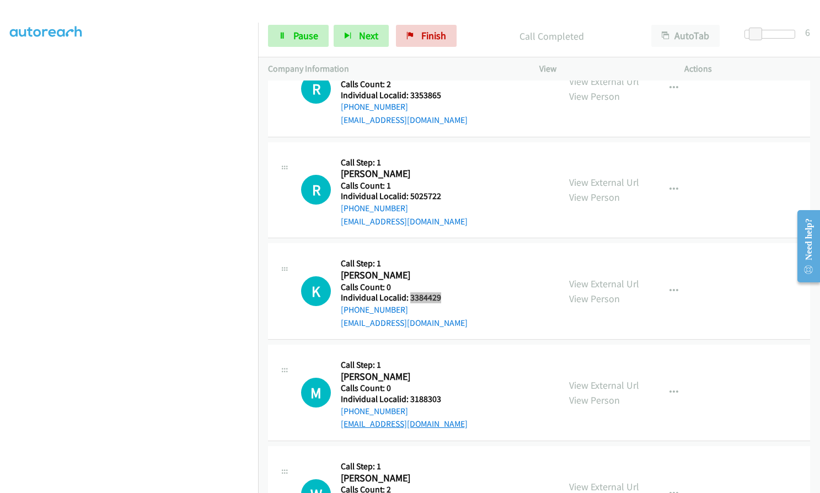
scroll to position [12279, 0]
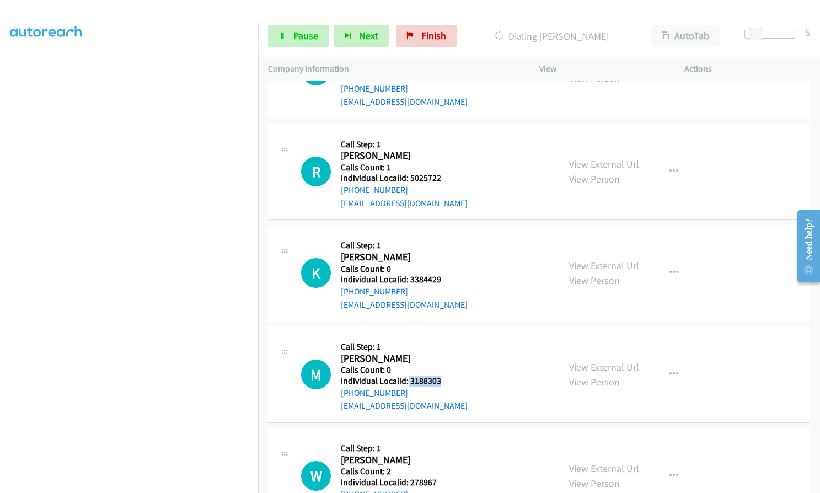
drag, startPoint x: 408, startPoint y: 315, endPoint x: 446, endPoint y: 315, distance: 38.1
click at [446, 336] on div "M Callback Scheduled Call Step: 1 Michael Nelsen America/New_York Calls Count: …" at bounding box center [425, 374] width 248 height 76
drag, startPoint x: 414, startPoint y: 416, endPoint x: 442, endPoint y: 416, distance: 28.7
click at [442, 438] on div "W Callback Scheduled Call Step: 1 Wesley Shaffer America/New_York Calls Count: …" at bounding box center [425, 476] width 248 height 76
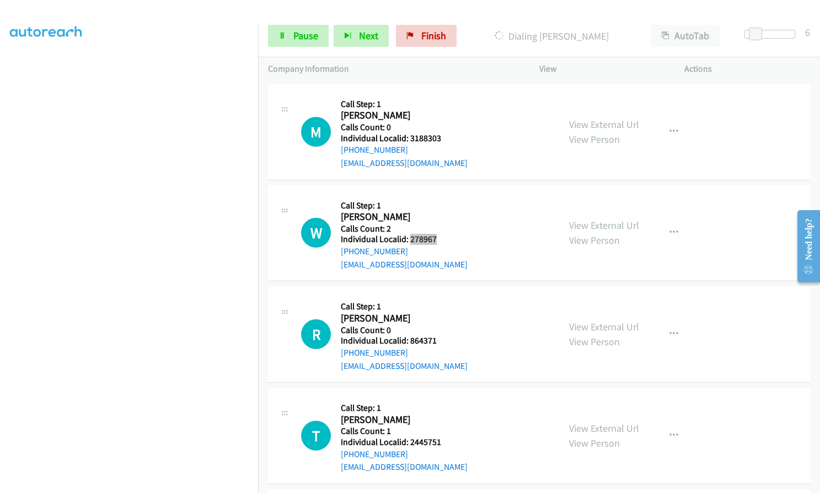
scroll to position [12551, 0]
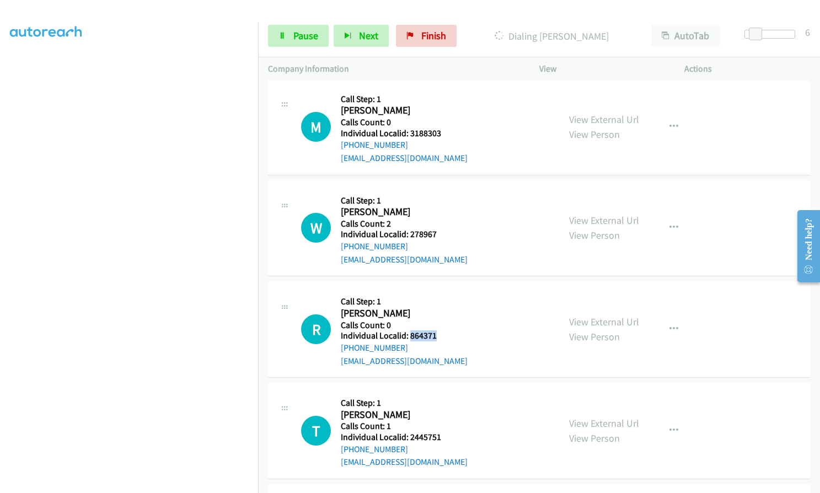
drag, startPoint x: 409, startPoint y: 272, endPoint x: 451, endPoint y: 272, distance: 42.5
click at [451, 291] on div "R Callback Scheduled Call Step: 1 Ryan Large America/New_York Calls Count: 0 In…" at bounding box center [425, 329] width 248 height 76
click at [289, 38] on link "Pause" at bounding box center [298, 36] width 61 height 22
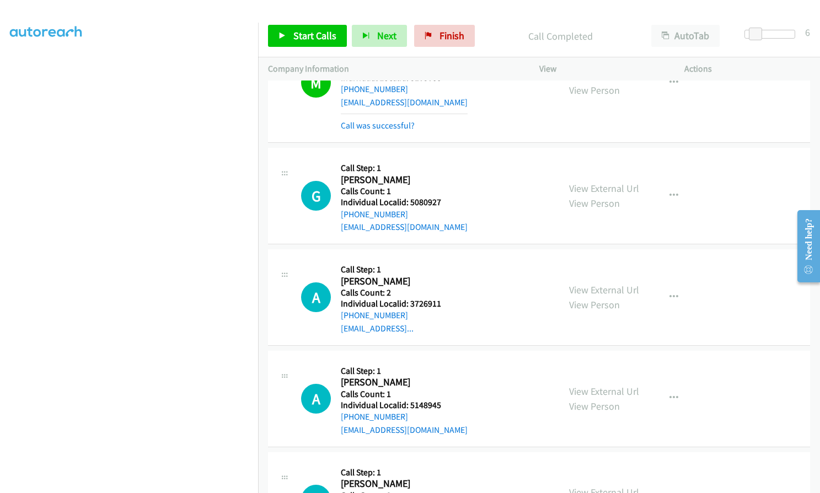
scroll to position [11595, 0]
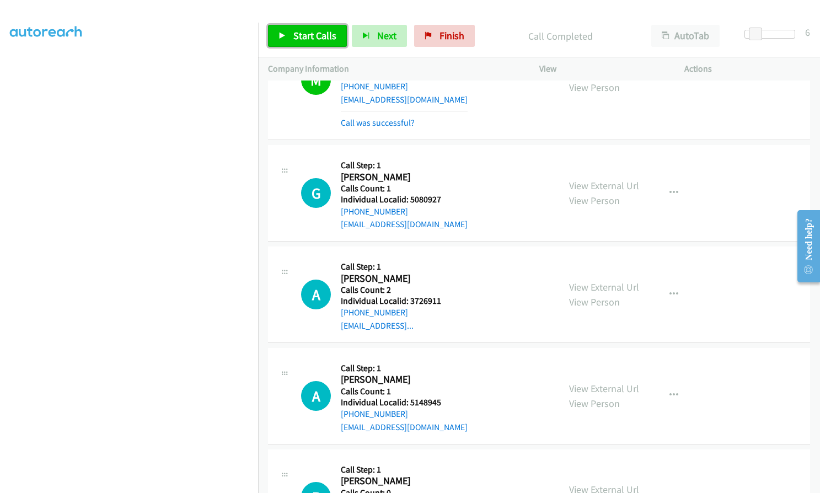
click at [309, 36] on span "Start Calls" at bounding box center [314, 35] width 43 height 13
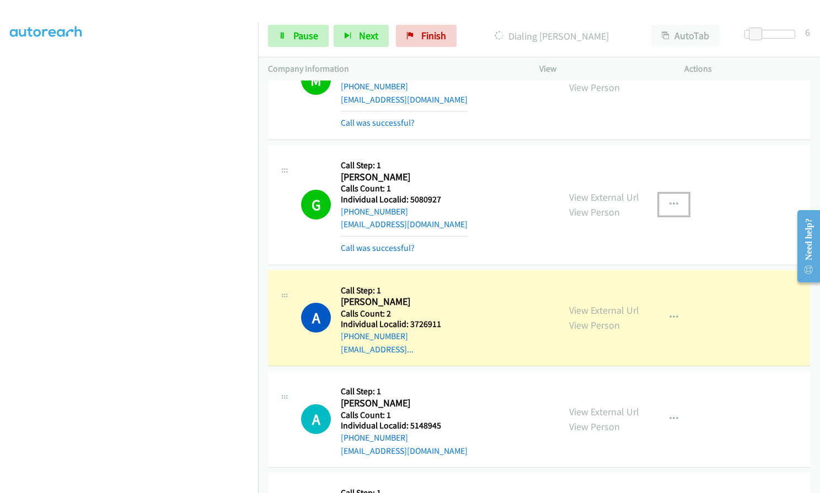
click at [673, 200] on icon "button" at bounding box center [674, 204] width 9 height 9
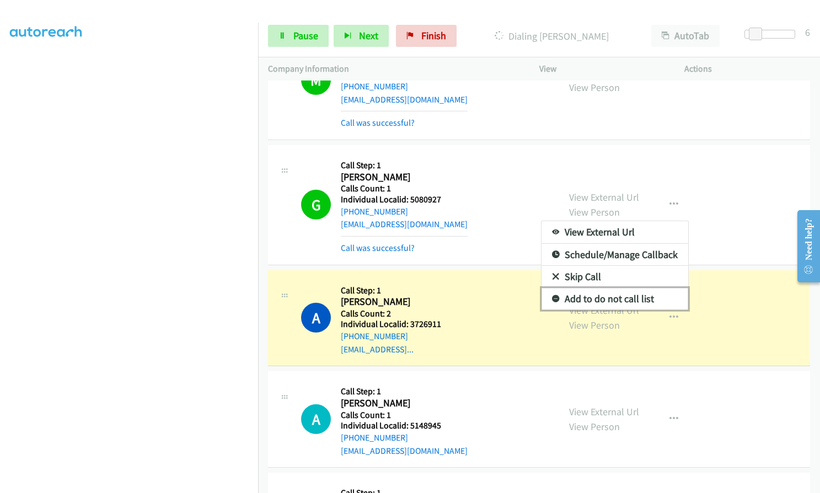
click at [552, 296] on icon at bounding box center [556, 300] width 8 height 8
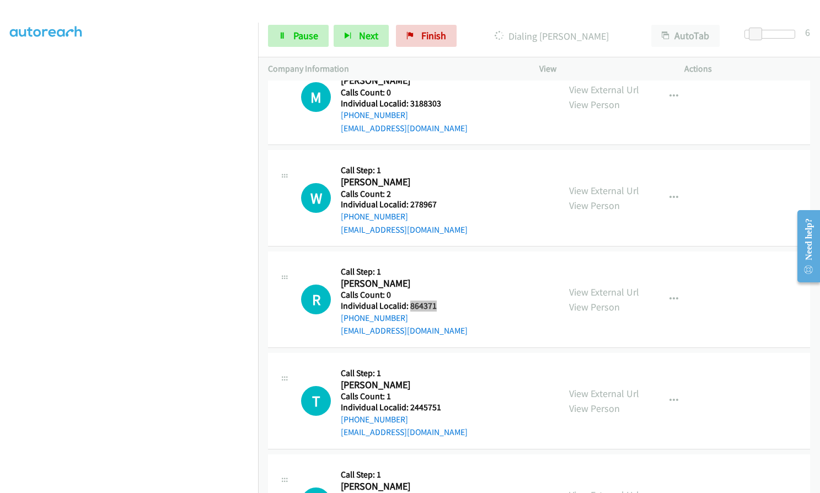
scroll to position [12643, 0]
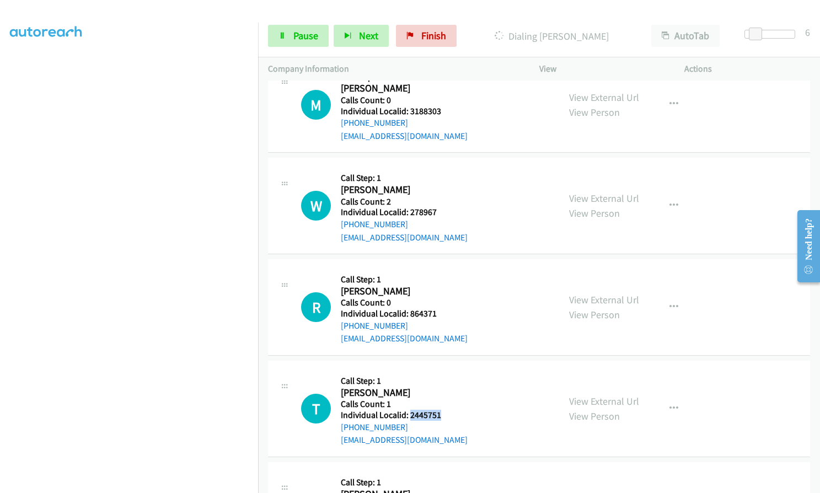
drag, startPoint x: 409, startPoint y: 351, endPoint x: 445, endPoint y: 350, distance: 35.9
click at [446, 410] on h5 "Individual Localid: 2445751" at bounding box center [404, 415] width 127 height 11
drag, startPoint x: 410, startPoint y: 451, endPoint x: 440, endPoint y: 449, distance: 29.8
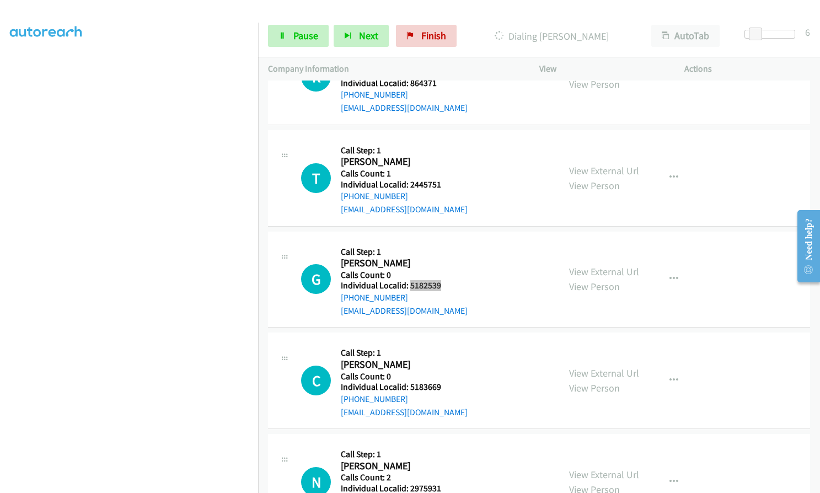
scroll to position [12901, 0]
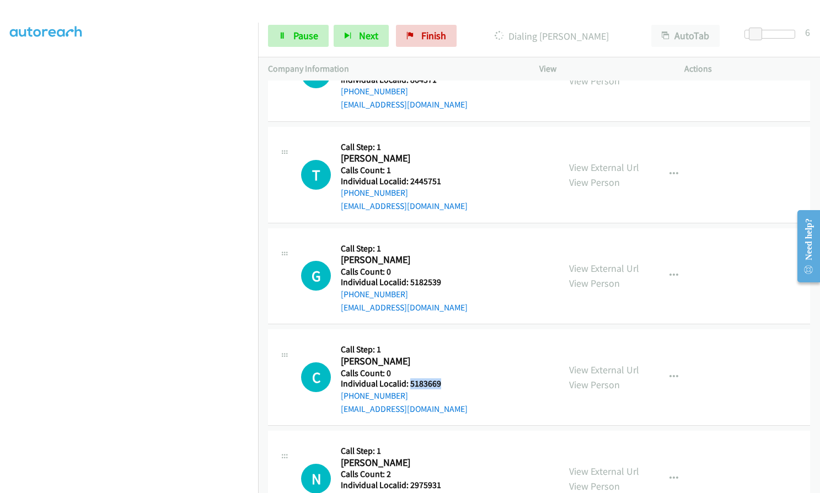
drag, startPoint x: 408, startPoint y: 318, endPoint x: 441, endPoint y: 317, distance: 32.5
click at [441, 339] on div "C Callback Scheduled Call Step: 1 Cody Hess America/Chicago Calls Count: 0 Indi…" at bounding box center [425, 377] width 248 height 76
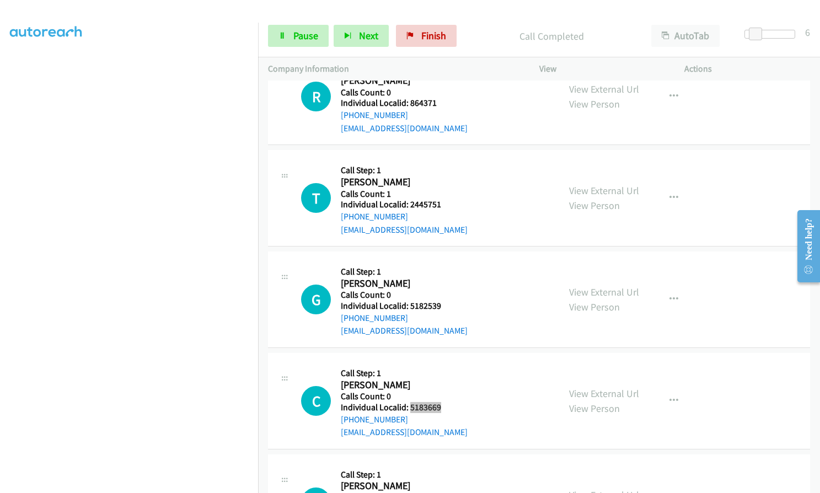
scroll to position [12924, 0]
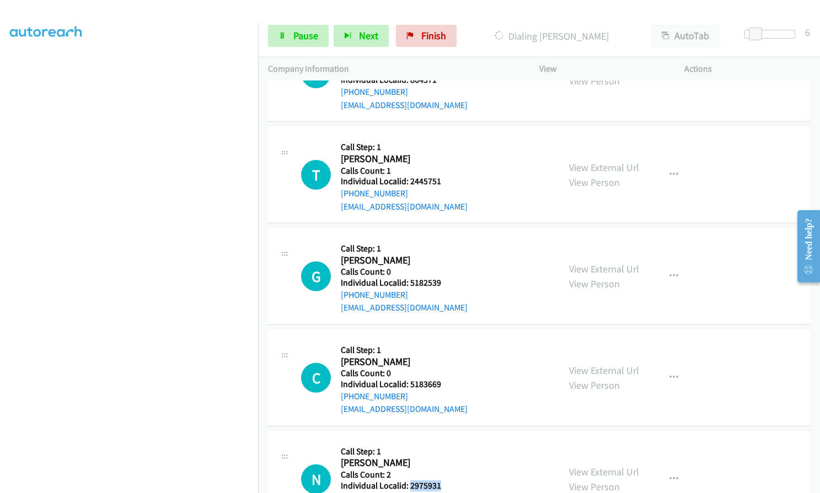
drag, startPoint x: 409, startPoint y: 421, endPoint x: 444, endPoint y: 421, distance: 34.8
click at [444, 441] on div "N Callback Scheduled Call Step: 1 Neil Iovino America/New_York Calls Count: 2 I…" at bounding box center [425, 479] width 248 height 76
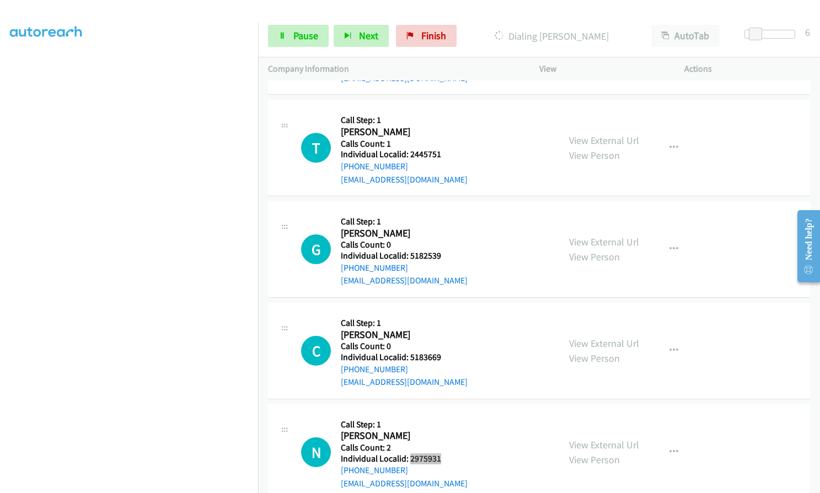
scroll to position [13011, 0]
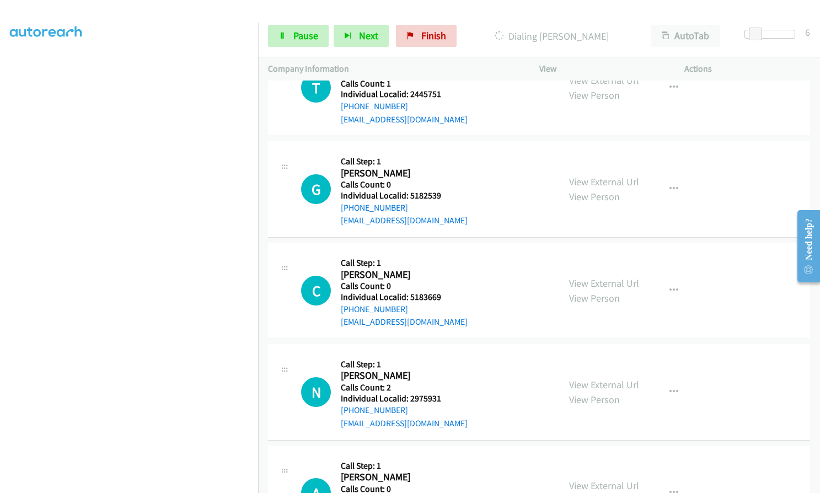
drag, startPoint x: 410, startPoint y: 436, endPoint x: 447, endPoint y: 434, distance: 37.1
click at [447, 456] on div "A Callback Scheduled Call Step: 1 Anthony Maiello America/New_York Calls Count:…" at bounding box center [425, 494] width 248 height 76
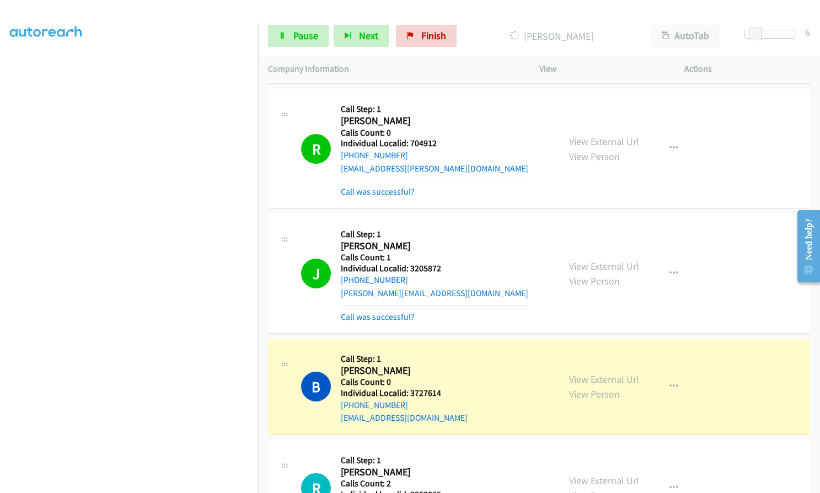
scroll to position [12042, 0]
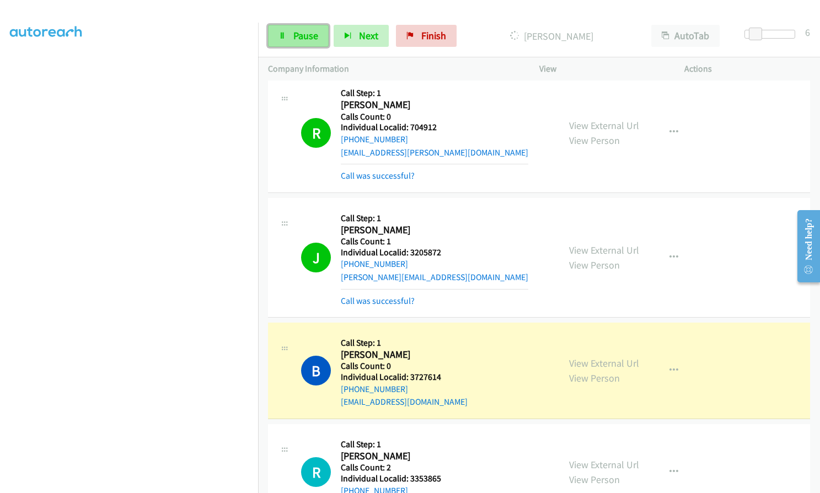
click at [279, 37] on icon at bounding box center [283, 37] width 8 height 8
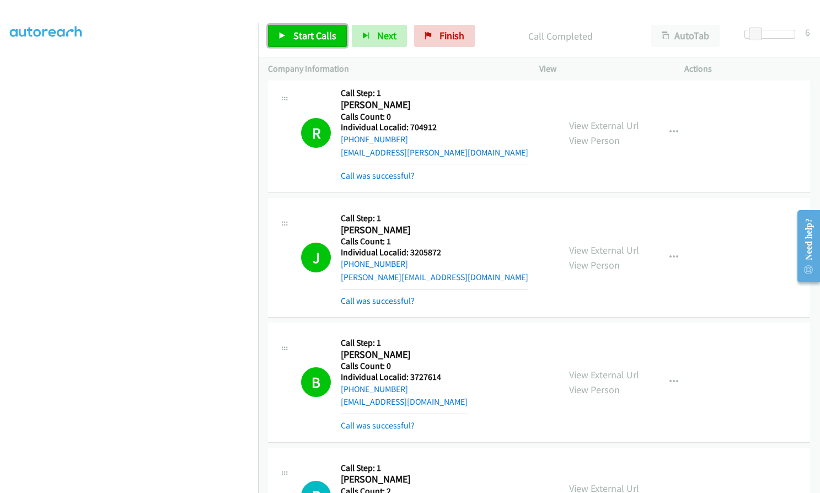
click at [317, 36] on span "Start Calls" at bounding box center [314, 35] width 43 height 13
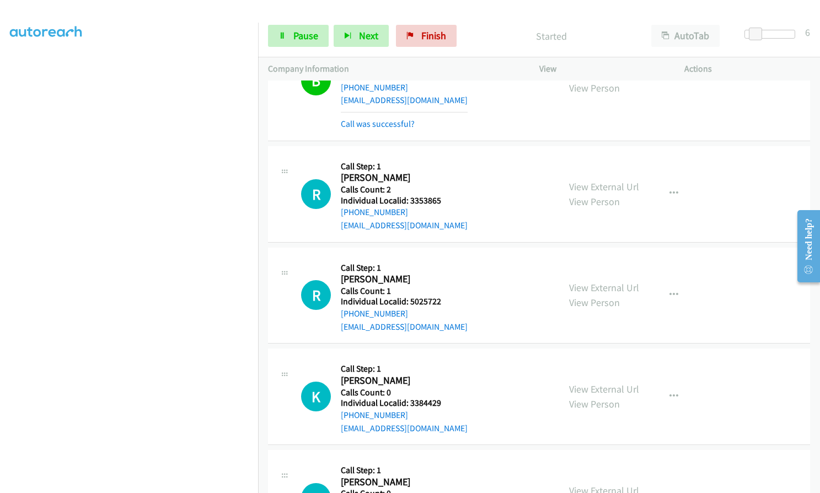
scroll to position [12345, 0]
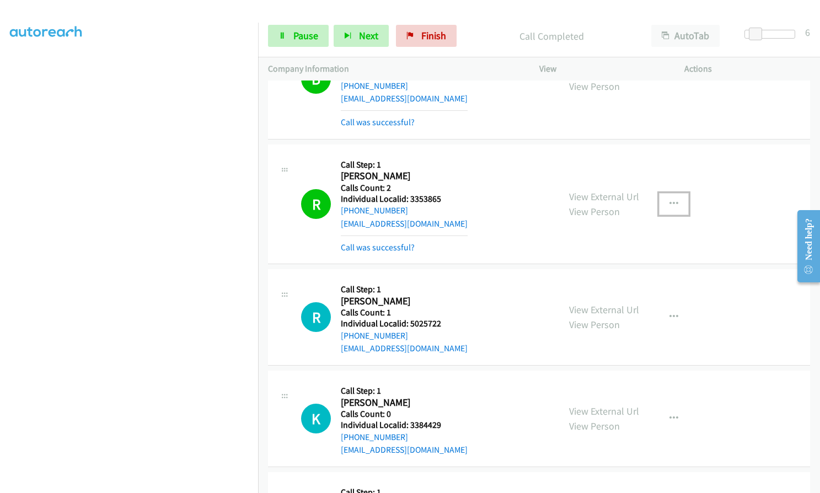
click at [670, 200] on icon "button" at bounding box center [674, 204] width 9 height 9
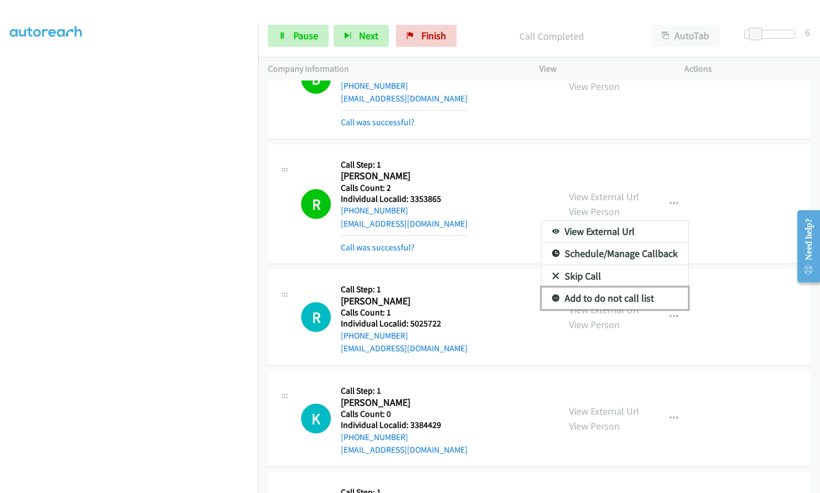
click at [552, 295] on icon at bounding box center [556, 299] width 8 height 8
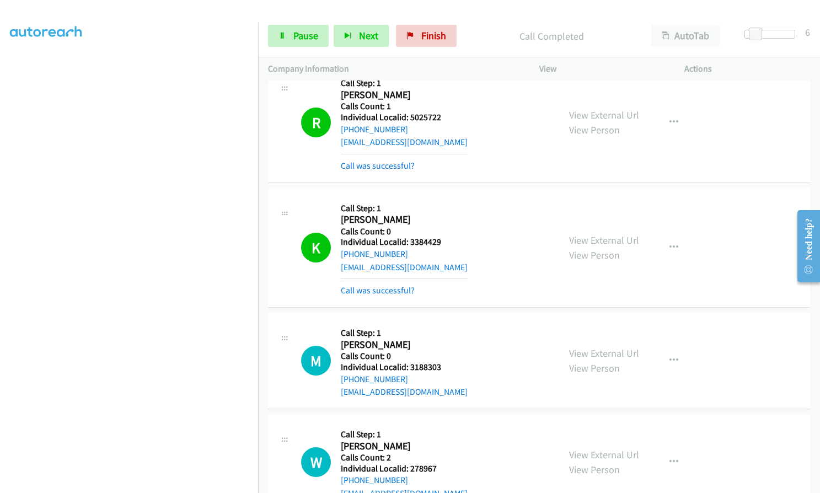
scroll to position [12525, 0]
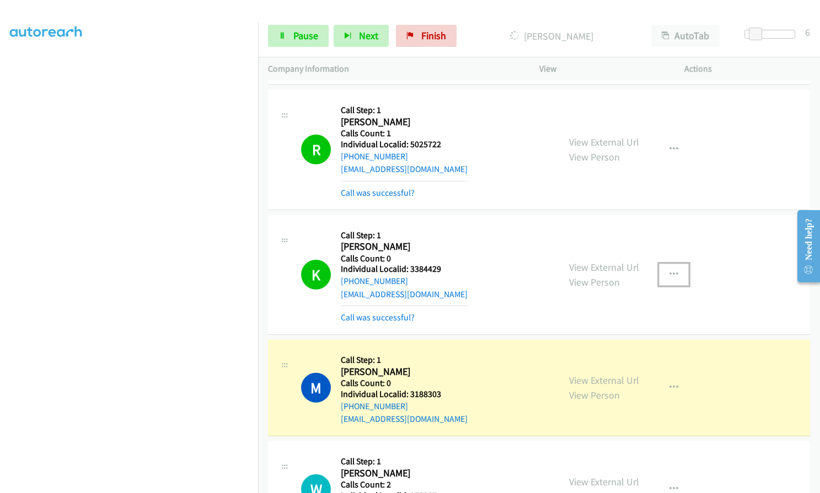
click at [676, 264] on button "button" at bounding box center [674, 275] width 30 height 22
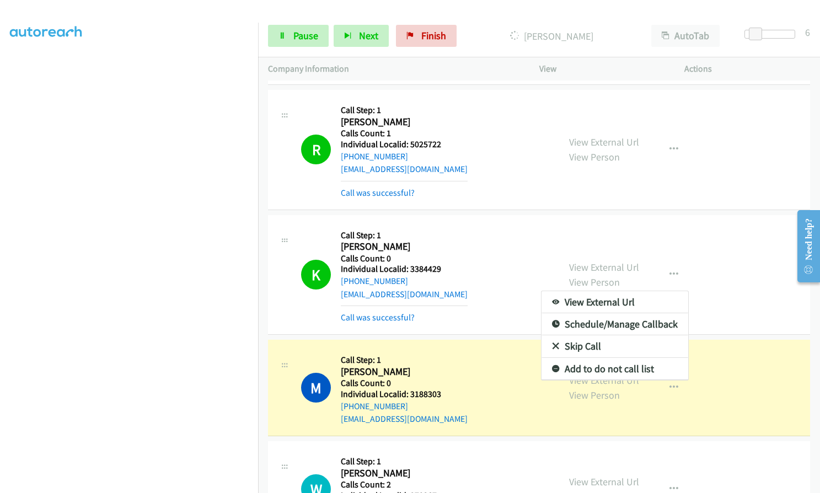
click at [592, 183] on div at bounding box center [410, 246] width 820 height 493
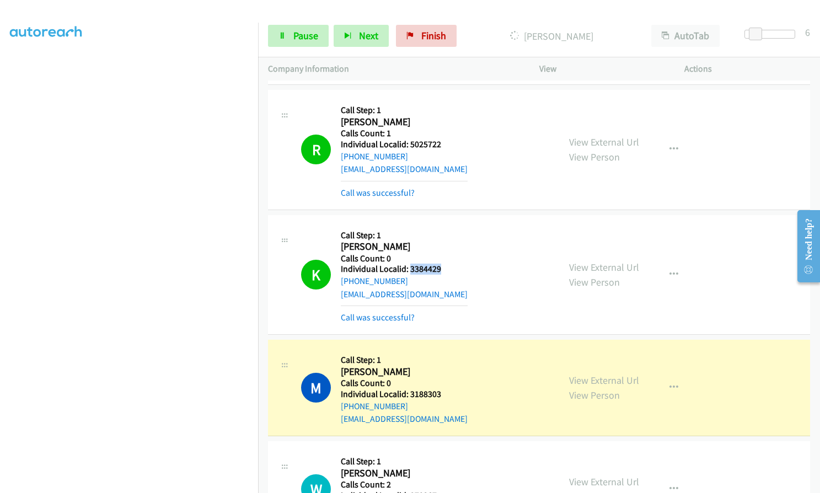
drag, startPoint x: 409, startPoint y: 203, endPoint x: 440, endPoint y: 202, distance: 31.5
click at [443, 225] on div "K Callback Scheduled Call Step: 1 Kerry Fletcher America/New_York Calls Count: …" at bounding box center [425, 274] width 248 height 99
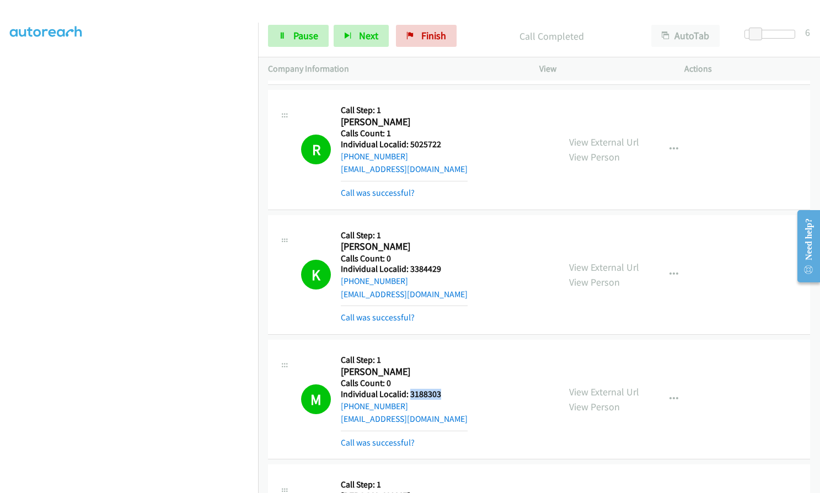
drag, startPoint x: 410, startPoint y: 330, endPoint x: 443, endPoint y: 329, distance: 33.1
click at [443, 350] on div "M Callback Scheduled Call Step: 1 Michael Nelsen America/New_York Calls Count: …" at bounding box center [425, 399] width 248 height 99
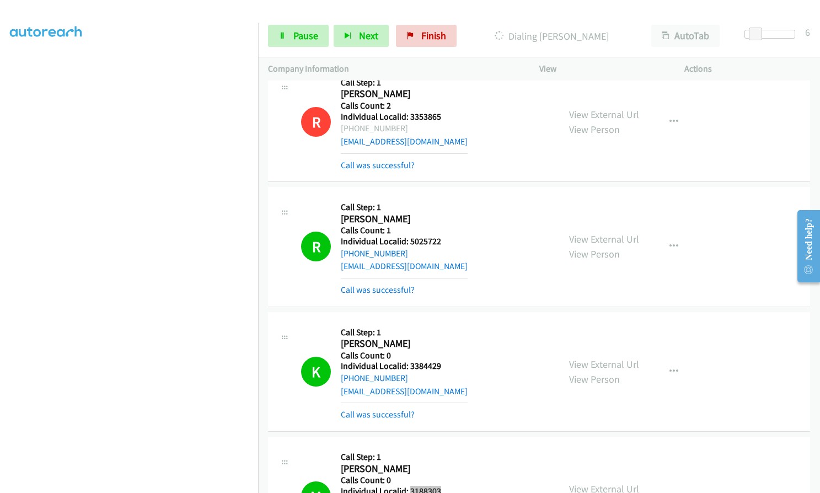
scroll to position [12414, 0]
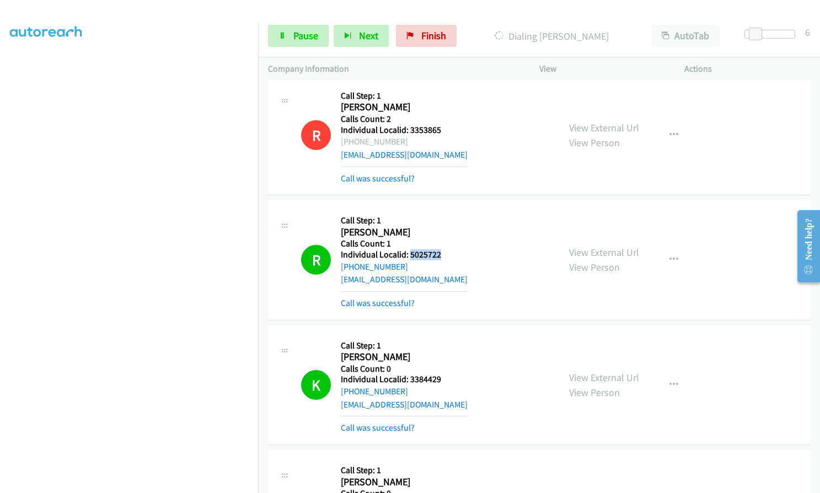
drag, startPoint x: 410, startPoint y: 189, endPoint x: 439, endPoint y: 188, distance: 29.2
click at [442, 210] on div "R Callback Scheduled Call Step: 1 Ryan Diehl America/New_York Calls Count: 1 In…" at bounding box center [425, 259] width 248 height 99
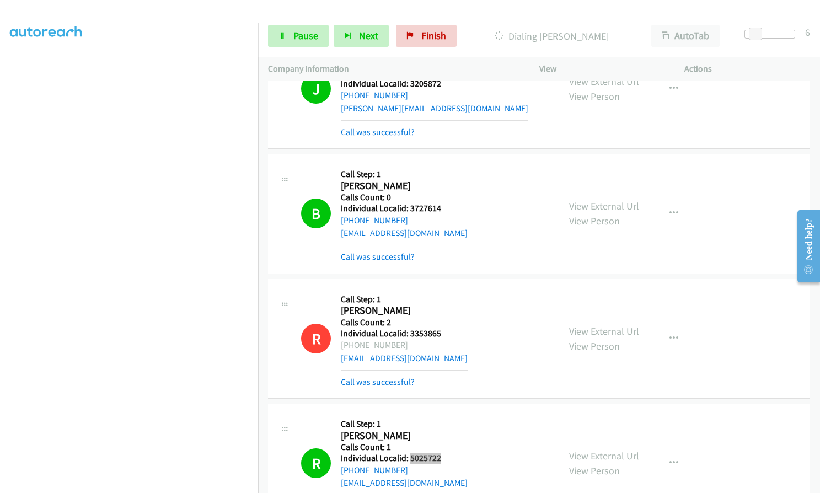
scroll to position [12166, 0]
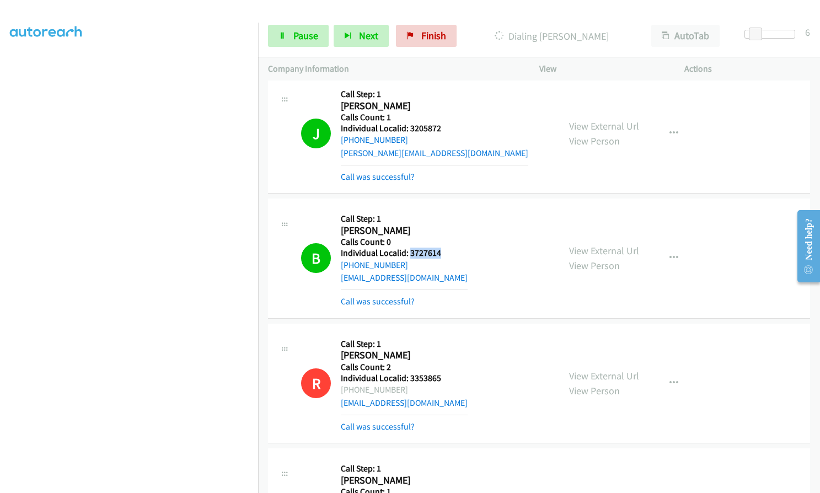
drag, startPoint x: 410, startPoint y: 189, endPoint x: 447, endPoint y: 188, distance: 37.0
click at [447, 208] on div "B Callback Scheduled Call Step: 1 Brecklyn Isaak America/Denver Calls Count: 0 …" at bounding box center [425, 257] width 248 height 99
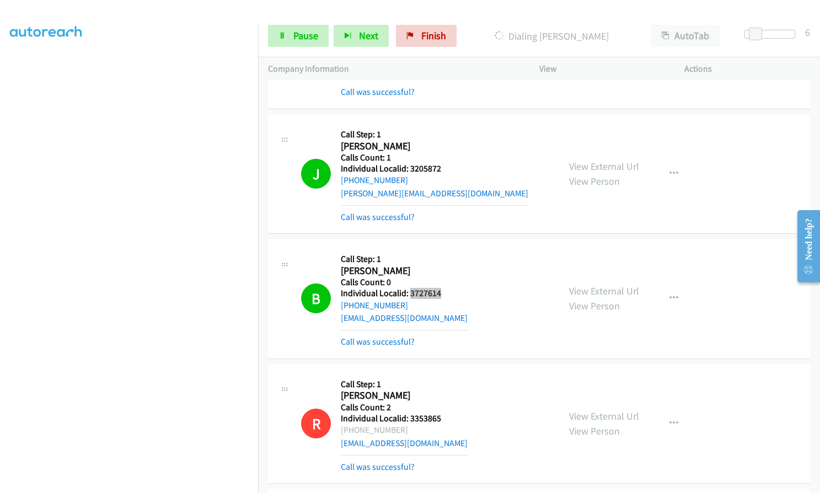
scroll to position [11932, 0]
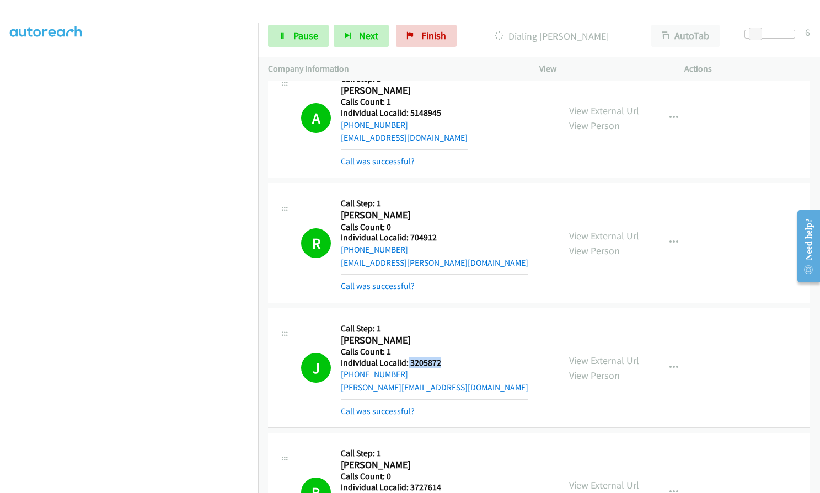
drag, startPoint x: 408, startPoint y: 296, endPoint x: 440, endPoint y: 296, distance: 32.0
click at [440, 318] on div "J Callback Scheduled Call Step: 1 Jeffrey Frank America/New_York Calls Count: 1…" at bounding box center [425, 367] width 248 height 99
drag, startPoint x: 409, startPoint y: 170, endPoint x: 442, endPoint y: 170, distance: 33.1
click at [442, 193] on div "R Callback Scheduled Call Step: 1 Robert Nye America/New_York Calls Count: 0 In…" at bounding box center [425, 242] width 248 height 99
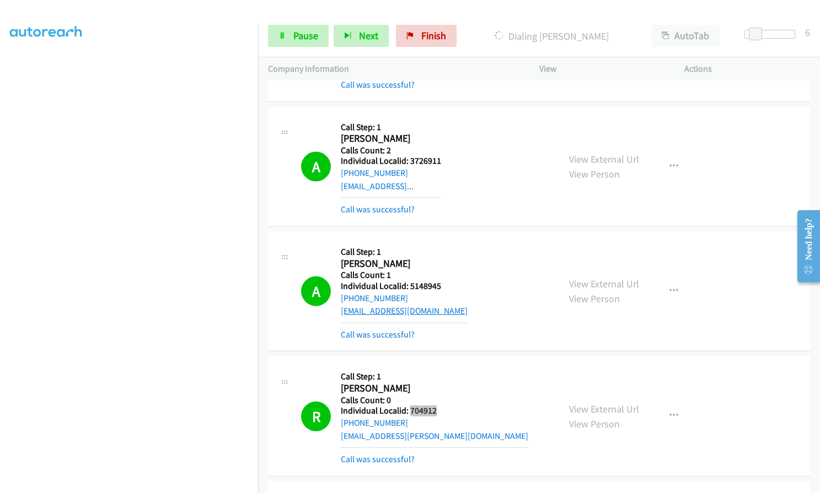
scroll to position [11752, 0]
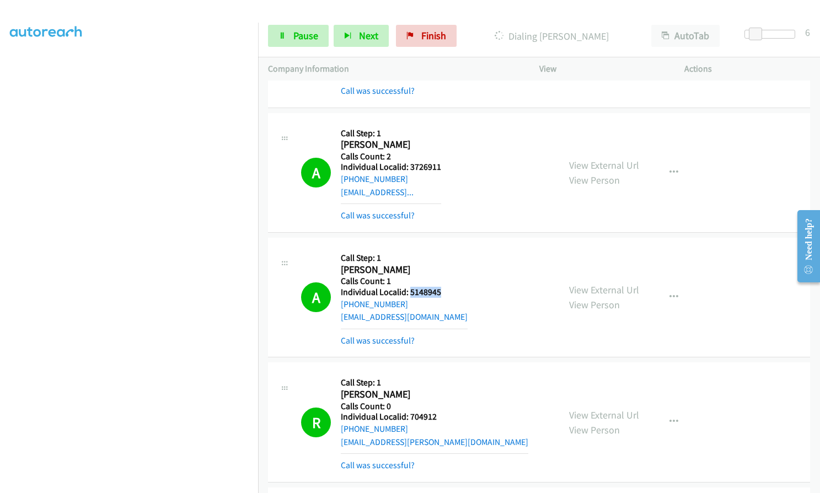
drag, startPoint x: 408, startPoint y: 226, endPoint x: 450, endPoint y: 224, distance: 42.0
click at [450, 248] on div "A Callback Scheduled Call Step: 1 Aiden Reuter America/Chicago Calls Count: 1 I…" at bounding box center [425, 297] width 248 height 99
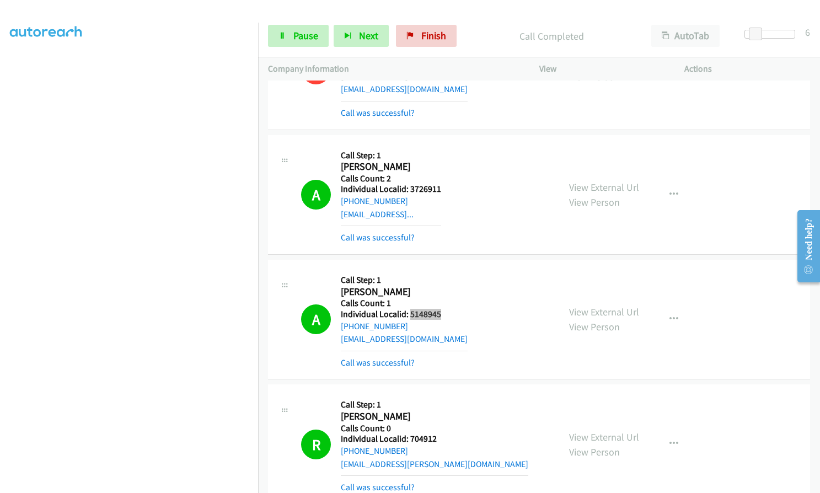
scroll to position [11670, 0]
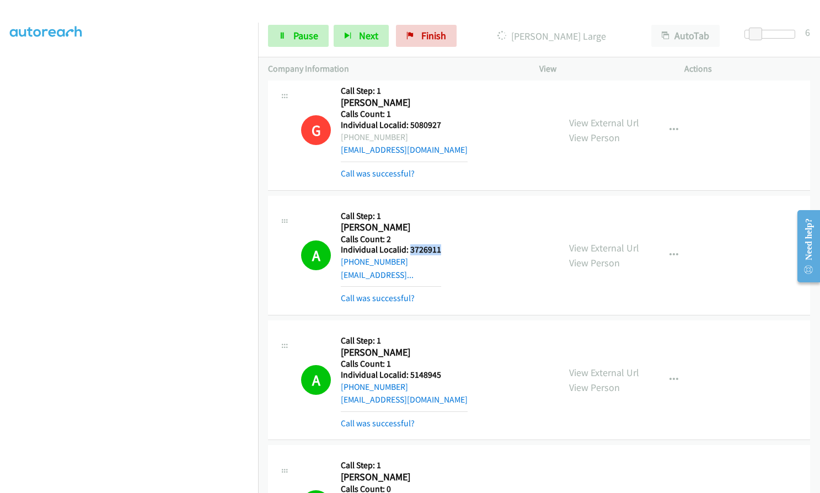
drag, startPoint x: 409, startPoint y: 183, endPoint x: 451, endPoint y: 183, distance: 41.9
click at [441, 244] on h5 "Individual Localid: 3726911" at bounding box center [391, 249] width 100 height 11
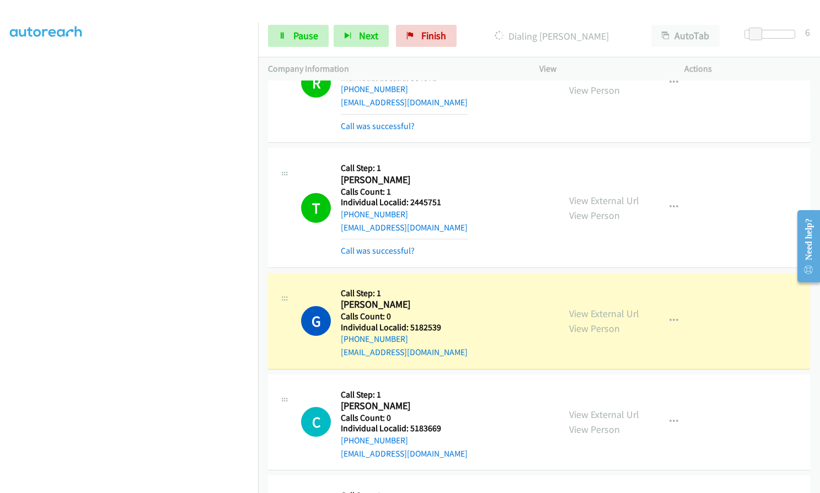
scroll to position [13090, 0]
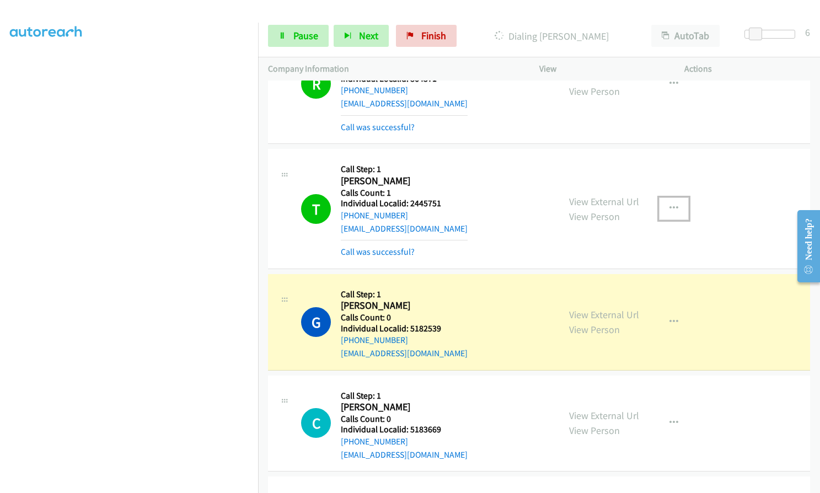
click at [675, 197] on button "button" at bounding box center [674, 208] width 30 height 22
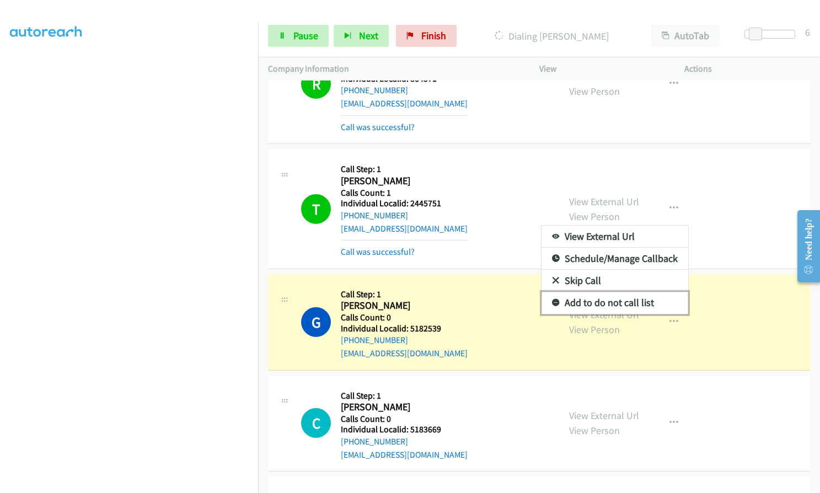
click at [552, 299] on icon at bounding box center [556, 303] width 8 height 8
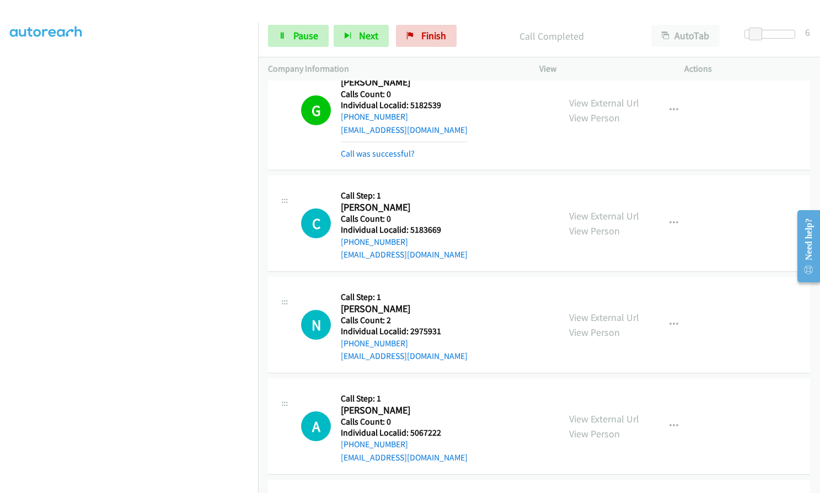
scroll to position [13338, 0]
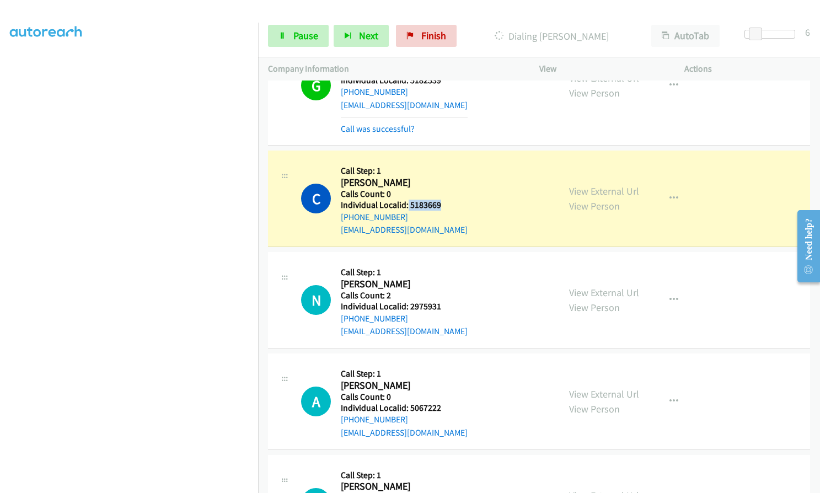
drag, startPoint x: 407, startPoint y: 139, endPoint x: 446, endPoint y: 138, distance: 39.2
click at [446, 161] on div "C Callback Scheduled Call Step: 1 Cody Hess America/Chicago Calls Count: 0 Indi…" at bounding box center [425, 199] width 248 height 76
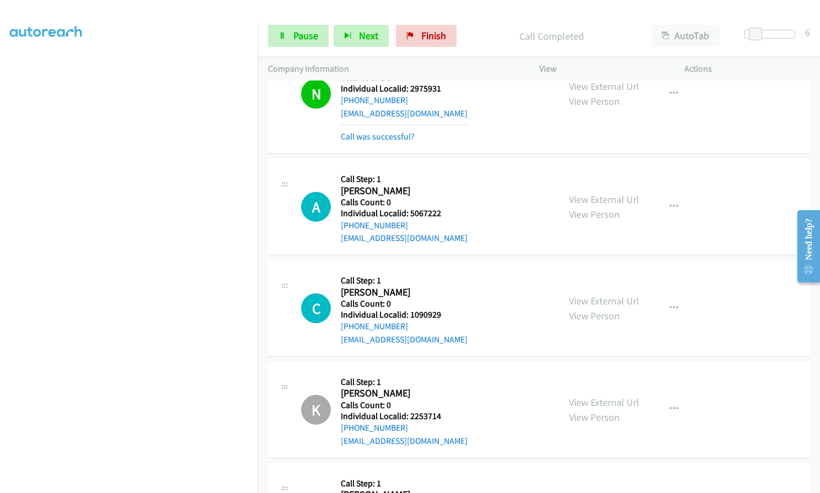
scroll to position [13586, 0]
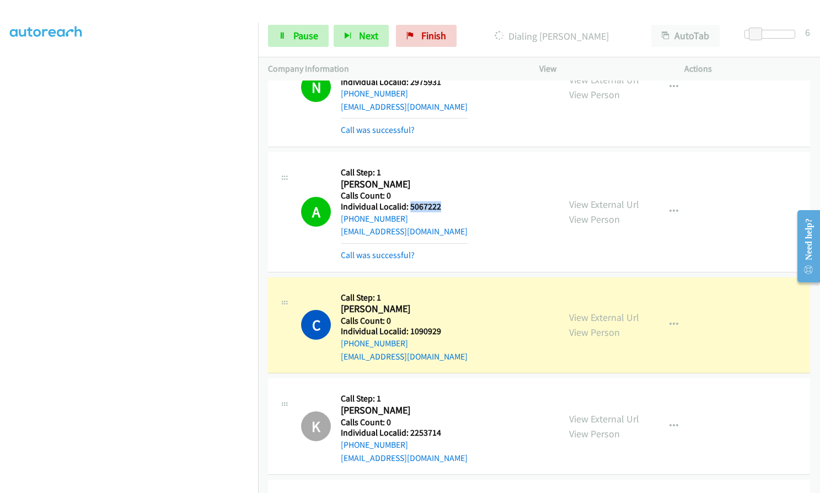
drag, startPoint x: 410, startPoint y: 141, endPoint x: 440, endPoint y: 141, distance: 29.8
click at [441, 162] on div "A Callback Scheduled Call Step: 1 Anthony Maiello America/New_York Calls Count:…" at bounding box center [425, 211] width 248 height 99
drag, startPoint x: 409, startPoint y: 265, endPoint x: 441, endPoint y: 265, distance: 32.5
click at [441, 287] on div "C Callback Scheduled Call Step: 1 Christopher Enriquez America/Los_Angeles Call…" at bounding box center [425, 325] width 248 height 76
click at [293, 35] on span "Pause" at bounding box center [305, 35] width 25 height 13
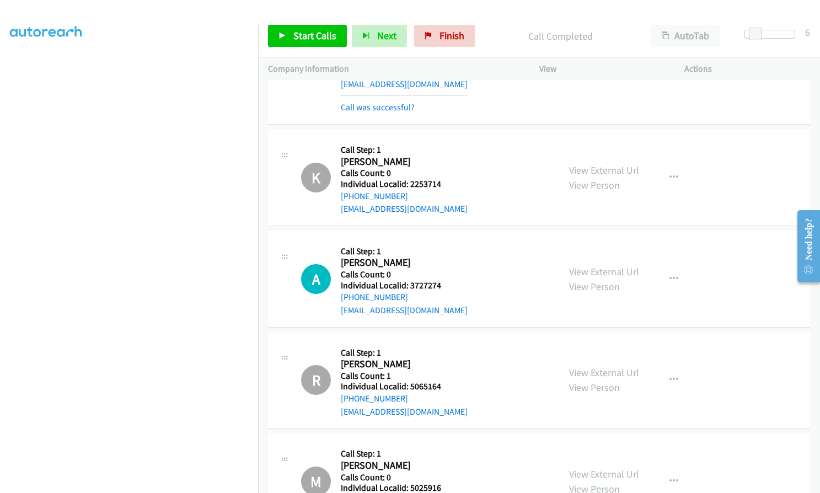
scroll to position [13903, 0]
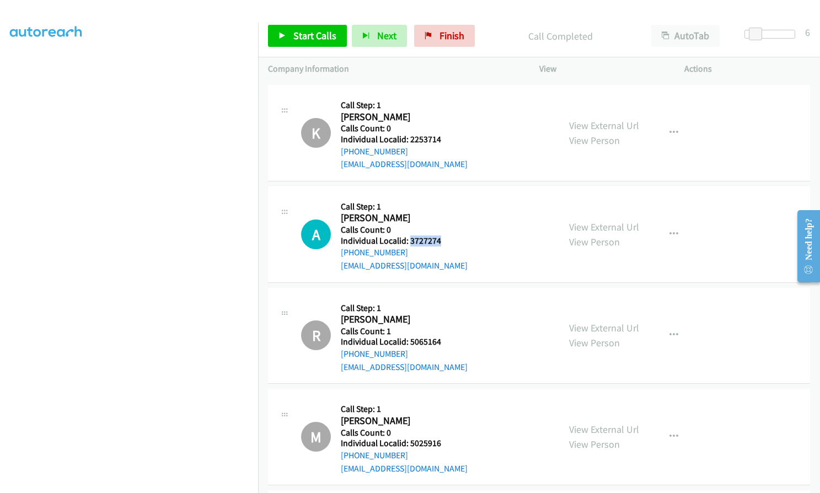
drag, startPoint x: 409, startPoint y: 173, endPoint x: 454, endPoint y: 174, distance: 45.8
click at [454, 196] on div "A Callback Scheduled Call Step: 1 Alex Campigli America/Los_Angeles Calls Count…" at bounding box center [425, 234] width 248 height 76
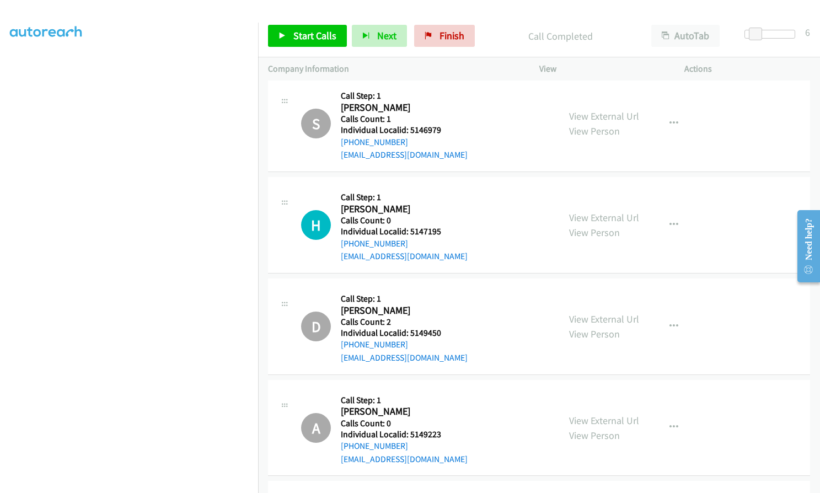
scroll to position [14331, 0]
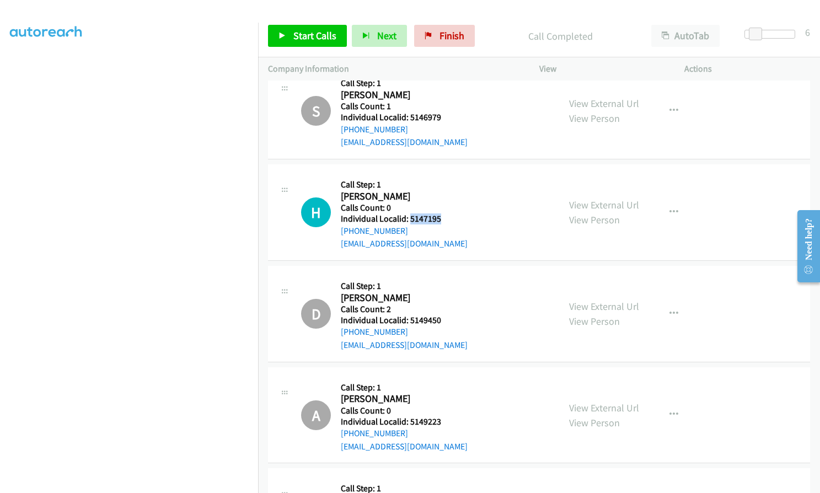
drag, startPoint x: 409, startPoint y: 154, endPoint x: 459, endPoint y: 154, distance: 50.2
click at [459, 174] on div "H Callback Scheduled Call Step: 1 Hunter Looper America/Los_Angeles Calls Count…" at bounding box center [425, 212] width 248 height 76
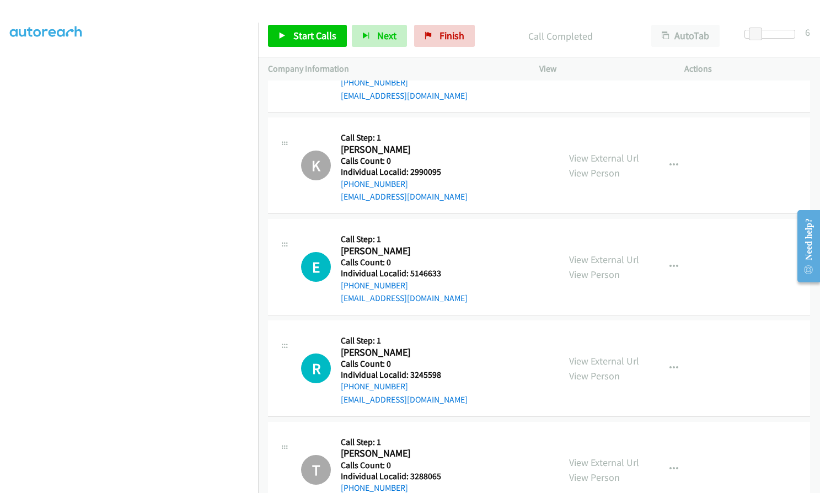
scroll to position [14841, 0]
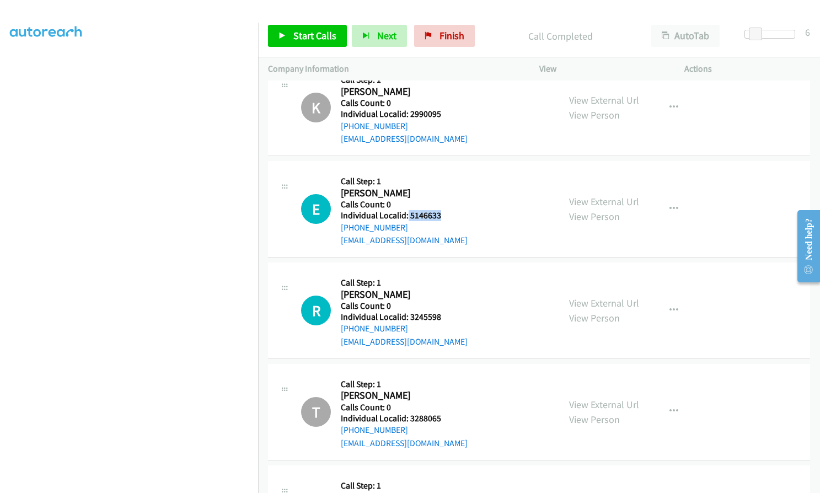
drag, startPoint x: 408, startPoint y: 151, endPoint x: 430, endPoint y: 148, distance: 22.9
click at [439, 210] on h5 "Individual Localid: 5146633" at bounding box center [404, 215] width 127 height 11
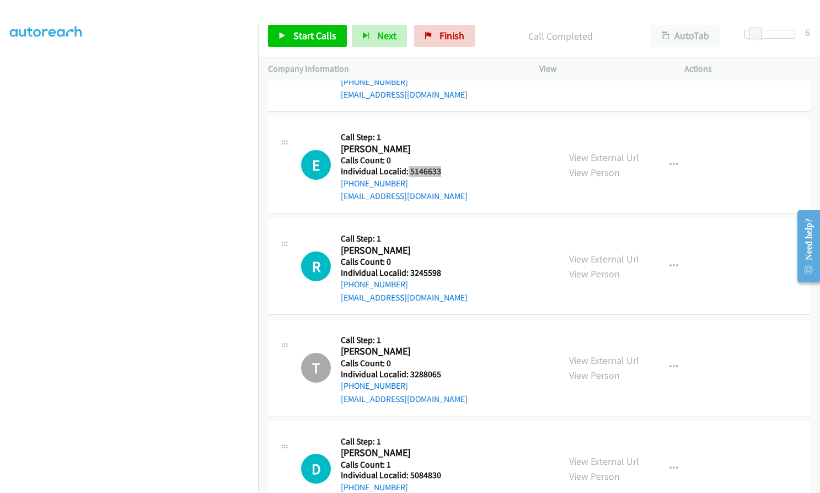
scroll to position [15034, 0]
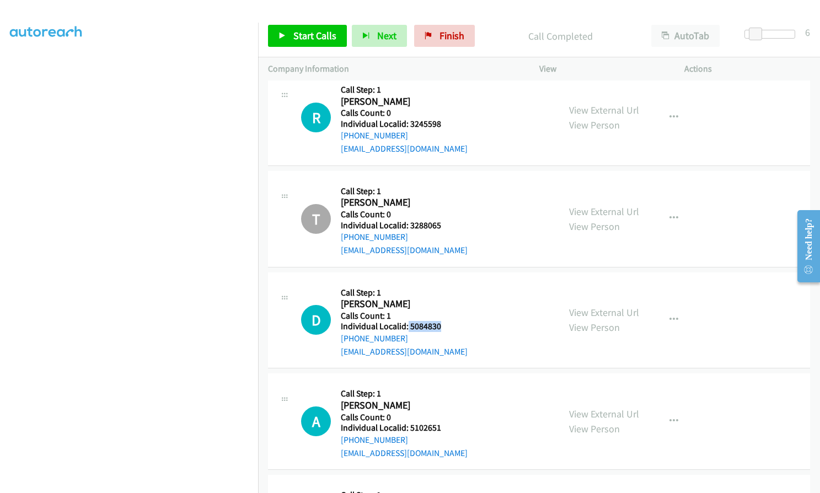
drag, startPoint x: 407, startPoint y: 262, endPoint x: 440, endPoint y: 261, distance: 32.5
click at [440, 321] on h5 "Individual Localid: 5084830" at bounding box center [404, 326] width 127 height 11
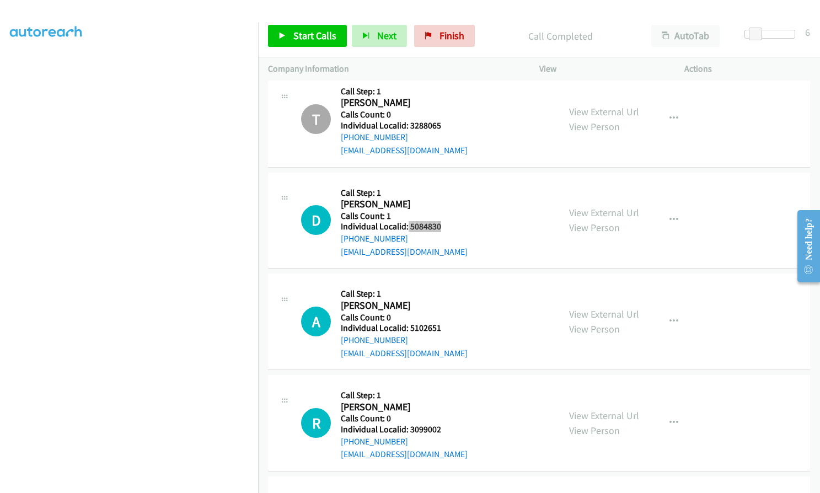
scroll to position [15144, 0]
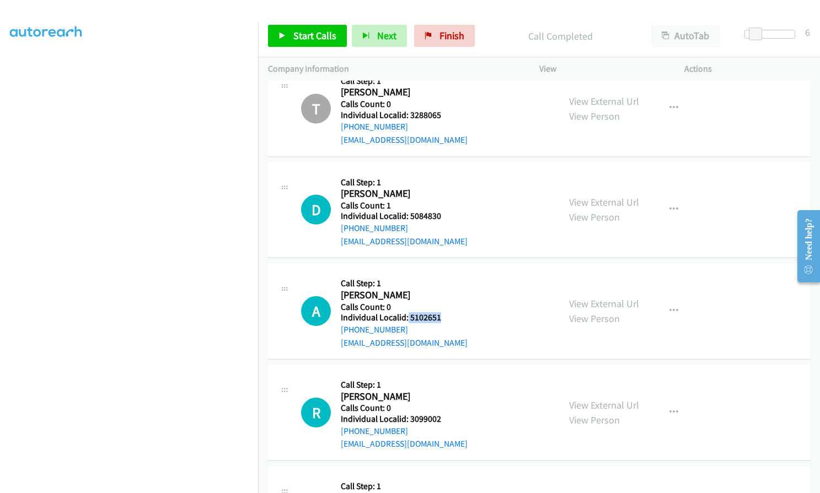
drag, startPoint x: 406, startPoint y: 251, endPoint x: 449, endPoint y: 252, distance: 42.5
click at [449, 312] on h5 "Individual Localid: 5102651" at bounding box center [404, 317] width 127 height 11
drag, startPoint x: 408, startPoint y: 354, endPoint x: 441, endPoint y: 354, distance: 33.1
click at [441, 375] on div "R Callback Scheduled Call Step: 1 Rick Zaragoza America/Los_Angeles Calls Count…" at bounding box center [425, 413] width 248 height 76
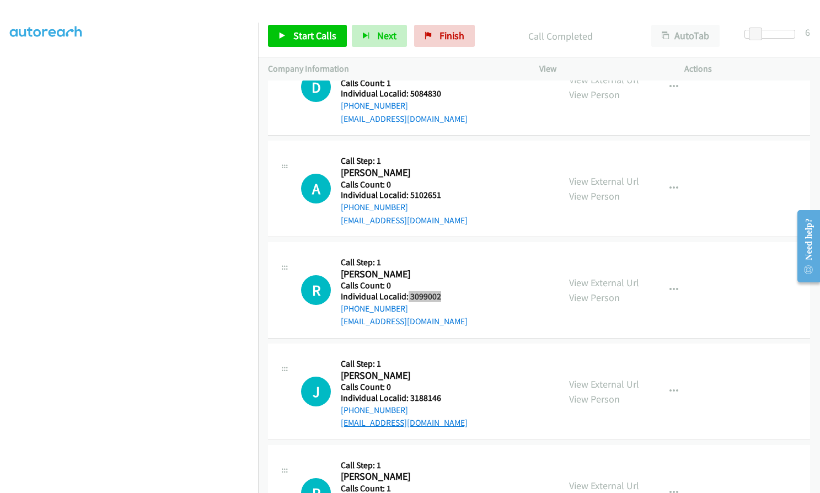
scroll to position [15282, 0]
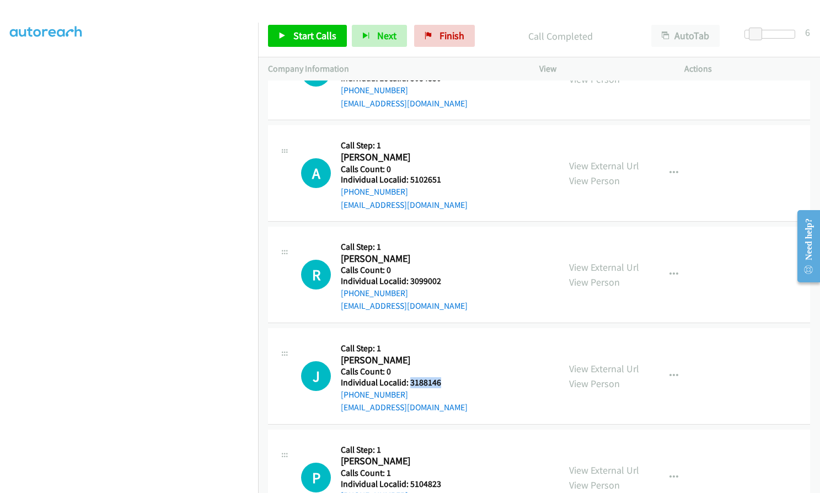
drag, startPoint x: 410, startPoint y: 318, endPoint x: 448, endPoint y: 319, distance: 38.6
click at [448, 338] on div "J Callback Scheduled Call Step: 1 Joel Slaughter America/Los_Angeles Calls Coun…" at bounding box center [425, 376] width 248 height 76
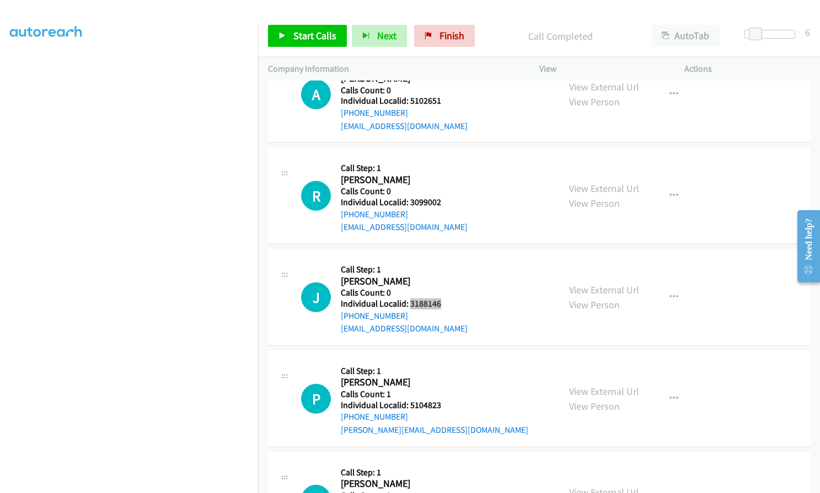
scroll to position [15406, 0]
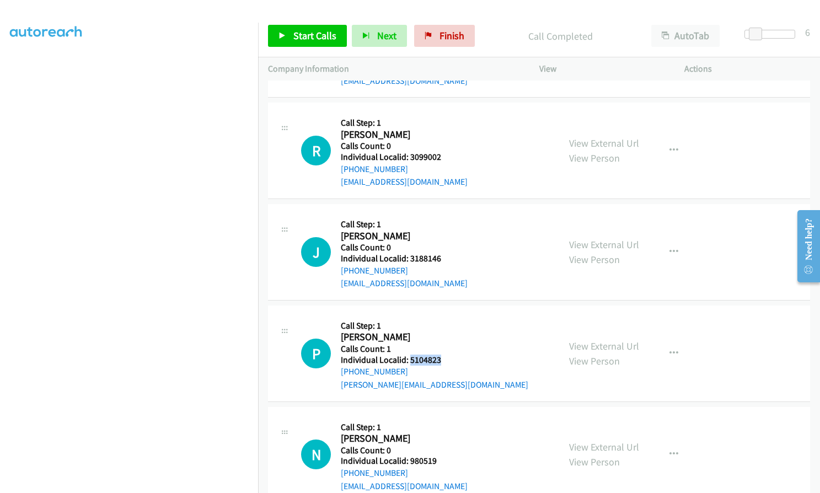
drag, startPoint x: 408, startPoint y: 293, endPoint x: 438, endPoint y: 295, distance: 30.4
click at [441, 355] on h5 "Individual Localid: 5104823" at bounding box center [435, 360] width 188 height 11
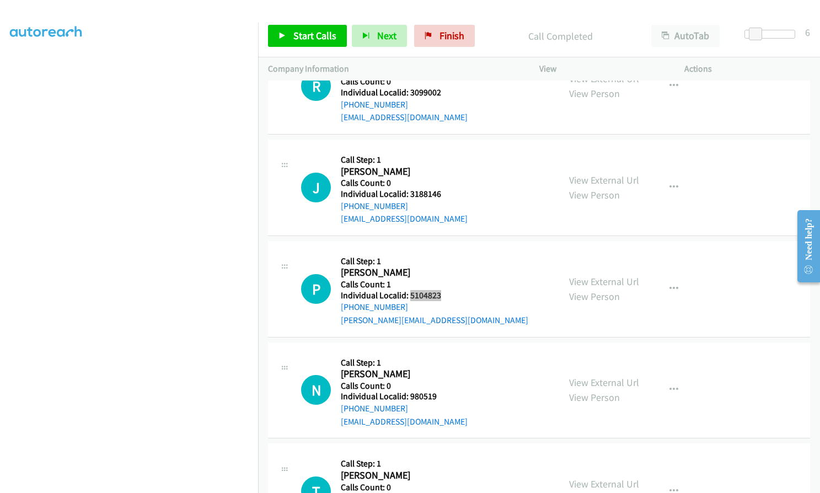
scroll to position [15503, 0]
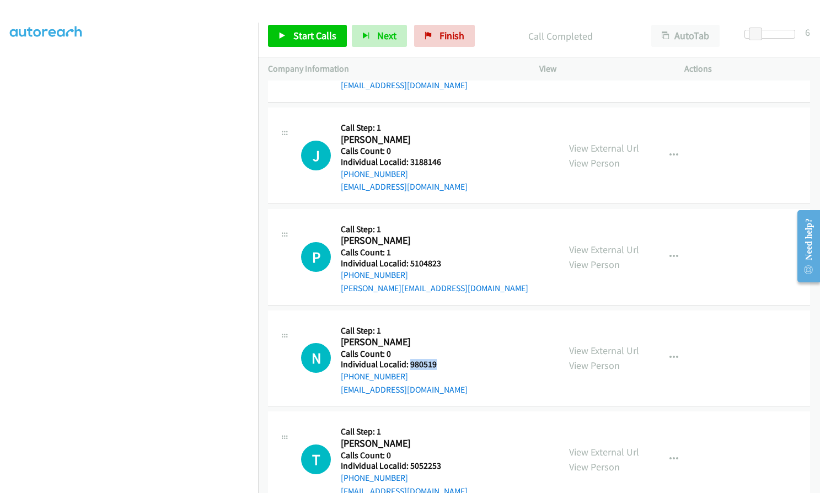
drag, startPoint x: 408, startPoint y: 300, endPoint x: 437, endPoint y: 298, distance: 28.8
click at [437, 320] on div "N Callback Scheduled Call Step: 1 Nic Meredith America/Los_Angeles Calls Count:…" at bounding box center [425, 358] width 248 height 76
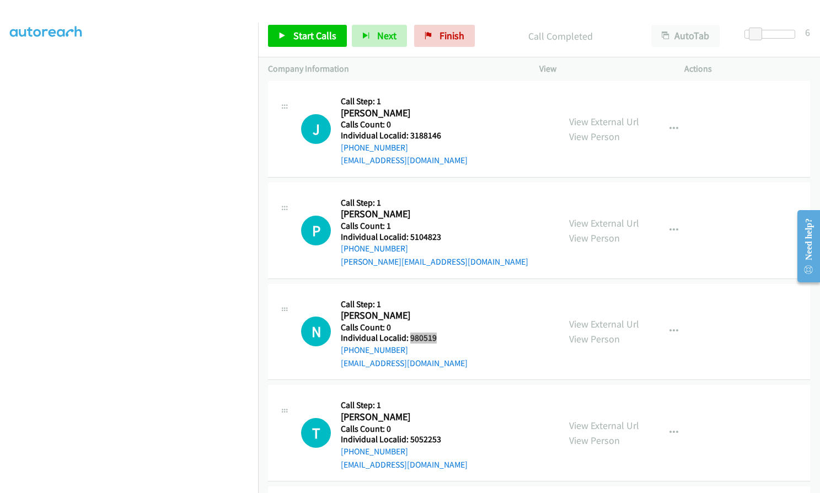
scroll to position [15586, 0]
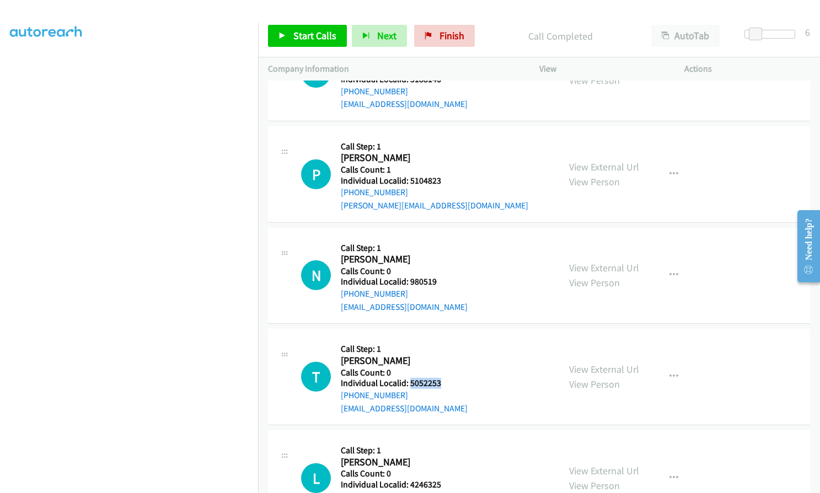
drag, startPoint x: 409, startPoint y: 315, endPoint x: 445, endPoint y: 315, distance: 35.3
click at [445, 339] on div "T Callback Scheduled Call Step: 1 Todd Wester America/Los_Angeles Calls Count: …" at bounding box center [425, 377] width 248 height 76
drag, startPoint x: 410, startPoint y: 417, endPoint x: 443, endPoint y: 419, distance: 33.2
click at [443, 440] on div "L Callback Scheduled Call Step: 1 Layton Reneer America/Los_Angeles Calls Count…" at bounding box center [425, 478] width 248 height 76
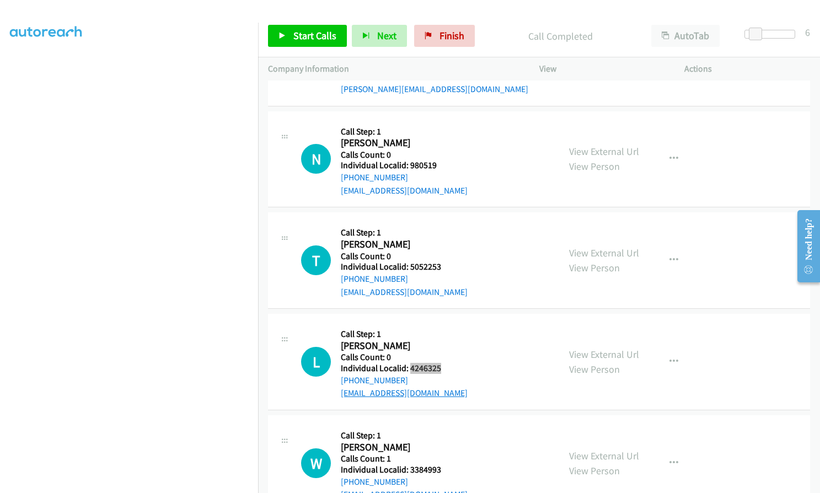
scroll to position [15737, 0]
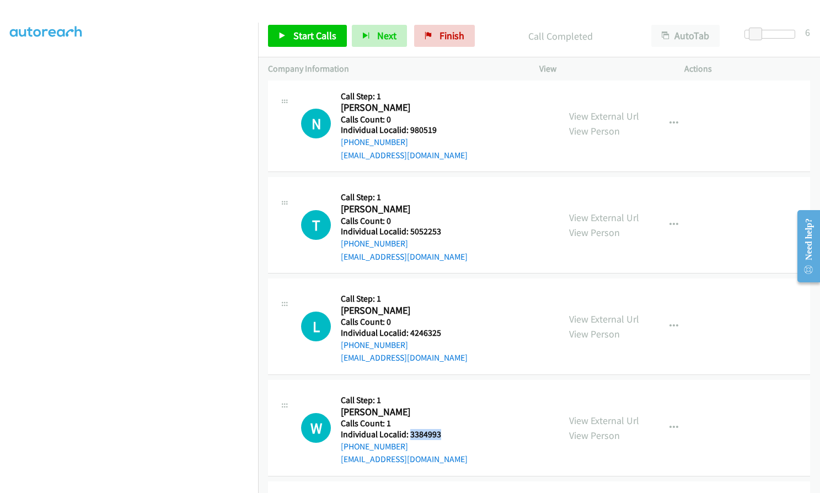
drag, startPoint x: 408, startPoint y: 367, endPoint x: 448, endPoint y: 369, distance: 39.7
click at [448, 390] on div "W Callback Scheduled Call Step: 1 Wyatt Holmes America/Los_Angeles Calls Count:…" at bounding box center [425, 428] width 248 height 76
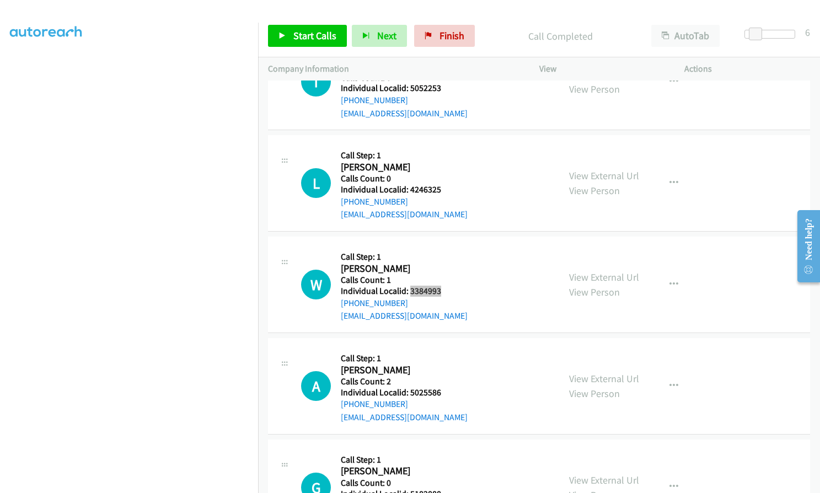
scroll to position [15944, 0]
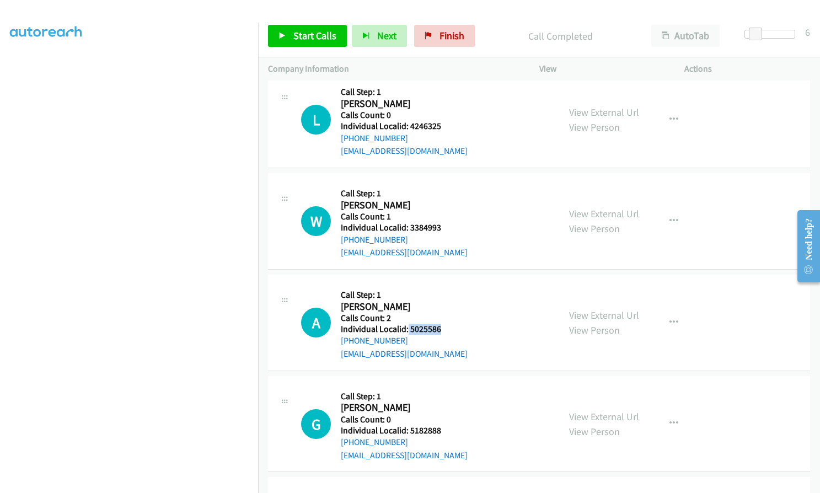
drag, startPoint x: 407, startPoint y: 264, endPoint x: 442, endPoint y: 264, distance: 34.8
click at [442, 285] on div "A Callback Scheduled Call Step: 1 Austin Johnson America/Phoenix Calls Count: 2…" at bounding box center [425, 323] width 248 height 76
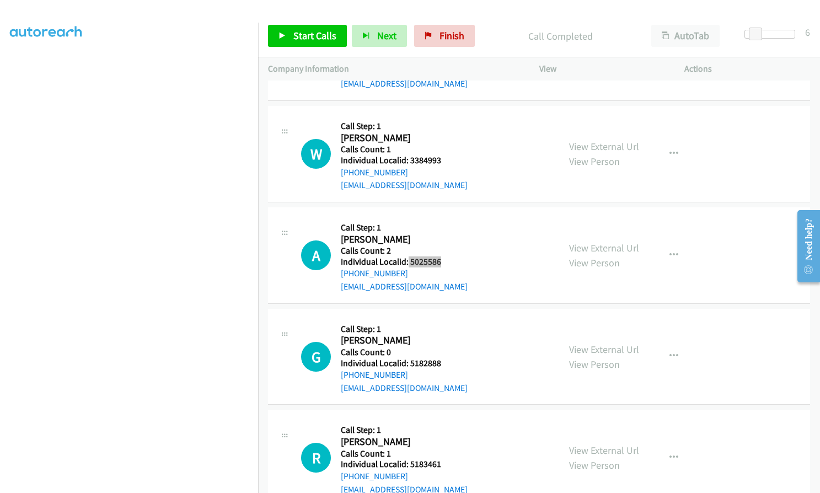
scroll to position [16013, 0]
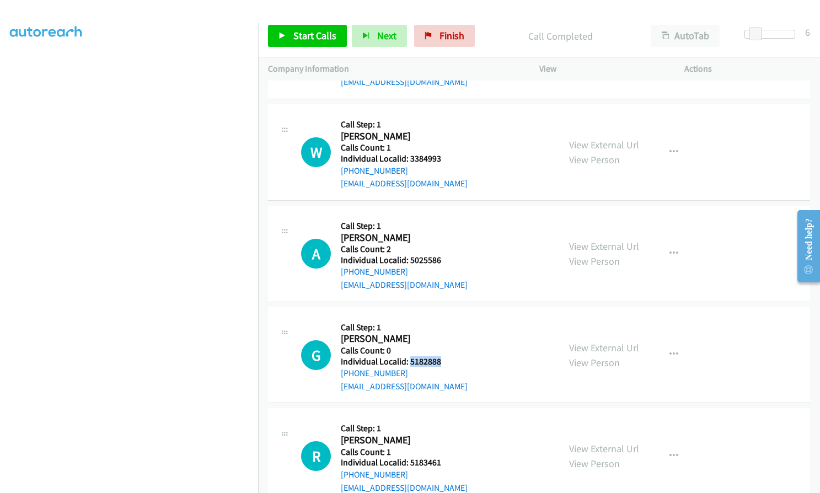
drag, startPoint x: 408, startPoint y: 296, endPoint x: 440, endPoint y: 296, distance: 32.0
click at [440, 317] on div "G Callback Scheduled Call Step: 1 Gunnar Bladt America/Los_Angeles Calls Count:…" at bounding box center [425, 355] width 248 height 76
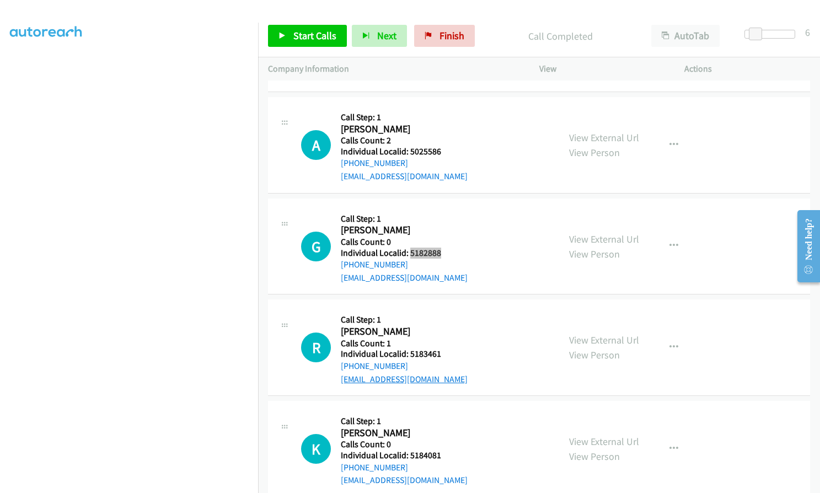
scroll to position [16123, 0]
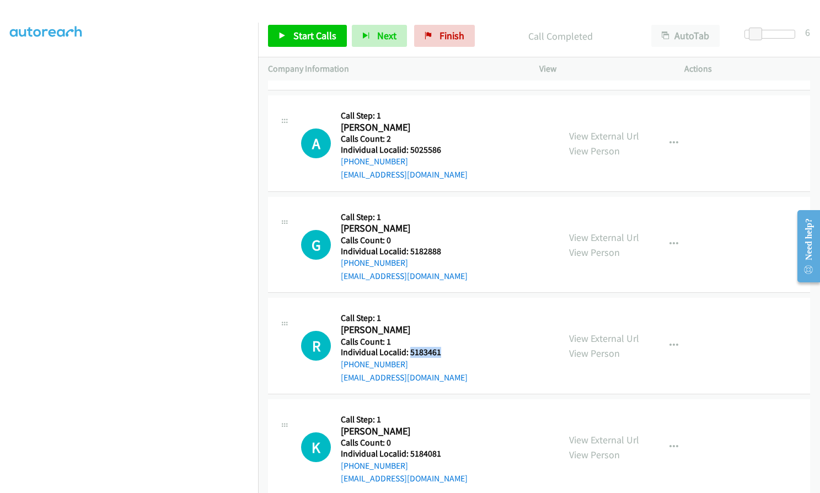
drag, startPoint x: 408, startPoint y: 286, endPoint x: 443, endPoint y: 288, distance: 34.8
click at [443, 308] on div "R Callback Scheduled Call Step: 1 Robert Kimball America/Los_Angeles Calls Coun…" at bounding box center [425, 346] width 248 height 76
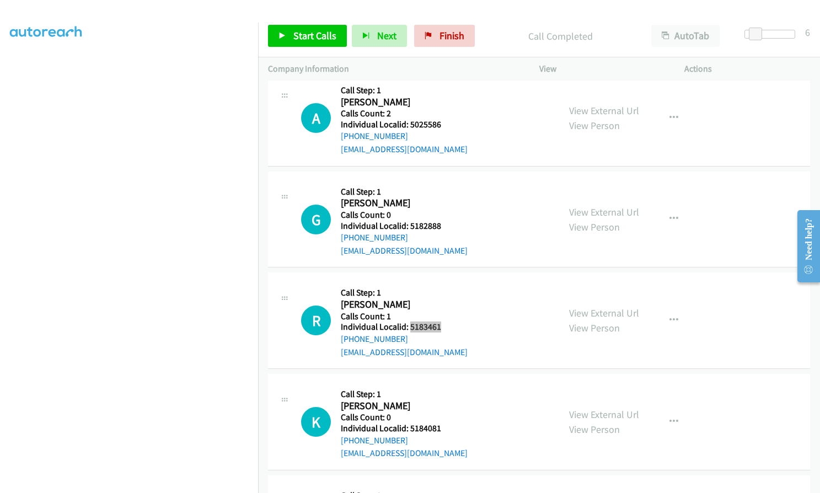
scroll to position [16179, 0]
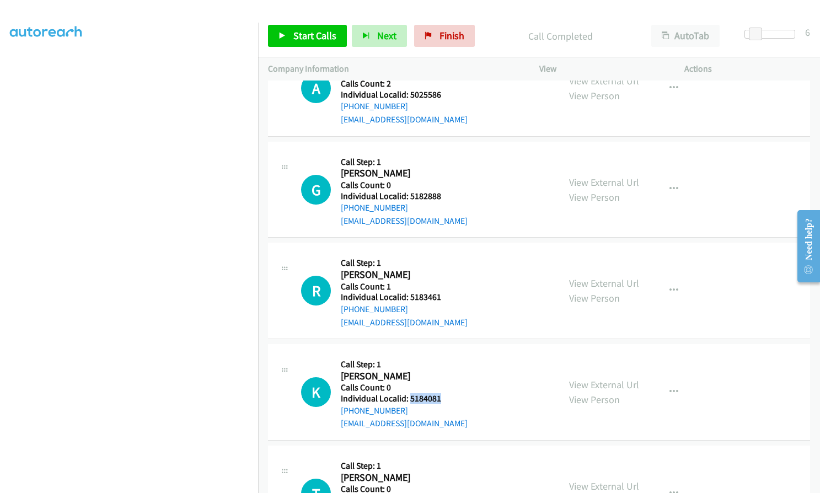
drag, startPoint x: 428, startPoint y: 333, endPoint x: 448, endPoint y: 333, distance: 20.4
click at [448, 354] on div "K Callback Scheduled Call Step: 1 Kenneth Dunn America/Los_Angeles Calls Count:…" at bounding box center [425, 392] width 248 height 76
drag, startPoint x: 409, startPoint y: 434, endPoint x: 442, endPoint y: 434, distance: 32.5
click at [445, 493] on h5 "Individual Localid: 5066269" at bounding box center [404, 500] width 127 height 11
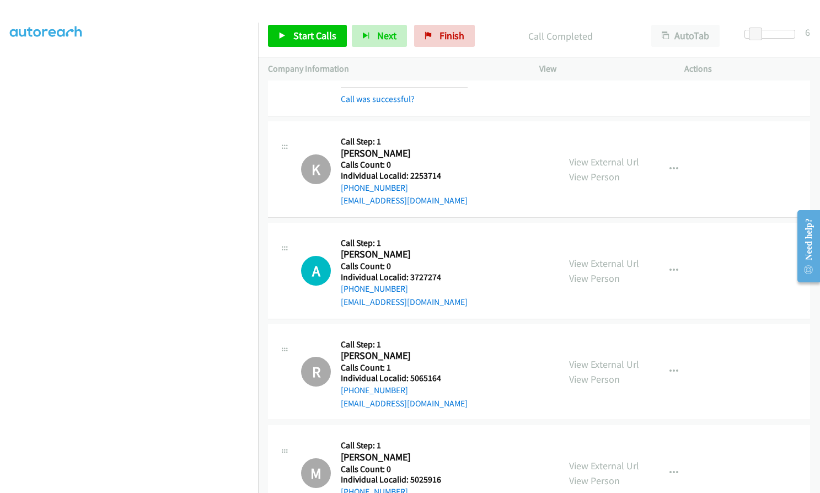
scroll to position [13848, 0]
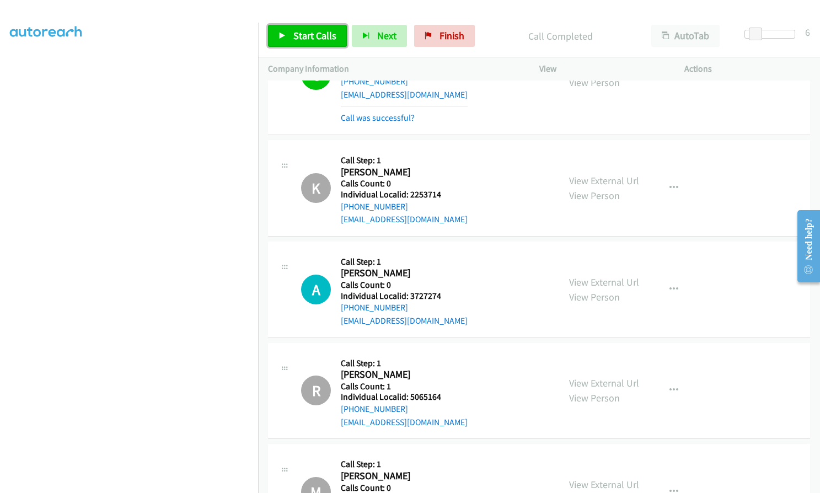
click at [299, 31] on span "Start Calls" at bounding box center [314, 35] width 43 height 13
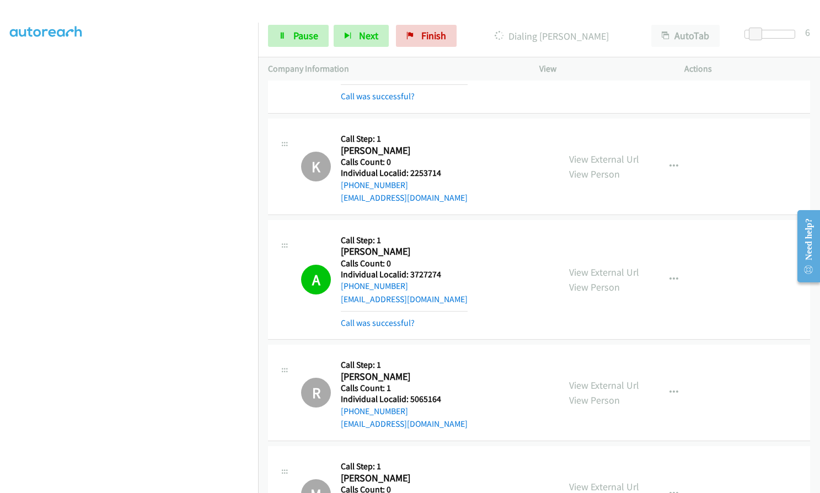
scroll to position [13862, 0]
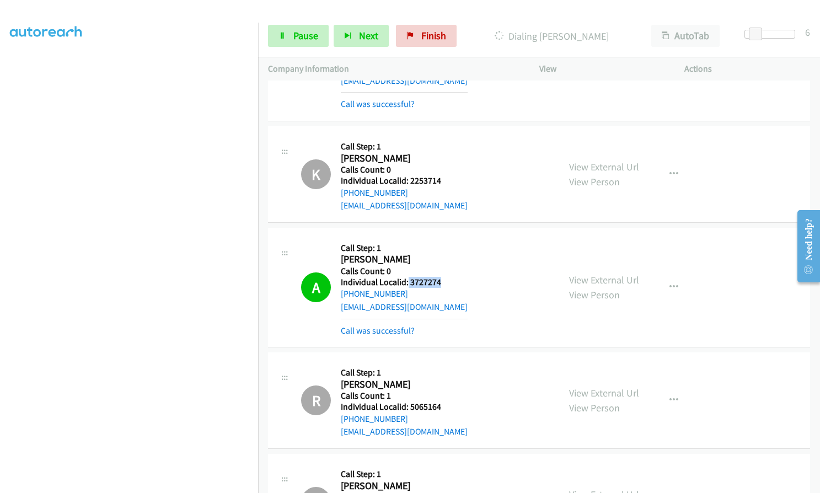
drag, startPoint x: 407, startPoint y: 216, endPoint x: 443, endPoint y: 211, distance: 36.1
click at [443, 277] on h5 "Individual Localid: 3727274" at bounding box center [404, 282] width 127 height 11
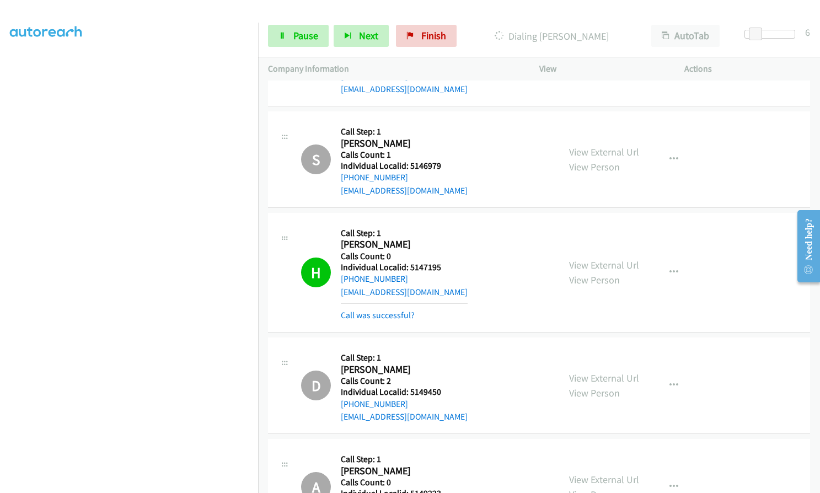
scroll to position [14303, 0]
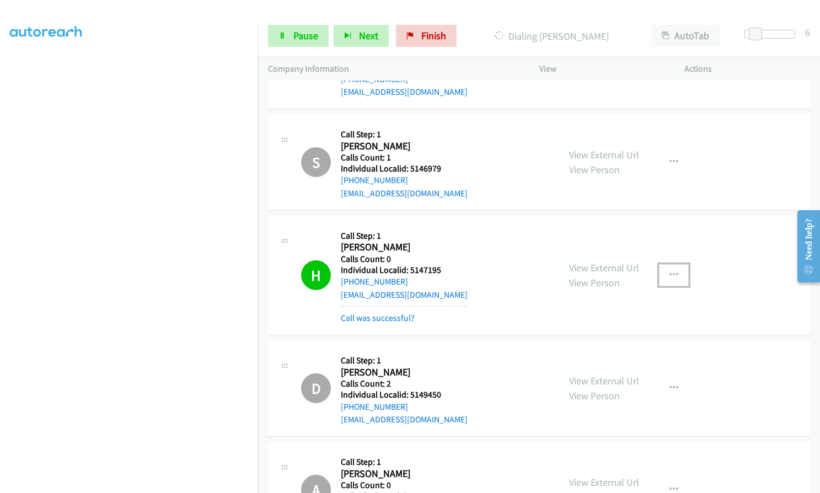
click at [673, 271] on icon "button" at bounding box center [674, 275] width 9 height 9
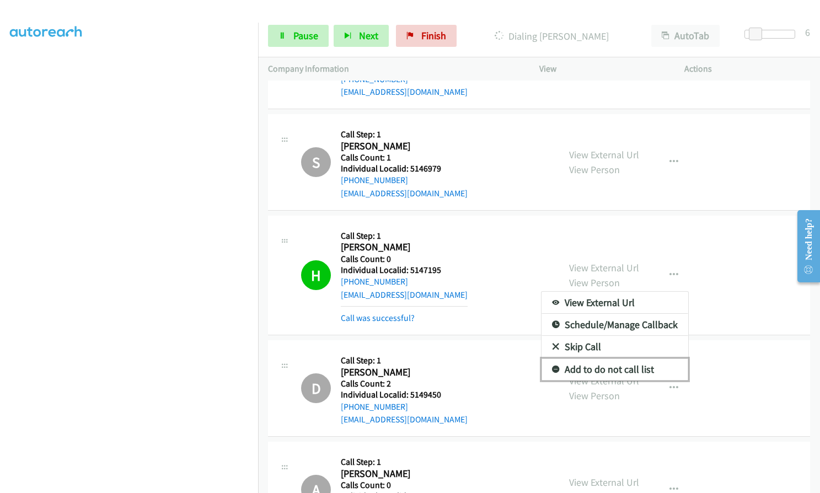
click at [552, 366] on icon at bounding box center [556, 370] width 8 height 8
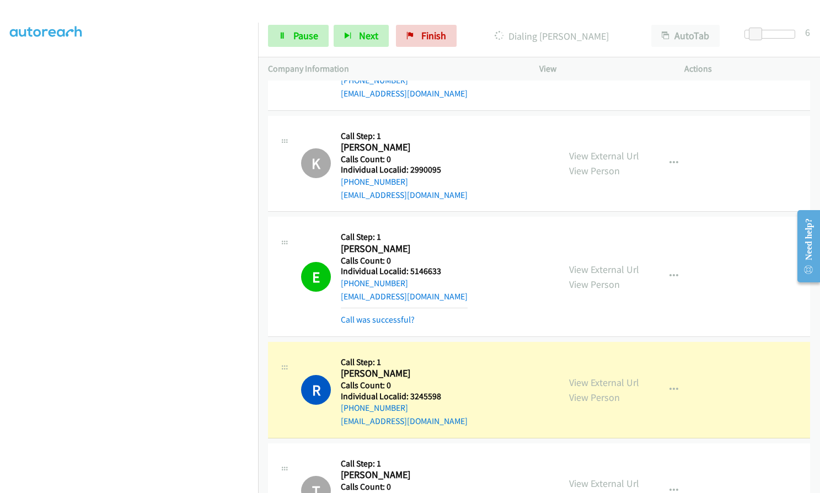
scroll to position [14882, 0]
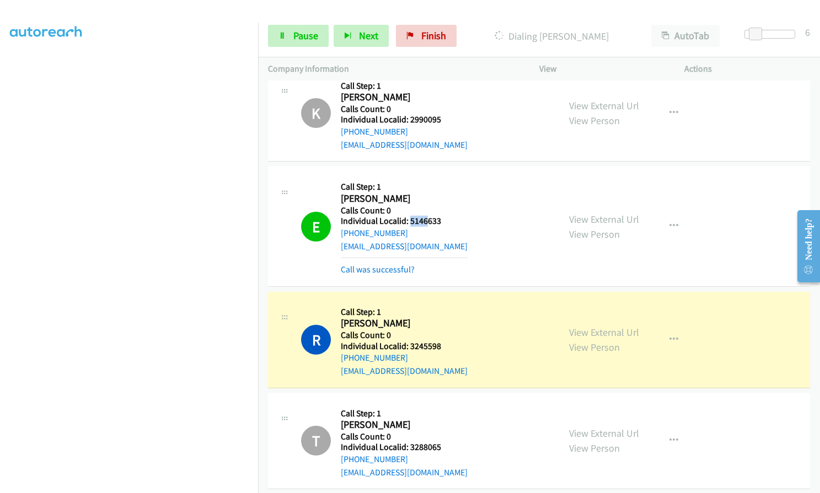
drag, startPoint x: 409, startPoint y: 154, endPoint x: 425, endPoint y: 155, distance: 16.0
click at [425, 216] on h5 "Individual Localid: 5146633" at bounding box center [404, 221] width 127 height 11
click at [670, 222] on icon "button" at bounding box center [674, 226] width 9 height 9
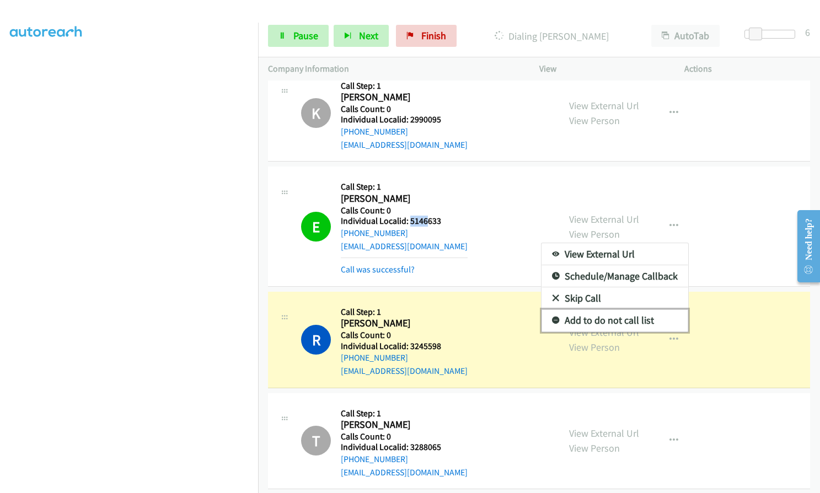
click at [552, 317] on icon at bounding box center [556, 321] width 8 height 8
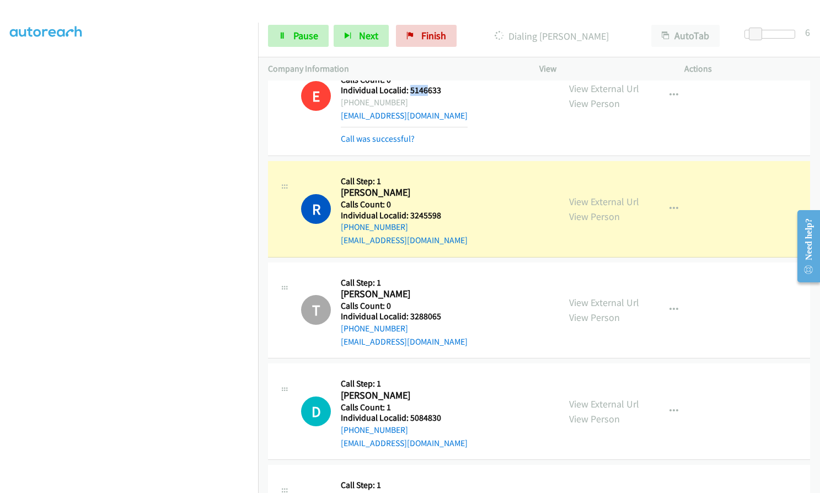
scroll to position [15020, 0]
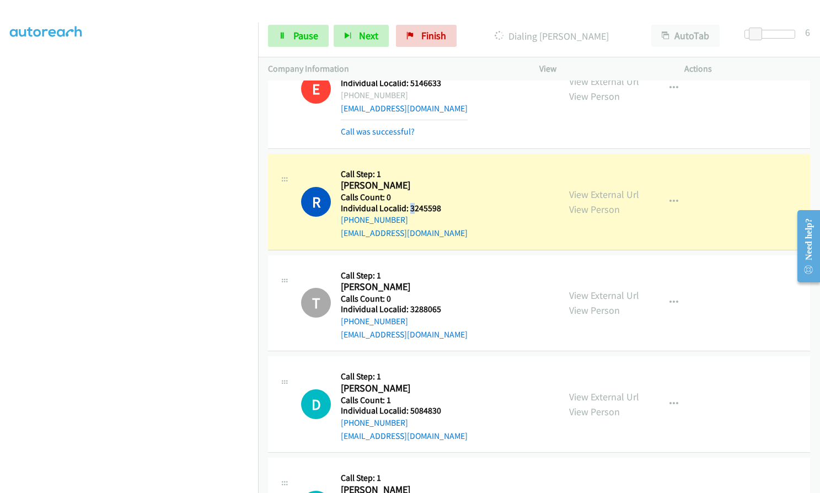
click at [414, 203] on h5 "Individual Localid: 3245598" at bounding box center [404, 208] width 127 height 11
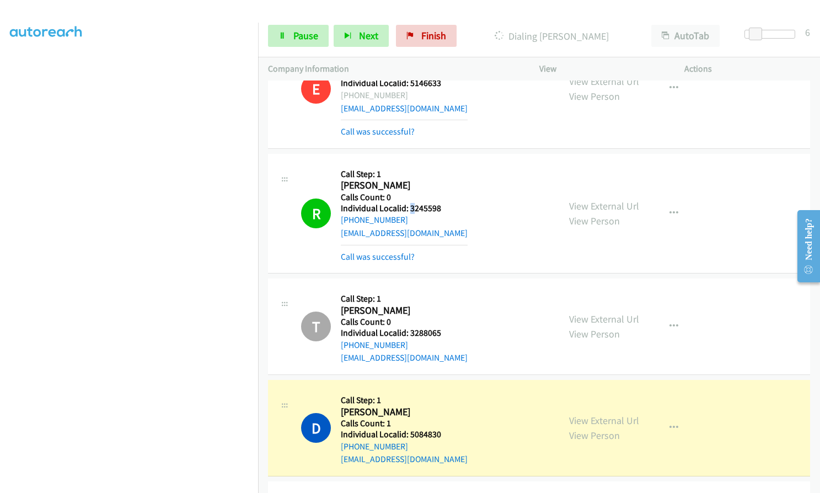
click at [411, 203] on h5 "Individual Localid: 3245598" at bounding box center [404, 208] width 127 height 11
drag, startPoint x: 409, startPoint y: 142, endPoint x: 446, endPoint y: 142, distance: 37.0
click at [446, 164] on div "R Callback Scheduled Call Step: 1 Ryan Turner America/Los_Angeles Calls Count: …" at bounding box center [425, 213] width 248 height 99
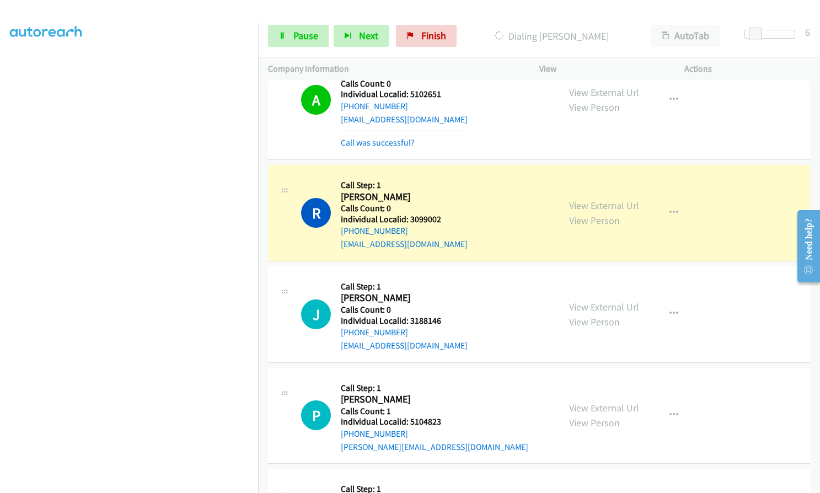
scroll to position [15489, 0]
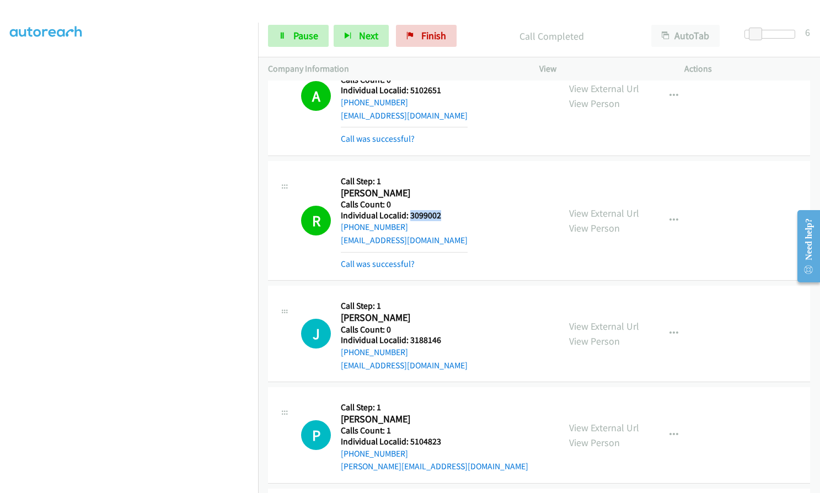
drag, startPoint x: 409, startPoint y: 149, endPoint x: 443, endPoint y: 149, distance: 34.8
click at [444, 171] on div "R Callback Scheduled Call Step: 1 Rick Zaragoza America/Los_Angeles Calls Count…" at bounding box center [425, 220] width 248 height 99
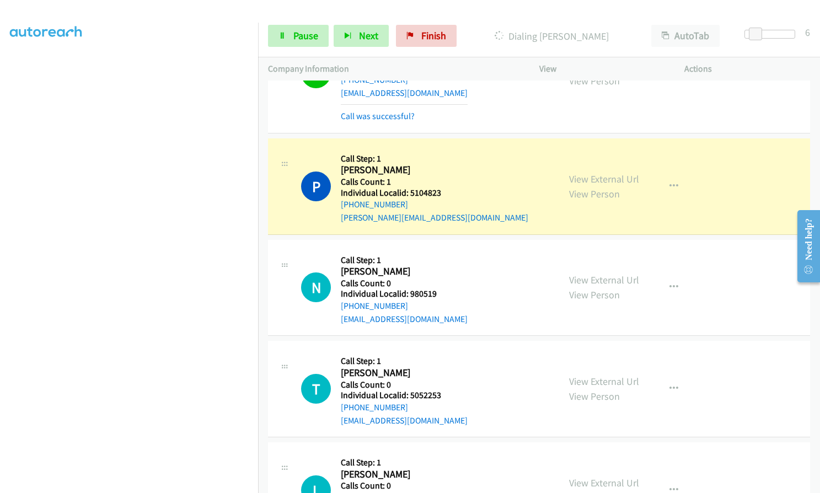
scroll to position [15765, 0]
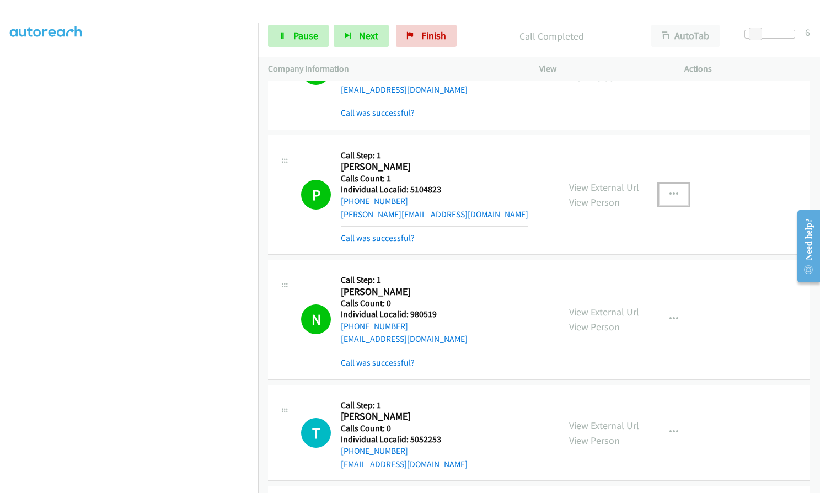
click at [670, 190] on icon "button" at bounding box center [674, 194] width 9 height 9
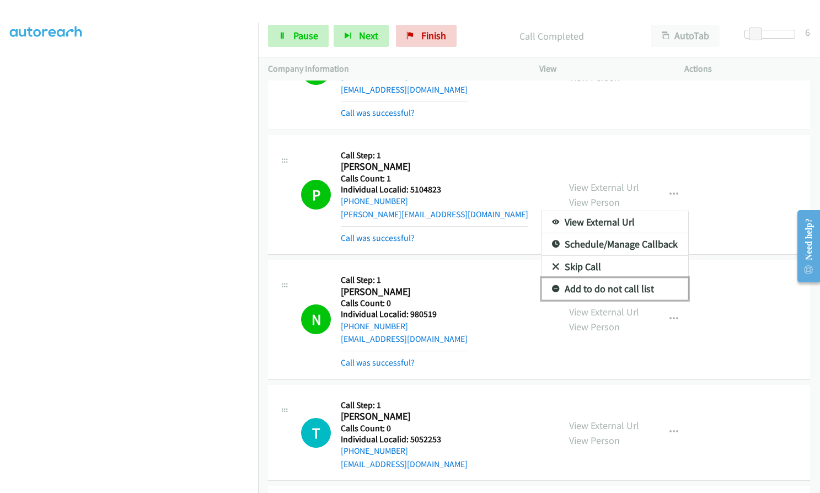
click at [553, 286] on icon at bounding box center [556, 290] width 8 height 8
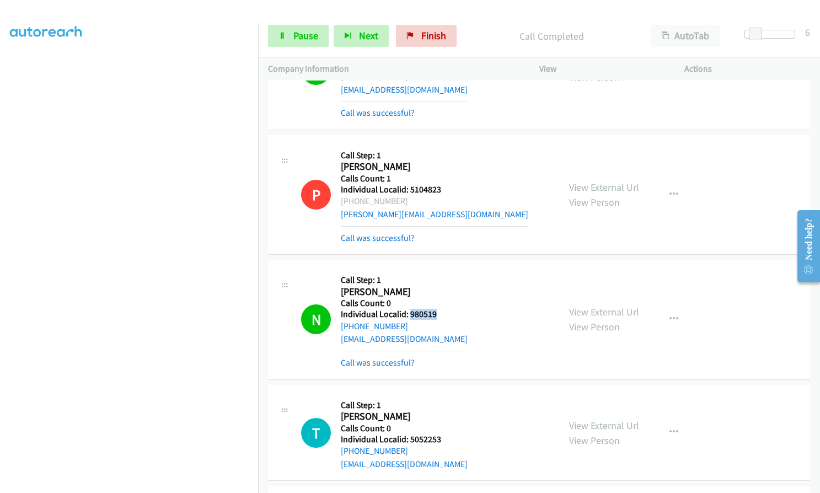
drag, startPoint x: 409, startPoint y: 251, endPoint x: 438, endPoint y: 251, distance: 29.2
click at [438, 270] on div "N Callback Scheduled Call Step: 1 Nic Meredith America/Los_Angeles Calls Count:…" at bounding box center [425, 319] width 248 height 99
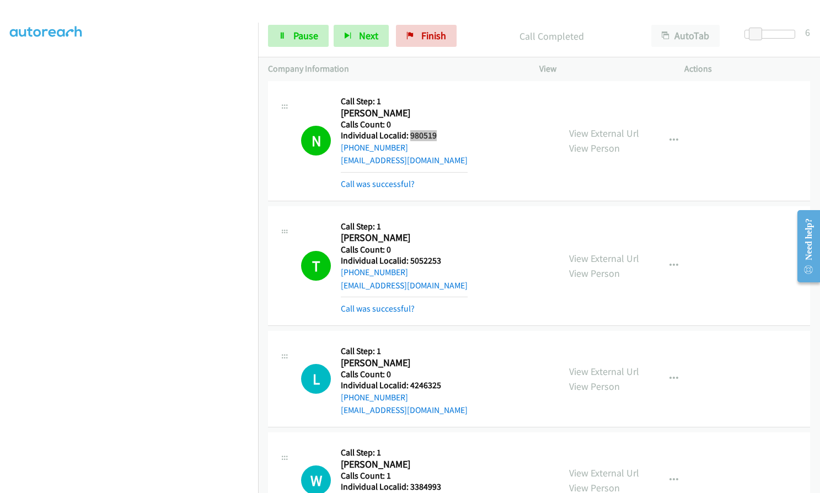
scroll to position [15944, 0]
click at [670, 261] on icon "button" at bounding box center [674, 265] width 9 height 9
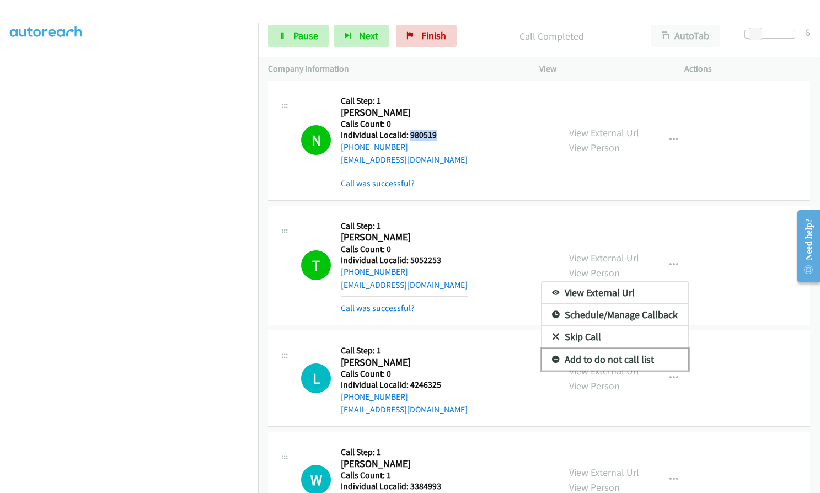
click at [552, 356] on icon at bounding box center [556, 360] width 8 height 8
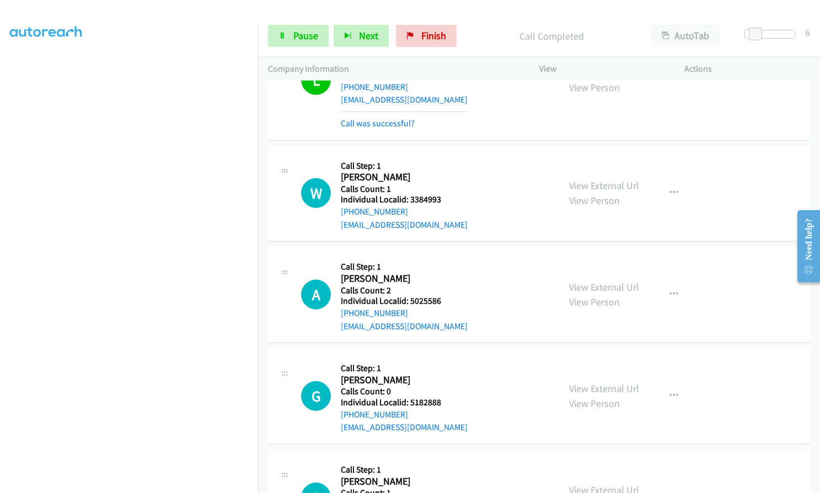
scroll to position [16275, 0]
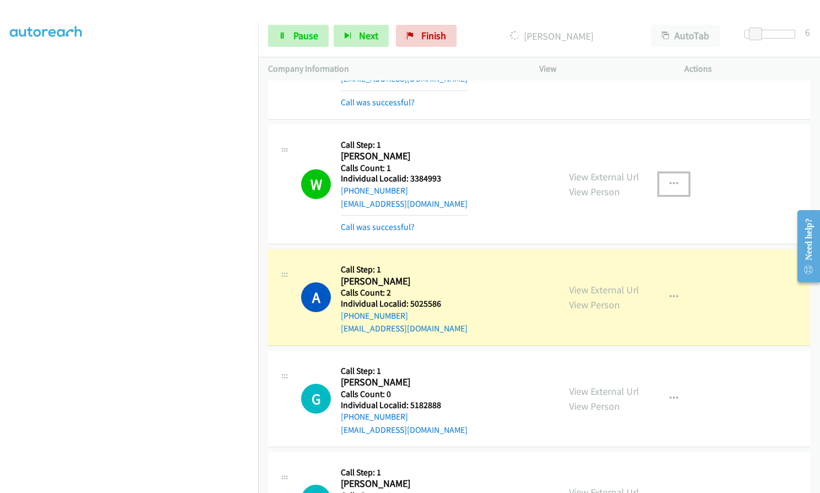
click at [670, 180] on icon "button" at bounding box center [674, 184] width 9 height 9
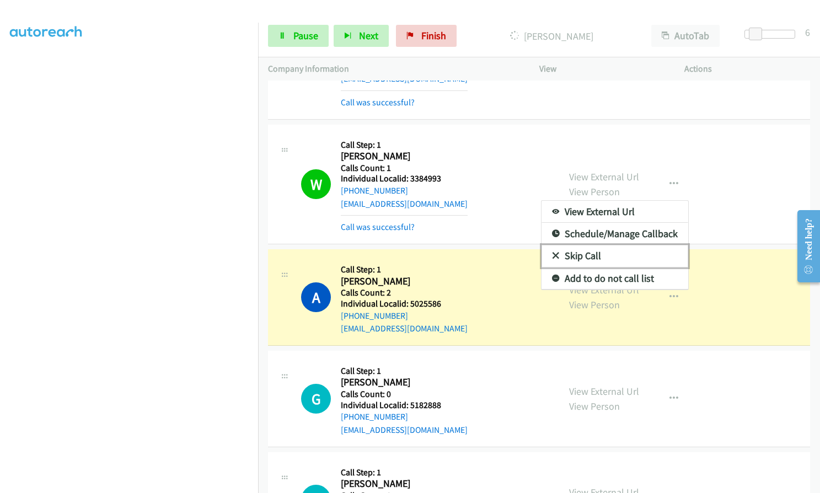
click at [556, 245] on link "Skip Call" at bounding box center [615, 256] width 147 height 22
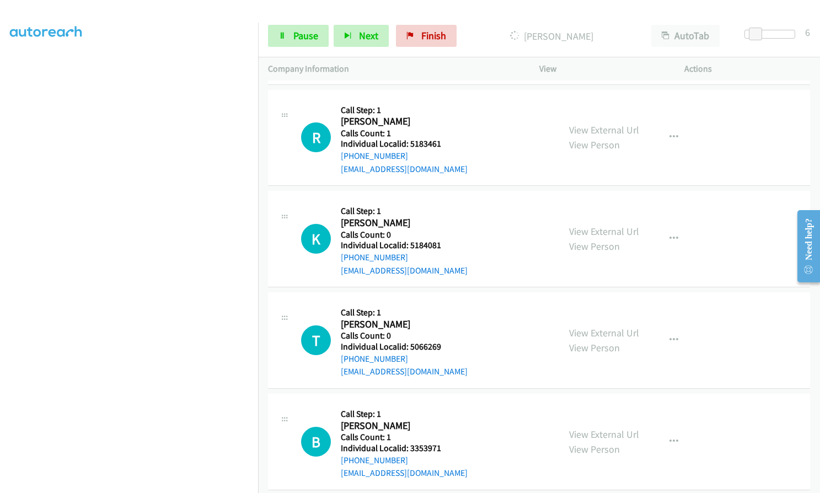
scroll to position [16647, 0]
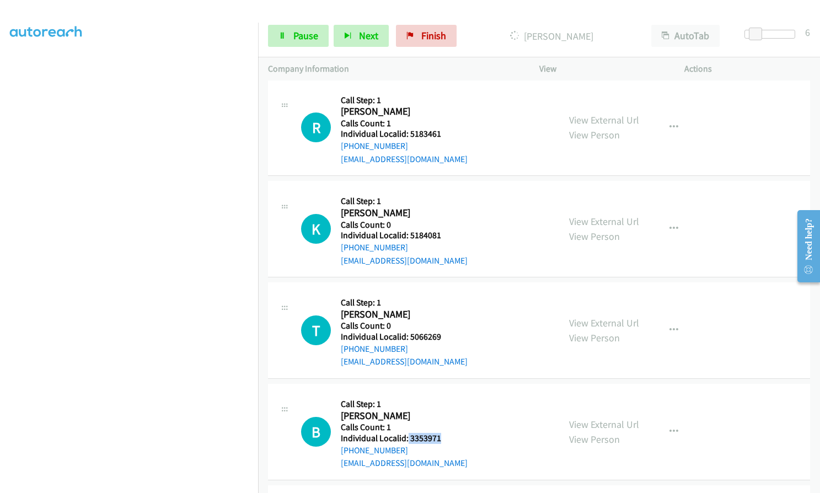
drag, startPoint x: 408, startPoint y: 374, endPoint x: 450, endPoint y: 372, distance: 42.5
click at [451, 394] on div "B Callback Scheduled Call Step: 1 Brian Francisco America/New_York Calls Count:…" at bounding box center [425, 432] width 248 height 76
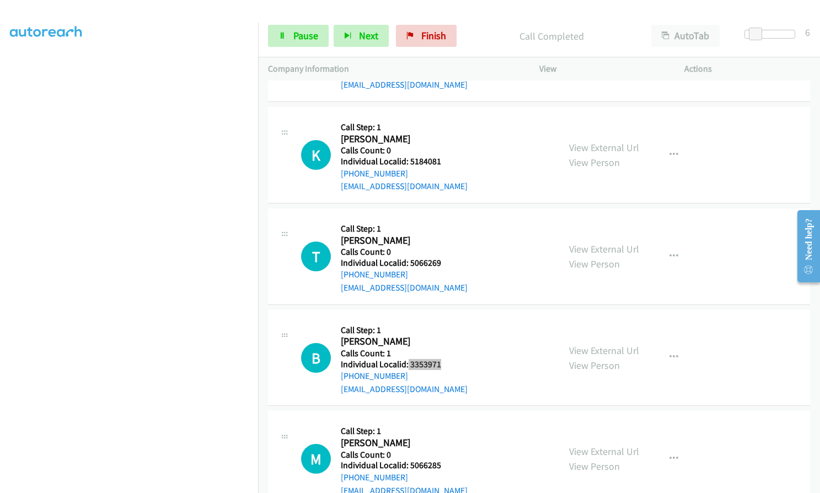
scroll to position [16809, 0]
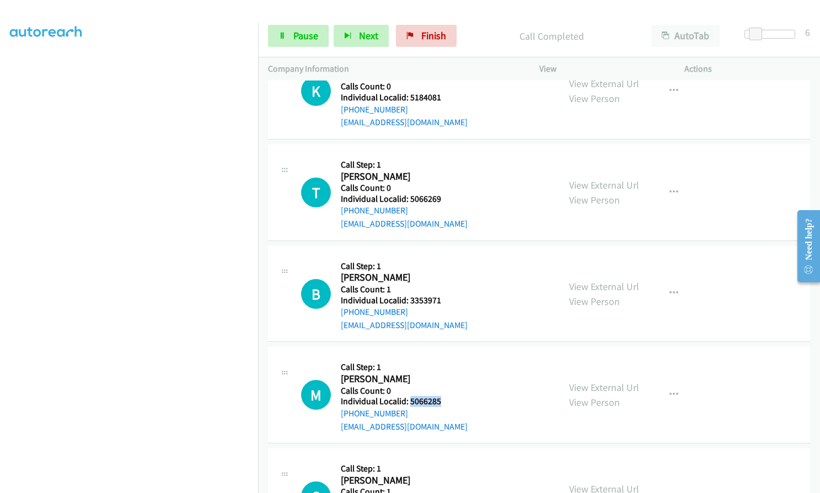
drag, startPoint x: 410, startPoint y: 335, endPoint x: 440, endPoint y: 334, distance: 29.8
click at [442, 396] on h5 "Individual Localid: 5066285" at bounding box center [404, 401] width 127 height 11
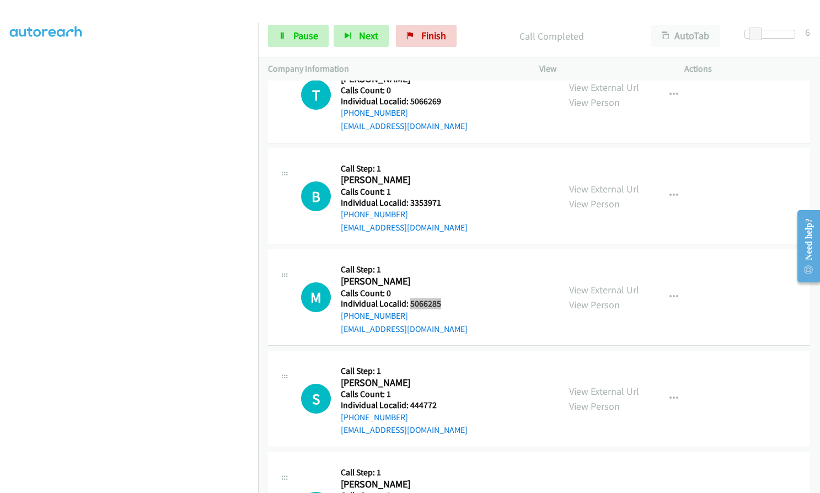
scroll to position [16933, 0]
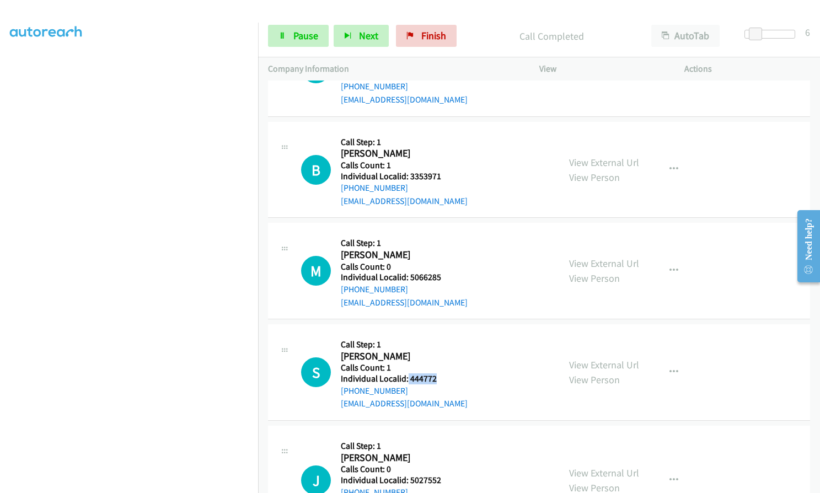
drag, startPoint x: 407, startPoint y: 314, endPoint x: 437, endPoint y: 313, distance: 30.3
click at [437, 334] on div "S Callback Scheduled Call Step: 1 Sean Kincaid America/Chicago Calls Count: 1 I…" at bounding box center [425, 372] width 248 height 76
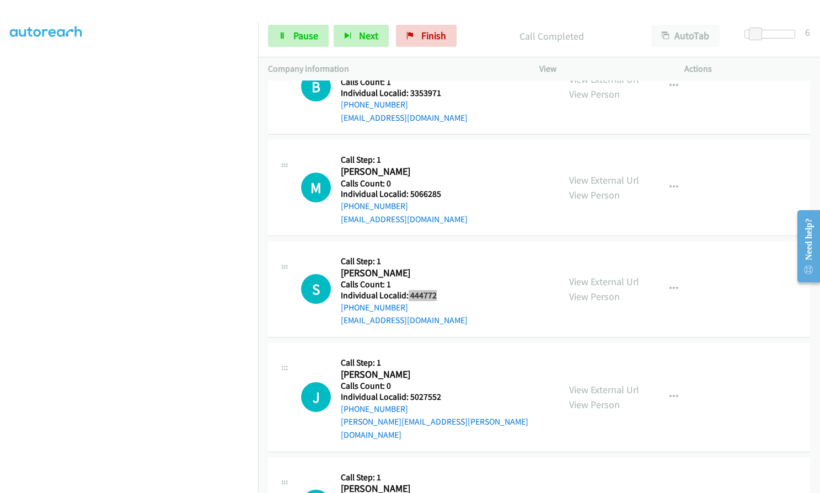
scroll to position [17057, 0]
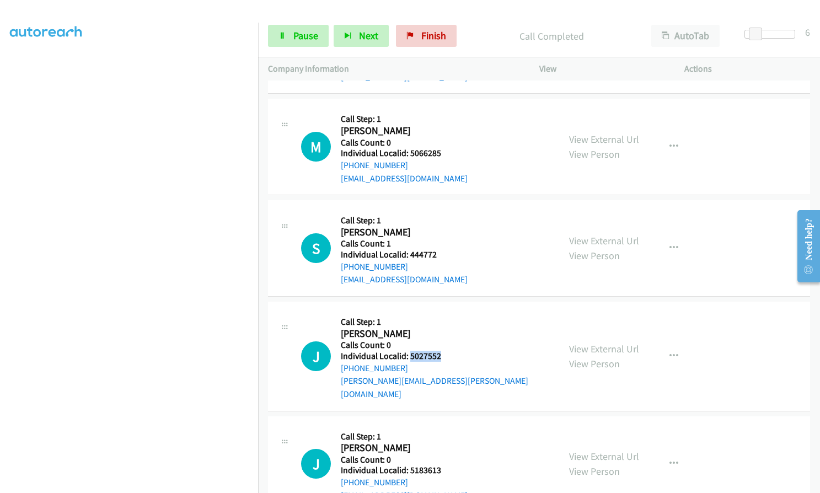
drag, startPoint x: 409, startPoint y: 291, endPoint x: 447, endPoint y: 290, distance: 38.1
click at [447, 312] on div "J Callback Scheduled Call Step: 1 James Deshler America/New_York Calls Count: 0…" at bounding box center [425, 356] width 248 height 89
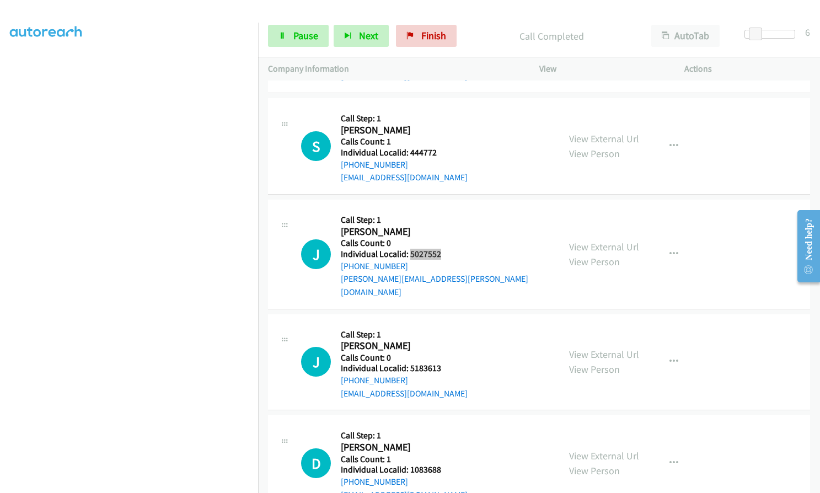
scroll to position [17181, 0]
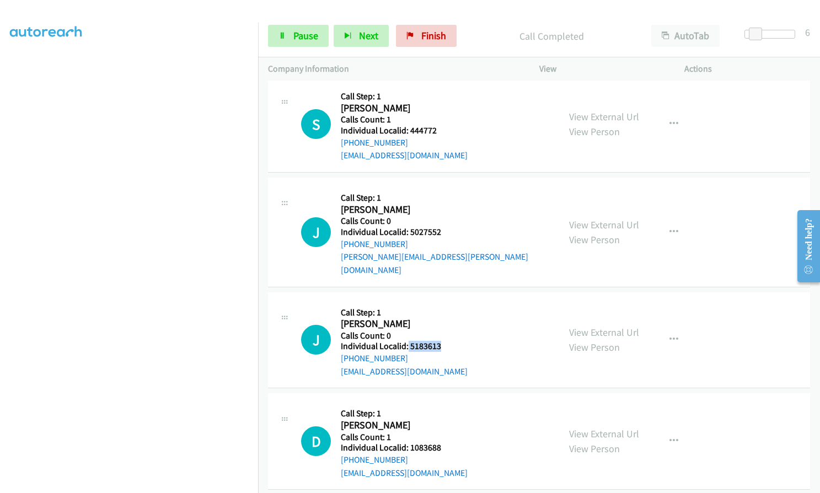
drag, startPoint x: 408, startPoint y: 266, endPoint x: 441, endPoint y: 266, distance: 33.6
click at [441, 302] on div "J Callback Scheduled Call Step: 1 John Roth America/Chicago Calls Count: 0 Indi…" at bounding box center [425, 340] width 248 height 76
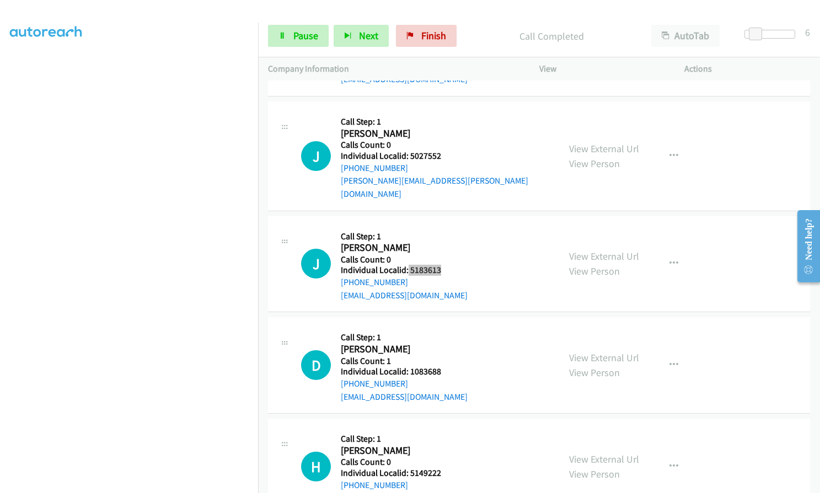
scroll to position [17292, 0]
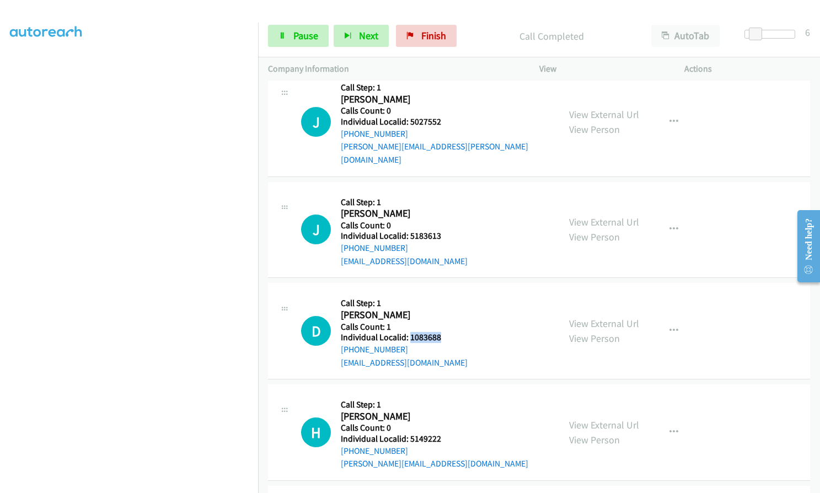
drag, startPoint x: 409, startPoint y: 259, endPoint x: 445, endPoint y: 258, distance: 36.4
click at [445, 293] on div "D Callback Scheduled Call Step: 1 Douglas Gardner America/Denver Calls Count: 1…" at bounding box center [425, 331] width 248 height 76
drag, startPoint x: 408, startPoint y: 359, endPoint x: 438, endPoint y: 359, distance: 30.3
click at [438, 434] on h5 "Individual Localid: 5149222" at bounding box center [435, 439] width 188 height 11
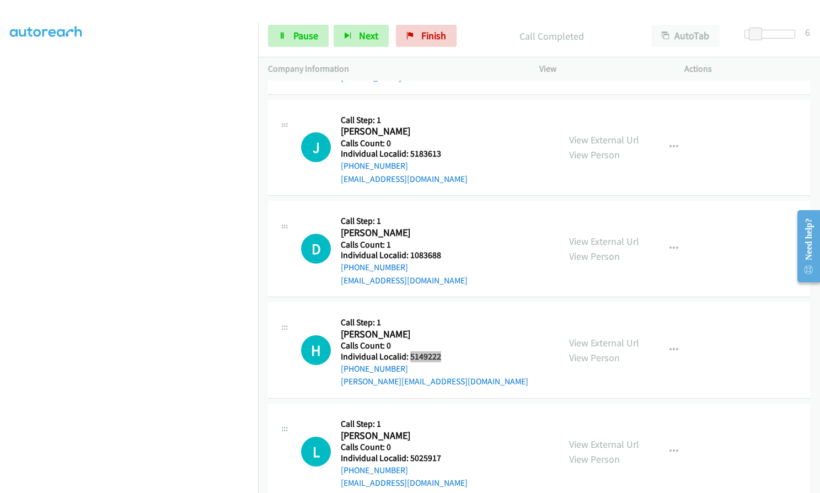
scroll to position [17374, 0]
drag, startPoint x: 409, startPoint y: 378, endPoint x: 450, endPoint y: 379, distance: 41.4
click at [450, 413] on div "L Callback Scheduled Call Step: 1 Lisa Boaz America/Chicago Calls Count: 0 Indi…" at bounding box center [425, 451] width 248 height 76
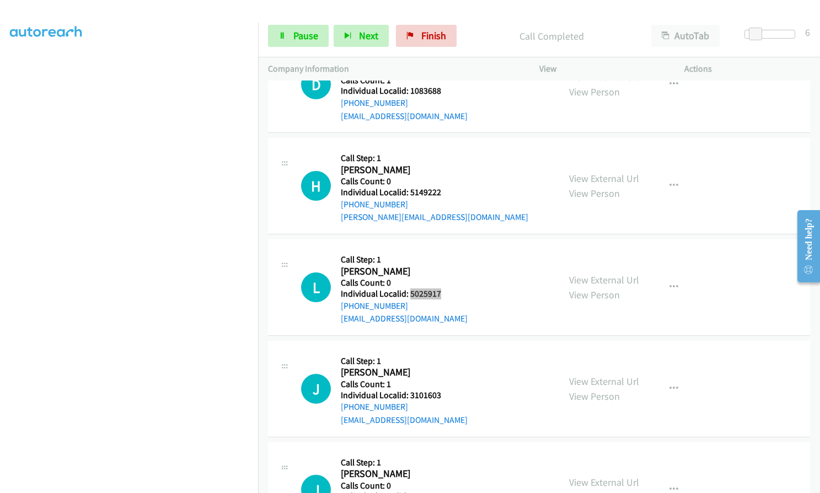
scroll to position [17554, 0]
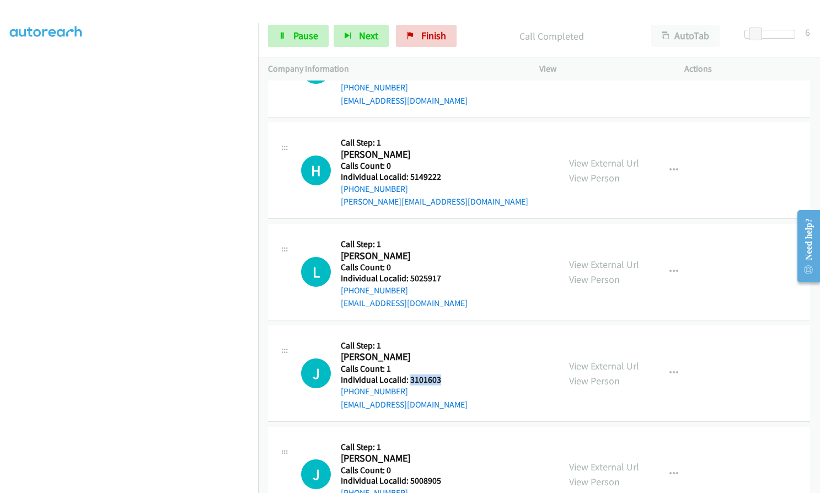
drag, startPoint x: 410, startPoint y: 301, endPoint x: 449, endPoint y: 301, distance: 39.2
click at [449, 335] on div "J Callback Scheduled Call Step: 1 Jim Flynn America/Phoenix Calls Count: 1 Indi…" at bounding box center [425, 373] width 248 height 76
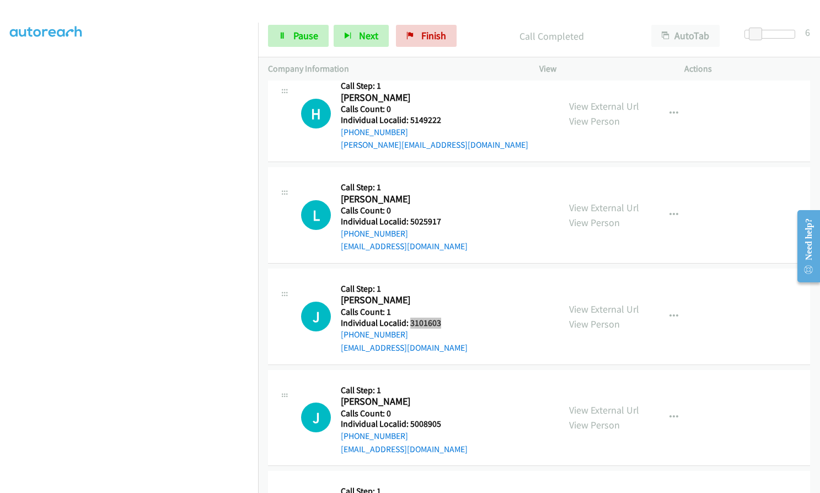
scroll to position [17623, 0]
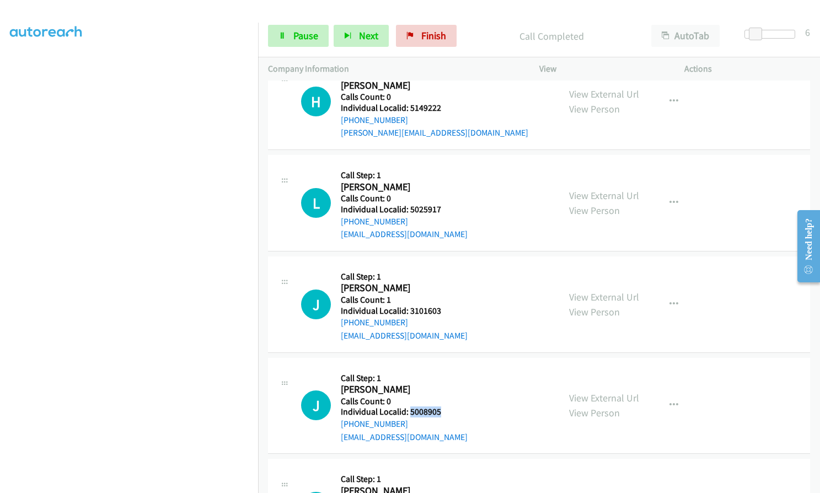
drag, startPoint x: 409, startPoint y: 335, endPoint x: 447, endPoint y: 333, distance: 38.1
click at [448, 368] on div "J Callback Scheduled Call Step: 1 Jonathan Subbe America/New_York Calls Count: …" at bounding box center [425, 406] width 248 height 76
click at [318, 36] on link "Pause" at bounding box center [298, 36] width 61 height 22
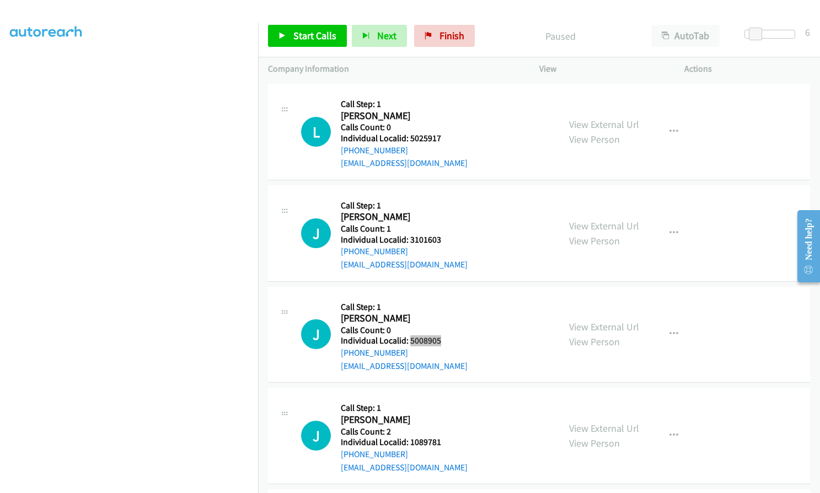
scroll to position [17719, 0]
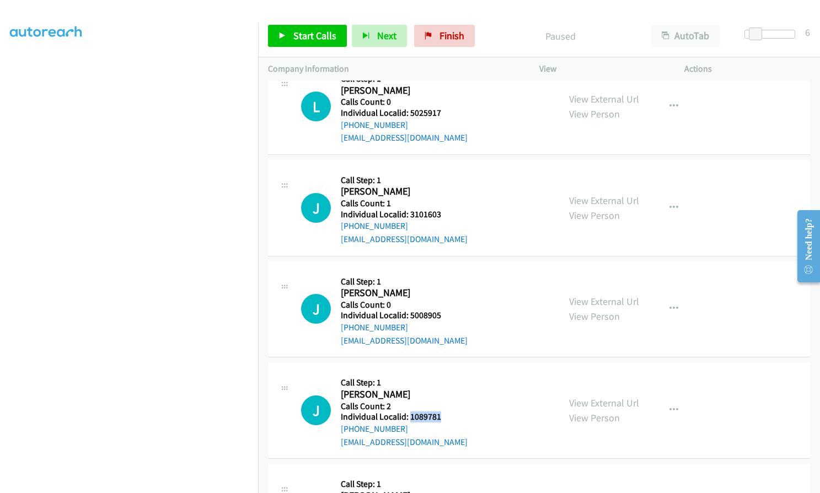
drag, startPoint x: 409, startPoint y: 340, endPoint x: 443, endPoint y: 339, distance: 33.7
click at [443, 372] on div "J Callback Scheduled Call Step: 1 Joseph Volk America/New_York Calls Count: 2 I…" at bounding box center [425, 410] width 248 height 76
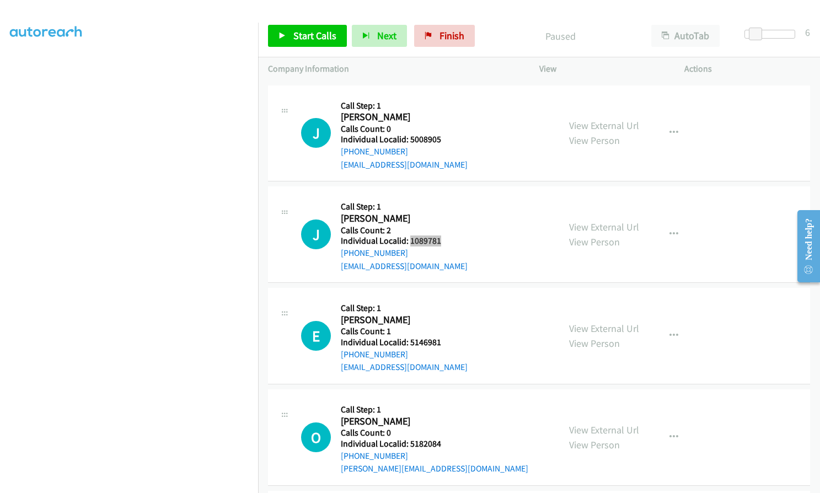
scroll to position [17898, 0]
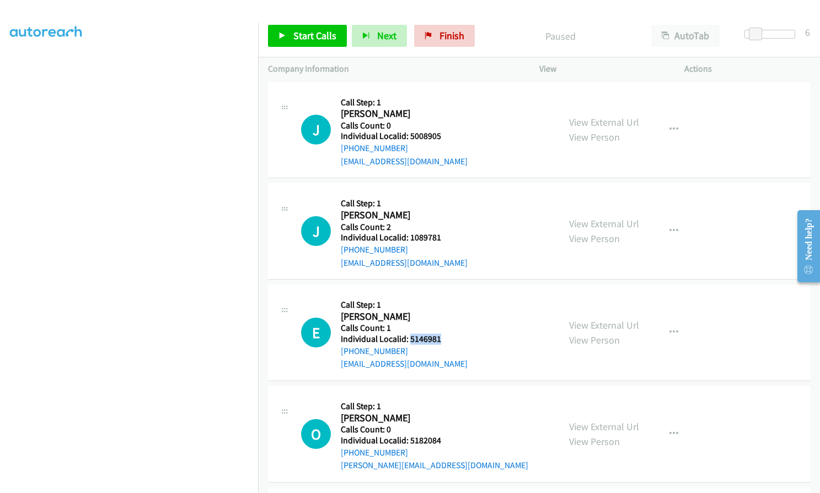
drag, startPoint x: 409, startPoint y: 259, endPoint x: 445, endPoint y: 259, distance: 35.3
click at [445, 295] on div "E Callback Scheduled Call Step: 1 Essex Gordon America/Los_Angeles Calls Count:…" at bounding box center [425, 333] width 248 height 76
drag, startPoint x: 408, startPoint y: 361, endPoint x: 445, endPoint y: 359, distance: 37.5
click at [445, 435] on h5 "Individual Localid: 5182084" at bounding box center [435, 440] width 188 height 11
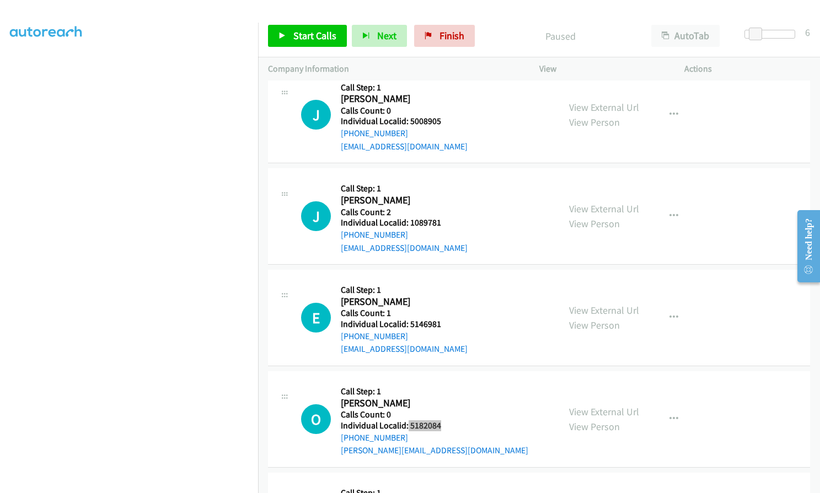
scroll to position [17927, 0]
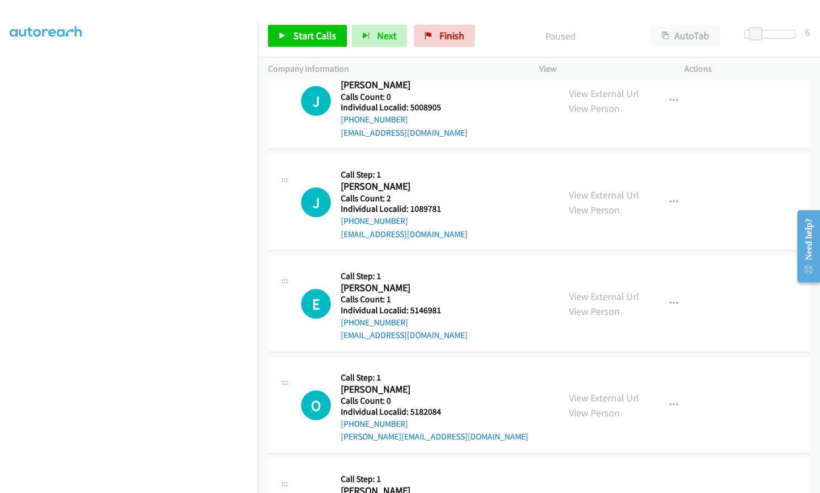
drag, startPoint x: 414, startPoint y: 433, endPoint x: 428, endPoint y: 431, distance: 14.4
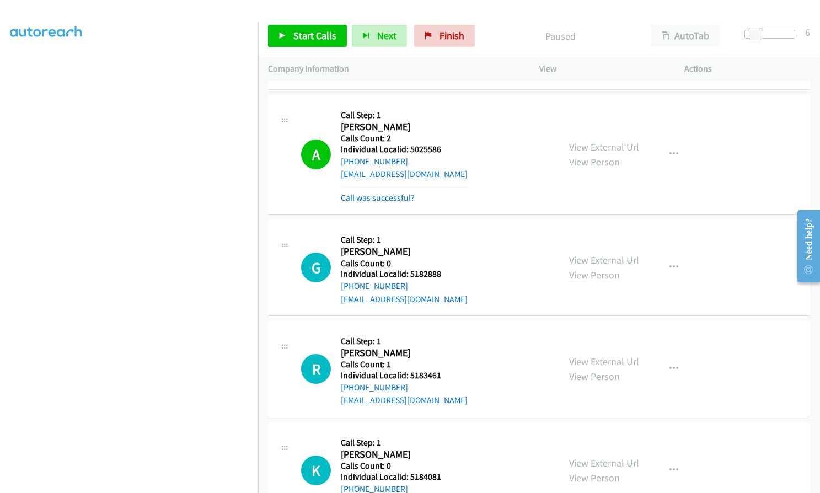
scroll to position [16355, 0]
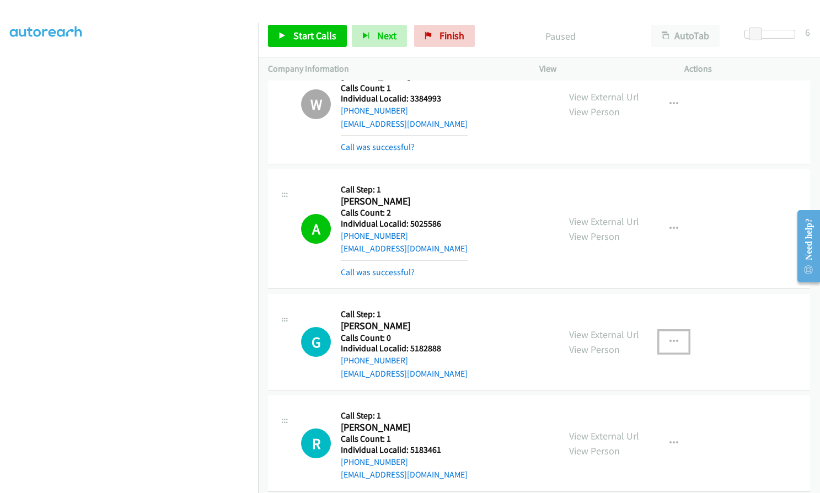
click at [677, 331] on button "button" at bounding box center [674, 342] width 30 height 22
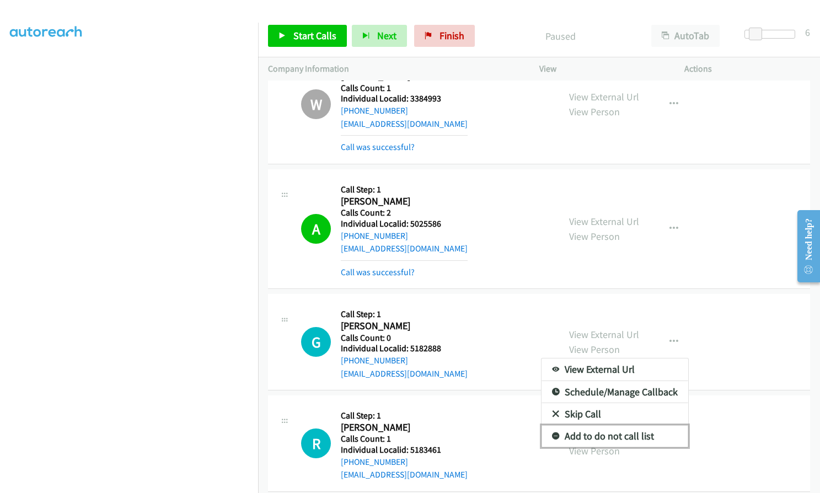
click at [552, 433] on icon at bounding box center [556, 437] width 8 height 8
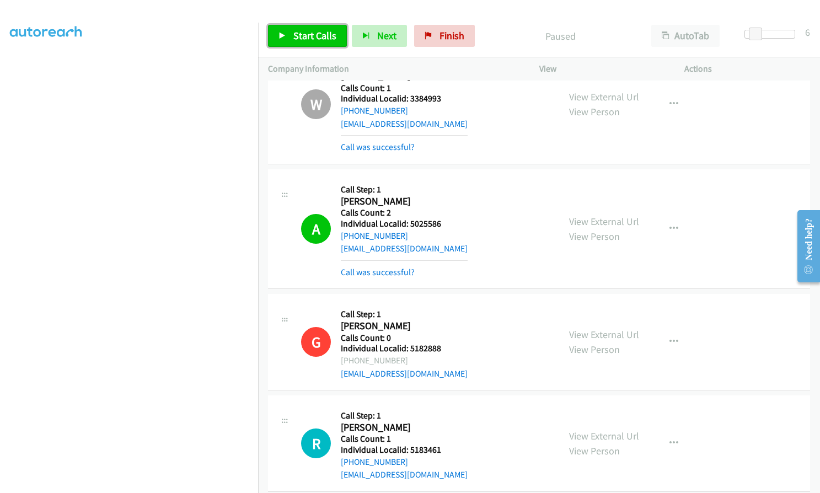
click at [320, 33] on span "Start Calls" at bounding box center [314, 35] width 43 height 13
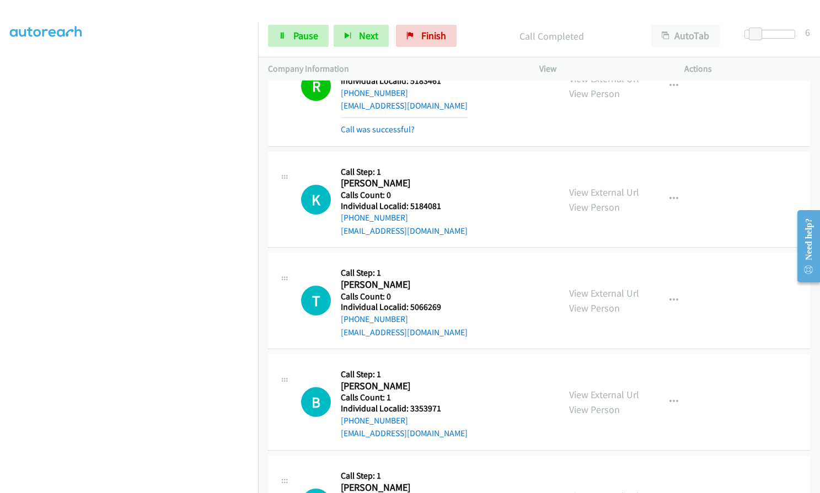
scroll to position [16727, 0]
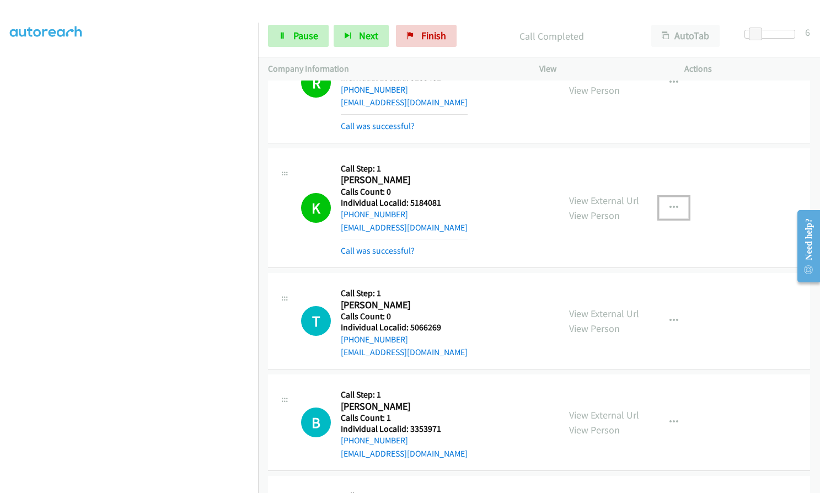
click at [672, 197] on button "button" at bounding box center [674, 208] width 30 height 22
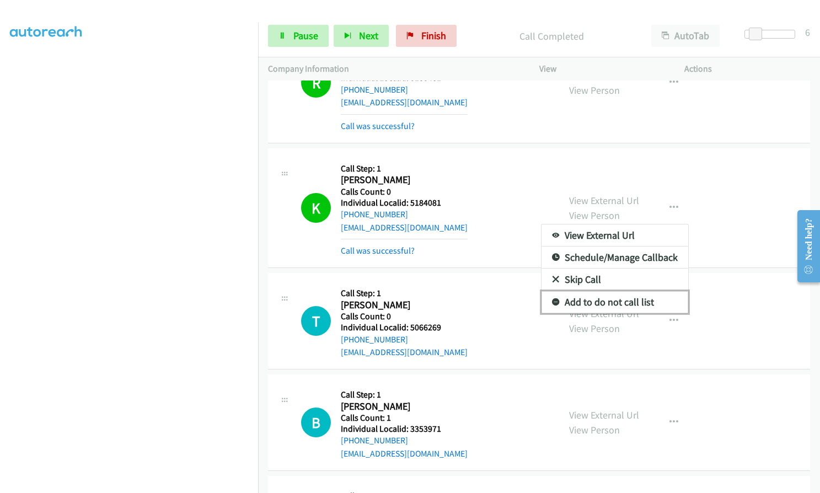
click at [552, 299] on icon at bounding box center [556, 303] width 8 height 8
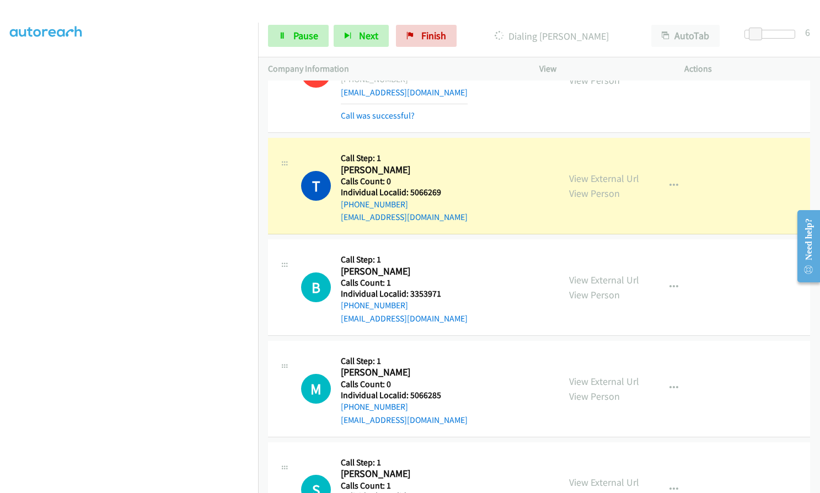
scroll to position [16865, 0]
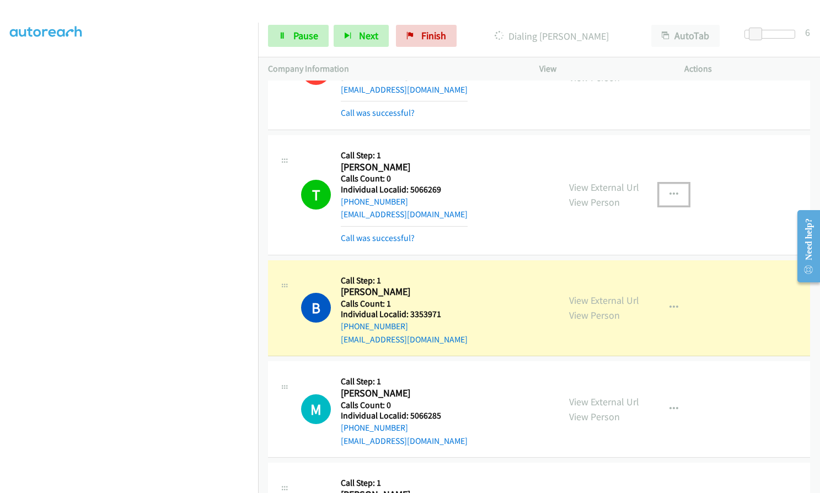
click at [668, 184] on button "button" at bounding box center [674, 195] width 30 height 22
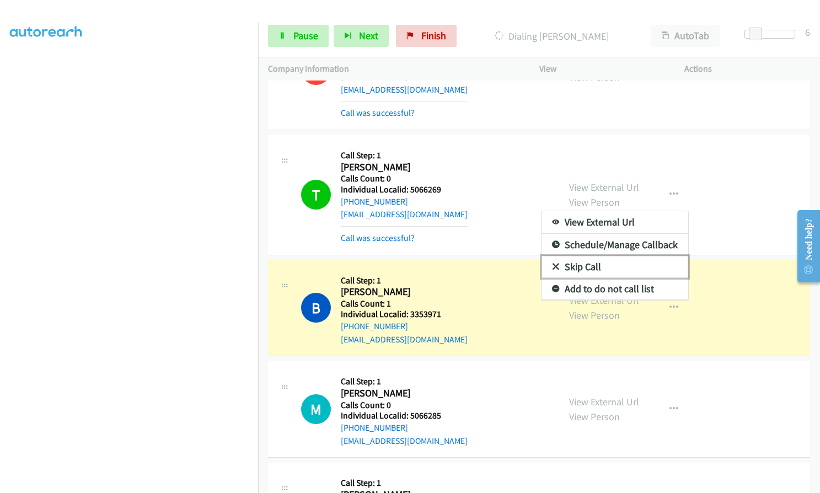
click at [555, 256] on link "Skip Call" at bounding box center [615, 267] width 147 height 22
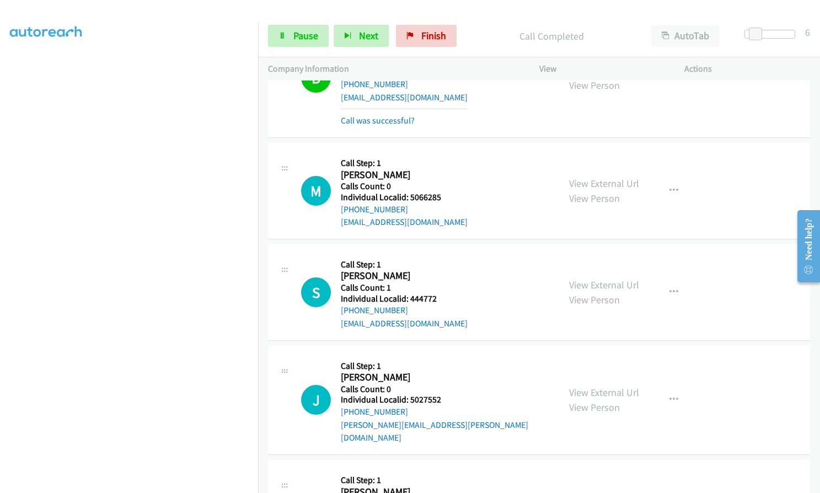
scroll to position [17113, 0]
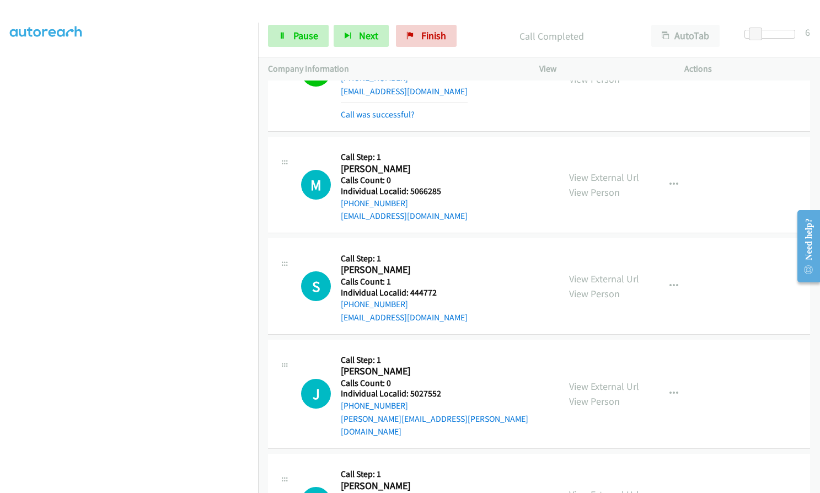
click at [488, 151] on div "M Callback Scheduled Call Step: 1 Matt Spaulding America/New_York Calls Count: …" at bounding box center [425, 185] width 248 height 76
click at [281, 38] on icon at bounding box center [283, 37] width 8 height 8
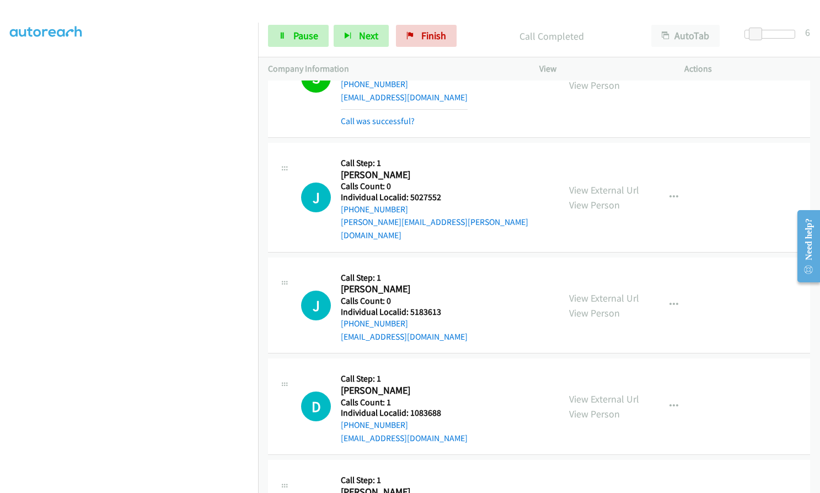
scroll to position [17334, 0]
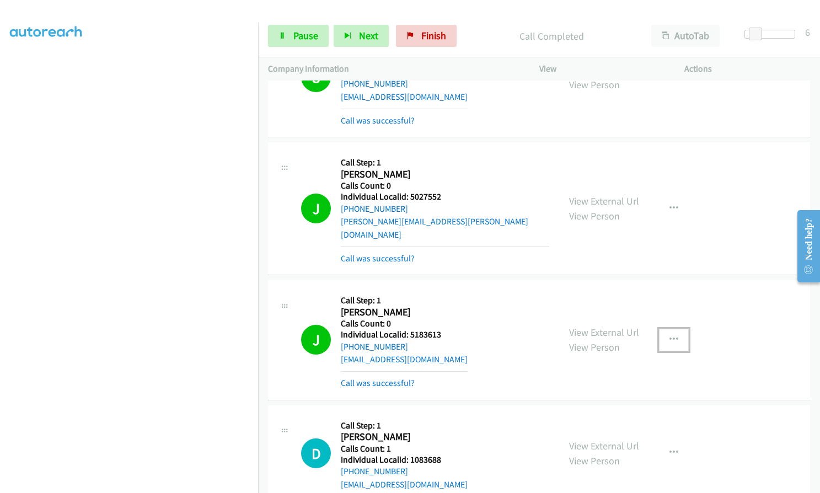
click at [674, 329] on button "button" at bounding box center [674, 340] width 30 height 22
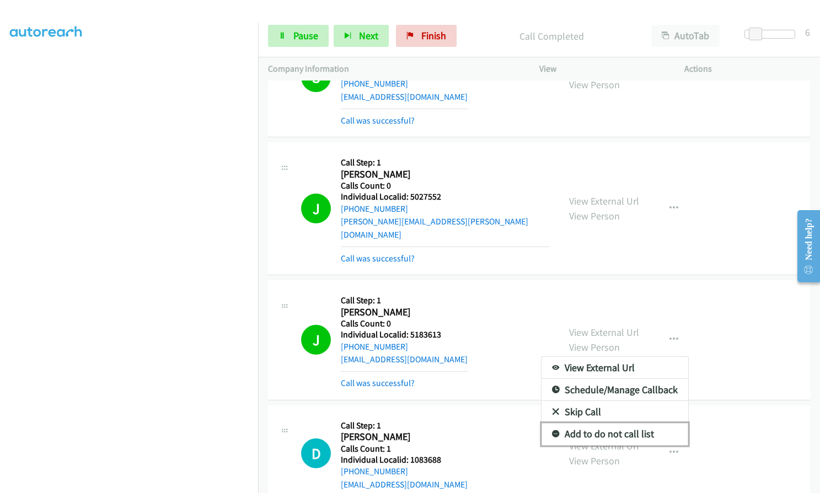
click at [552, 431] on icon at bounding box center [556, 435] width 8 height 8
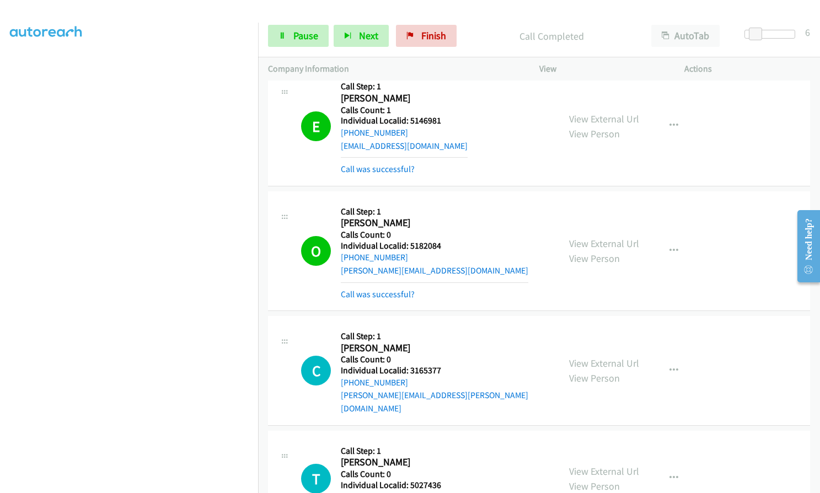
scroll to position [18423, 0]
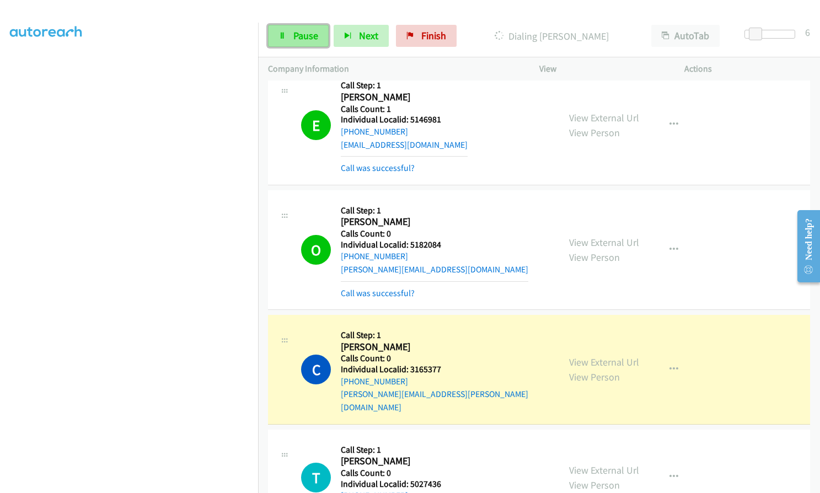
click at [307, 35] on span "Pause" at bounding box center [305, 35] width 25 height 13
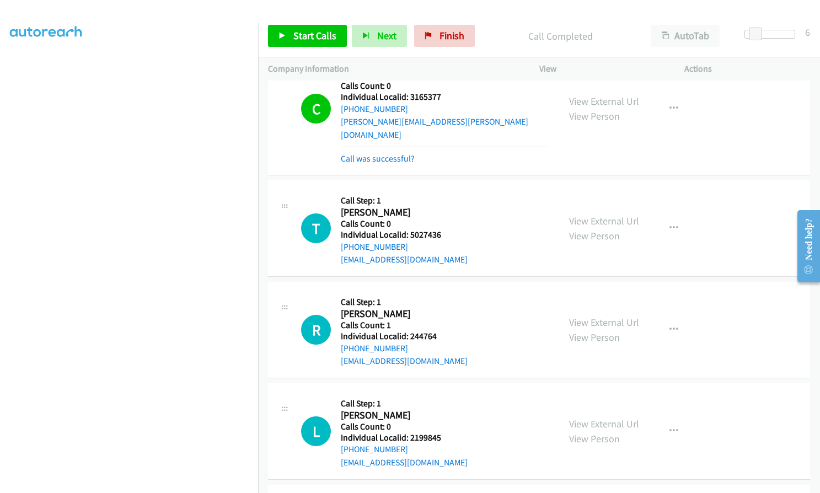
scroll to position [18699, 0]
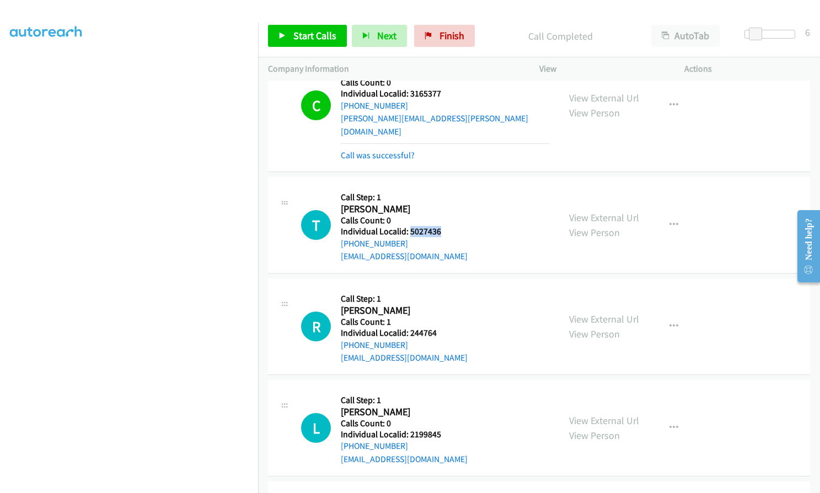
drag, startPoint x: 409, startPoint y: 139, endPoint x: 447, endPoint y: 136, distance: 37.6
click at [447, 187] on div "T Callback Scheduled Call Step: 1 Thomas Huelbig America/New_York Calls Count: …" at bounding box center [425, 225] width 248 height 76
drag, startPoint x: 408, startPoint y: 240, endPoint x: 445, endPoint y: 242, distance: 37.0
click at [445, 328] on h5 "Individual Localid: 244764" at bounding box center [404, 333] width 127 height 11
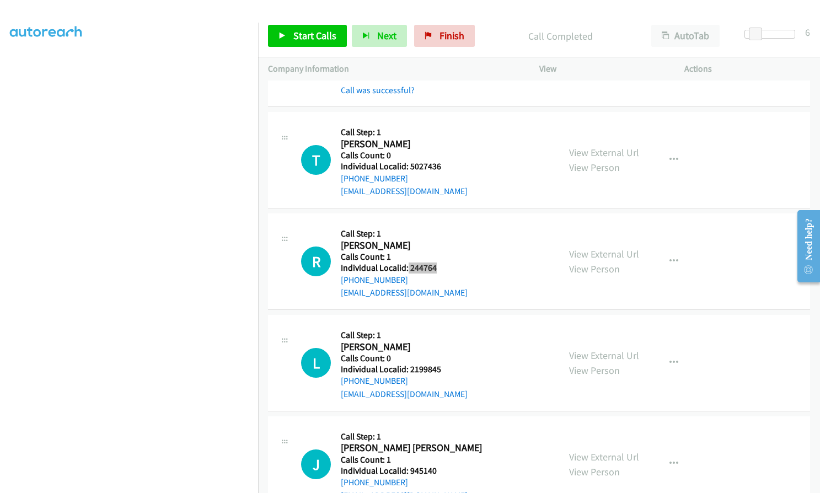
scroll to position [18782, 0]
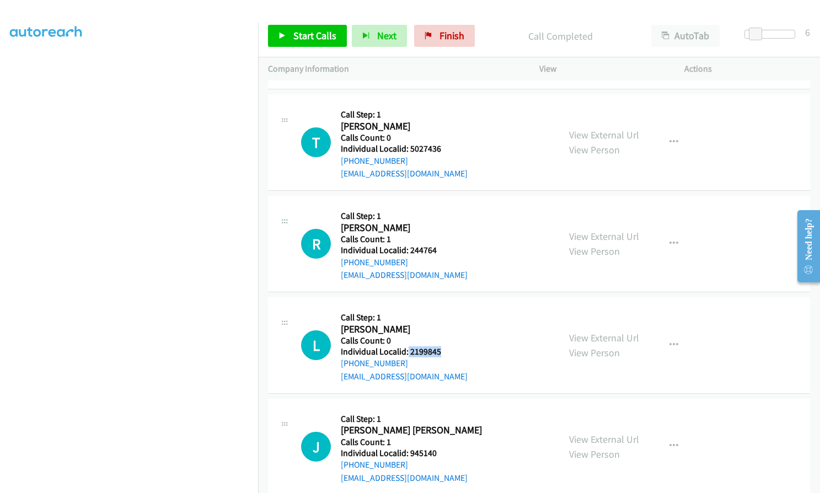
drag, startPoint x: 406, startPoint y: 260, endPoint x: 442, endPoint y: 259, distance: 35.9
click at [442, 307] on div "L Callback Scheduled Call Step: 1 Larry Davis America/New_York Calls Count: 0 I…" at bounding box center [425, 345] width 248 height 76
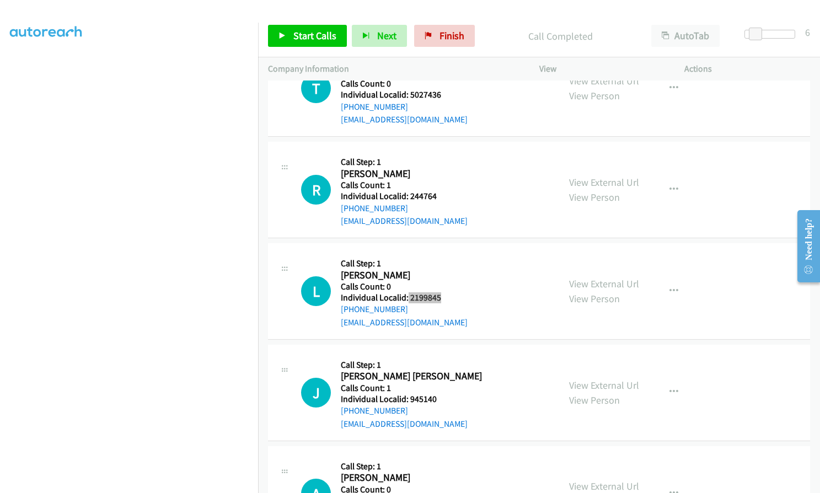
scroll to position [18851, 0]
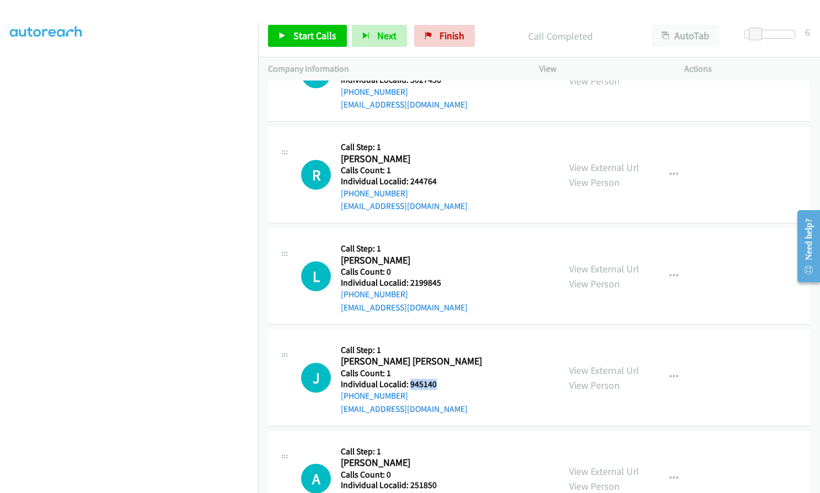
drag, startPoint x: 409, startPoint y: 292, endPoint x: 440, endPoint y: 292, distance: 30.9
click at [440, 340] on div "J Callback Scheduled Call Step: 1 Janet Sonia America/New_York Calls Count: 1 I…" at bounding box center [425, 378] width 248 height 76
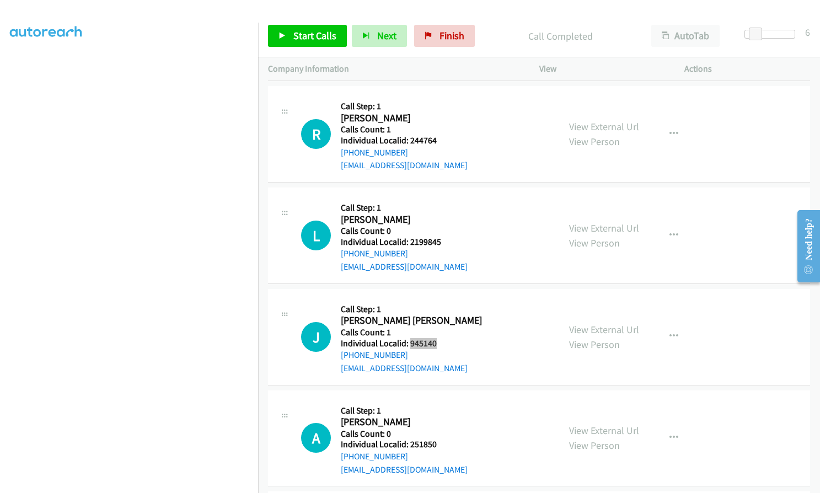
scroll to position [18892, 0]
drag, startPoint x: 409, startPoint y: 353, endPoint x: 441, endPoint y: 353, distance: 32.0
click at [441, 400] on div "A Callback Scheduled Call Step: 1 Allan Bigcas America/Chicago Calls Count: 0 I…" at bounding box center [425, 438] width 248 height 76
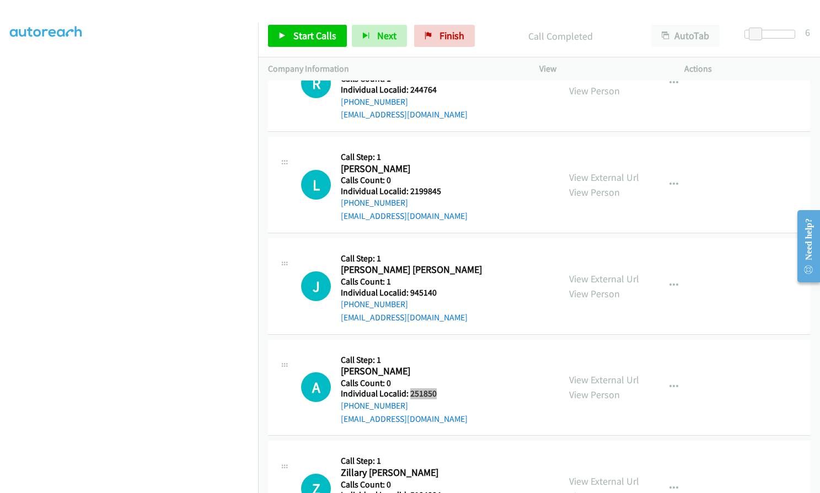
scroll to position [18947, 0]
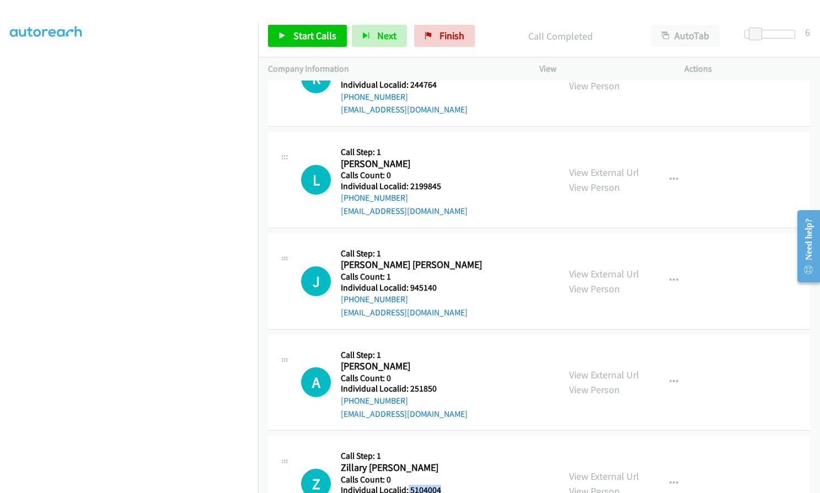
drag, startPoint x: 407, startPoint y: 397, endPoint x: 439, endPoint y: 398, distance: 32.0
click at [439, 485] on h5 "Individual Localid: 5104004" at bounding box center [404, 490] width 127 height 11
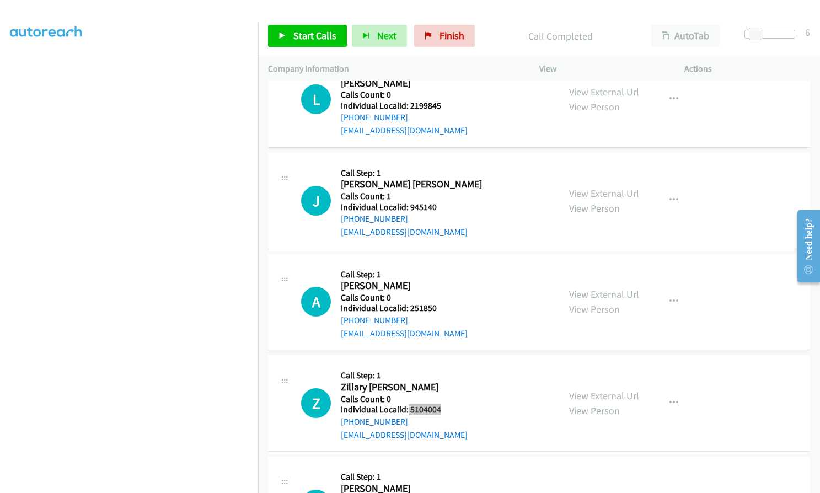
scroll to position [19030, 0]
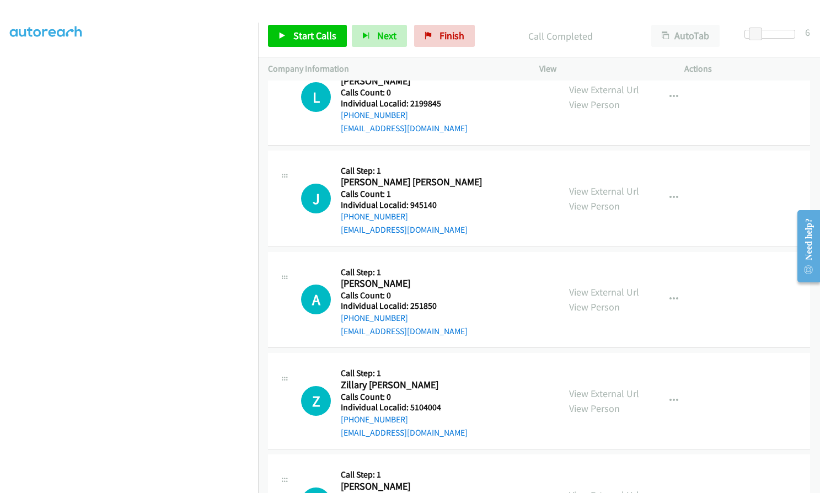
drag, startPoint x: 410, startPoint y: 416, endPoint x: 442, endPoint y: 418, distance: 32.0
click at [442, 464] on div "D Callback Scheduled Call Step: 1 Douglas Le Fevre America/Chicago Calls Count:…" at bounding box center [425, 502] width 248 height 76
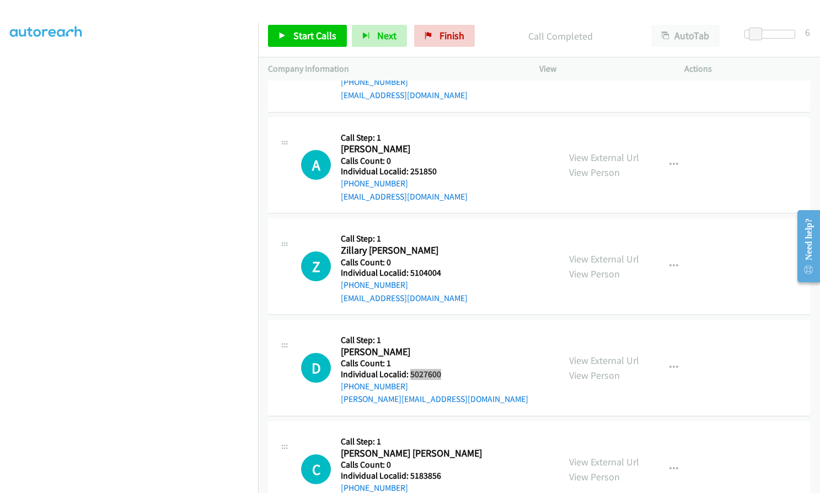
scroll to position [19168, 0]
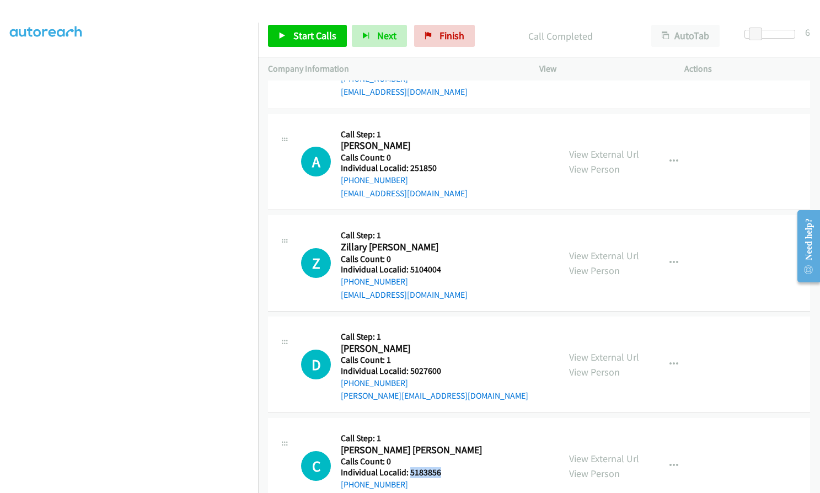
drag, startPoint x: 410, startPoint y: 381, endPoint x: 442, endPoint y: 381, distance: 32.5
click at [442, 428] on div "C Callback Scheduled Call Step: 1 Cooper Stone America/New_York Calls Count: 0 …" at bounding box center [425, 466] width 248 height 76
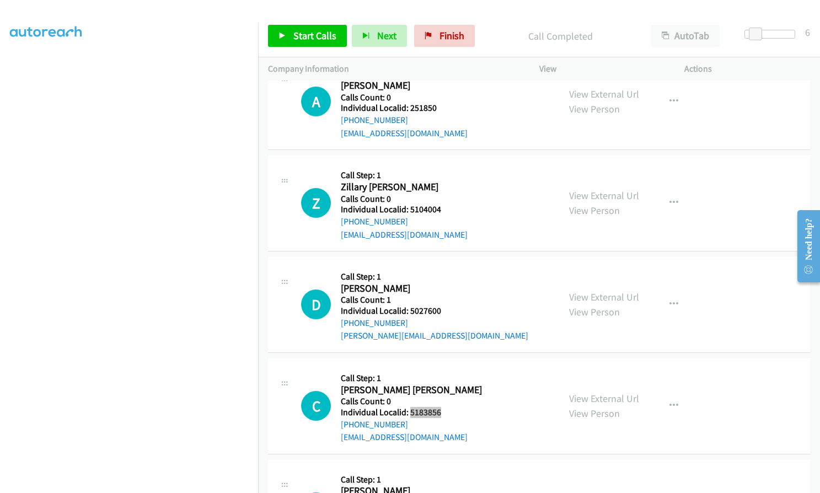
scroll to position [19251, 0]
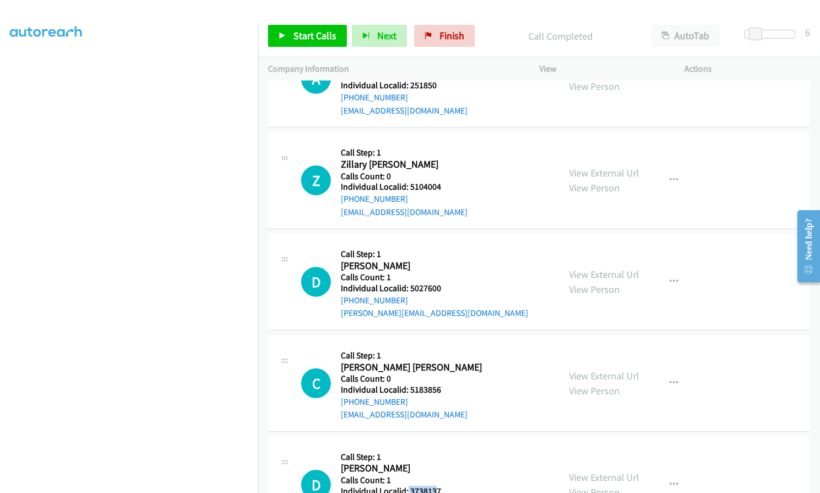
drag, startPoint x: 407, startPoint y: 399, endPoint x: 436, endPoint y: 396, distance: 29.4
click at [436, 486] on h5 "Individual Localid: 3738137" at bounding box center [435, 491] width 188 height 11
drag, startPoint x: 422, startPoint y: 400, endPoint x: 410, endPoint y: 398, distance: 11.8
click at [462, 447] on div "D Callback Scheduled Call Step: 1 Dan Morena America/New_York Calls Count: 1 In…" at bounding box center [425, 485] width 248 height 76
drag, startPoint x: 409, startPoint y: 397, endPoint x: 445, endPoint y: 397, distance: 35.9
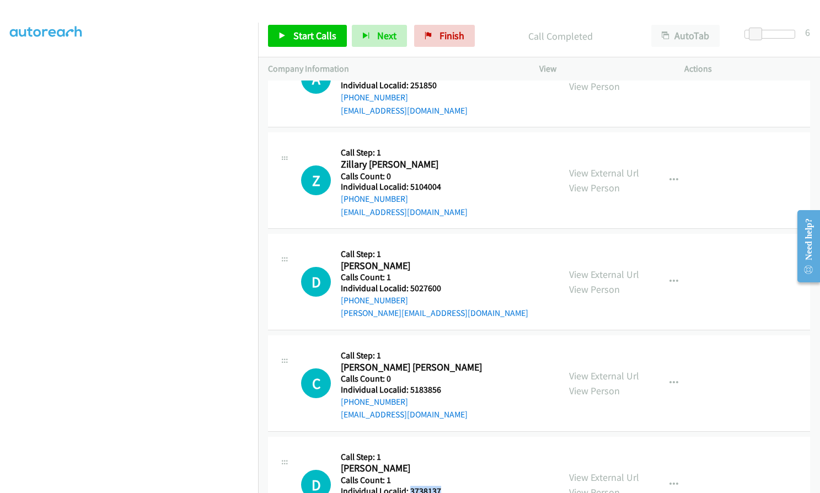
click at [445, 447] on div "D Callback Scheduled Call Step: 1 Dan Morena America/New_York Calls Count: 1 In…" at bounding box center [425, 485] width 248 height 76
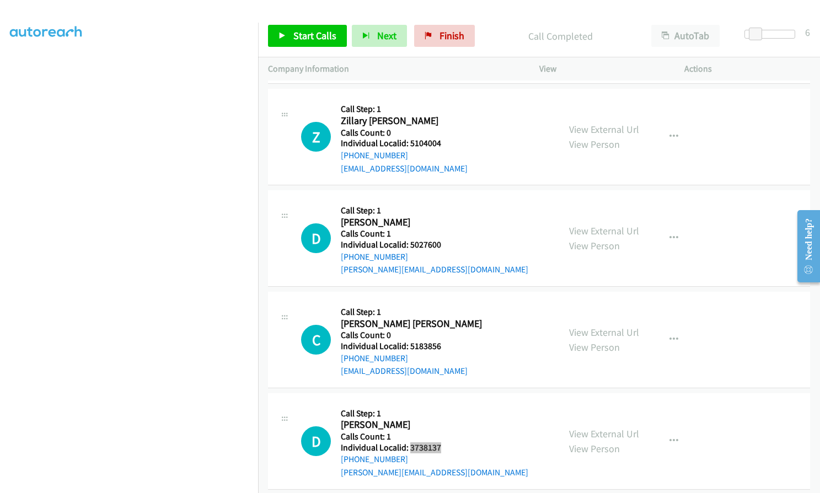
scroll to position [19458, 0]
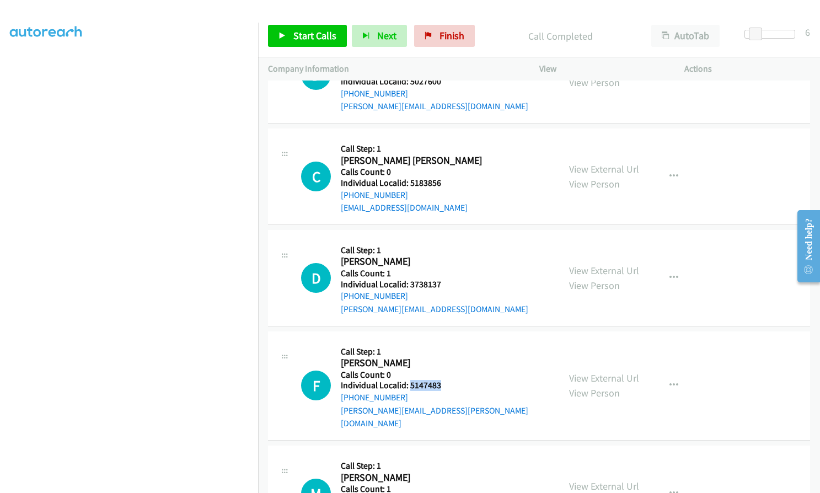
drag, startPoint x: 410, startPoint y: 295, endPoint x: 447, endPoint y: 293, distance: 36.4
click at [447, 341] on div "F Callback Scheduled Call Step: 1 Frank Gambina America/New_York Calls Count: 0…" at bounding box center [425, 385] width 248 height 89
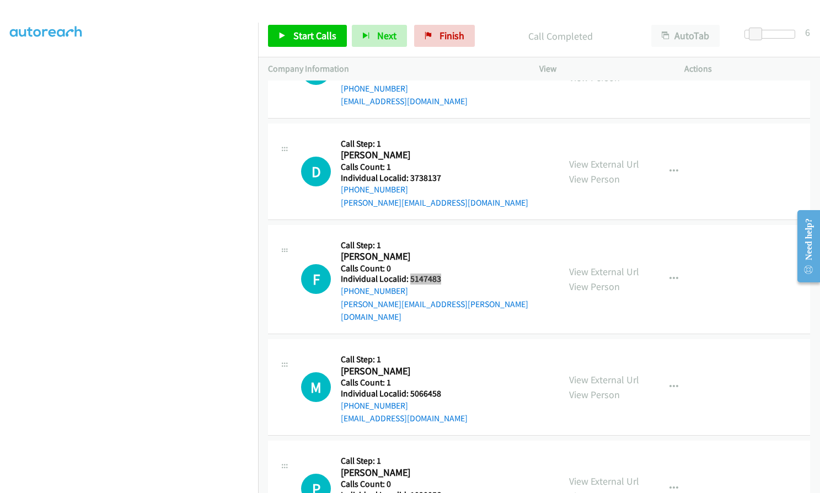
scroll to position [19623, 0]
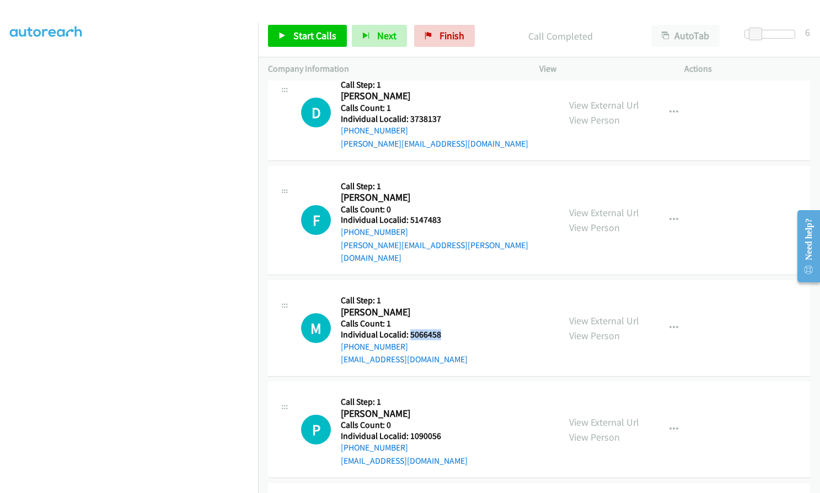
drag, startPoint x: 409, startPoint y: 229, endPoint x: 443, endPoint y: 229, distance: 34.2
click at [443, 329] on h5 "Individual Localid: 5066458" at bounding box center [404, 334] width 127 height 11
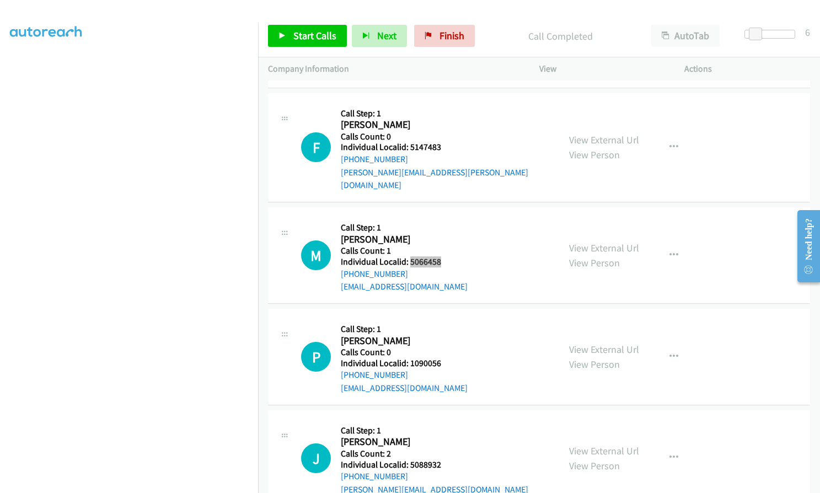
scroll to position [19706, 0]
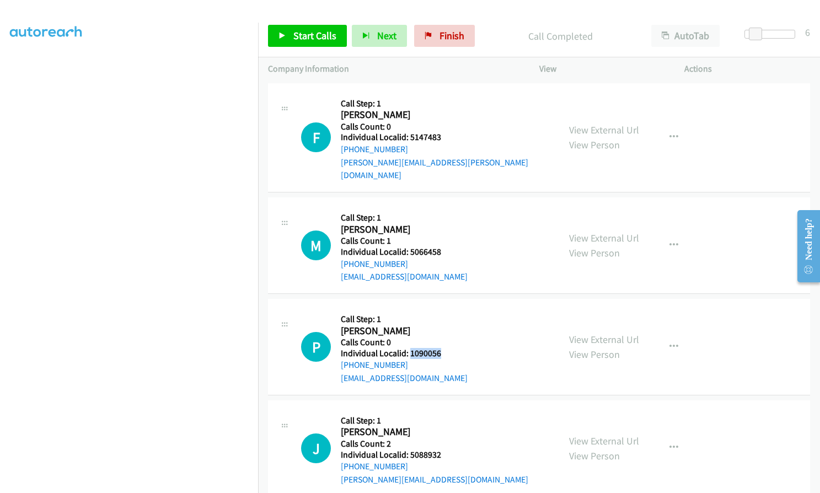
drag, startPoint x: 410, startPoint y: 250, endPoint x: 445, endPoint y: 250, distance: 34.2
click at [445, 309] on div "P Callback Scheduled Call Step: 1 Paul Miller America/Chicago Calls Count: 0 In…" at bounding box center [425, 347] width 248 height 76
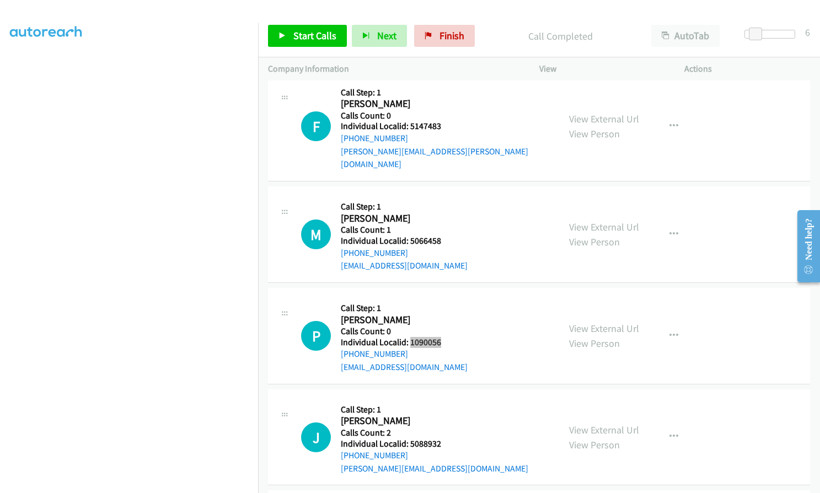
scroll to position [19723, 0]
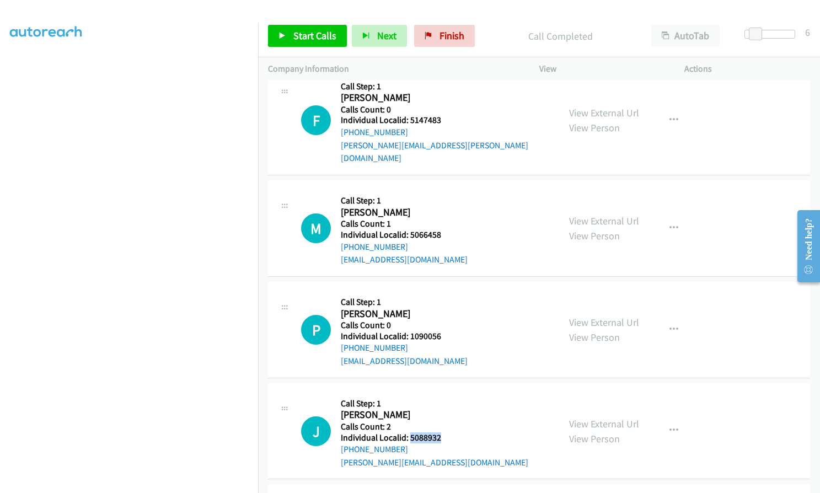
drag, startPoint x: 410, startPoint y: 333, endPoint x: 438, endPoint y: 331, distance: 28.7
click at [450, 432] on h5 "Individual Localid: 5088932" at bounding box center [435, 437] width 188 height 11
drag, startPoint x: 409, startPoint y: 433, endPoint x: 441, endPoint y: 434, distance: 32.0
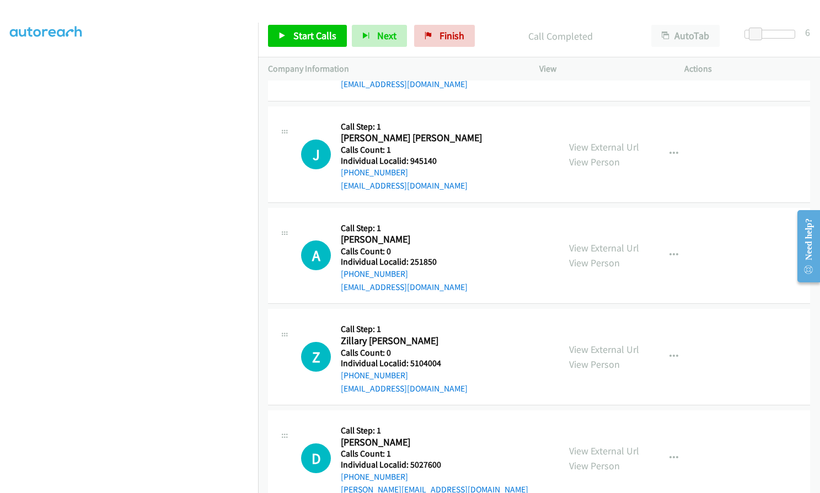
scroll to position [19061, 0]
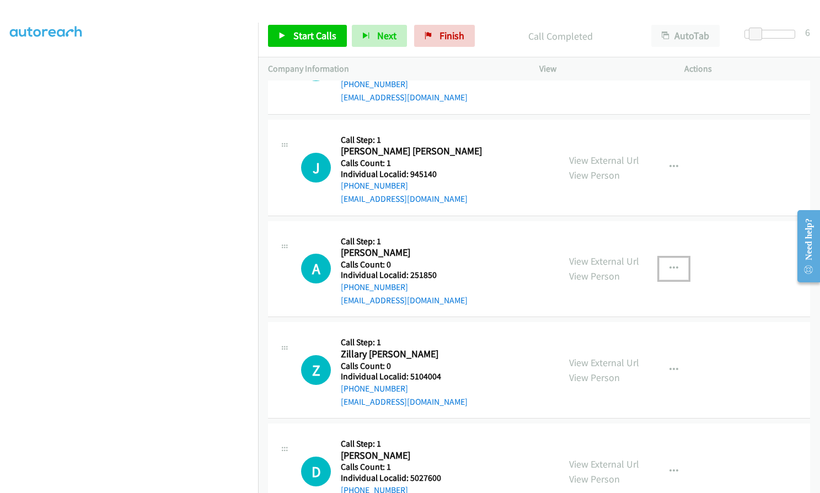
drag, startPoint x: 671, startPoint y: 176, endPoint x: 664, endPoint y: 187, distance: 13.0
click at [671, 264] on icon "button" at bounding box center [674, 268] width 9 height 9
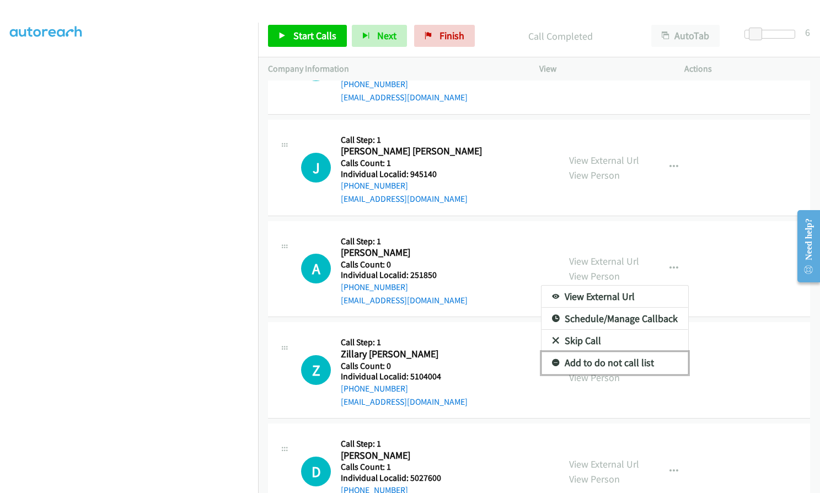
click at [554, 352] on link "Add to do not call list" at bounding box center [615, 363] width 147 height 22
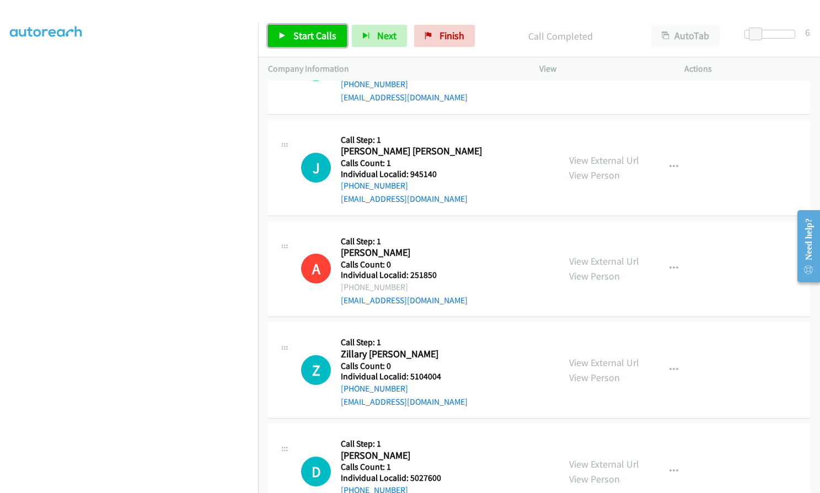
click at [320, 44] on link "Start Calls" at bounding box center [307, 36] width 79 height 22
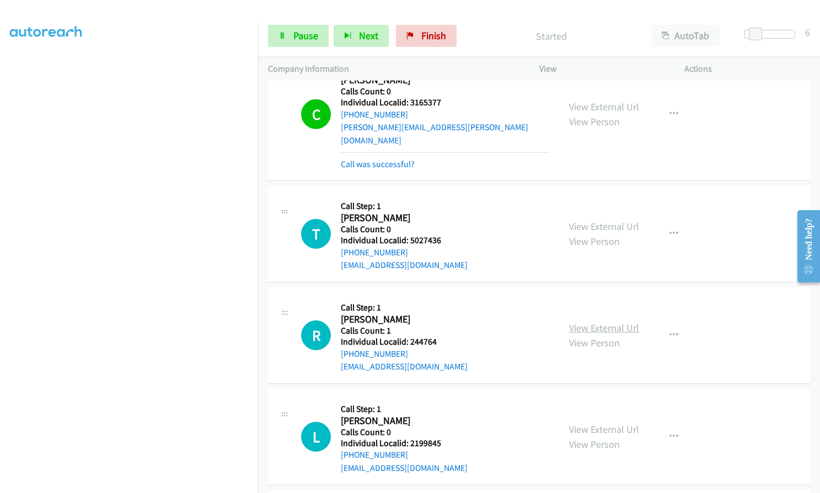
scroll to position [18703, 0]
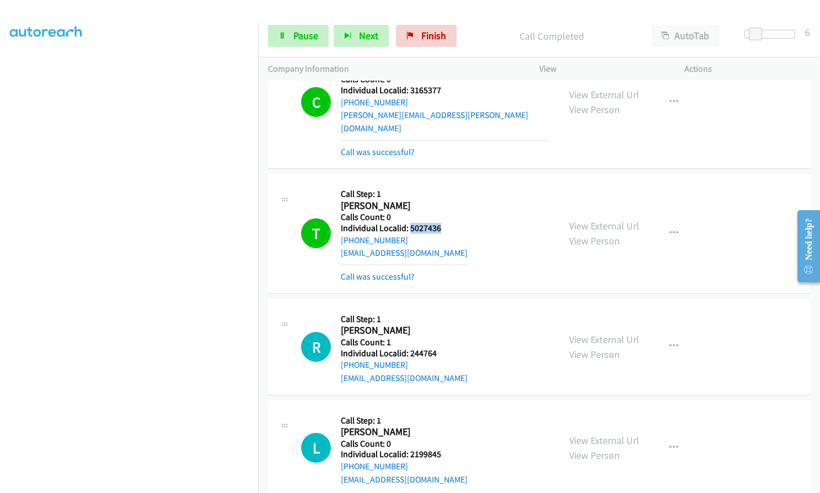
drag, startPoint x: 410, startPoint y: 137, endPoint x: 444, endPoint y: 137, distance: 34.2
click at [448, 184] on div "T Callback Scheduled Call Step: 1 Thomas Huelbig America/New_York Calls Count: …" at bounding box center [425, 233] width 248 height 99
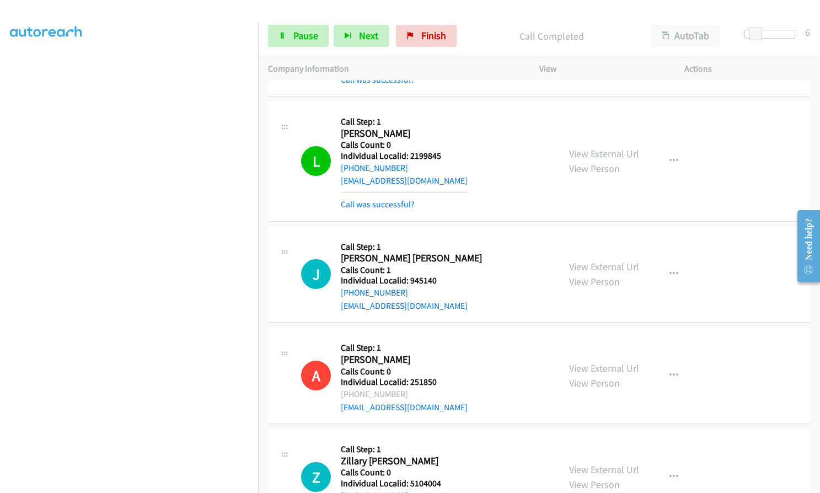
scroll to position [19075, 0]
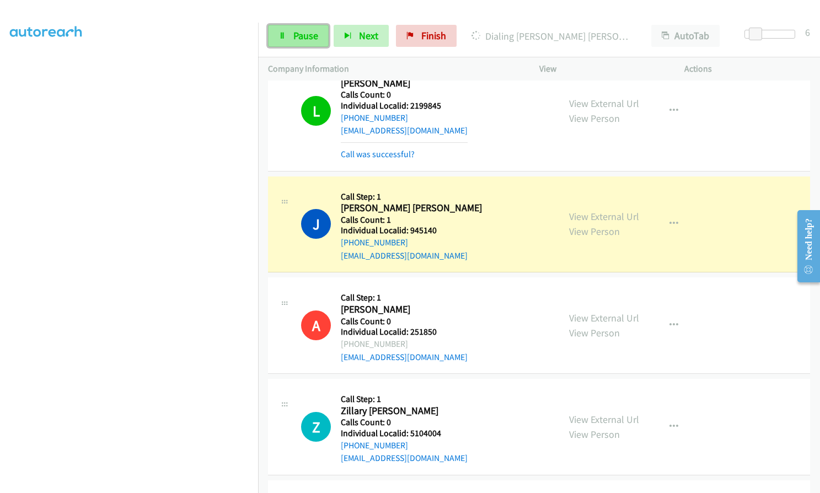
click at [292, 28] on link "Pause" at bounding box center [298, 36] width 61 height 22
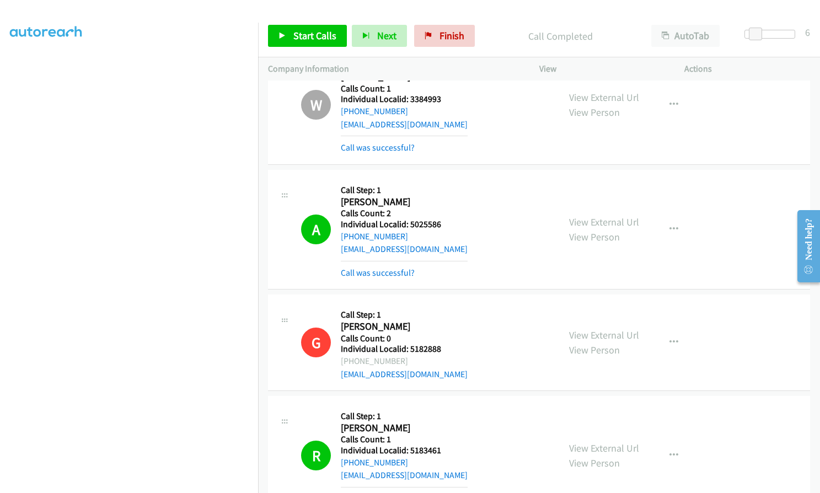
scroll to position [16386, 0]
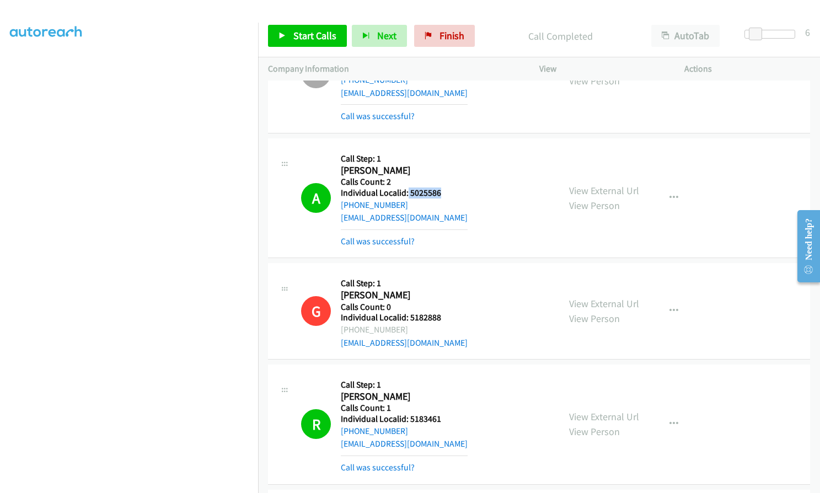
drag, startPoint x: 408, startPoint y: 129, endPoint x: 453, endPoint y: 129, distance: 45.8
click at [453, 148] on div "A Callback Scheduled Call Step: 1 Austin Johnson America/Phoenix Calls Count: 2…" at bounding box center [425, 197] width 248 height 99
drag, startPoint x: 407, startPoint y: 352, endPoint x: 444, endPoint y: 352, distance: 37.0
click at [444, 375] on div "R Callback Scheduled Call Step: 1 Robert Kimball America/Los_Angeles Calls Coun…" at bounding box center [425, 424] width 248 height 99
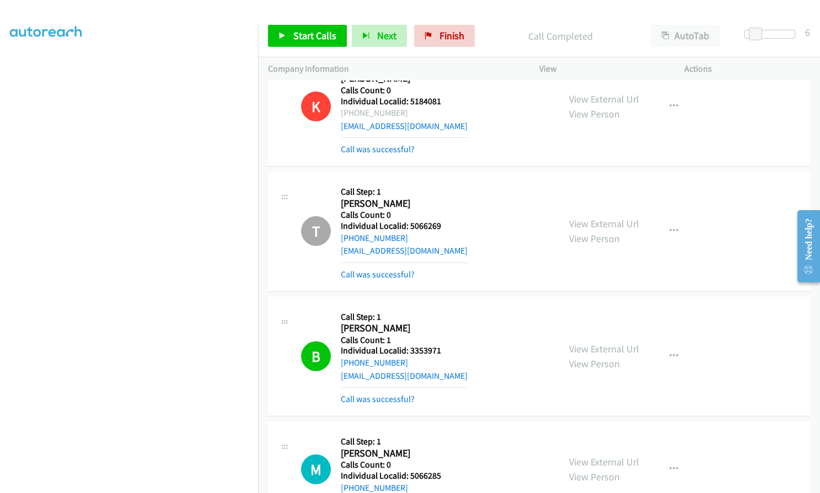
scroll to position [16896, 0]
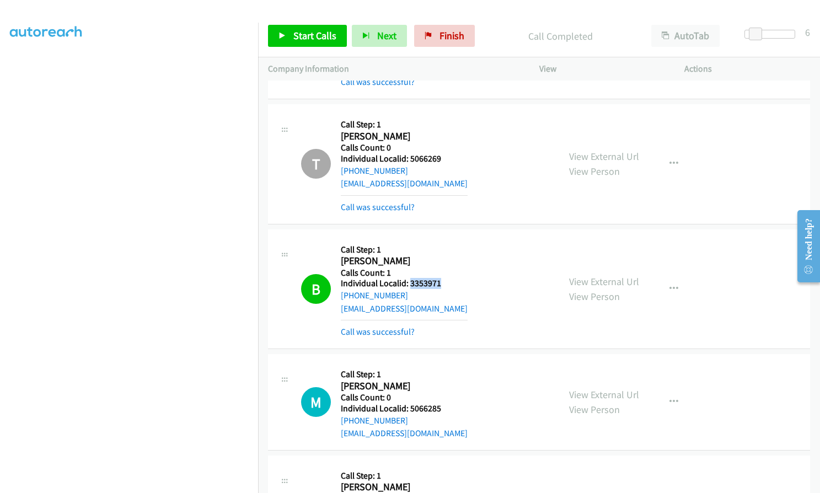
drag, startPoint x: 413, startPoint y: 219, endPoint x: 446, endPoint y: 219, distance: 33.6
click at [446, 239] on div "B Callback Scheduled Call Step: 1 Brian Francisco America/New_York Calls Count:…" at bounding box center [425, 288] width 248 height 99
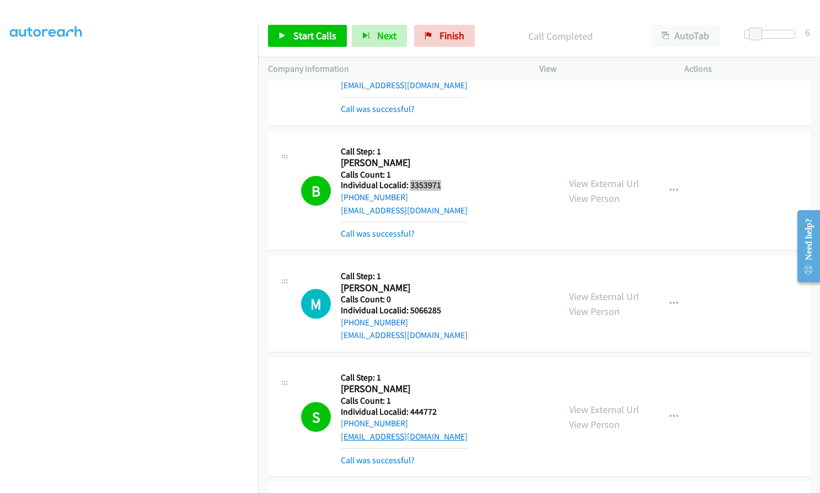
scroll to position [17034, 0]
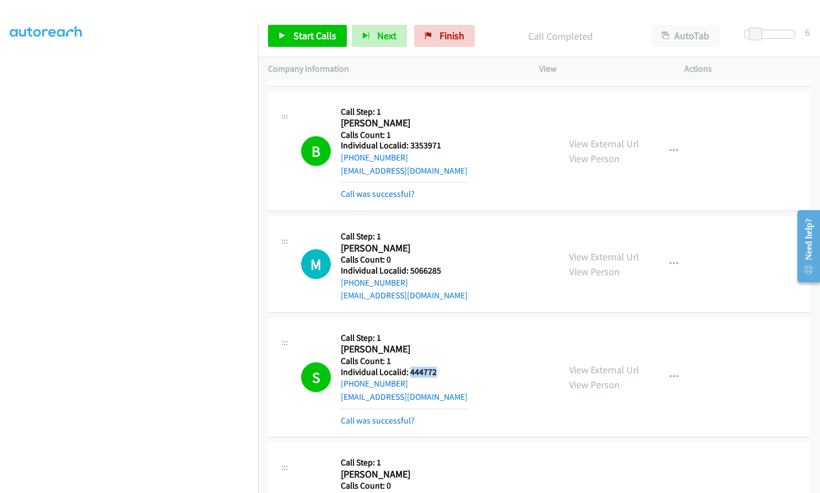
drag, startPoint x: 409, startPoint y: 304, endPoint x: 444, endPoint y: 306, distance: 34.8
click at [444, 328] on div "S Callback Scheduled Call Step: 1 Sean Kincaid America/Chicago Calls Count: 1 I…" at bounding box center [425, 377] width 248 height 99
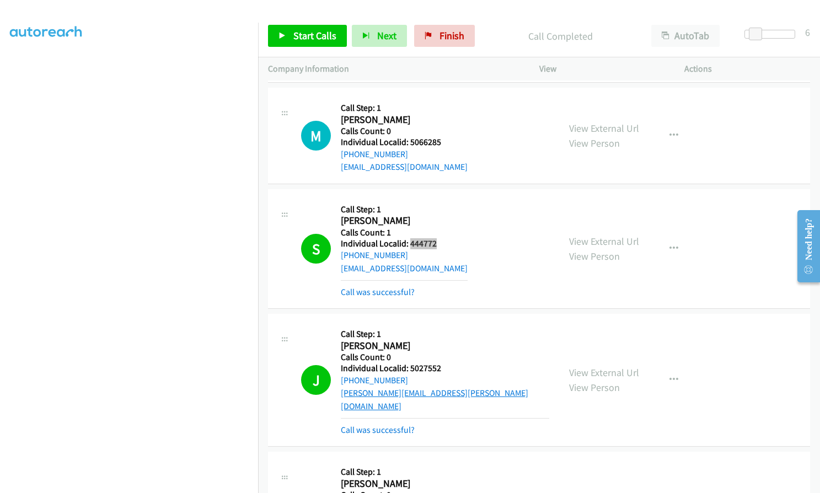
scroll to position [17172, 0]
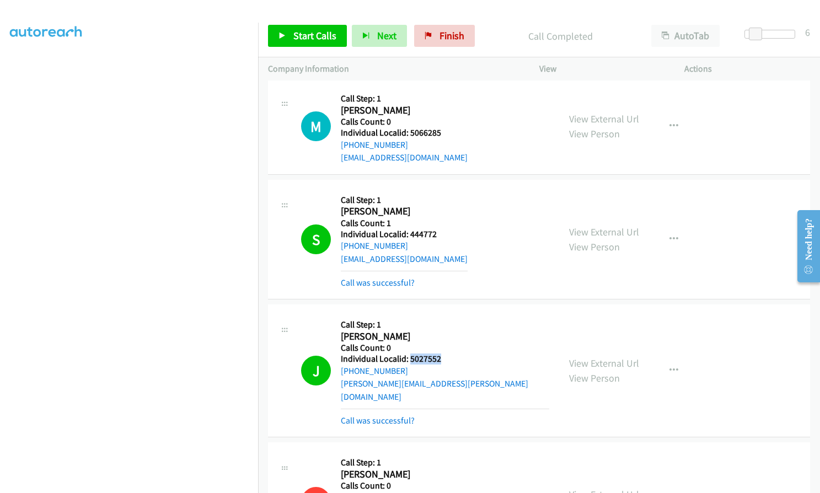
drag, startPoint x: 410, startPoint y: 293, endPoint x: 432, endPoint y: 292, distance: 22.1
click at [442, 314] on div "J Callback Scheduled Call Step: 1 James Deshler America/New_York Calls Count: 0…" at bounding box center [425, 370] width 248 height 113
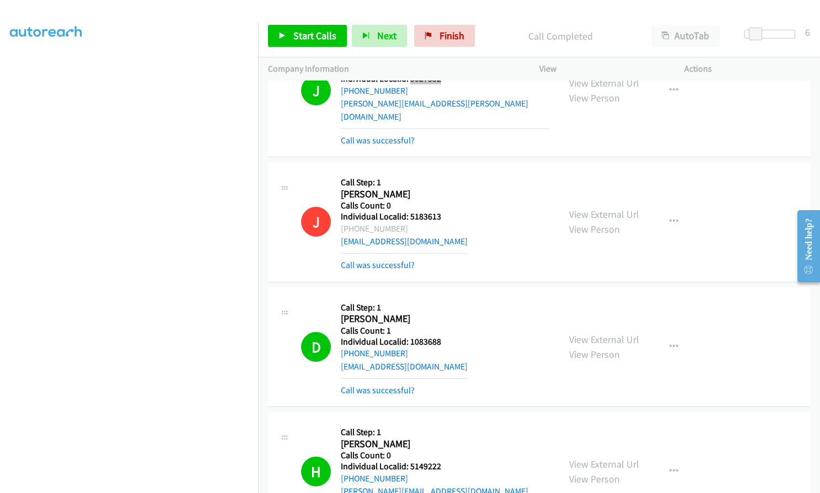
scroll to position [17462, 0]
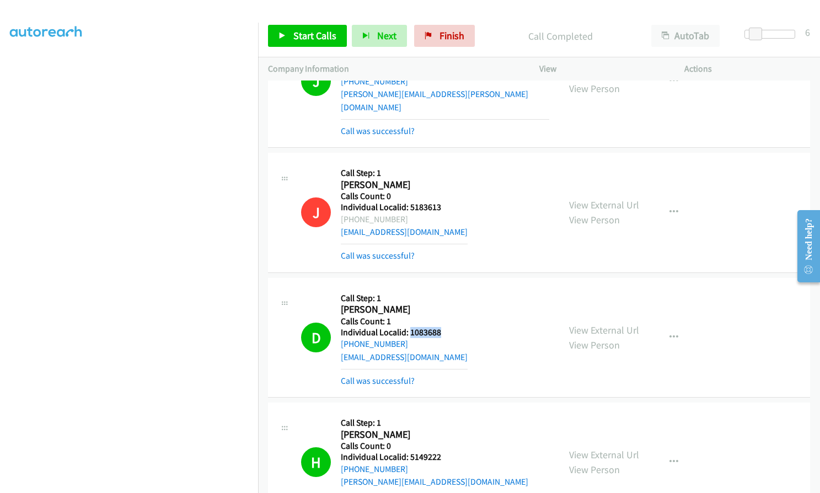
drag, startPoint x: 410, startPoint y: 253, endPoint x: 447, endPoint y: 253, distance: 37.0
click at [447, 288] on div "D Callback Scheduled Call Step: 1 Douglas Gardner America/Denver Calls Count: 1…" at bounding box center [425, 337] width 248 height 99
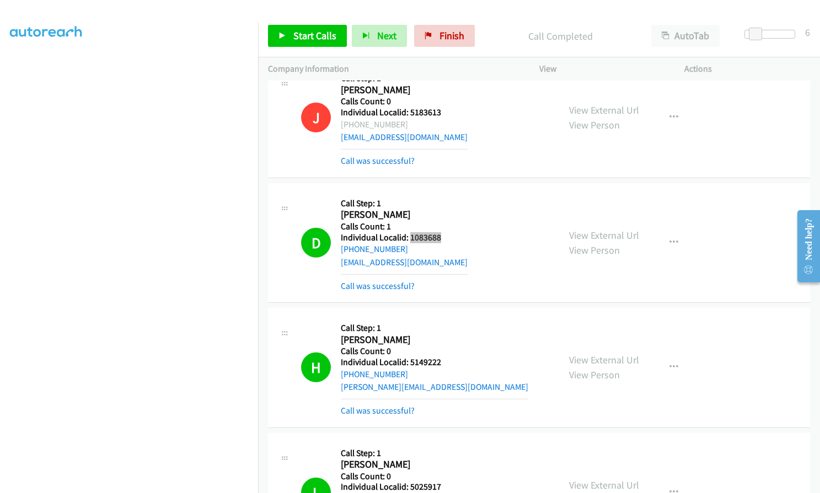
scroll to position [17572, 0]
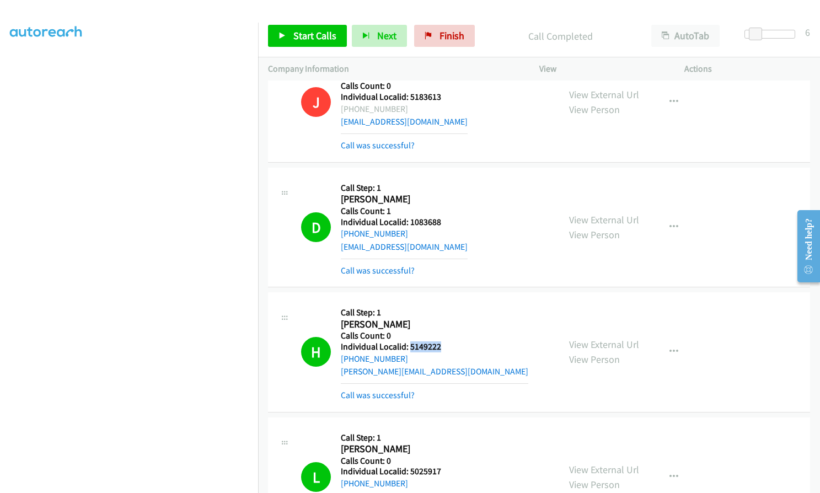
drag, startPoint x: 408, startPoint y: 269, endPoint x: 442, endPoint y: 268, distance: 34.2
click at [442, 302] on div "H Callback Scheduled Call Step: 1 Henry Greene America/Los_Angeles Calls Count:…" at bounding box center [425, 351] width 248 height 99
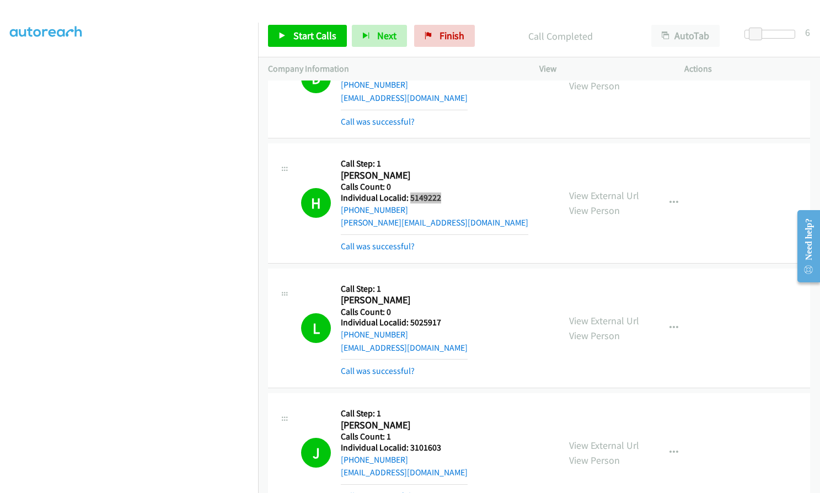
scroll to position [17724, 0]
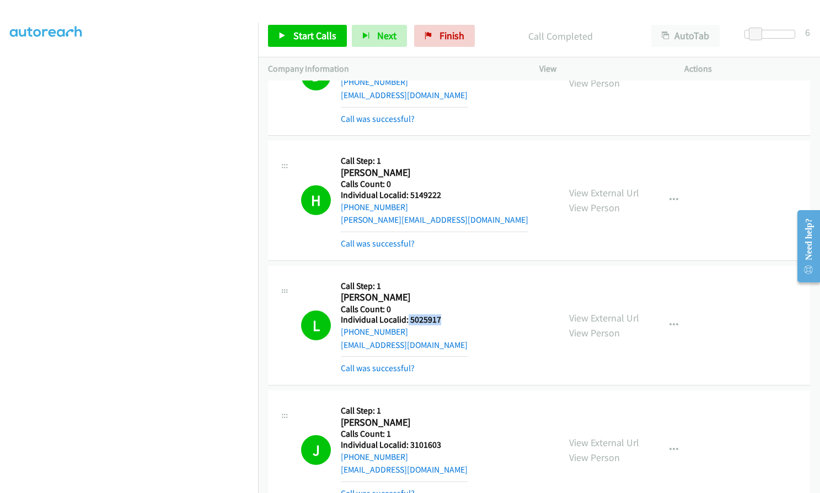
drag, startPoint x: 408, startPoint y: 242, endPoint x: 446, endPoint y: 241, distance: 38.6
click at [446, 276] on div "L Callback Scheduled Call Step: 1 Lisa Boaz America/Chicago Calls Count: 0 Indi…" at bounding box center [425, 325] width 248 height 99
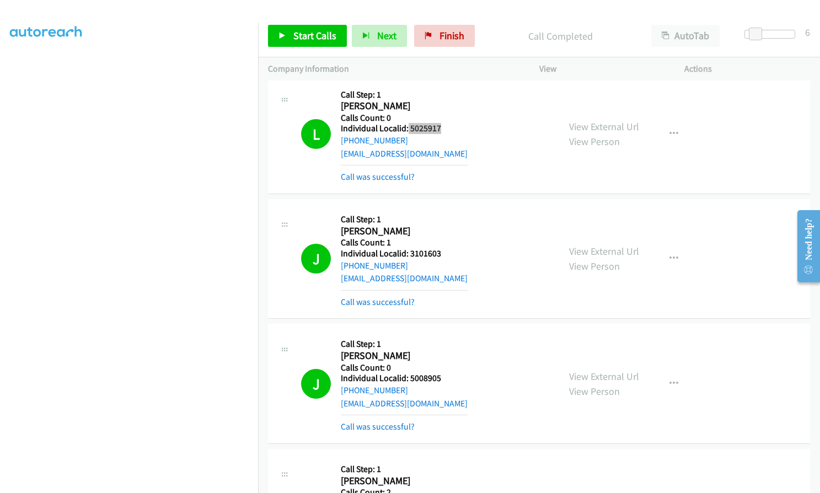
scroll to position [17917, 0]
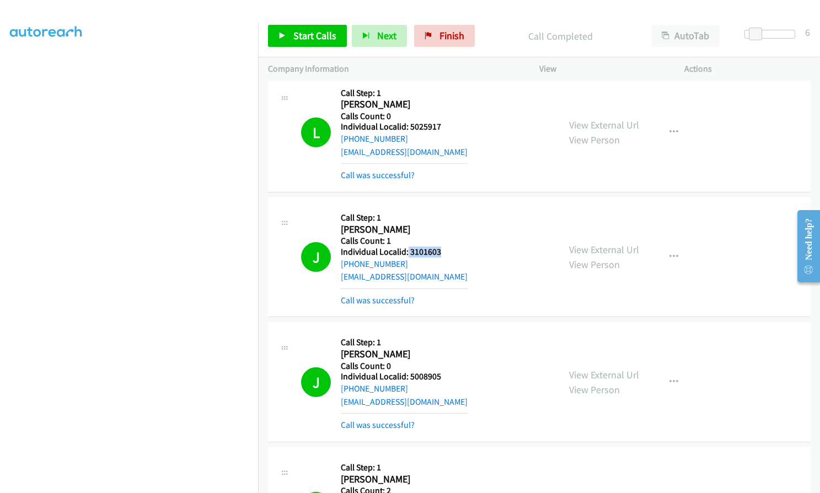
drag, startPoint x: 414, startPoint y: 173, endPoint x: 448, endPoint y: 173, distance: 34.2
click at [448, 207] on div "J Callback Scheduled Call Step: 1 Jim Flynn America/Phoenix Calls Count: 1 Indi…" at bounding box center [425, 256] width 248 height 99
drag, startPoint x: 409, startPoint y: 296, endPoint x: 441, endPoint y: 296, distance: 31.4
click at [441, 332] on div "J Callback Scheduled Call Step: 1 Jonathan Subbe America/New_York Calls Count: …" at bounding box center [425, 381] width 248 height 99
drag, startPoint x: 424, startPoint y: 293, endPoint x: 441, endPoint y: 308, distance: 22.3
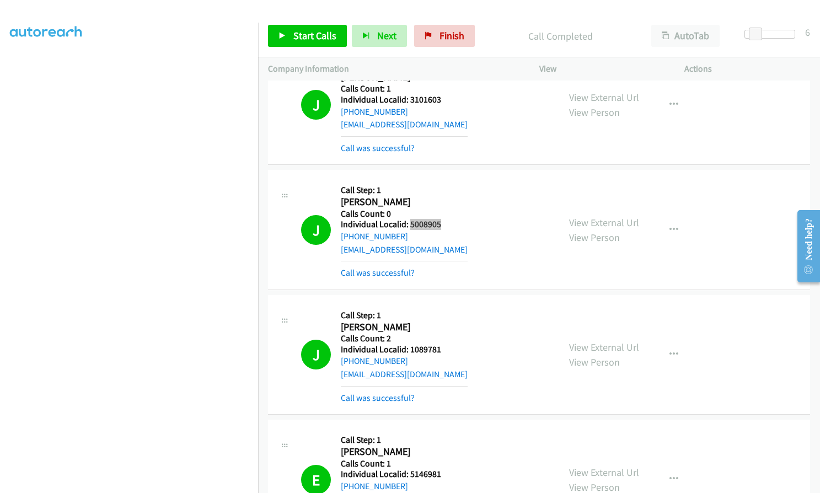
scroll to position [18151, 0]
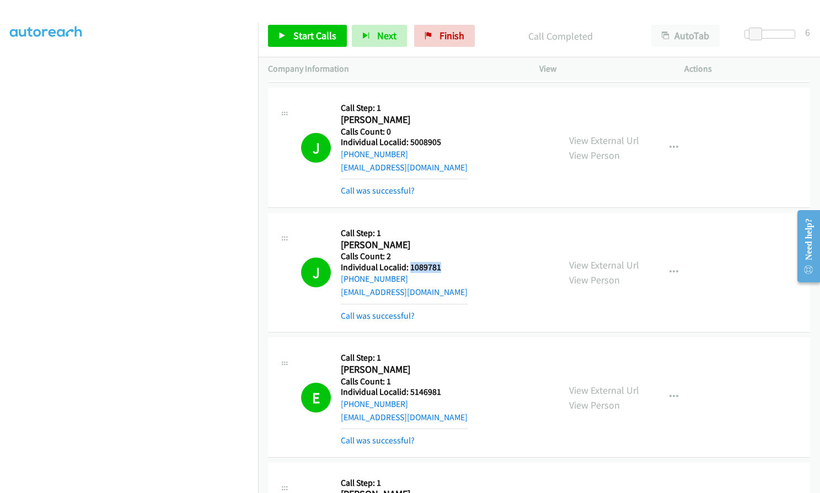
drag, startPoint x: 408, startPoint y: 188, endPoint x: 446, endPoint y: 186, distance: 37.5
click at [446, 223] on div "J Callback Scheduled Call Step: 1 Joseph Volk America/New_York Calls Count: 2 I…" at bounding box center [425, 272] width 248 height 99
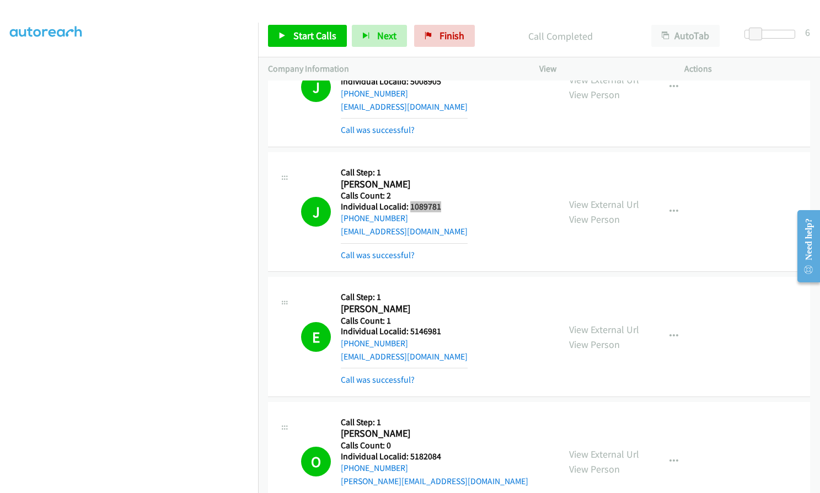
scroll to position [18234, 0]
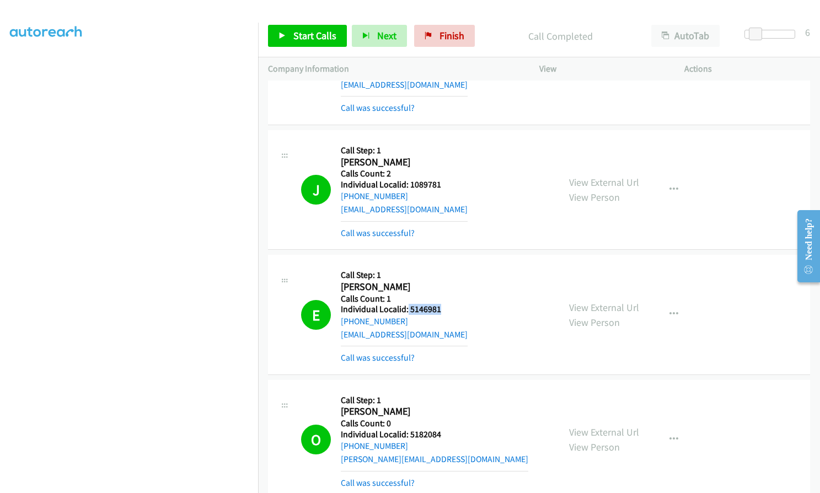
drag, startPoint x: 407, startPoint y: 229, endPoint x: 446, endPoint y: 229, distance: 38.6
click at [446, 265] on div "E Callback Scheduled Call Step: 1 Essex Gordon America/Los_Angeles Calls Count:…" at bounding box center [425, 314] width 248 height 99
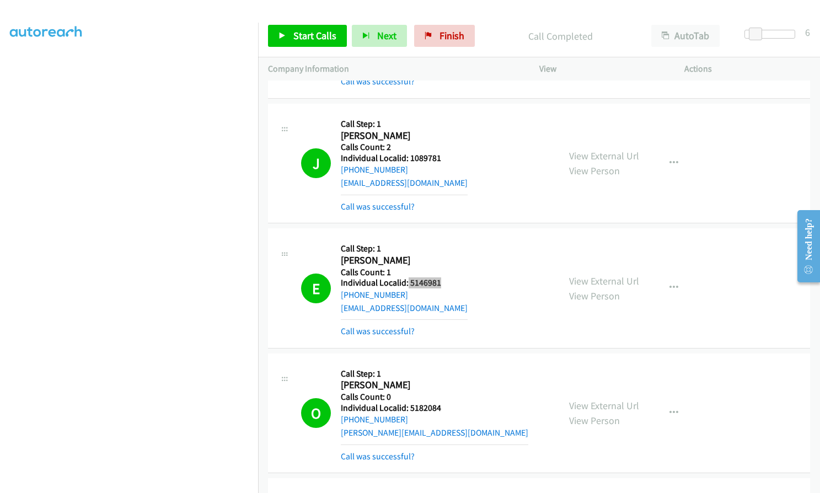
scroll to position [18316, 0]
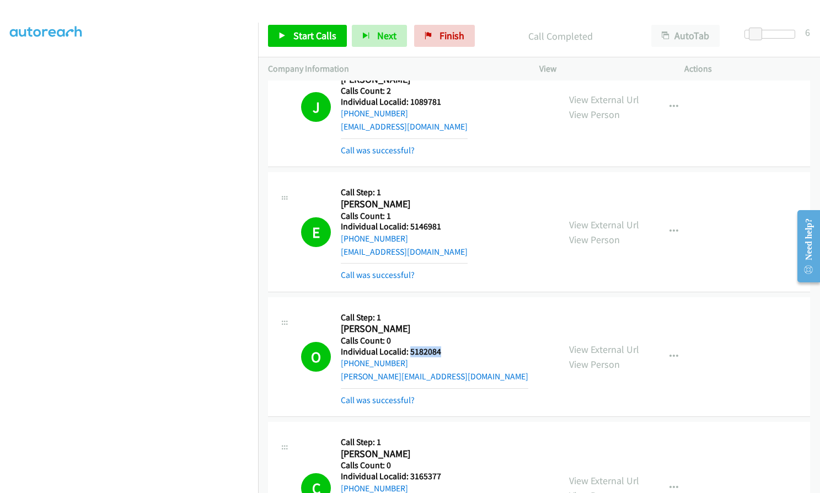
drag, startPoint x: 409, startPoint y: 273, endPoint x: 445, endPoint y: 271, distance: 36.4
click at [445, 346] on h5 "Individual Localid: 5182084" at bounding box center [435, 351] width 188 height 11
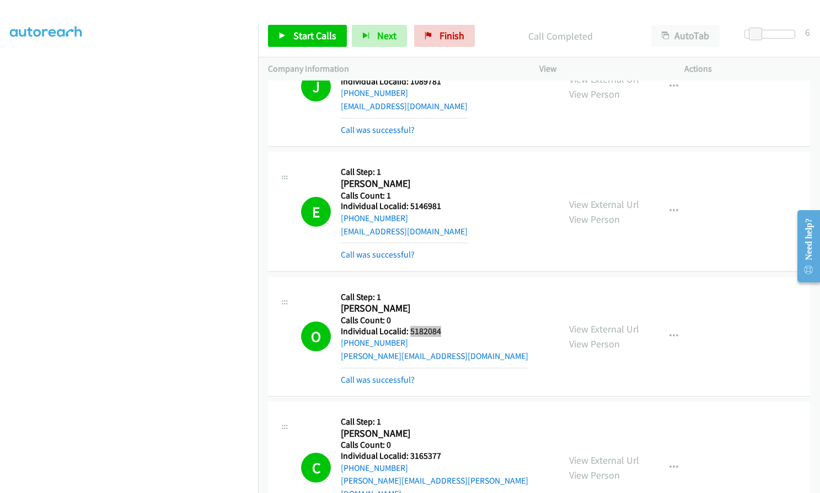
scroll to position [18413, 0]
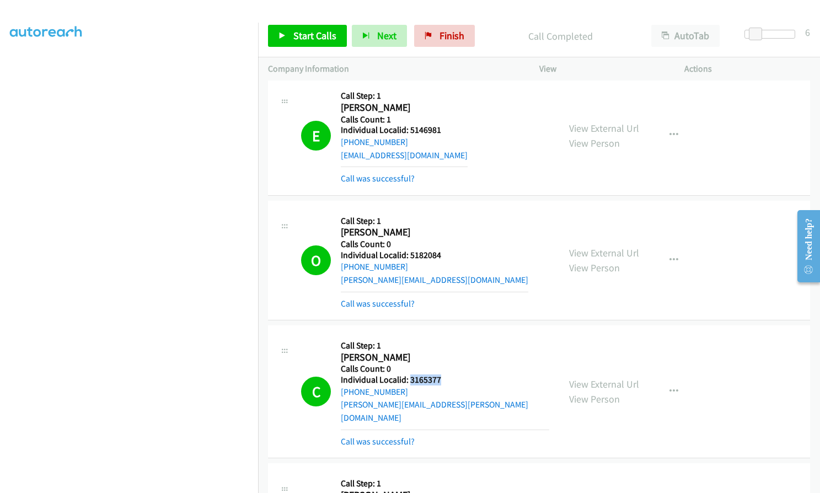
drag, startPoint x: 409, startPoint y: 303, endPoint x: 444, endPoint y: 299, distance: 35.5
click at [444, 335] on div "C Callback Scheduled Call Step: 1 Cory Flewellen America/Los_Angeles Calls Coun…" at bounding box center [425, 391] width 248 height 113
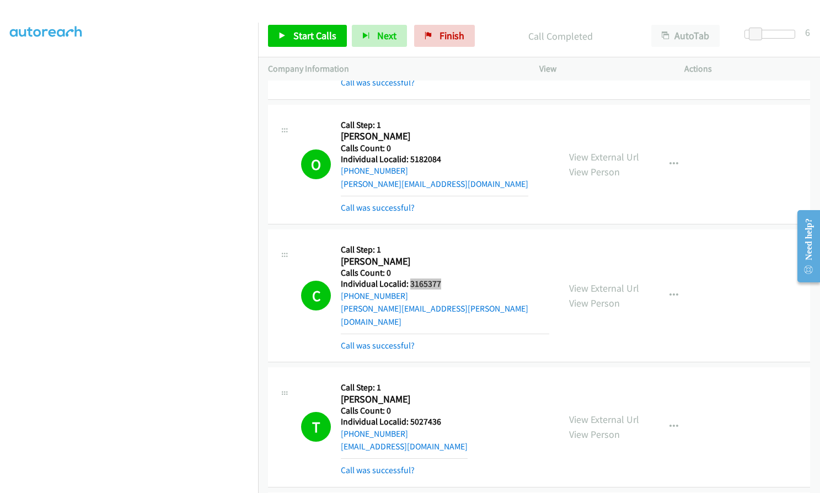
scroll to position [18509, 0]
drag, startPoint x: 418, startPoint y: 330, endPoint x: 442, endPoint y: 329, distance: 24.3
click at [442, 377] on div "T Callback Scheduled Call Step: 1 Thomas Huelbig America/New_York Calls Count: …" at bounding box center [425, 426] width 248 height 99
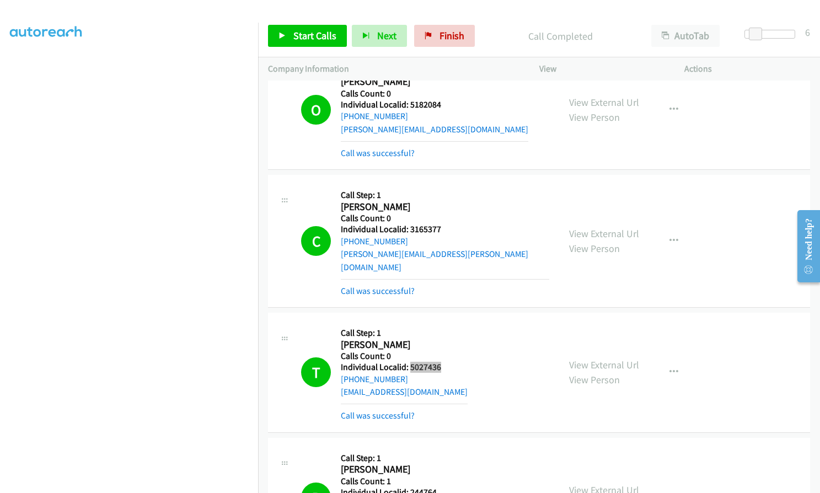
scroll to position [18758, 0]
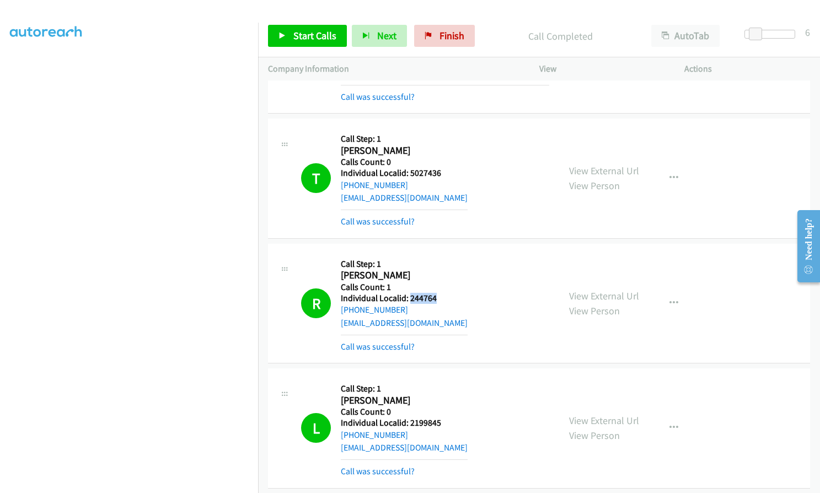
drag, startPoint x: 410, startPoint y: 206, endPoint x: 435, endPoint y: 206, distance: 24.8
click at [446, 293] on h5 "Individual Localid: 244764" at bounding box center [404, 298] width 127 height 11
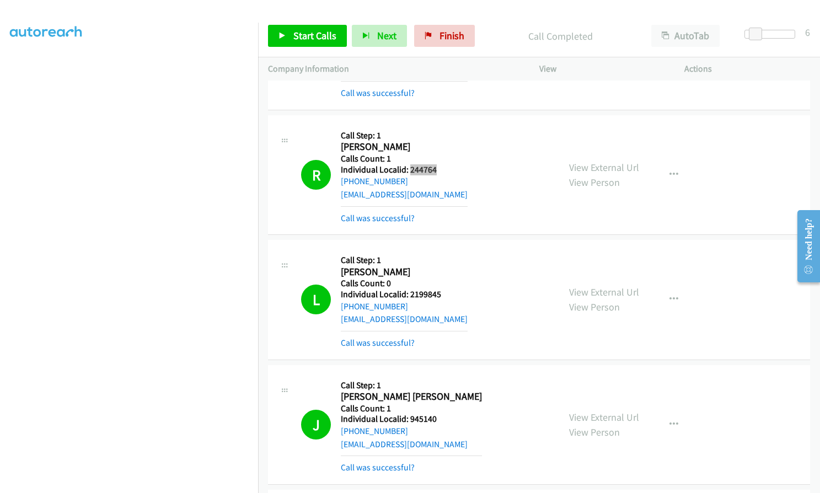
scroll to position [18896, 0]
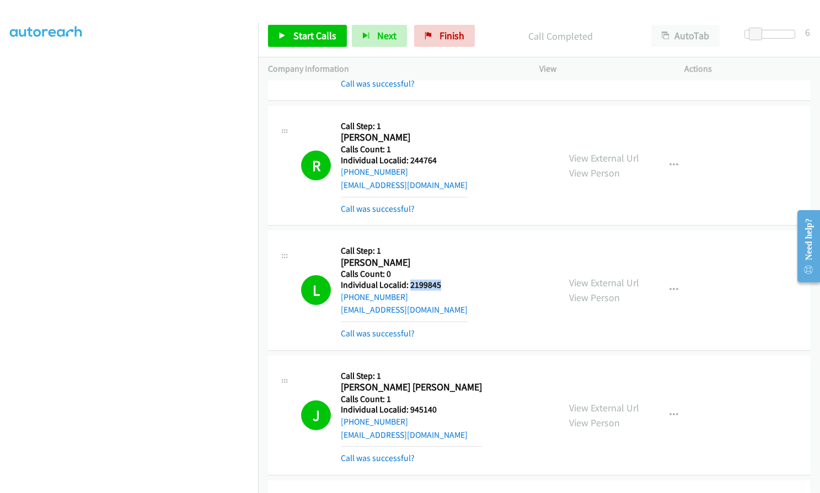
drag, startPoint x: 410, startPoint y: 195, endPoint x: 440, endPoint y: 192, distance: 29.9
click at [440, 240] on div "L Callback Scheduled Call Step: 1 Larry Davis America/New_York Calls Count: 0 I…" at bounding box center [425, 289] width 248 height 99
drag, startPoint x: 408, startPoint y: 317, endPoint x: 436, endPoint y: 317, distance: 28.1
click at [436, 366] on div "J Callback Scheduled Call Step: 1 Janet Sonia America/New_York Calls Count: 1 I…" at bounding box center [425, 415] width 248 height 99
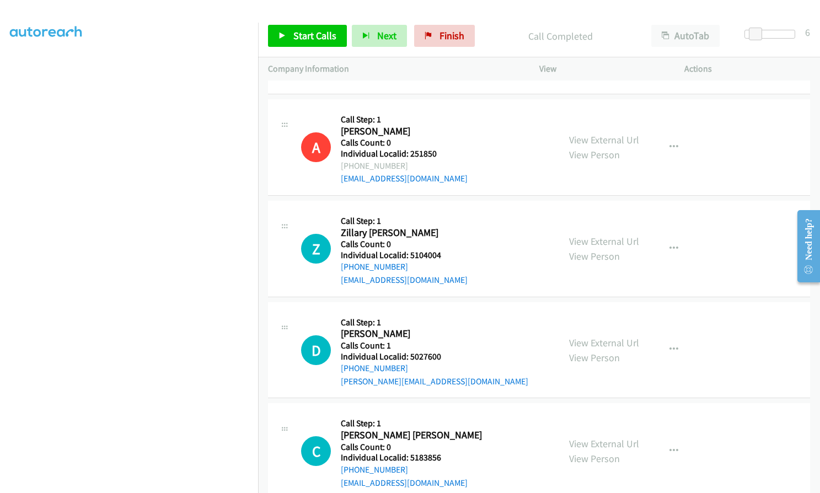
scroll to position [19295, 0]
